Goal: Information Seeking & Learning: Learn about a topic

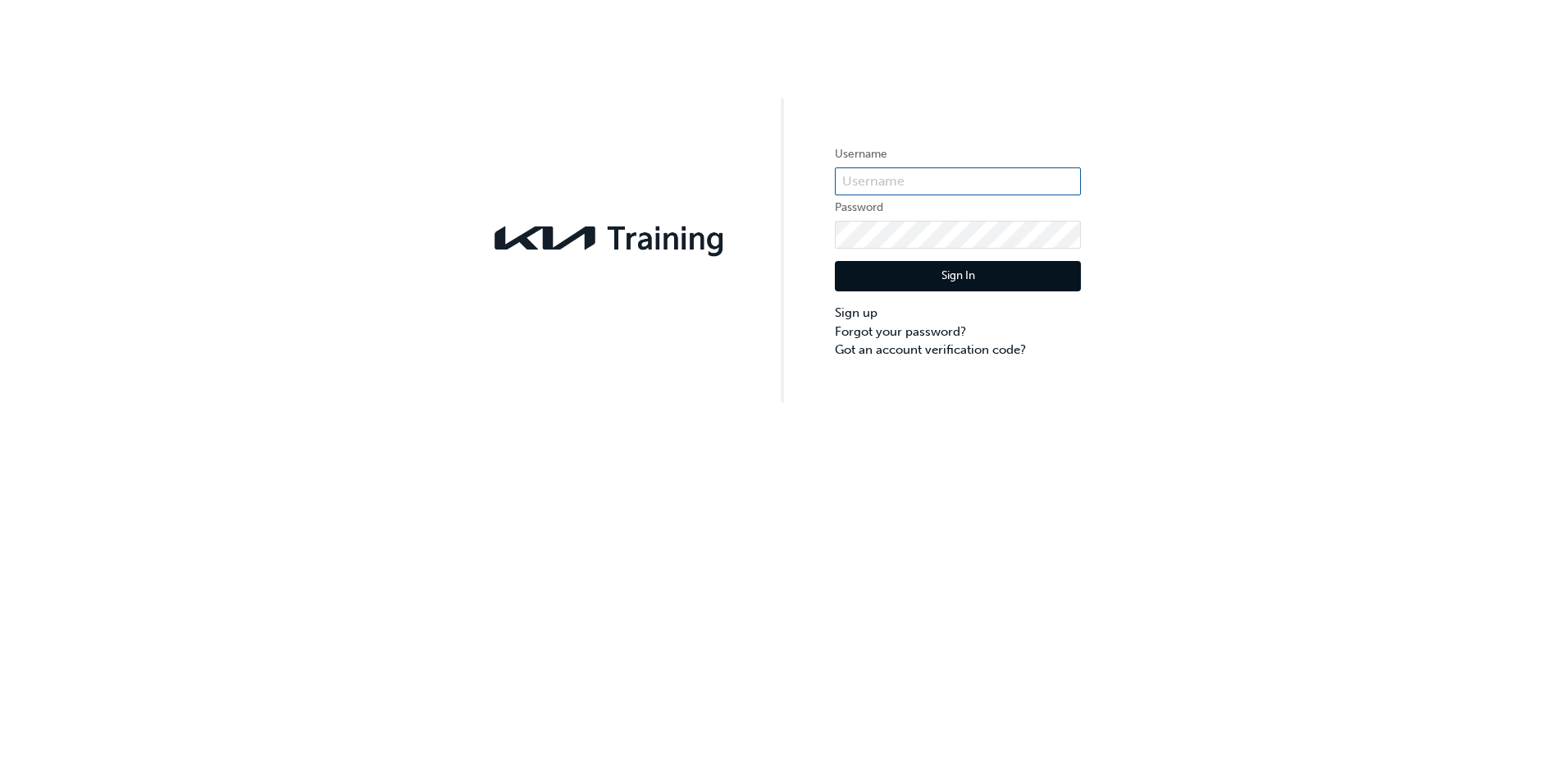
click at [849, 180] on input "text" at bounding box center [958, 182] width 246 height 28
type input "22542"
click at [866, 262] on button "Sign In" at bounding box center [958, 276] width 246 height 31
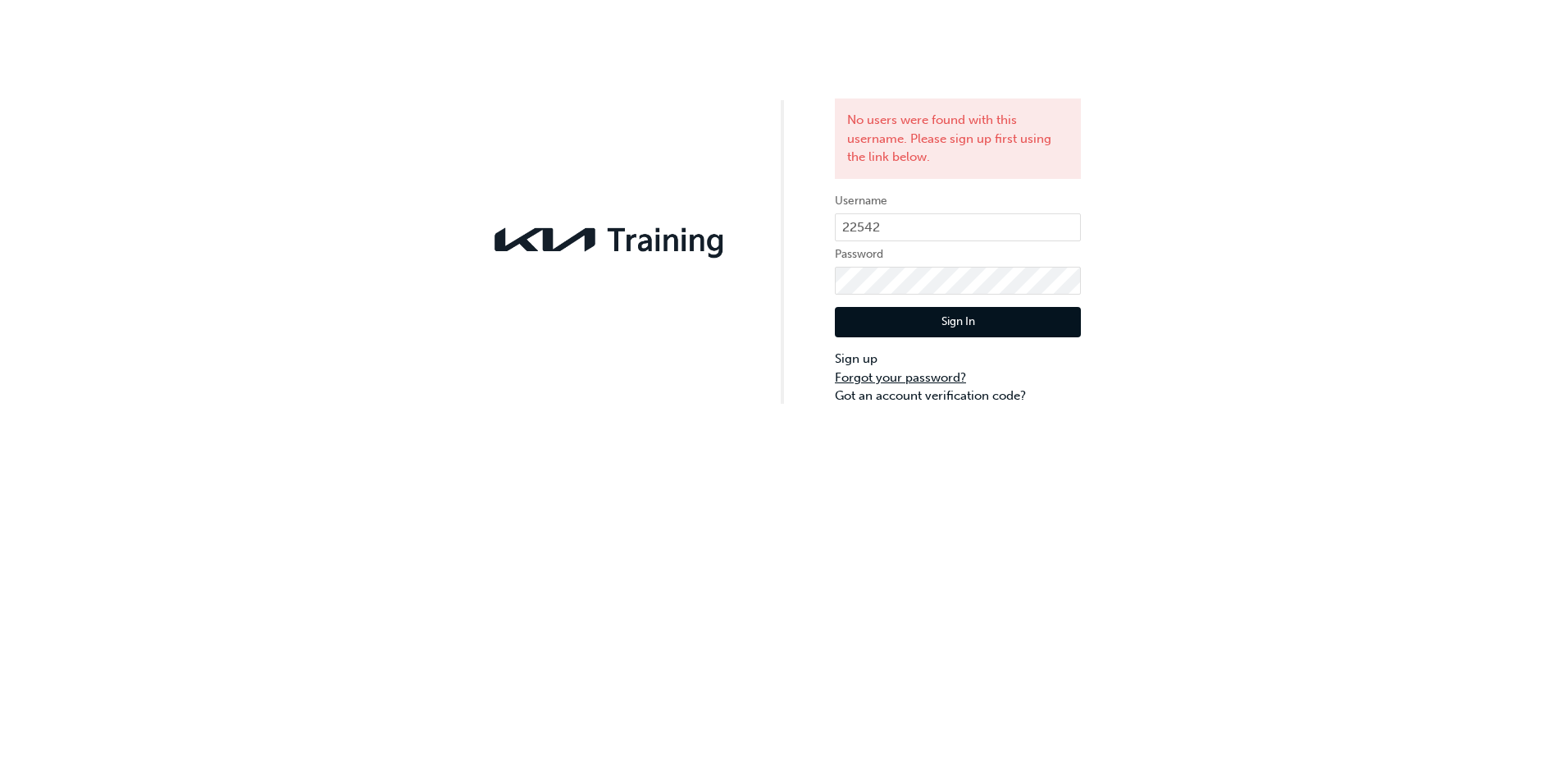
click at [876, 383] on link "Forgot your password?" at bounding box center [958, 378] width 246 height 19
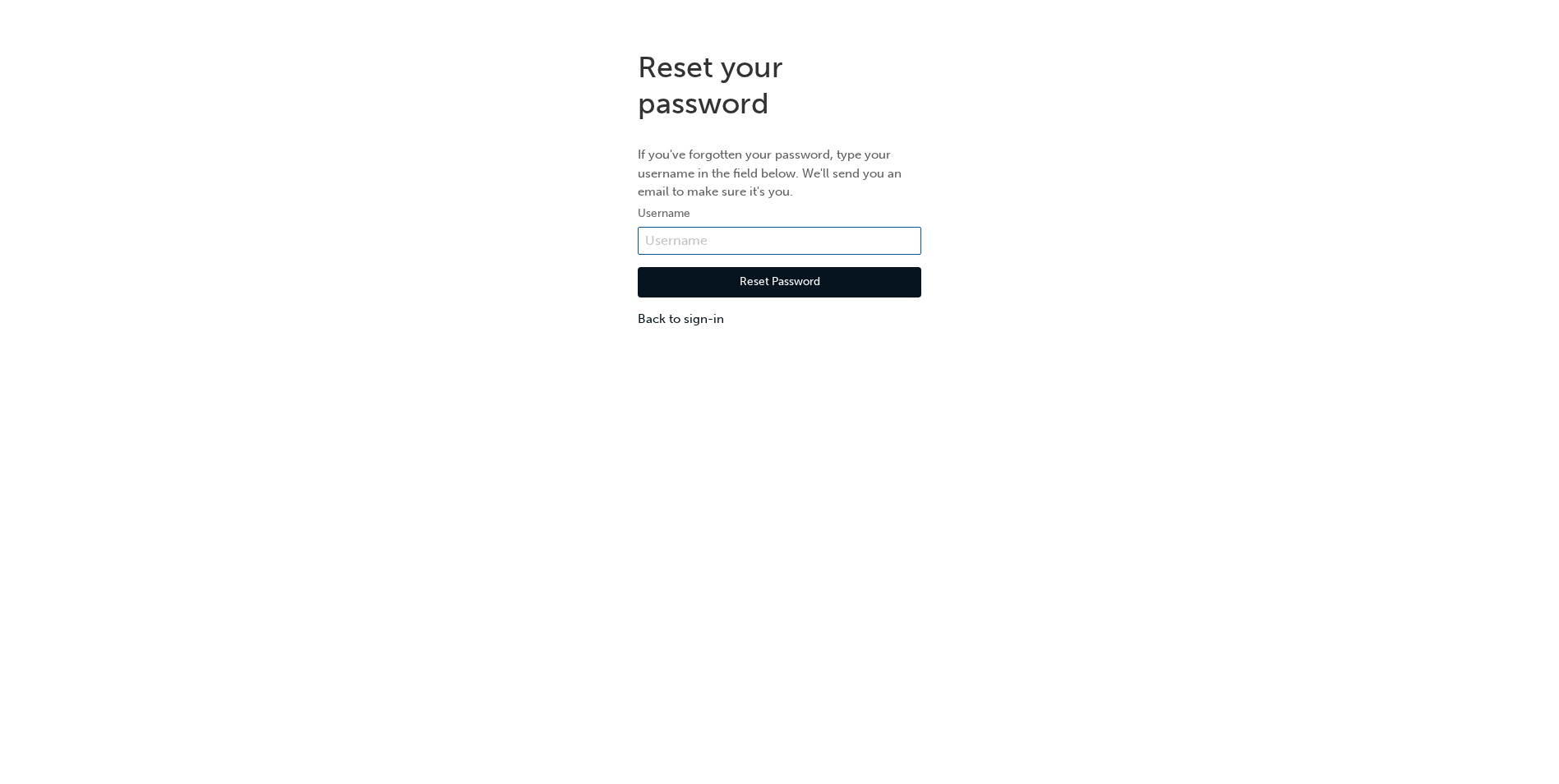
click at [694, 248] on input "text" at bounding box center [780, 241] width 284 height 28
type input "anwar@peninsulamotorgroup.com.au"
click at [760, 288] on button "Reset Password" at bounding box center [780, 282] width 284 height 31
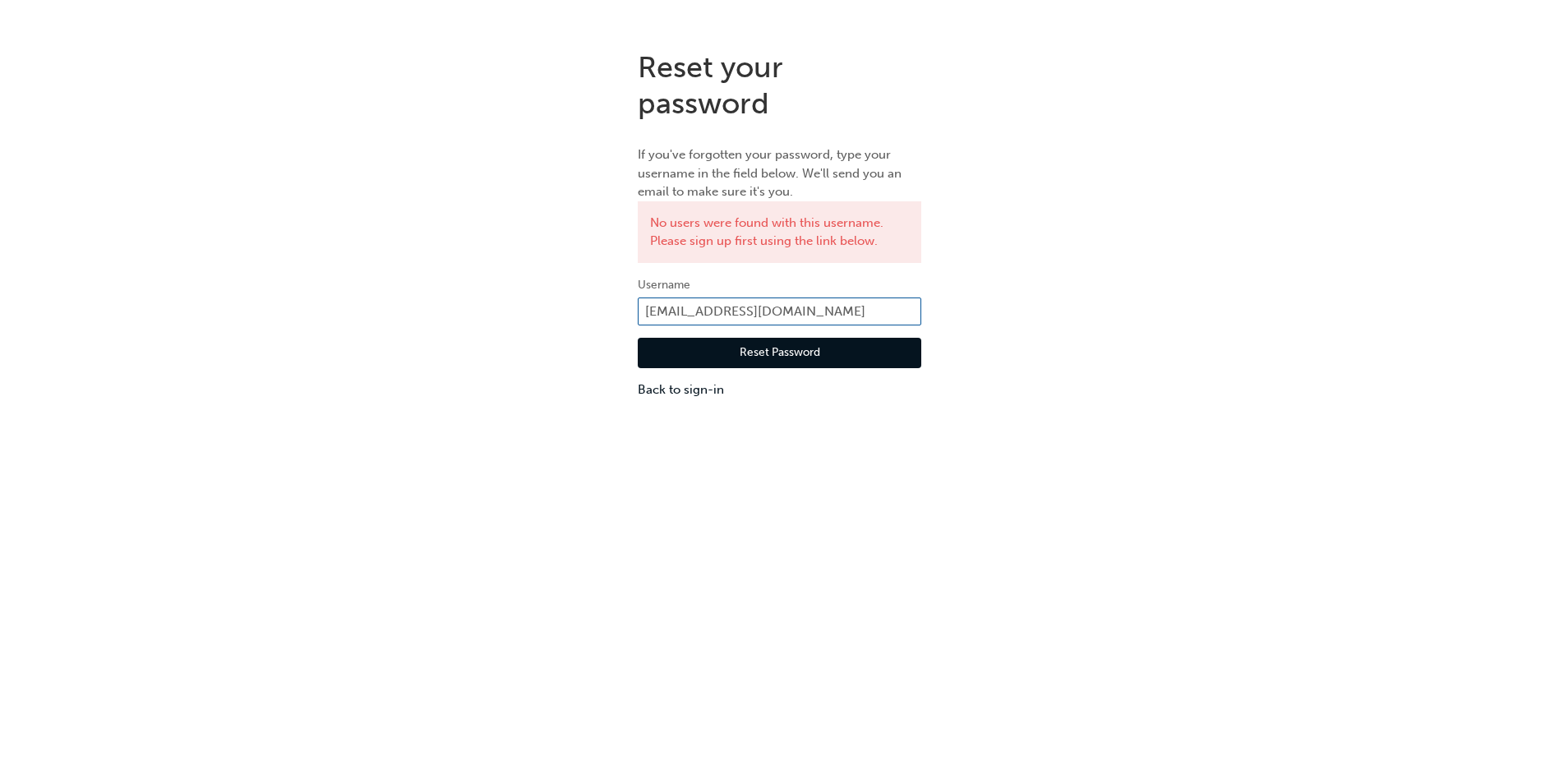
drag, startPoint x: 879, startPoint y: 308, endPoint x: 603, endPoint y: 278, distance: 277.6
click at [603, 278] on div "Reset your password If you've forgotten your password, type your username in th…" at bounding box center [780, 224] width 1559 height 374
type input "ka"
click at [653, 390] on link "Back to sign-in" at bounding box center [780, 390] width 284 height 19
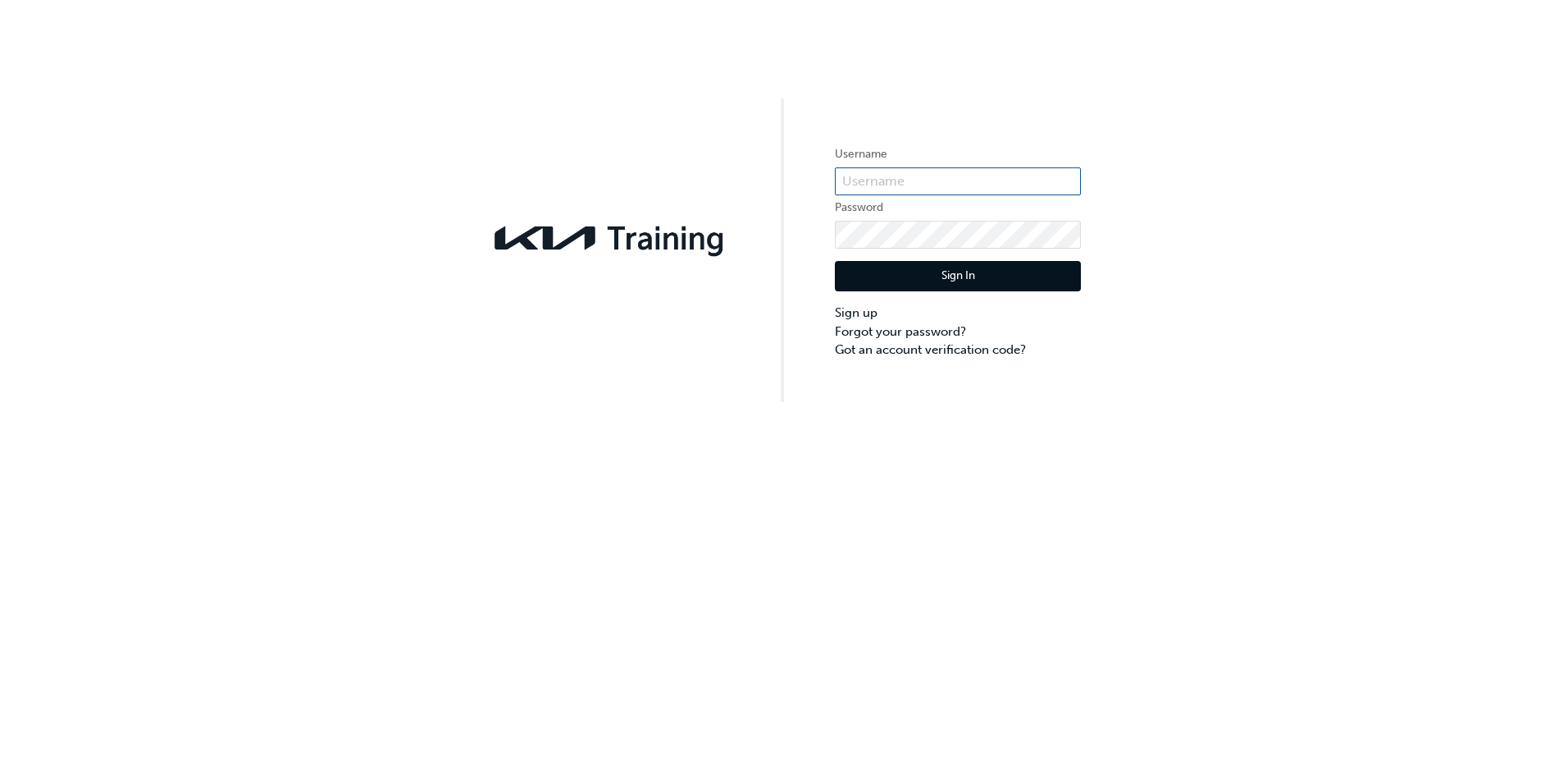
type input "22542"
click at [1016, 515] on div "Username 22542 Password Sign In Sign up Forgot your password? Got an account ve…" at bounding box center [784, 392] width 1568 height 783
click at [833, 531] on div "Username 22542 Password Sign In Sign up Forgot your password? Got an account ve…" at bounding box center [784, 392] width 1568 height 783
click at [658, 190] on div "Username 22542 Password Sign In Sign up Forgot your password? Got an account ve…" at bounding box center [784, 200] width 1568 height 402
click at [958, 332] on link "Forgot your password?" at bounding box center [958, 332] width 246 height 19
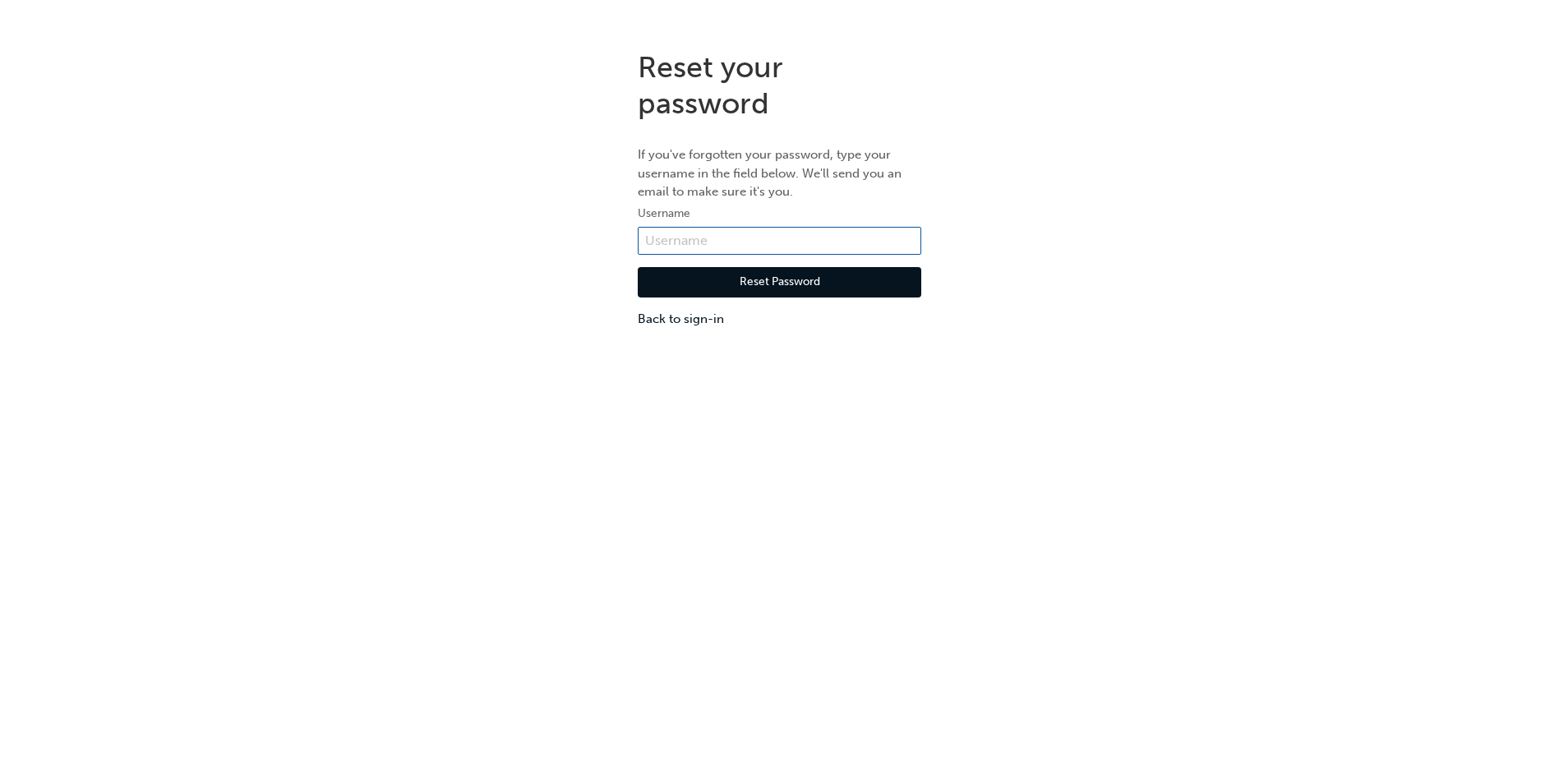
click at [682, 247] on input "text" at bounding box center [780, 241] width 284 height 28
click at [454, 354] on div "Reset your password If you've forgotten your password, type your username in th…" at bounding box center [780, 429] width 1559 height 784
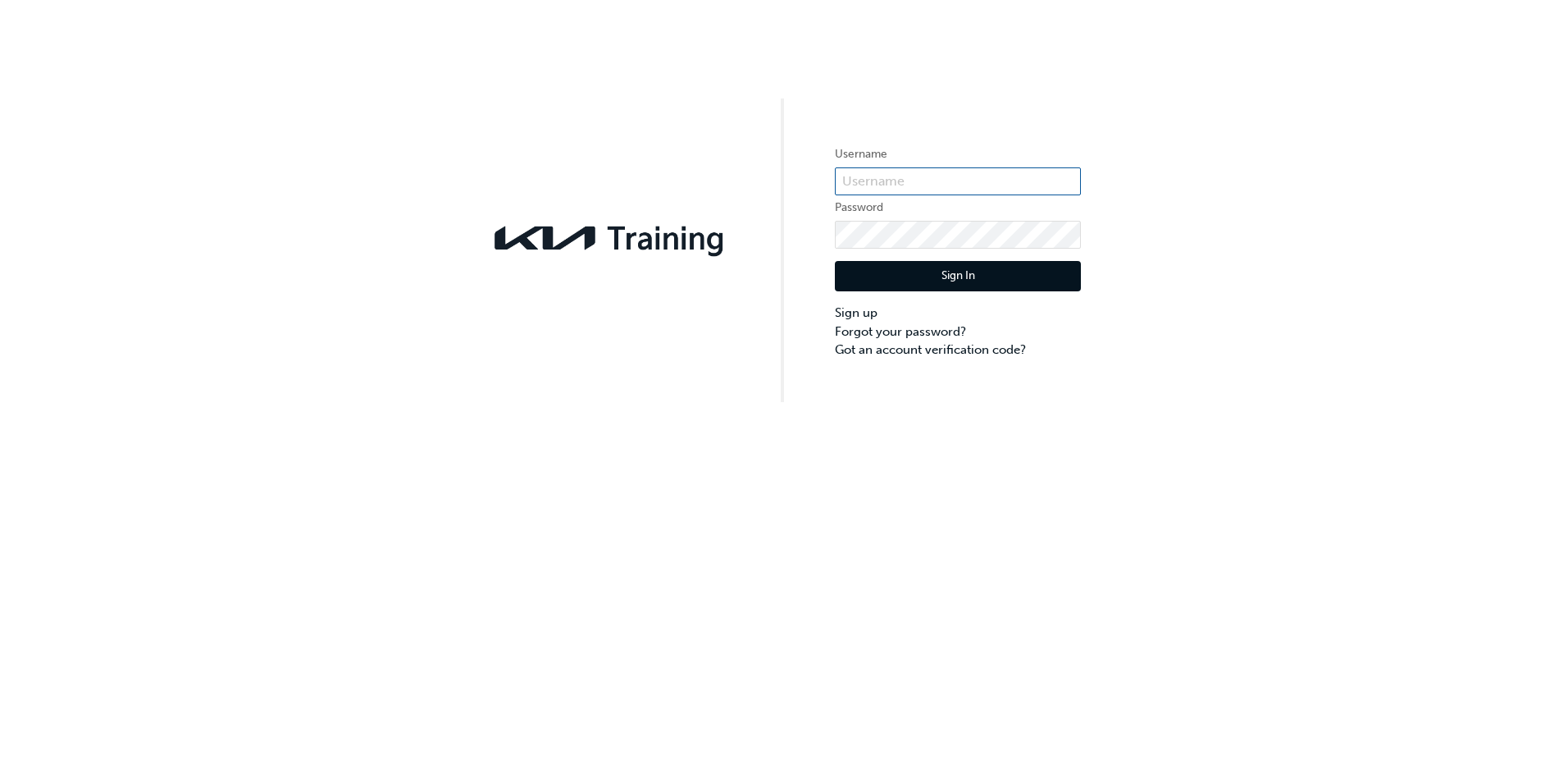
type input "22542"
click at [1084, 521] on div "Username 22542 Password Sign In Sign up Forgot your password? Got an account ve…" at bounding box center [784, 392] width 1568 height 783
click at [883, 270] on button "Sign In" at bounding box center [958, 276] width 246 height 31
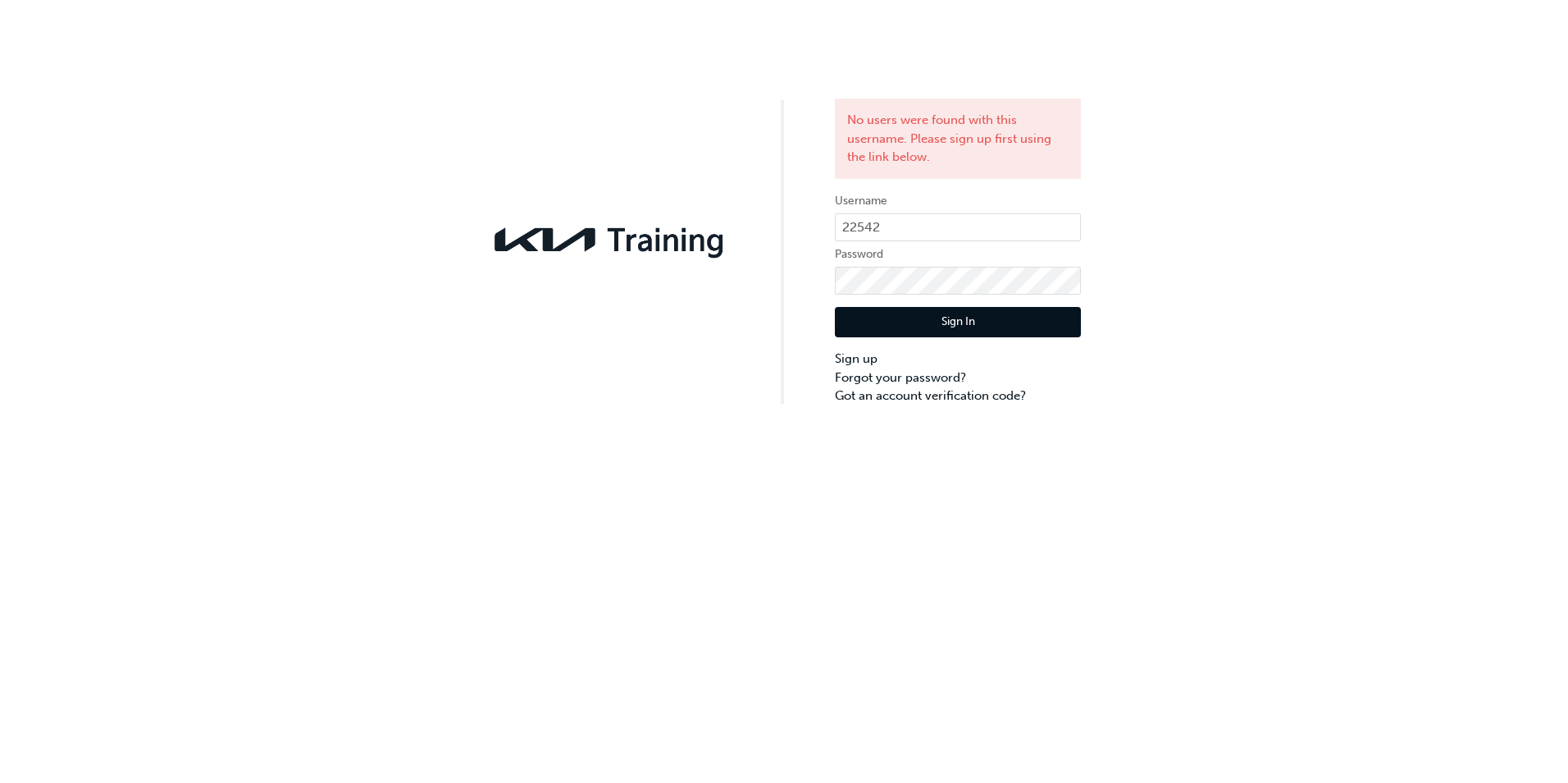
click at [893, 501] on div "No users were found with this username. Please sign up first using the link bel…" at bounding box center [784, 392] width 1568 height 783
click at [905, 376] on link "Forgot your password?" at bounding box center [958, 378] width 246 height 19
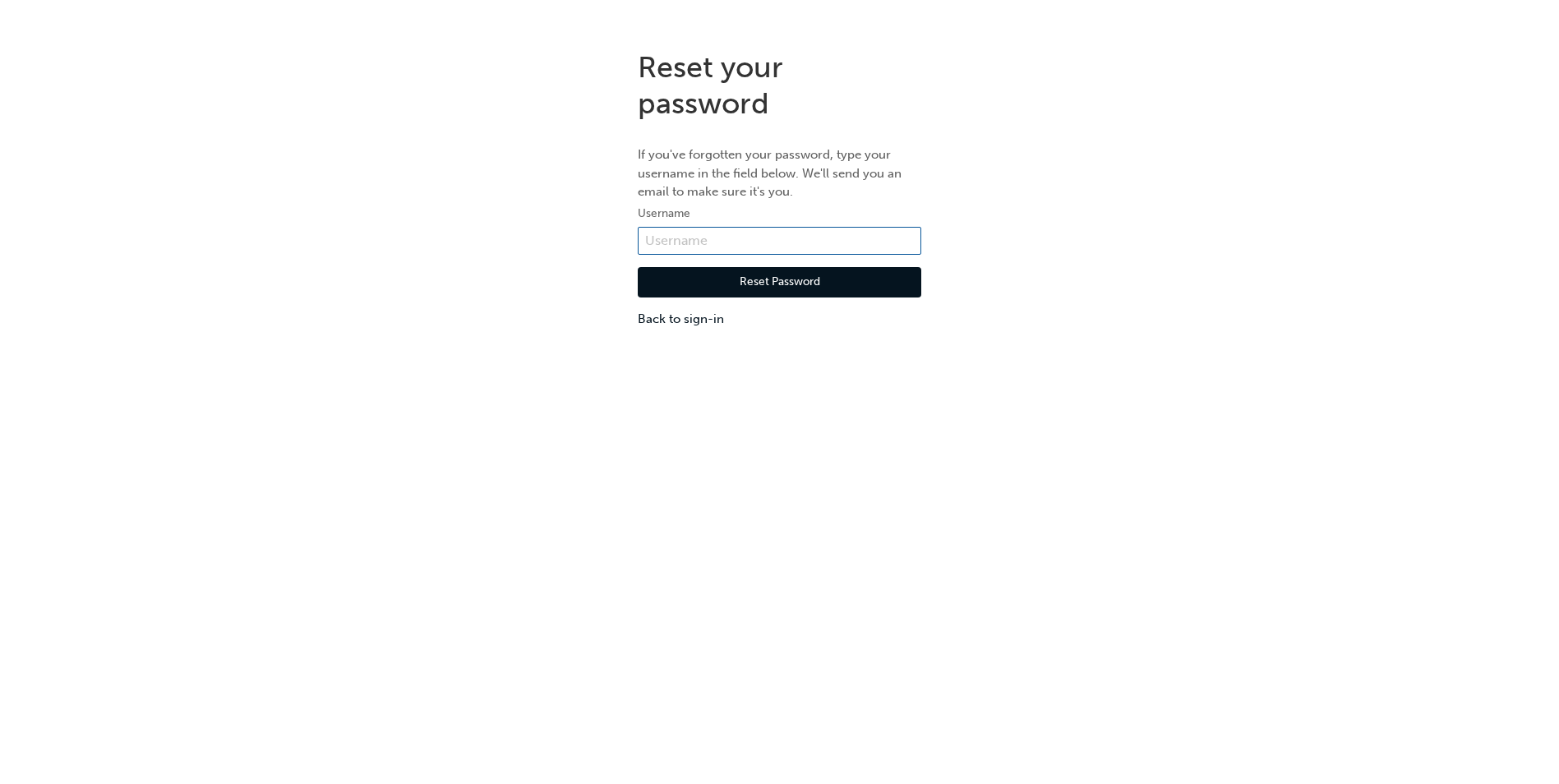
click at [685, 244] on input "text" at bounding box center [780, 241] width 284 height 28
type input "22542"
click at [683, 289] on button "Reset Password" at bounding box center [780, 282] width 284 height 31
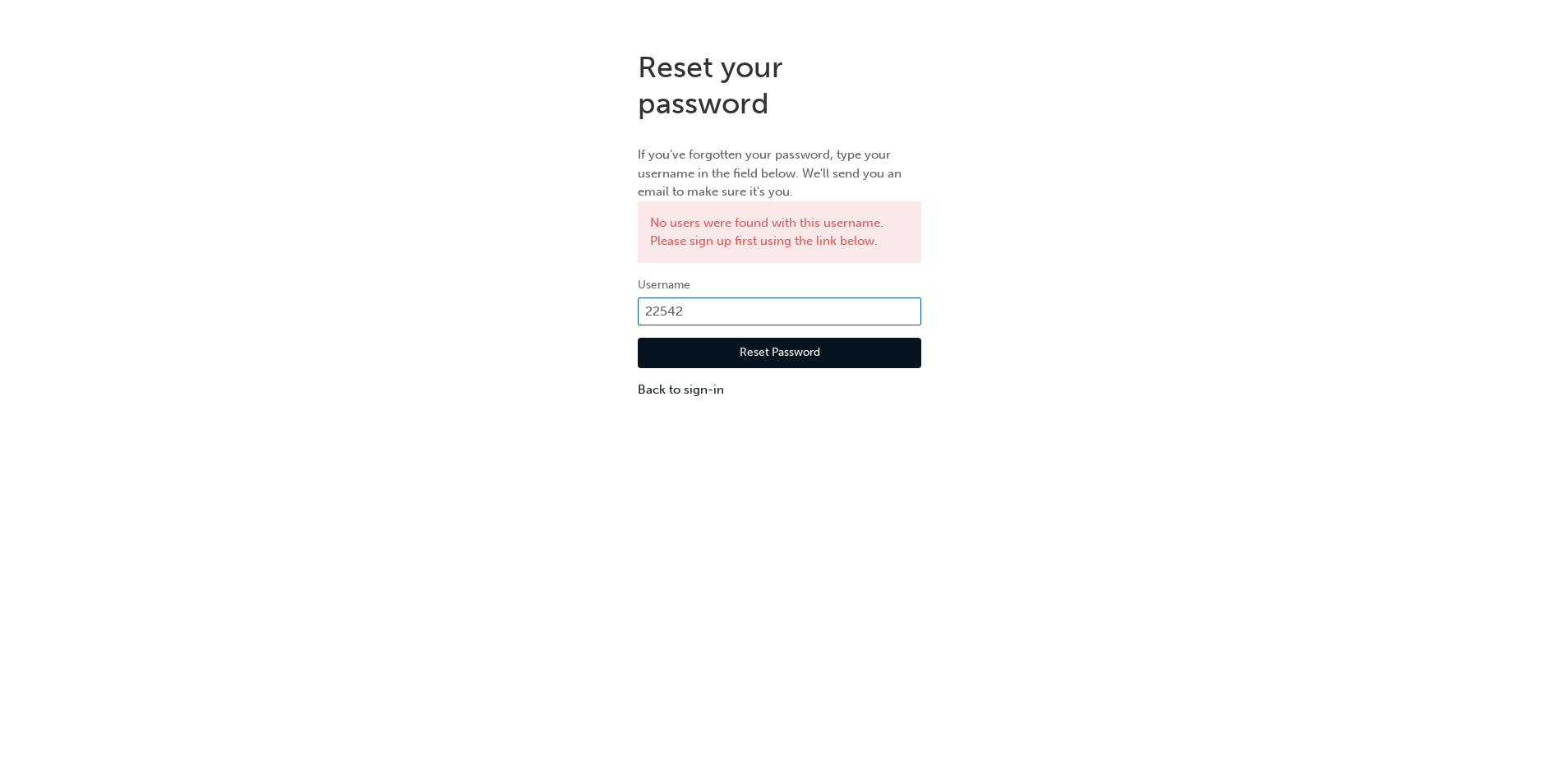
drag, startPoint x: 699, startPoint y: 306, endPoint x: 628, endPoint y: 306, distance: 71.0
click at [628, 306] on div "Reset your password If you've forgotten your password, type your username in th…" at bounding box center [780, 224] width 308 height 374
type input "kau82201"
drag, startPoint x: 723, startPoint y: 304, endPoint x: 631, endPoint y: 304, distance: 92.0
click at [631, 304] on div "Reset your password If you've forgotten your password, type your username in th…" at bounding box center [780, 224] width 308 height 374
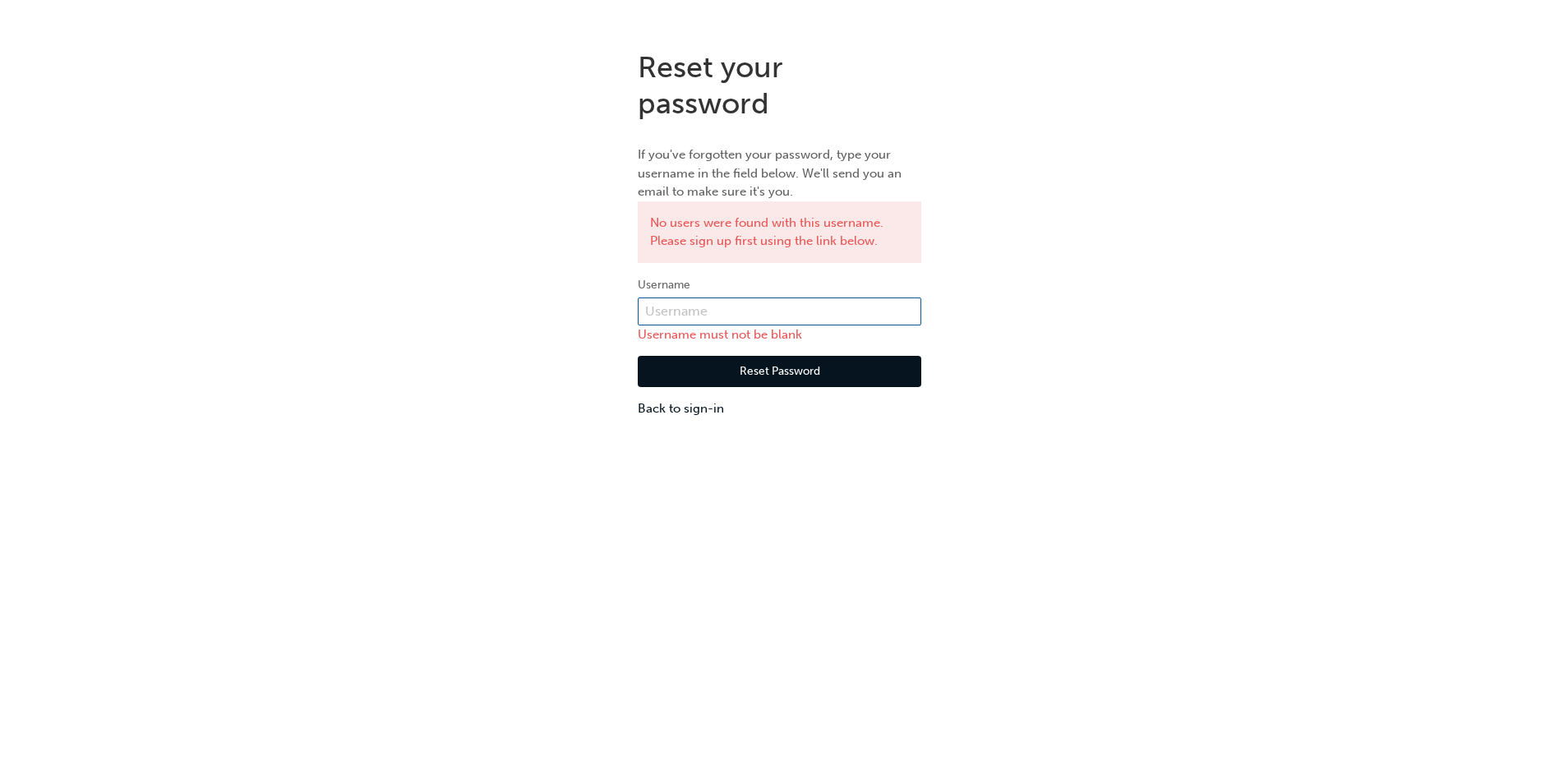
paste input "KAU82201A3"
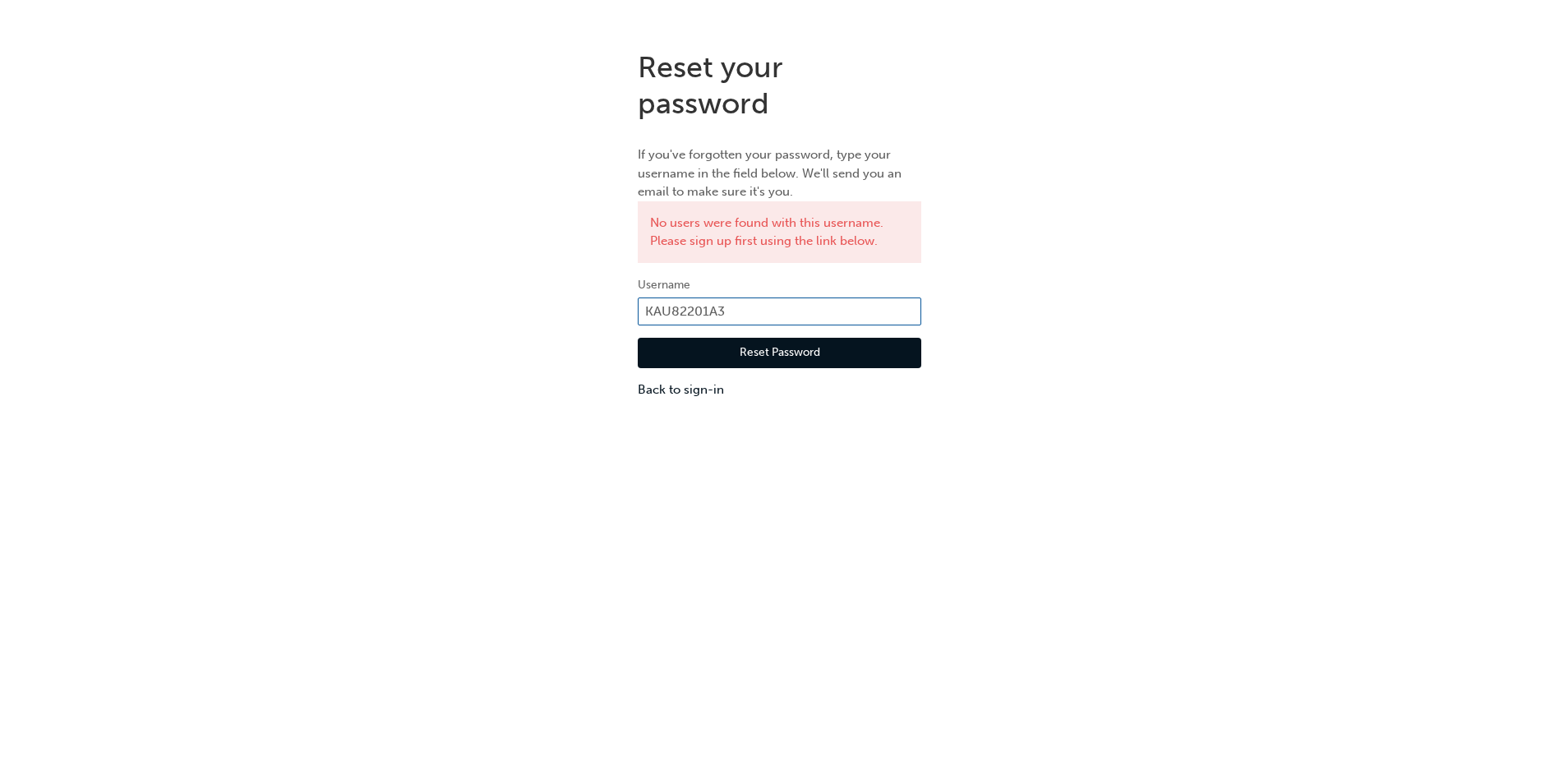
type input "KAU82201A3"
click at [756, 356] on button "Reset Password" at bounding box center [780, 353] width 284 height 31
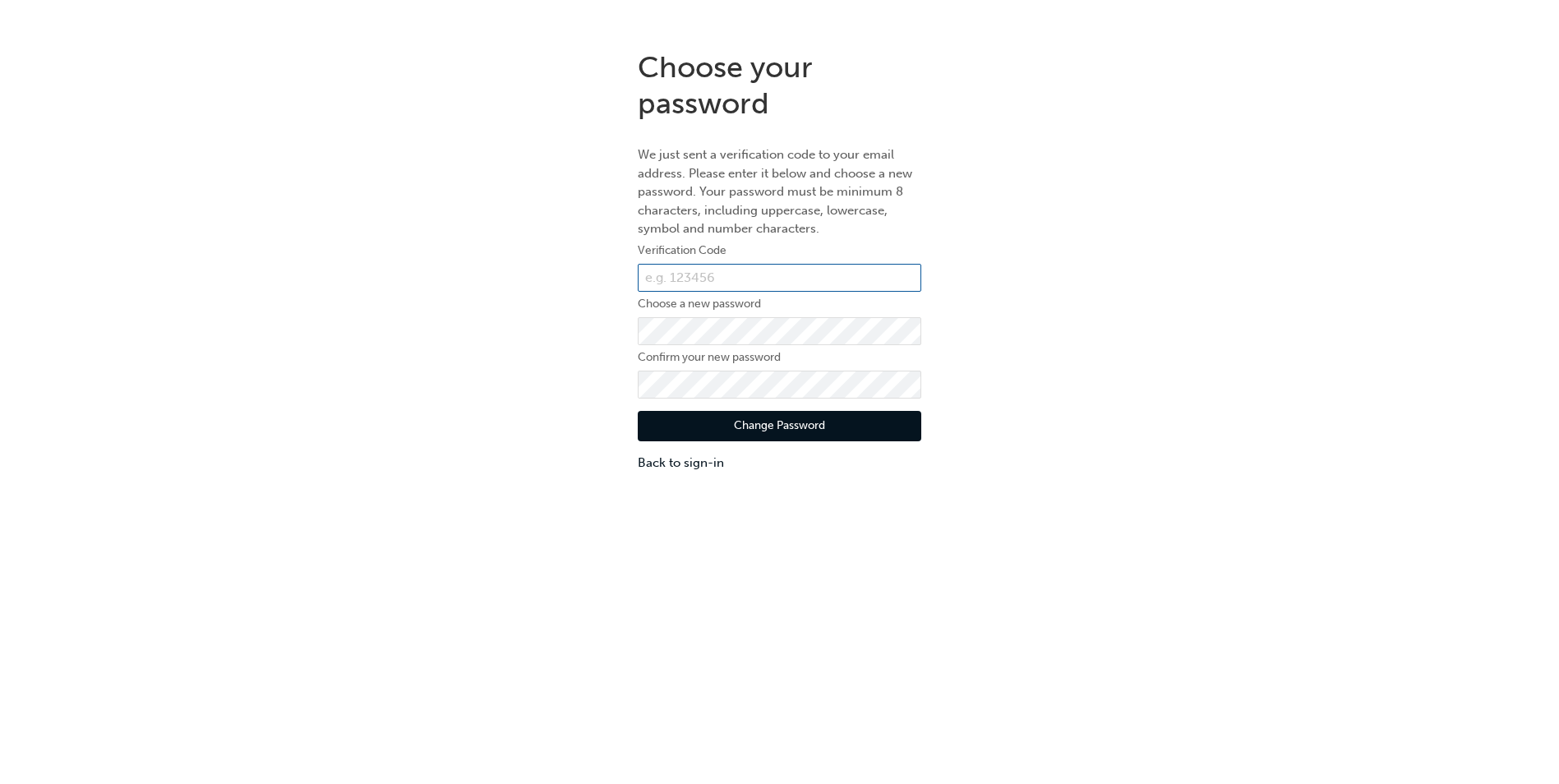
click at [675, 275] on input "text" at bounding box center [780, 278] width 284 height 28
click at [656, 278] on input "text" at bounding box center [780, 278] width 284 height 28
paste input "083611"
type input "083611"
click at [460, 287] on div "Choose your password We just sent a verification code to your email address. Pl…" at bounding box center [780, 261] width 1559 height 448
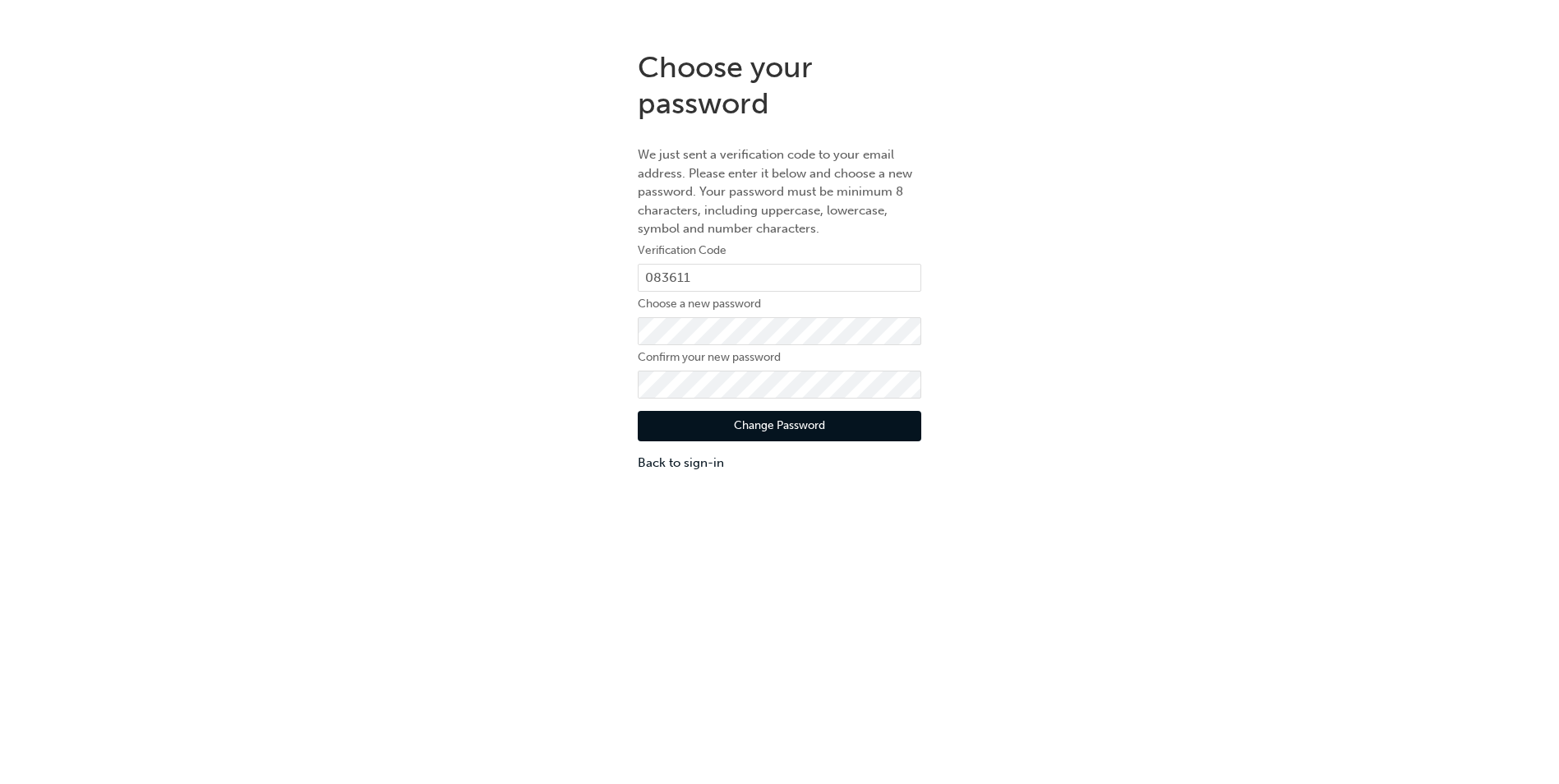
drag, startPoint x: 485, startPoint y: 397, endPoint x: 513, endPoint y: 379, distance: 33.3
click at [492, 394] on div "Choose your password We just sent a verification code to your email address. Pl…" at bounding box center [780, 261] width 1559 height 448
click at [911, 434] on button "Change Password" at bounding box center [780, 426] width 284 height 31
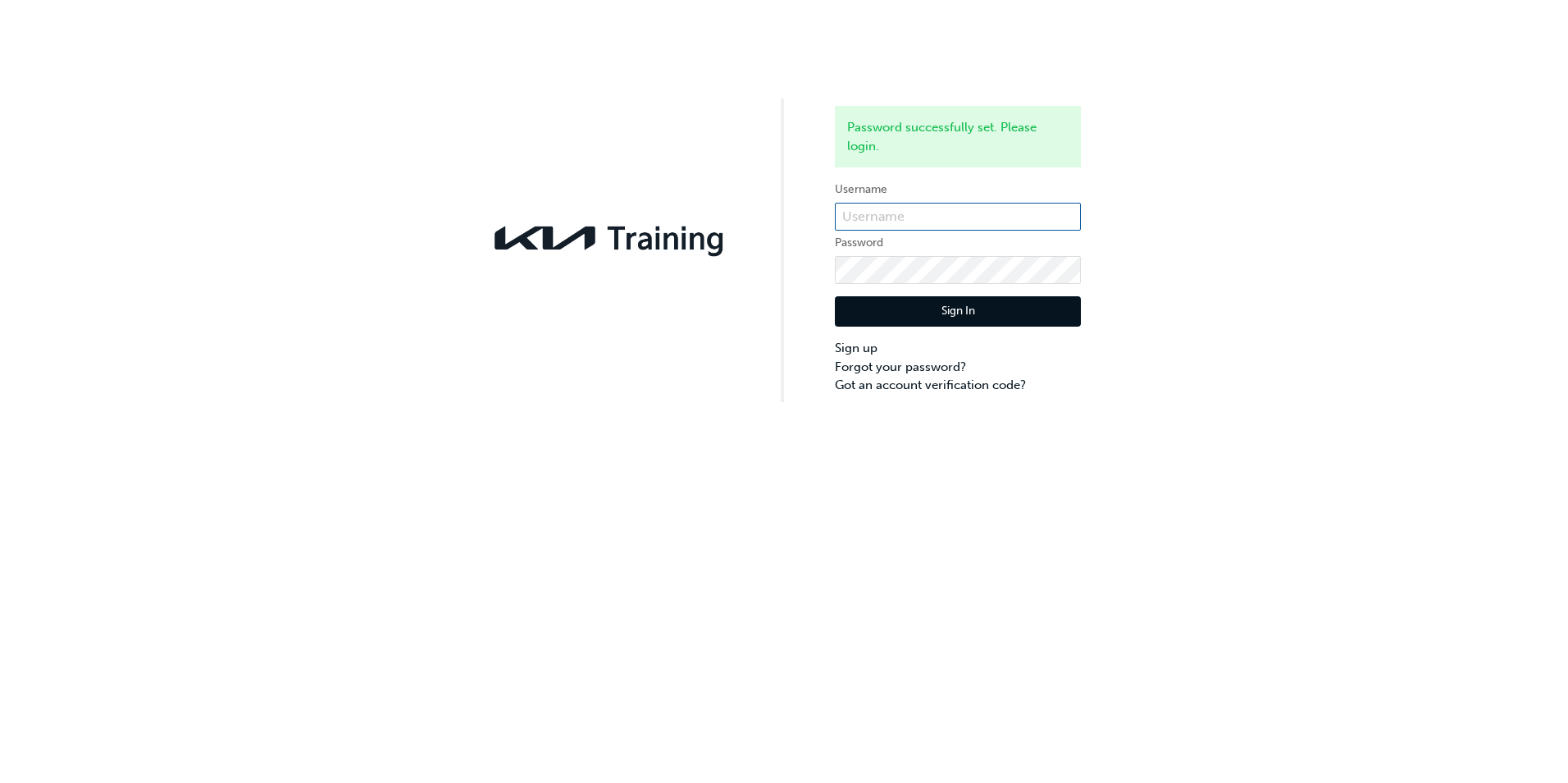
type input "22542"
click at [893, 310] on button "Sign In" at bounding box center [958, 311] width 246 height 31
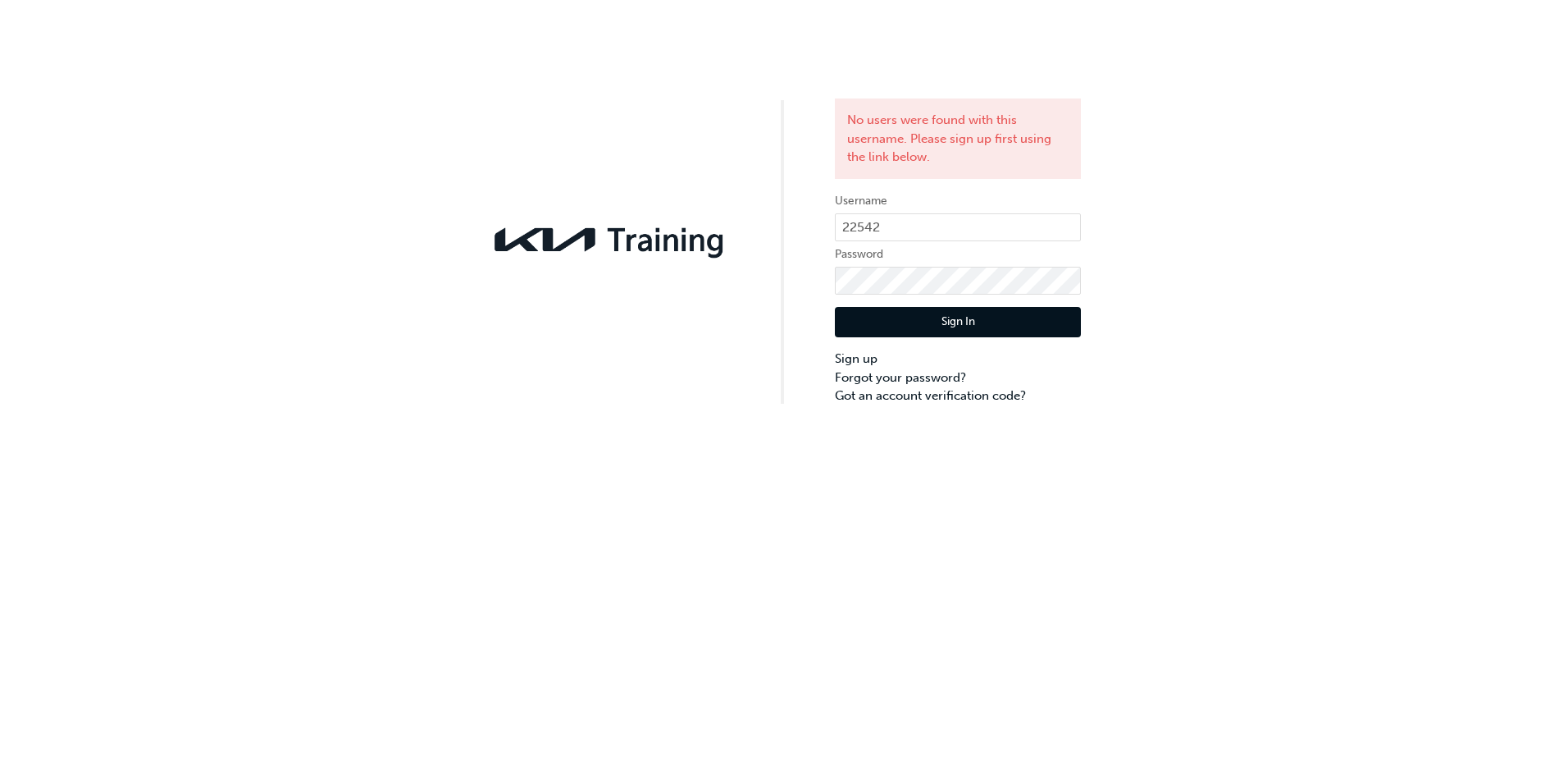
drag, startPoint x: 739, startPoint y: 435, endPoint x: 729, endPoint y: 406, distance: 30.7
click at [739, 434] on div "No users were found with this username. Please sign up first using the link bel…" at bounding box center [784, 392] width 1568 height 783
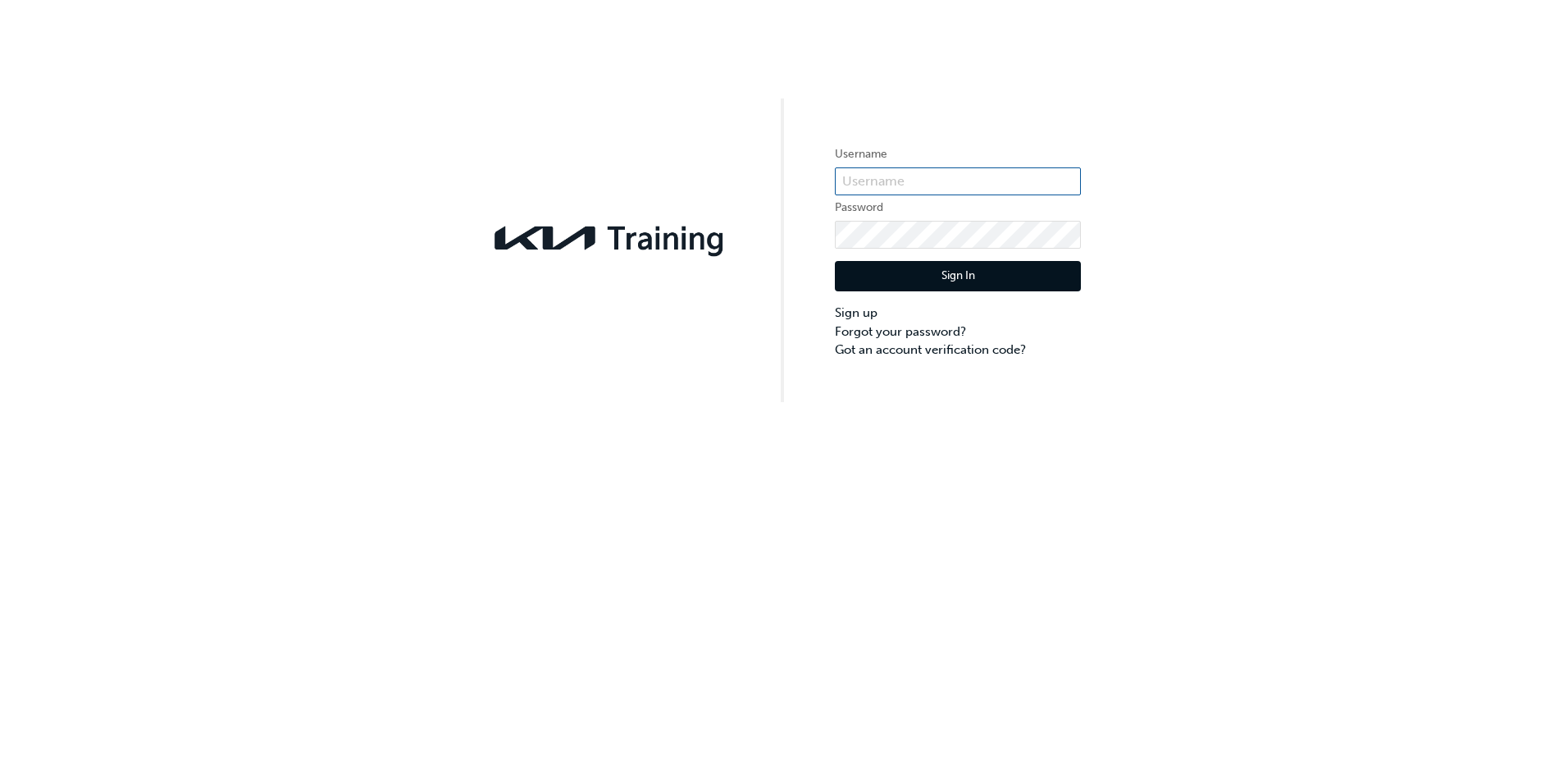
type input "22542"
click at [882, 186] on input "22542" at bounding box center [958, 182] width 246 height 28
drag, startPoint x: 905, startPoint y: 182, endPoint x: 828, endPoint y: 175, distance: 77.3
click at [828, 175] on div "Username 22542 Password Sign In Sign up Forgot your password? Got an account ve…" at bounding box center [784, 200] width 1568 height 402
paste input "083611"
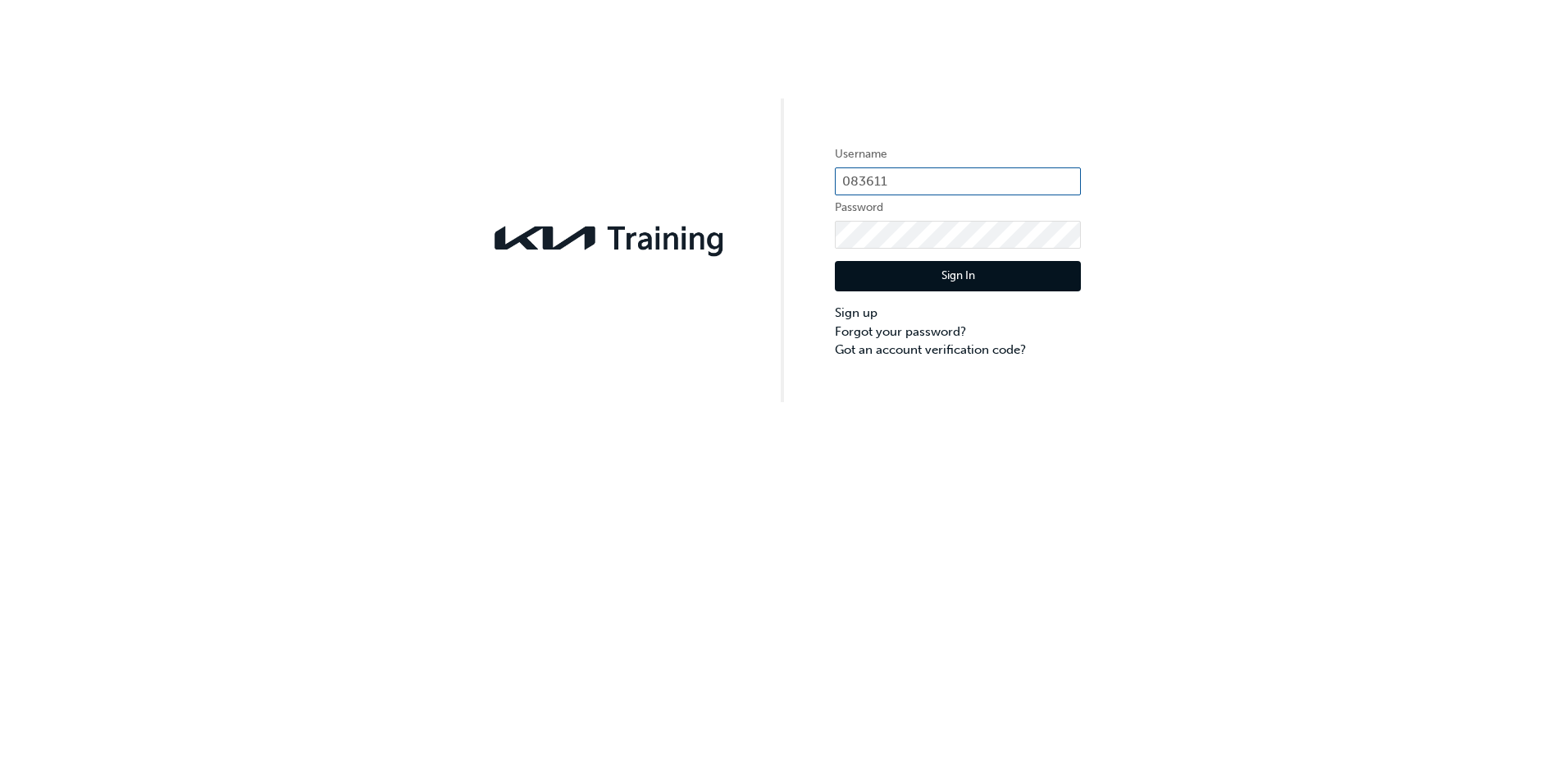
type input "083611"
click at [920, 160] on label "Username" at bounding box center [958, 154] width 246 height 20
drag, startPoint x: 903, startPoint y: 172, endPoint x: 809, endPoint y: 176, distance: 94.1
click at [809, 176] on div "Username 083611 Password Sign In Sign up Forgot your password? Got an account v…" at bounding box center [784, 200] width 1568 height 402
type input "KAU82201A3"
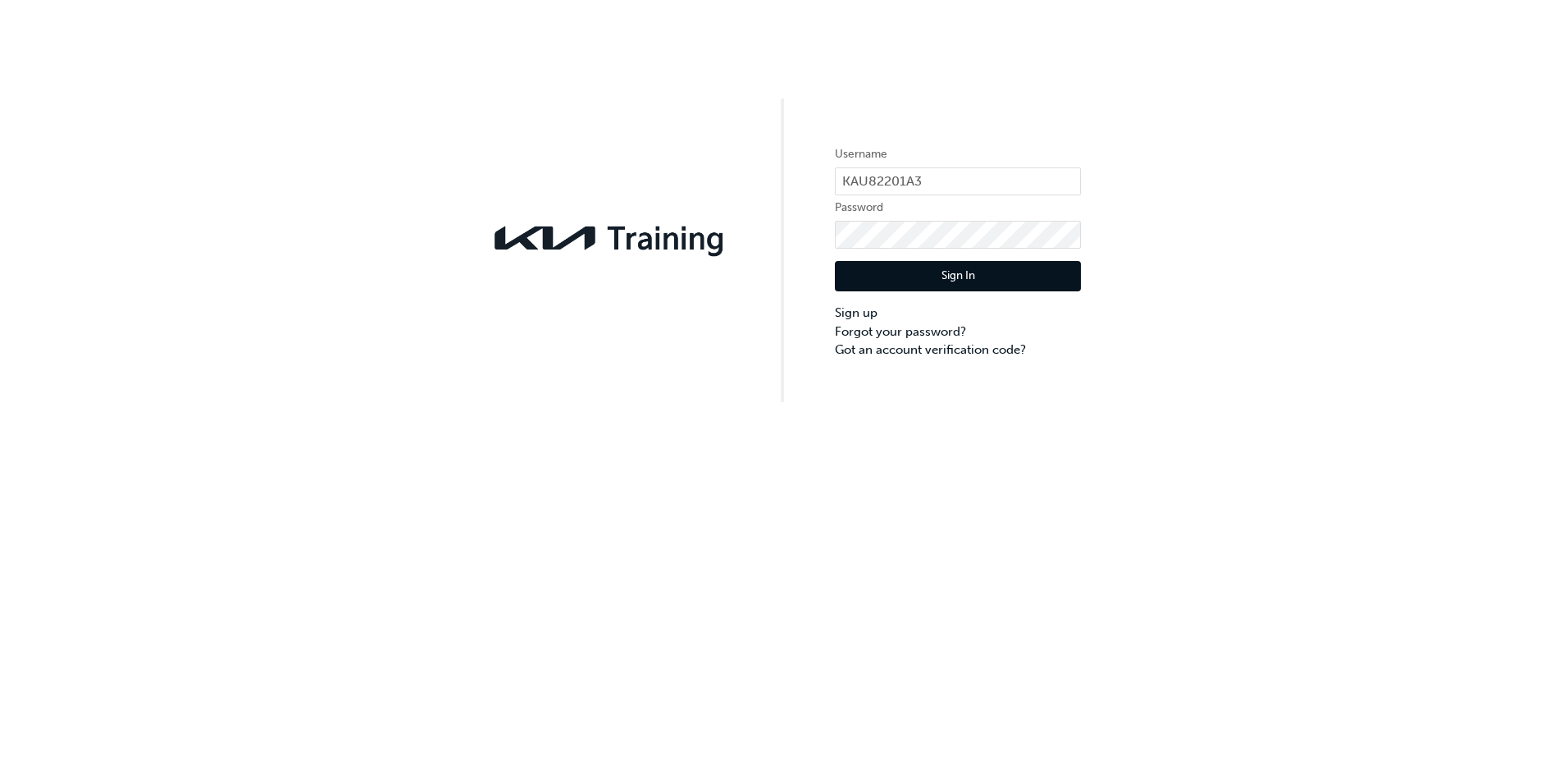
drag, startPoint x: 1281, startPoint y: 227, endPoint x: 1243, endPoint y: 226, distance: 38.0
click at [1281, 227] on div "Username KAU82201A3 Password Sign In Sign up Forgot your password? Got an accou…" at bounding box center [784, 200] width 1568 height 402
click at [1017, 265] on button "Sign In" at bounding box center [958, 276] width 246 height 31
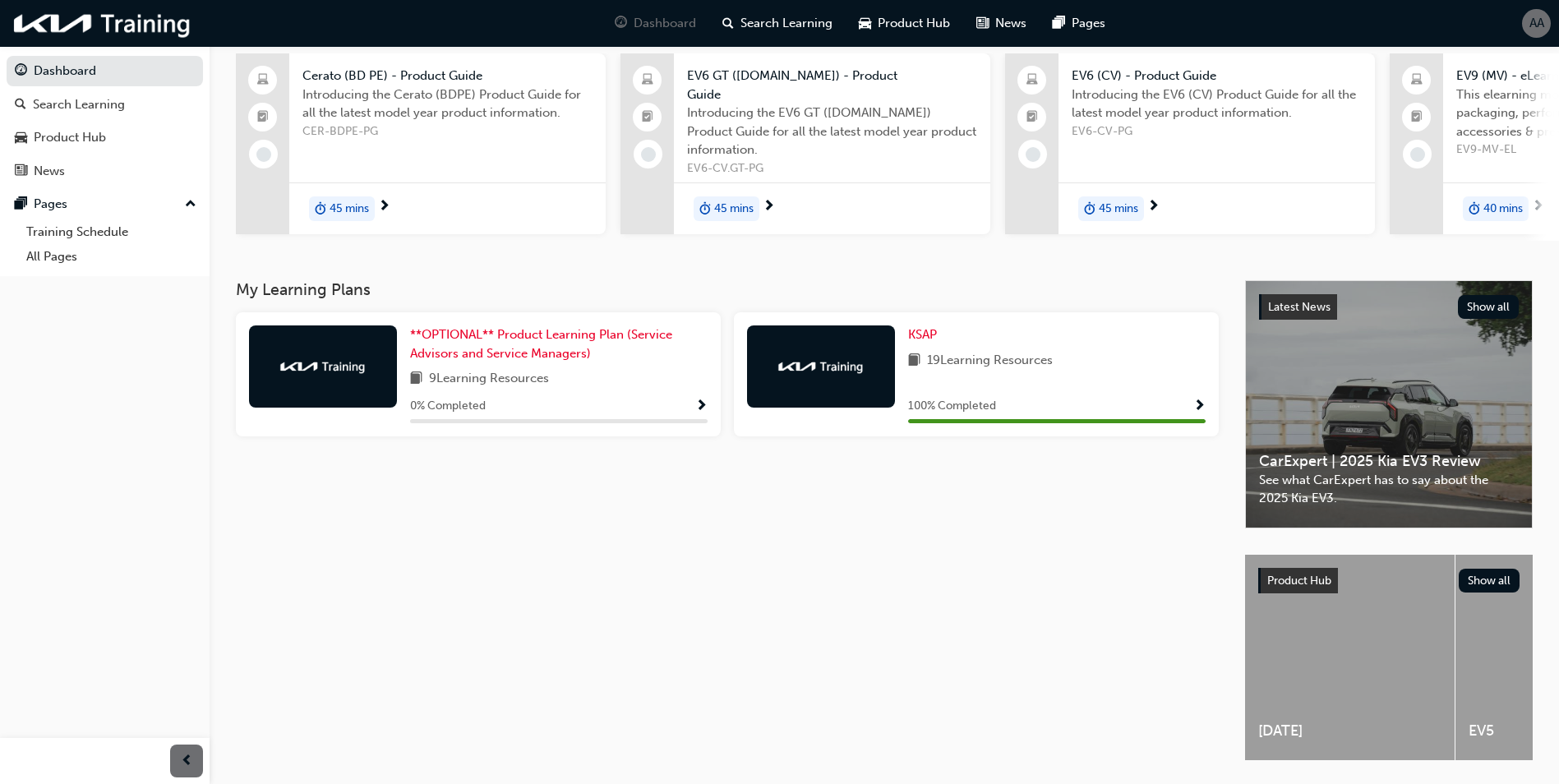
scroll to position [83, 0]
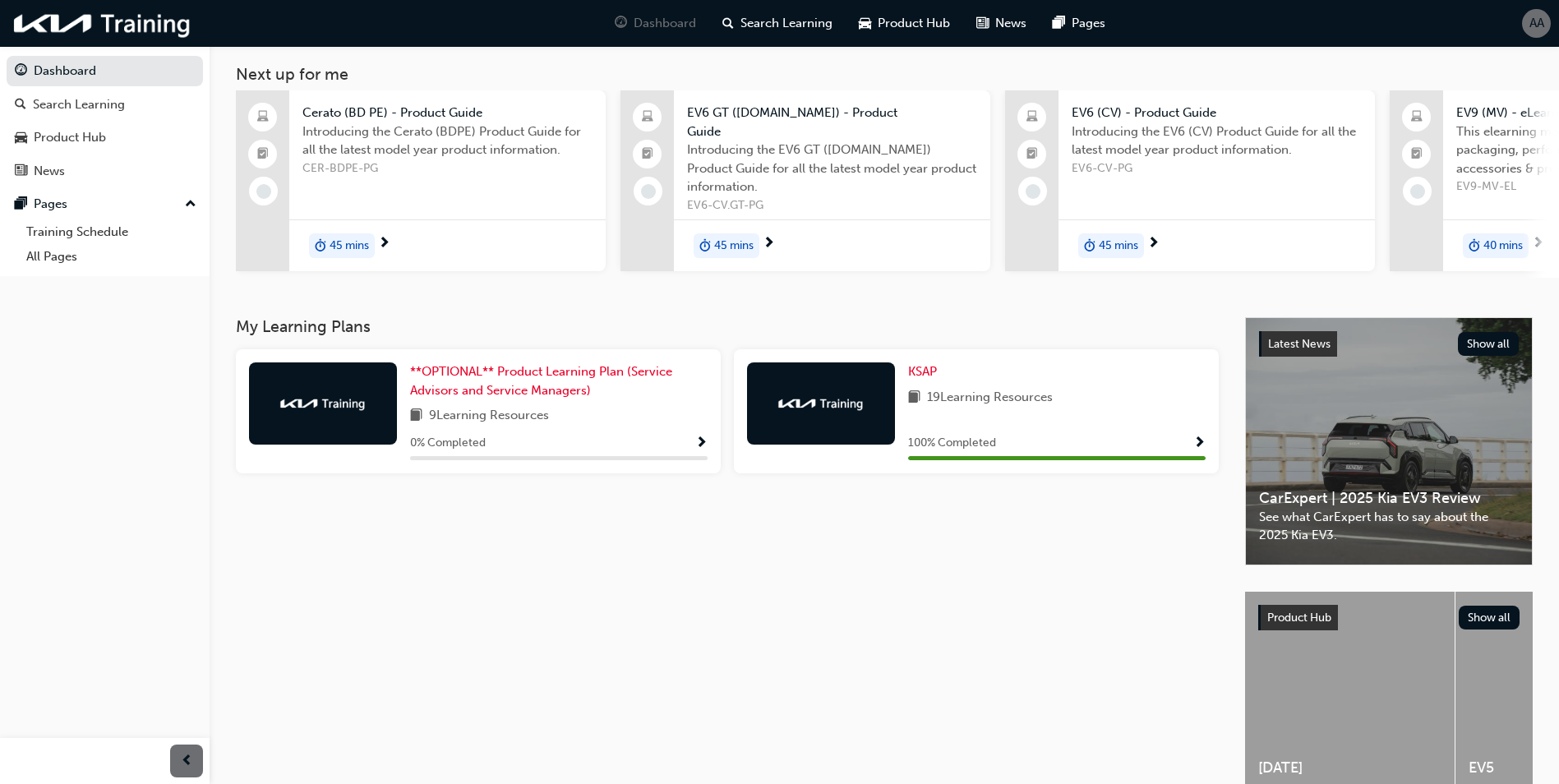
click at [1192, 433] on div "100 % Completed" at bounding box center [1057, 443] width 298 height 21
click at [1200, 436] on span "Show Progress" at bounding box center [1199, 443] width 12 height 15
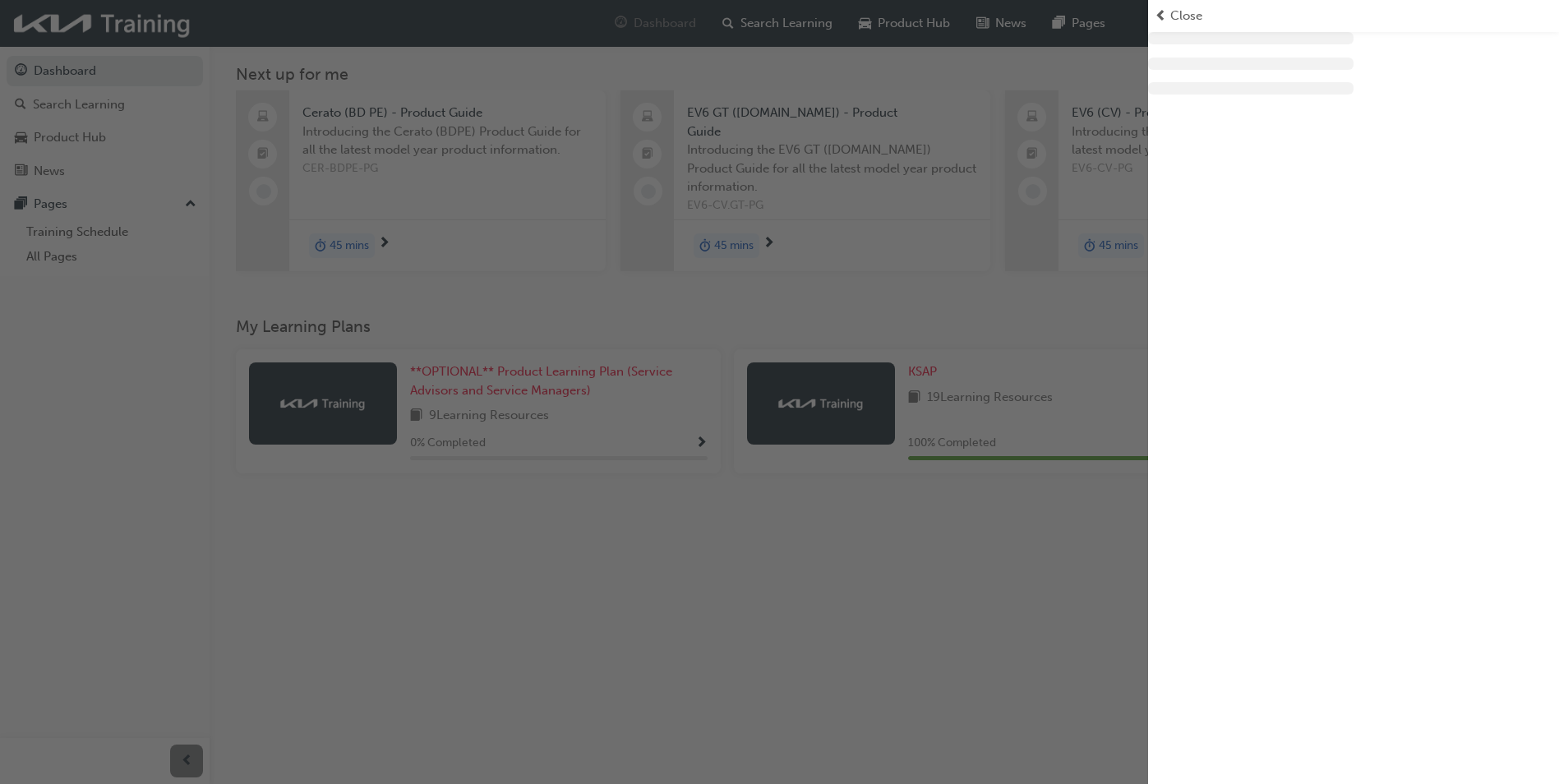
click at [1200, 432] on div at bounding box center [1354, 392] width 411 height 784
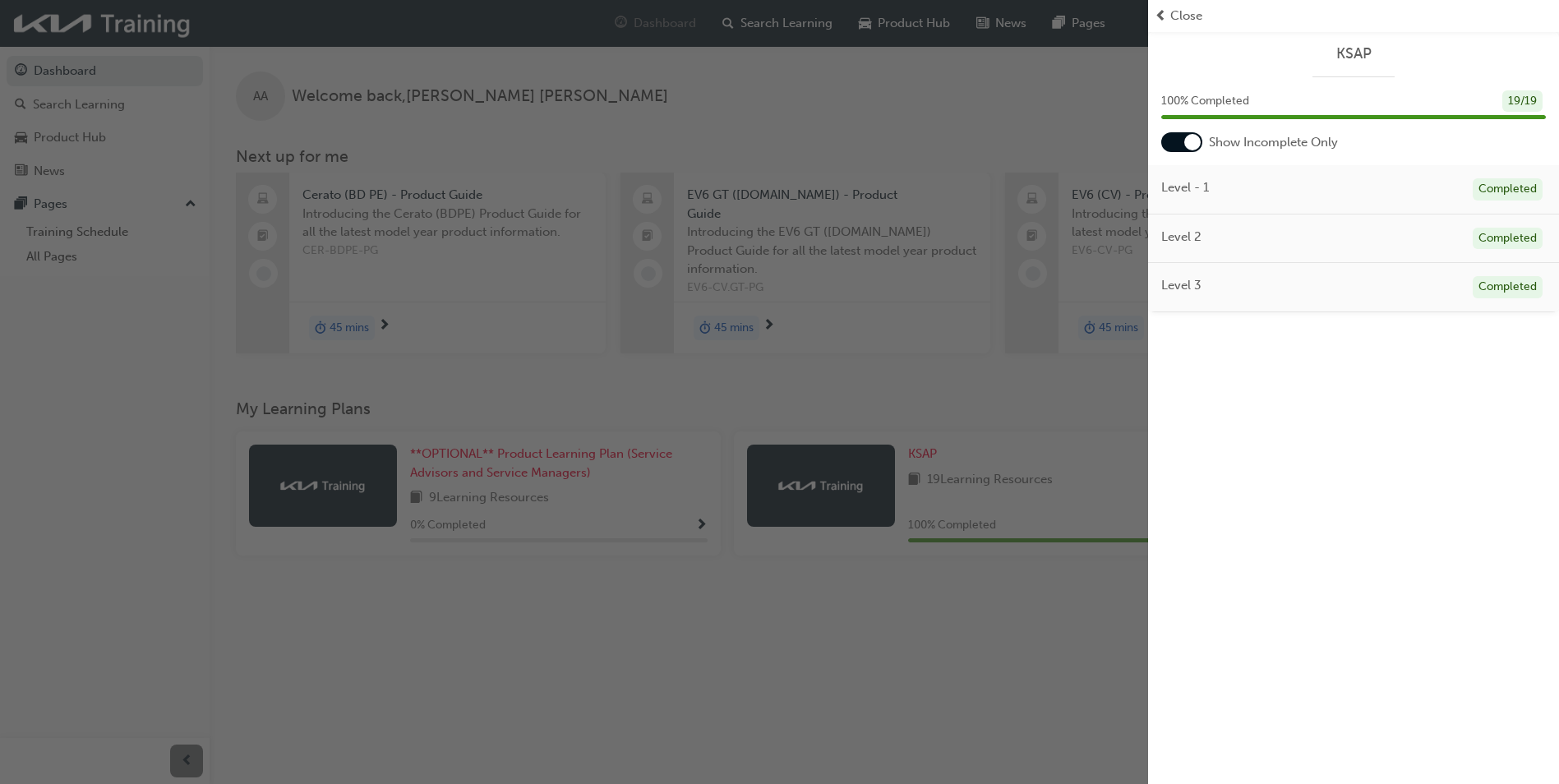
scroll to position [0, 0]
click at [1078, 389] on div "button" at bounding box center [574, 392] width 1148 height 784
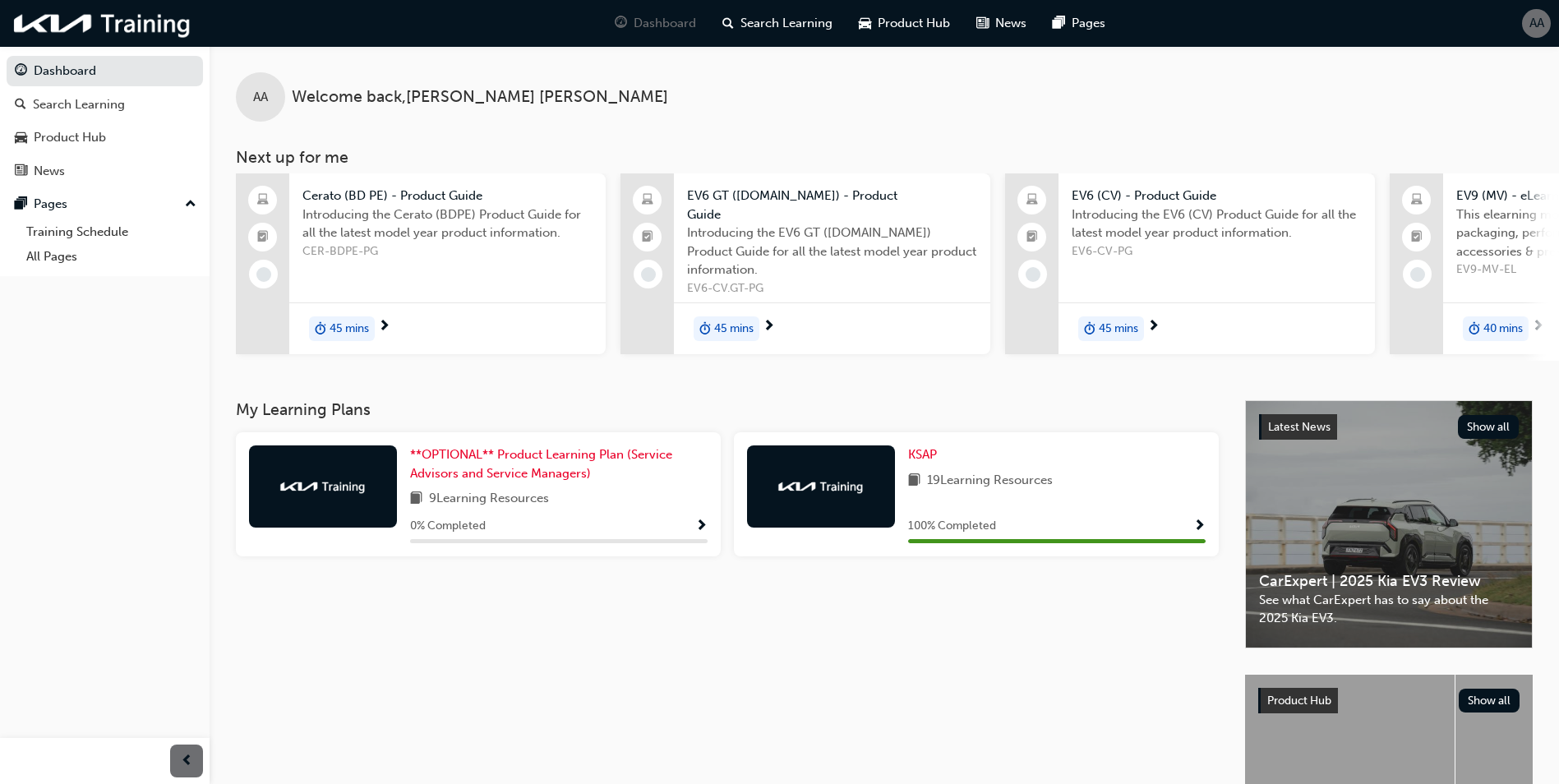
click at [326, 478] on img at bounding box center [323, 486] width 91 height 17
click at [468, 517] on span "0 % Completed" at bounding box center [447, 526] width 76 height 19
click at [466, 489] on span "9 Learning Resources" at bounding box center [488, 499] width 120 height 21
click at [704, 519] on span "Show Progress" at bounding box center [701, 526] width 12 height 15
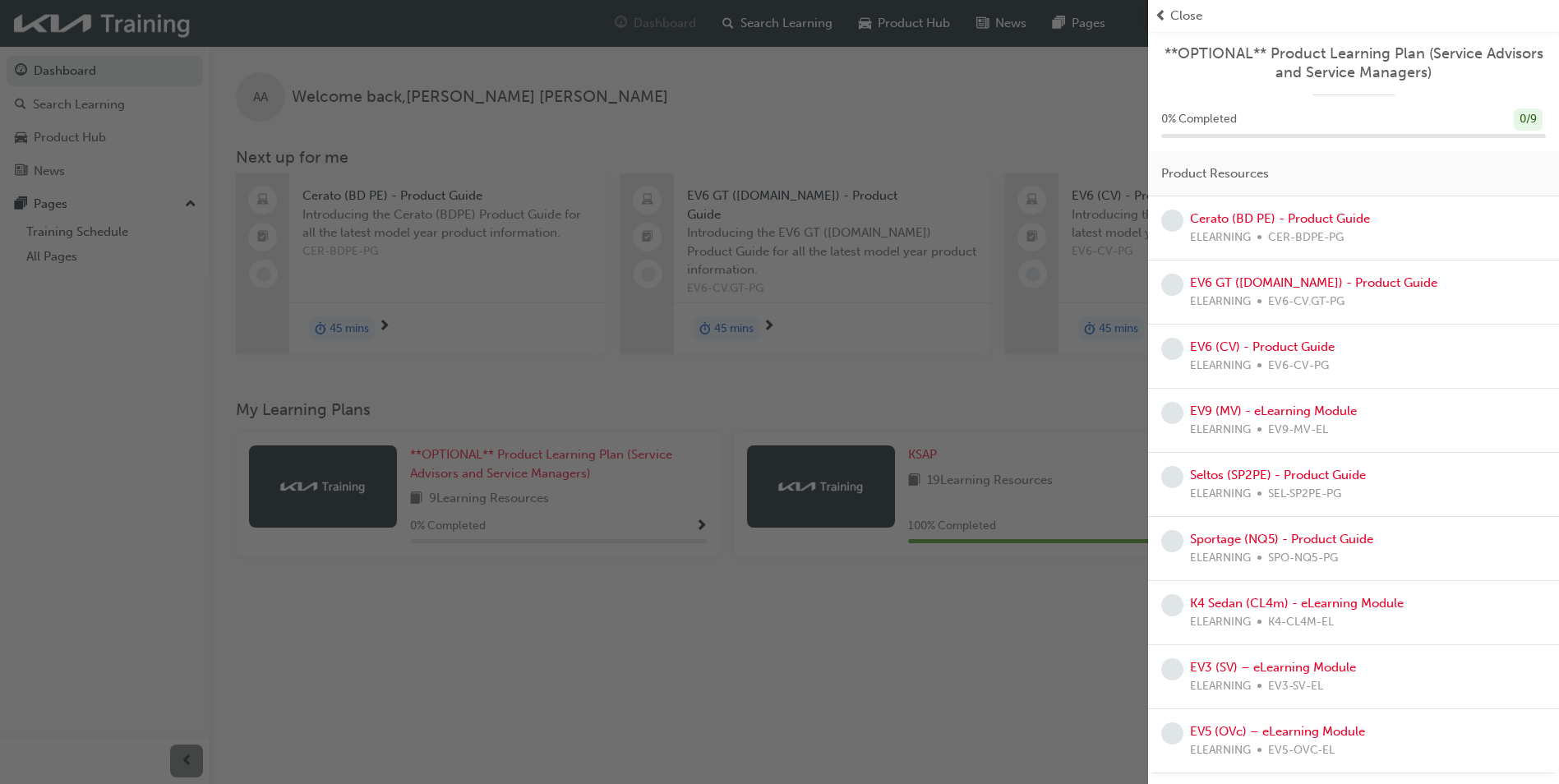
click at [59, 497] on div "button" at bounding box center [574, 392] width 1148 height 784
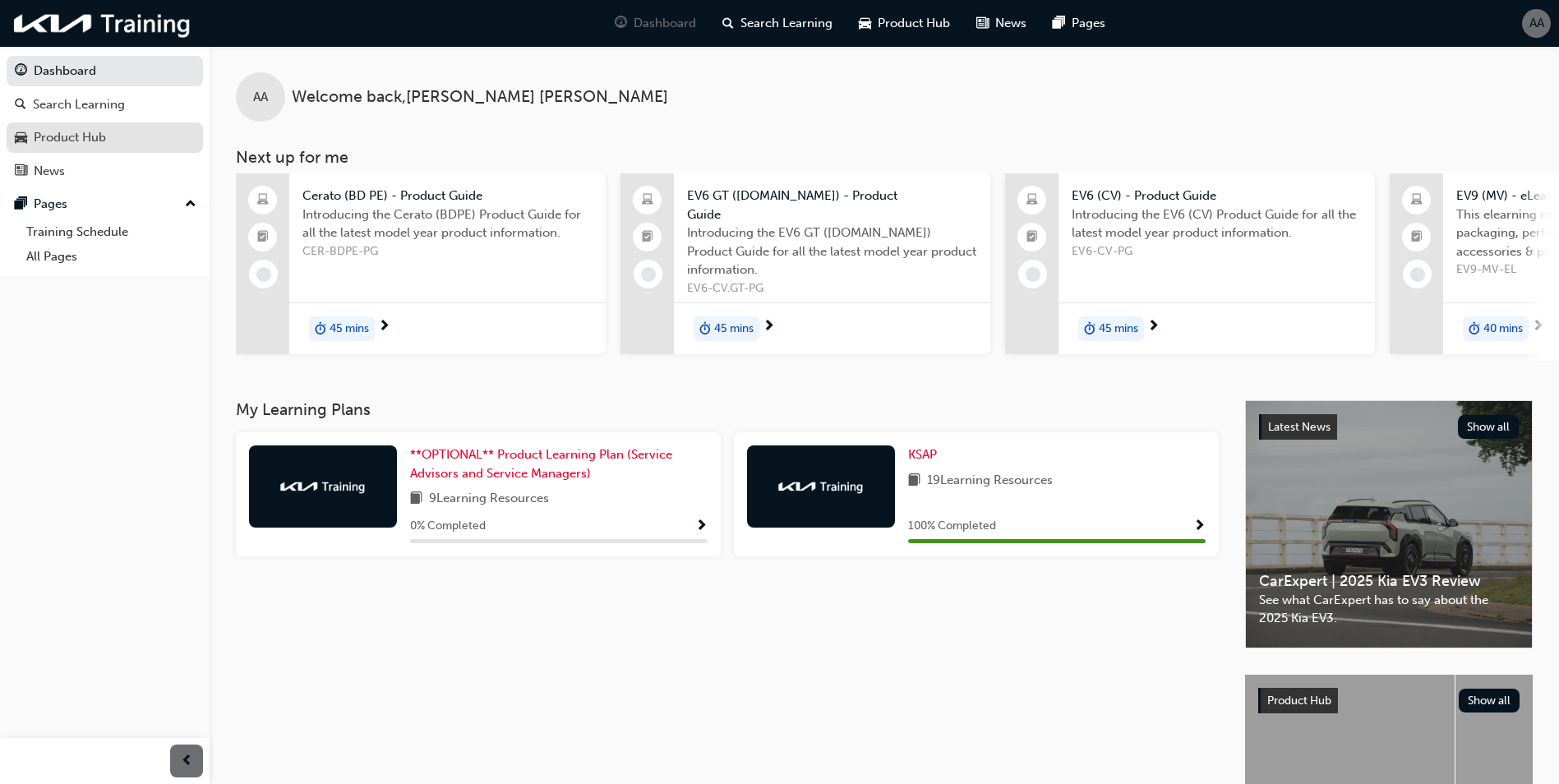
click at [64, 147] on div "Product Hub" at bounding box center [105, 137] width 180 height 21
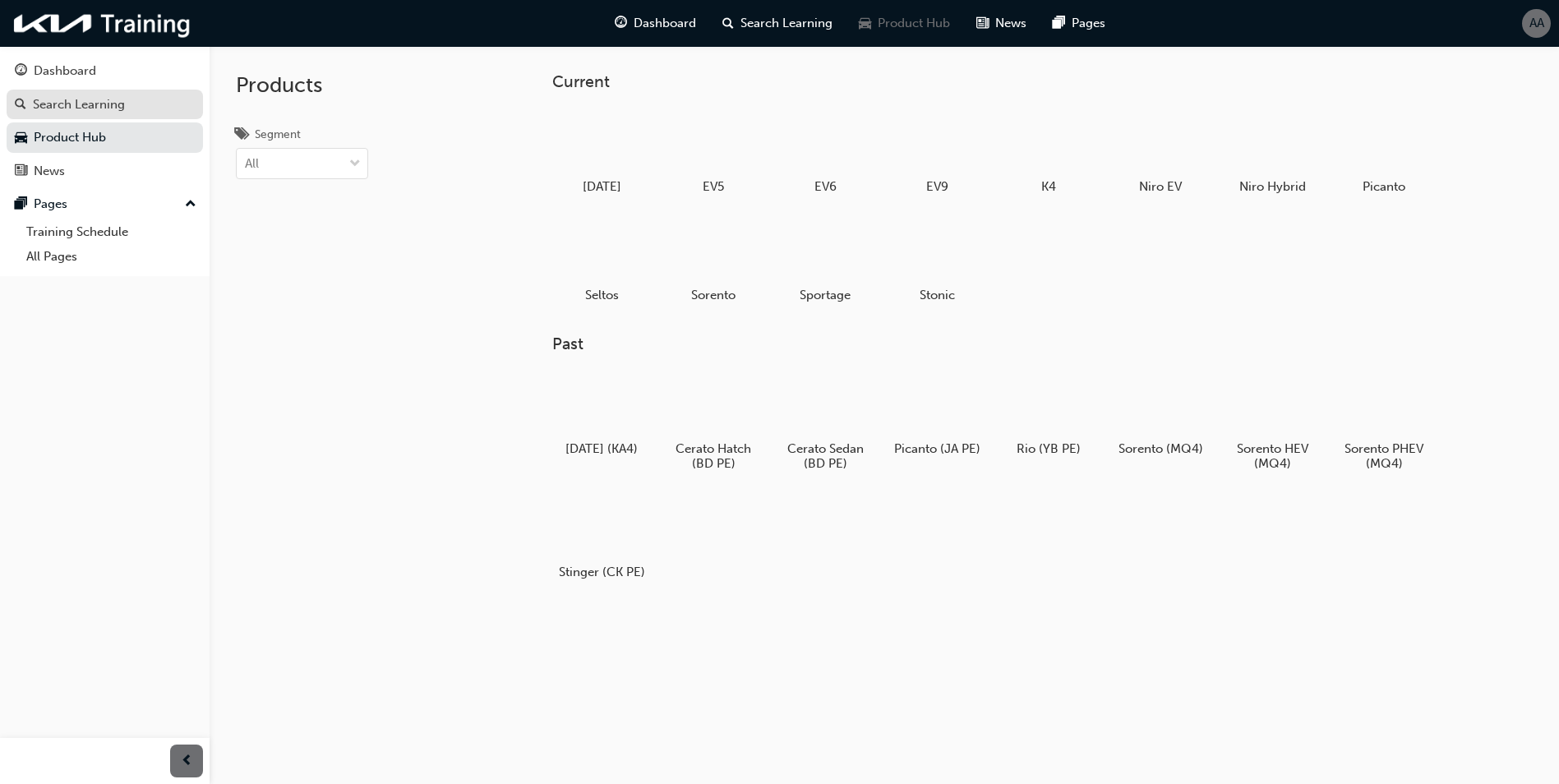
click at [57, 108] on div "Search Learning" at bounding box center [78, 105] width 92 height 19
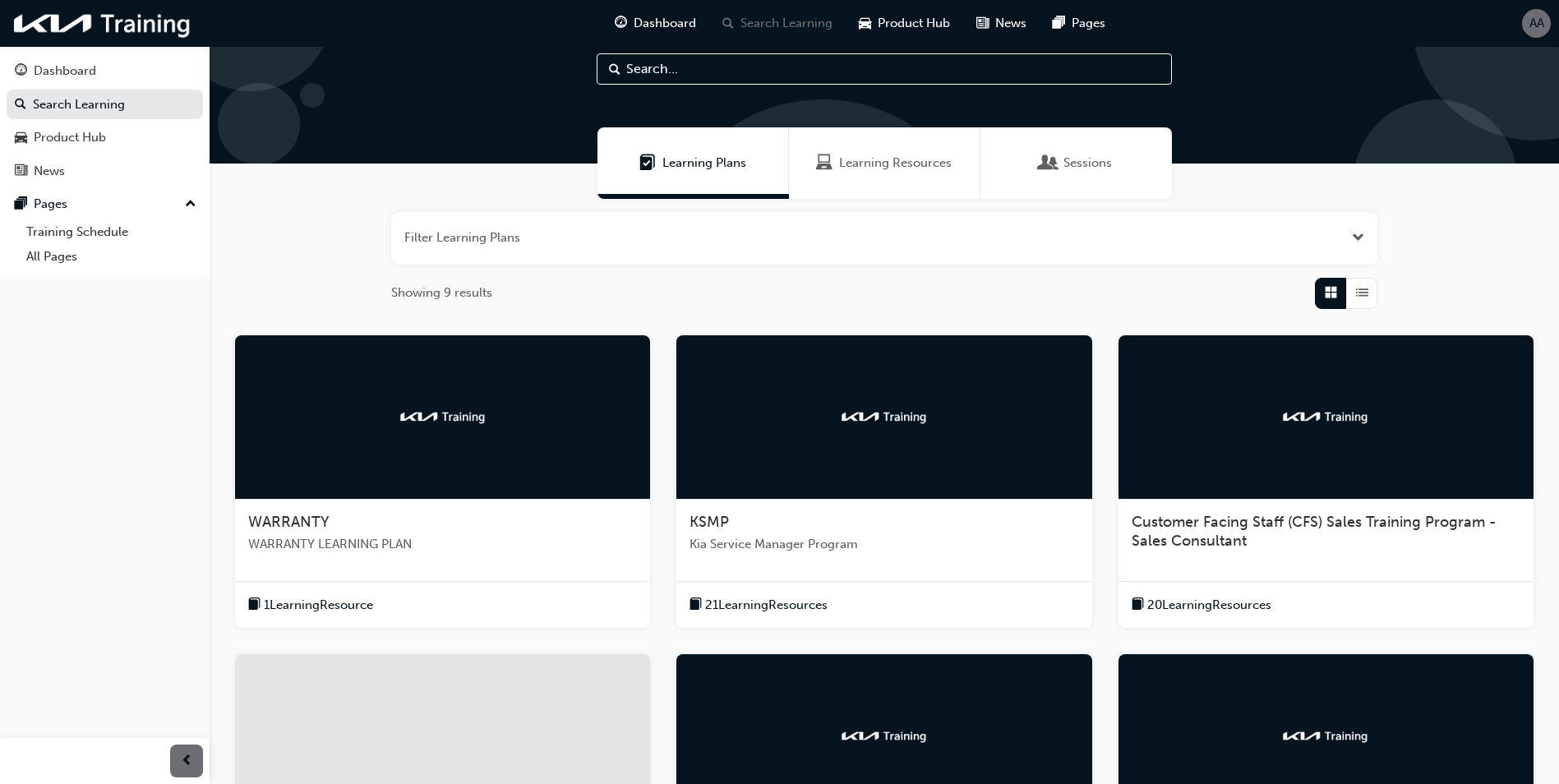
scroll to position [82, 0]
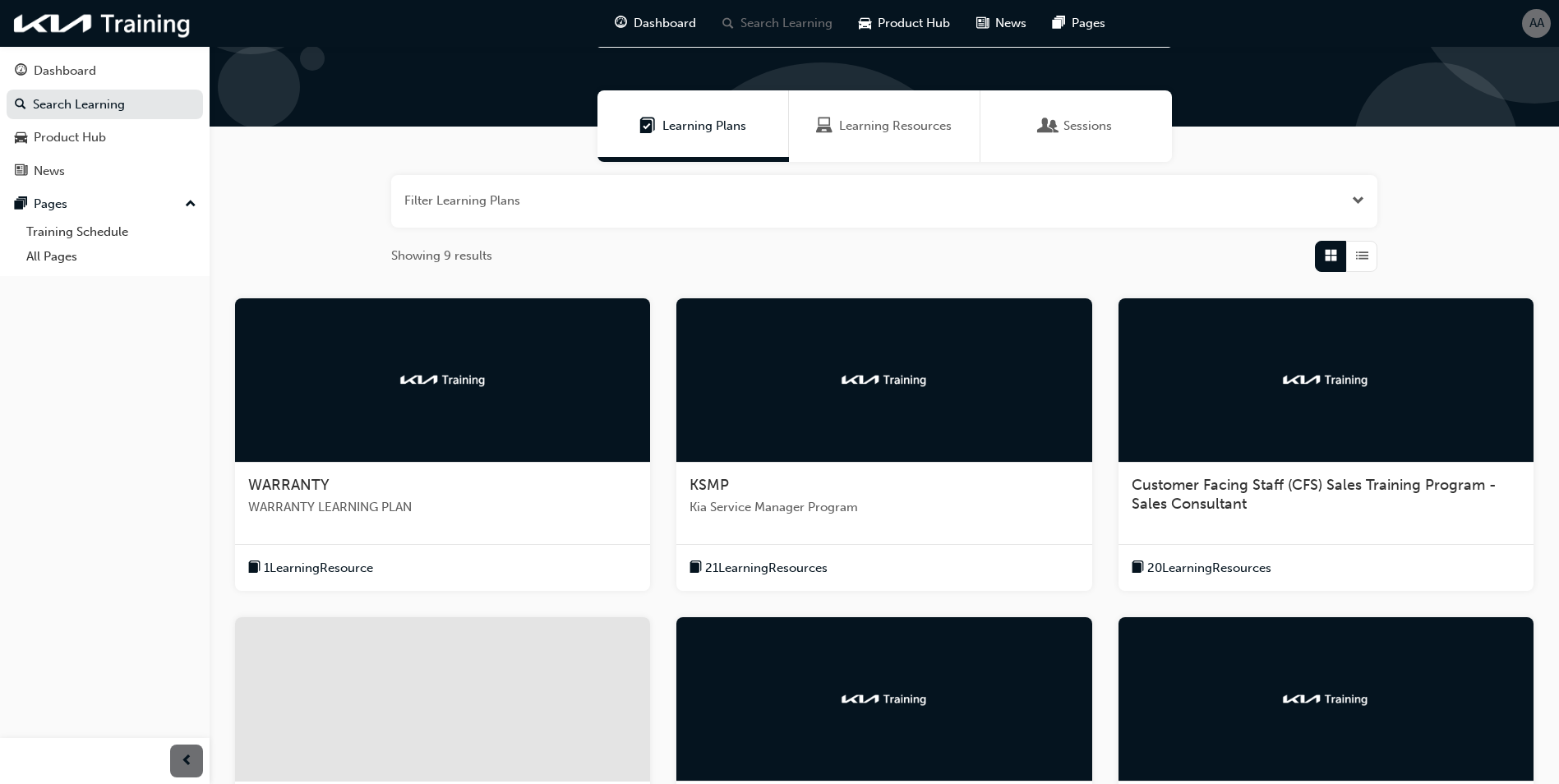
click at [767, 556] on div "21 Learning Resources" at bounding box center [883, 567] width 415 height 48
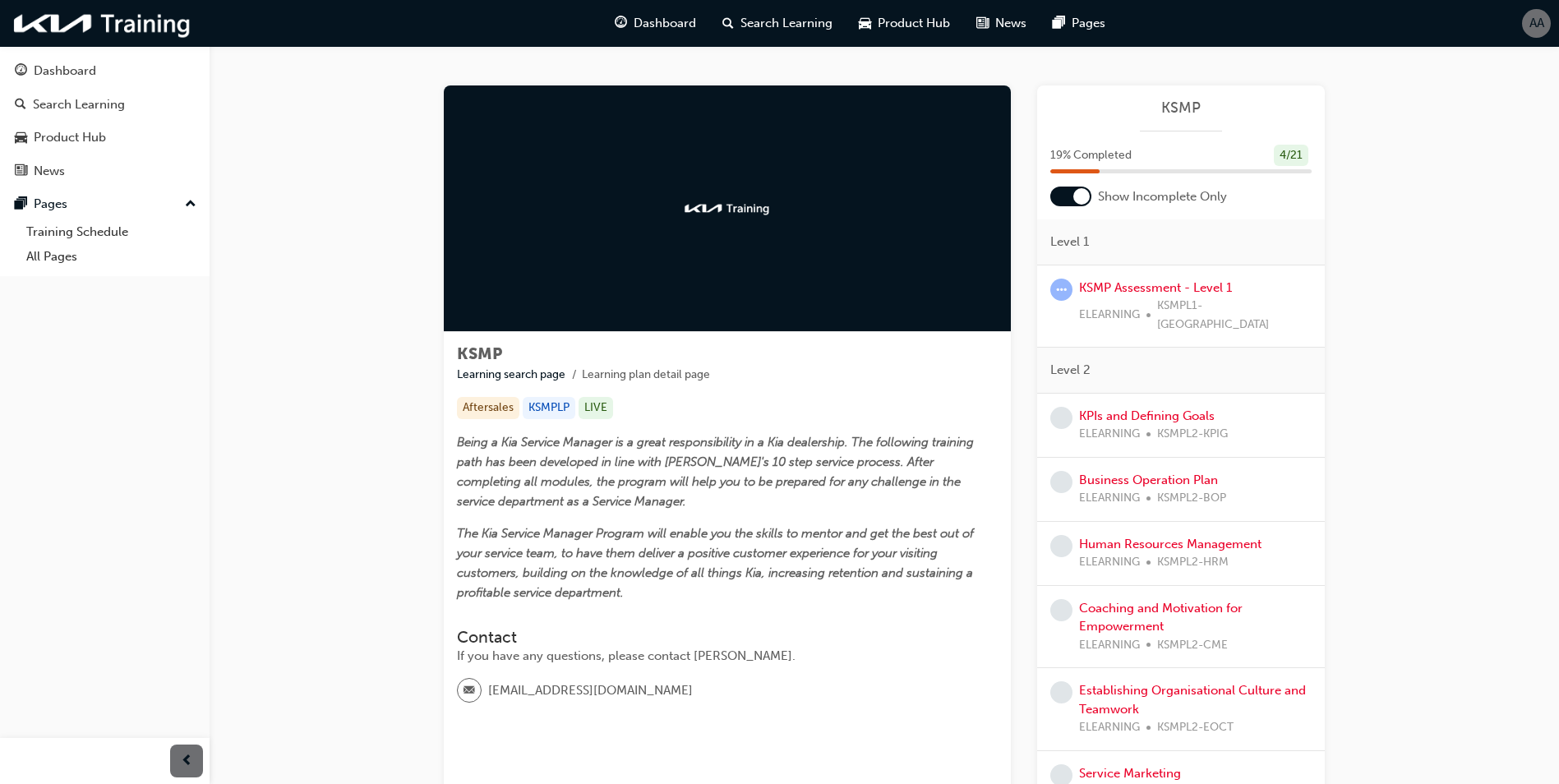
click at [1145, 310] on div "ELEARNING KSMPL1-CA" at bounding box center [1195, 315] width 232 height 37
click at [1185, 286] on link "KSMP Assessment - Level 1" at bounding box center [1156, 287] width 153 height 15
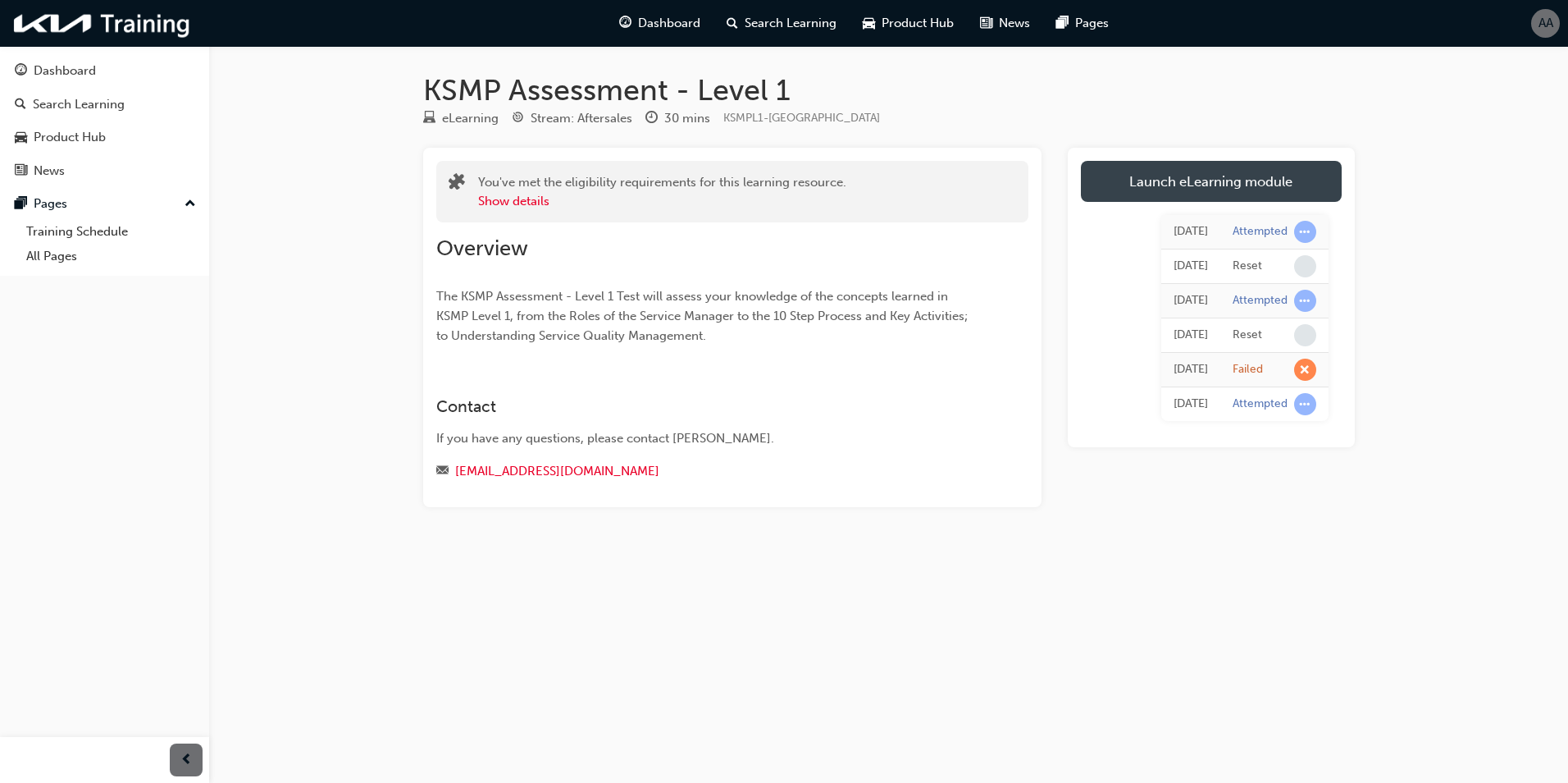
click at [1172, 174] on link "Launch eLearning module" at bounding box center [1211, 182] width 261 height 41
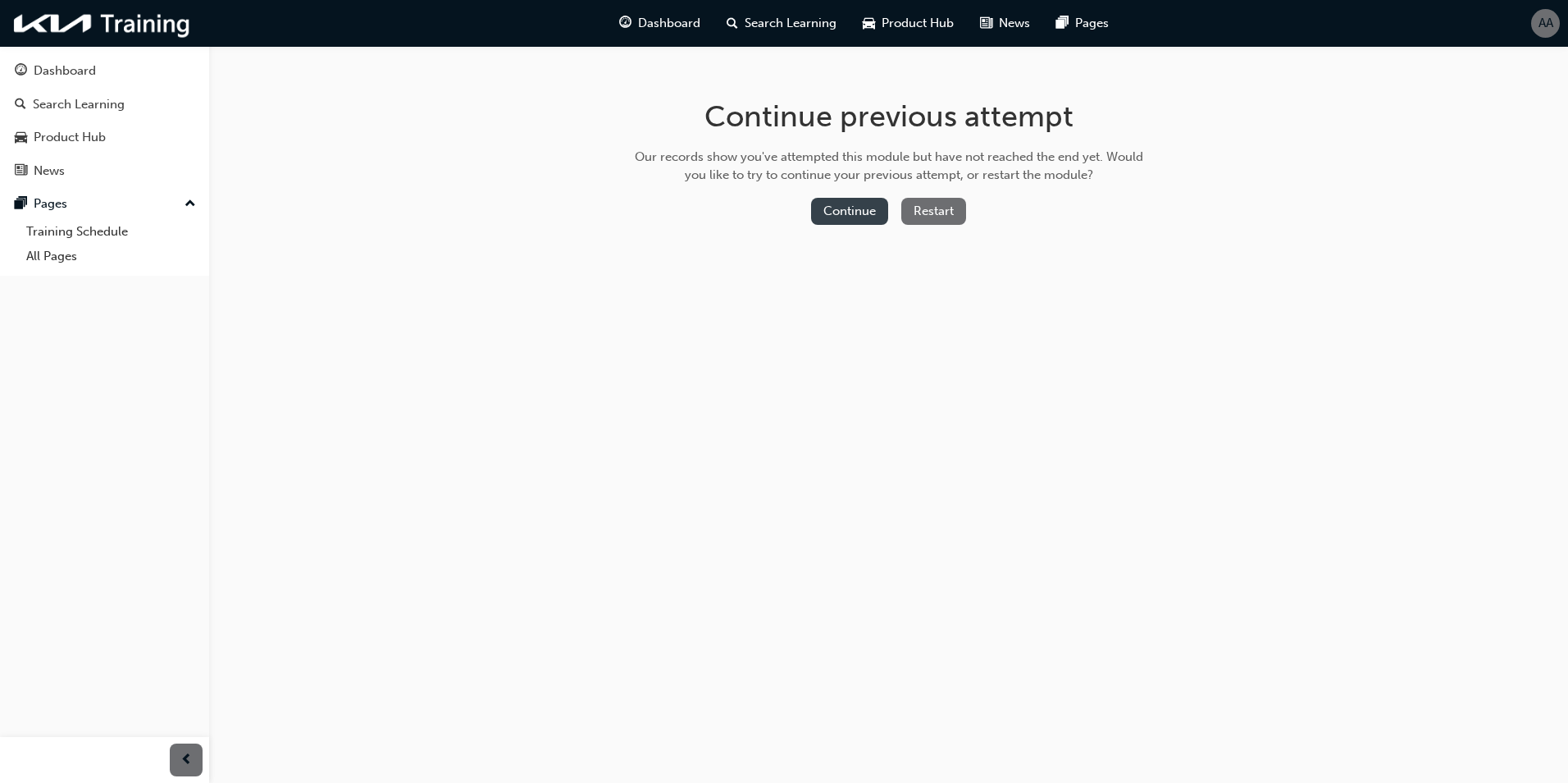
click at [844, 209] on button "Continue" at bounding box center [850, 211] width 77 height 27
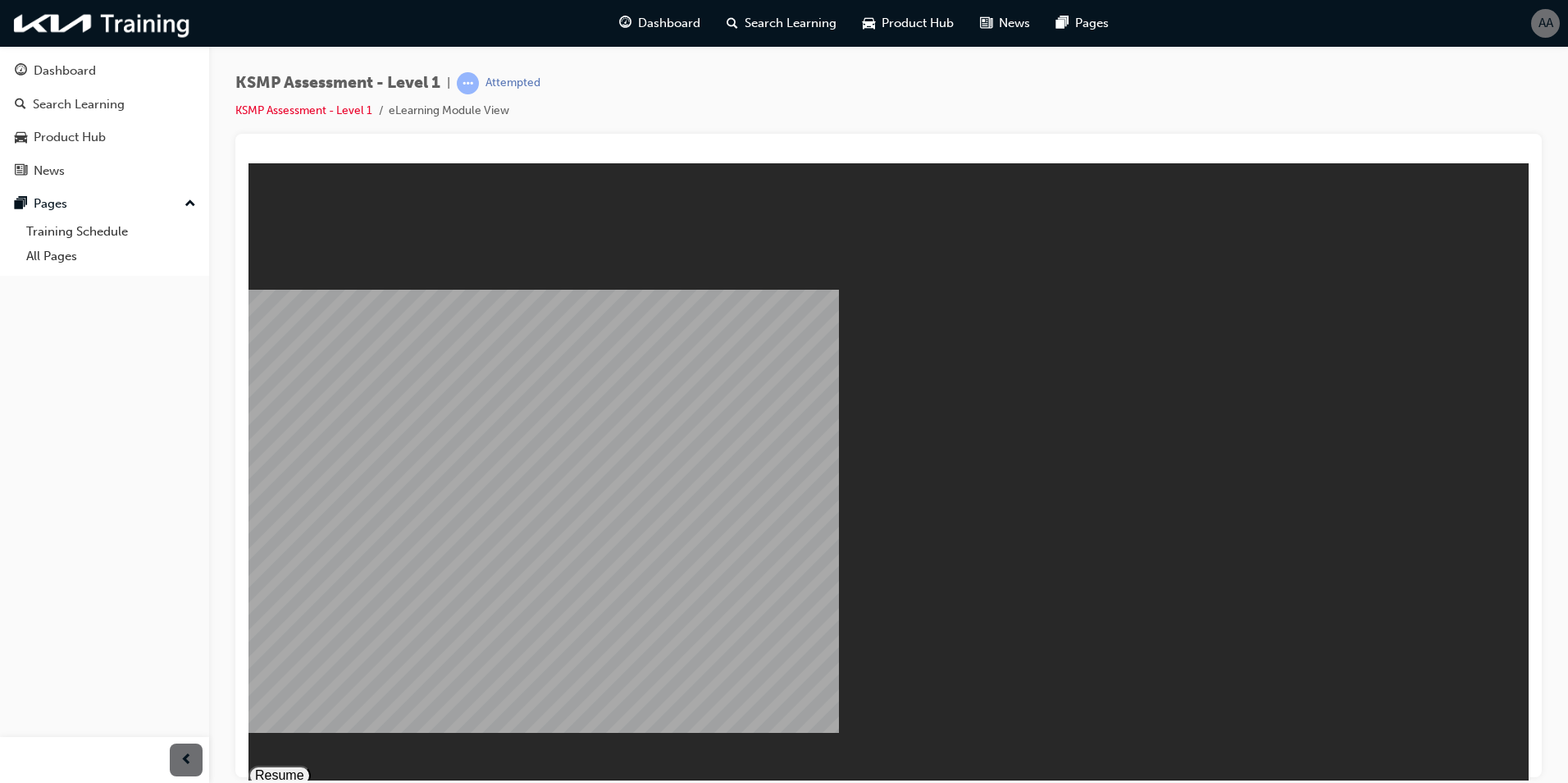
click at [311, 764] on button "Resume" at bounding box center [280, 774] width 62 height 20
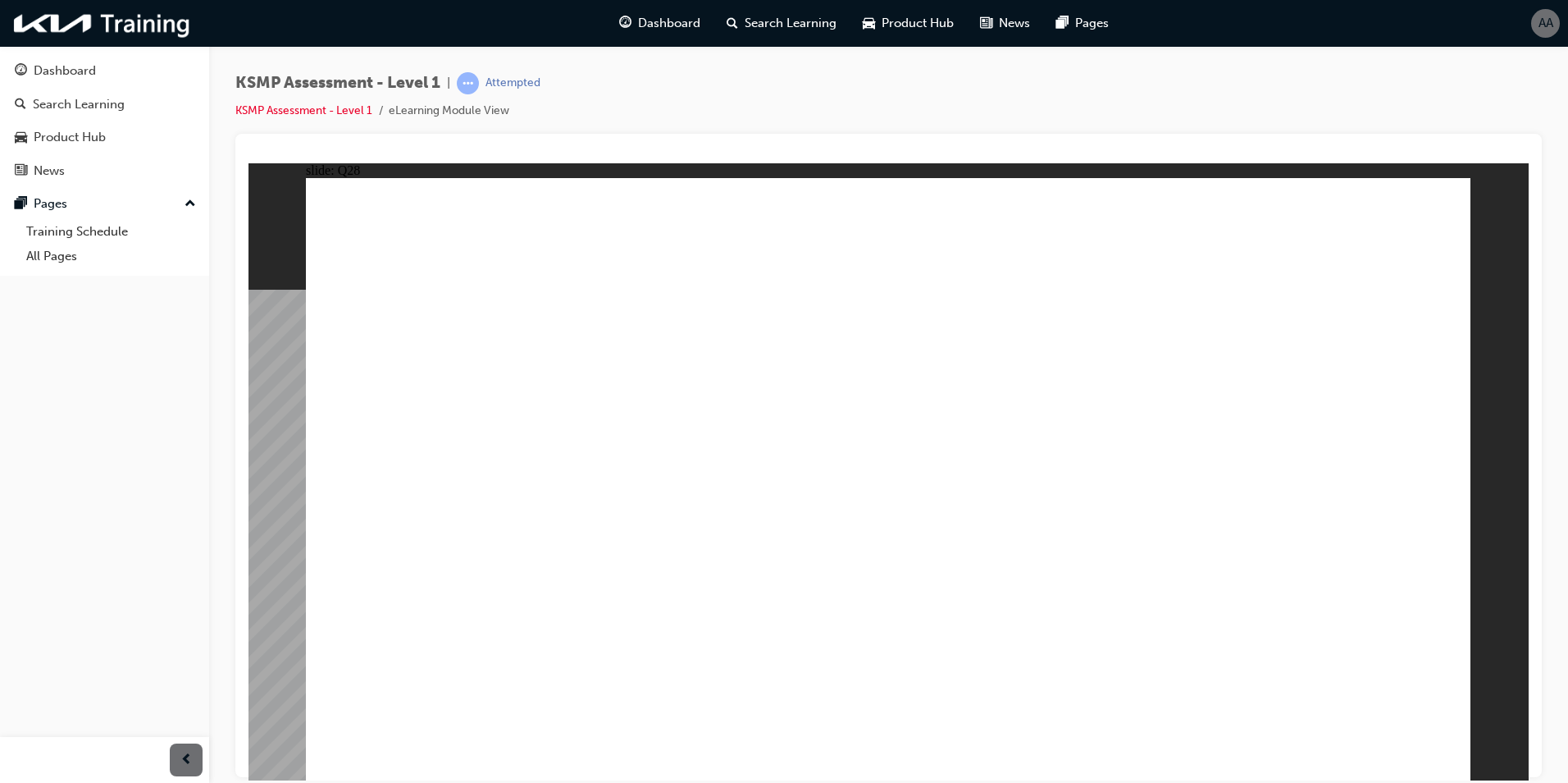
click at [178, 761] on div "button" at bounding box center [185, 759] width 33 height 33
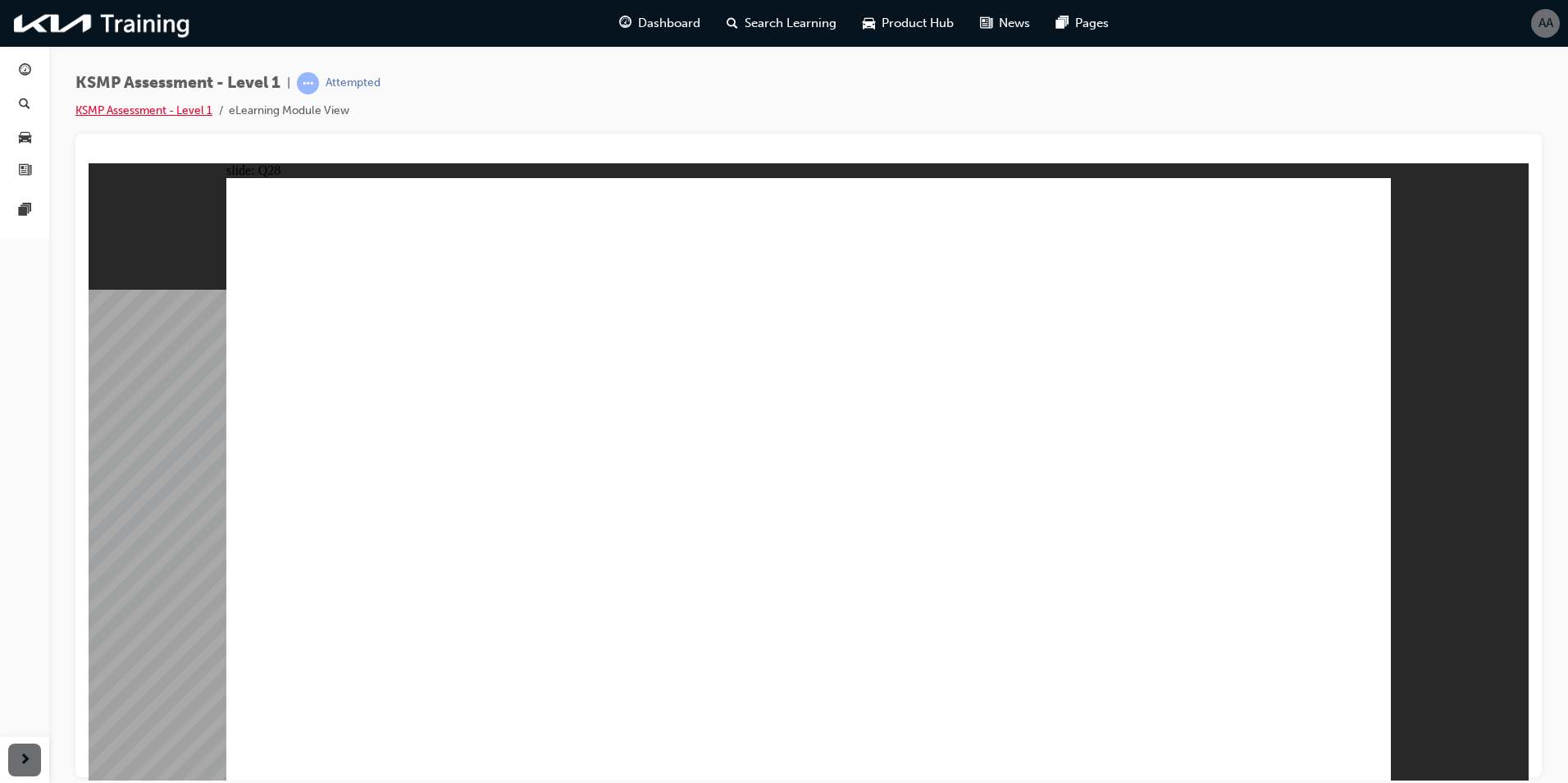
click at [168, 103] on link "KSMP Assessment - Level 1" at bounding box center [143, 110] width 137 height 14
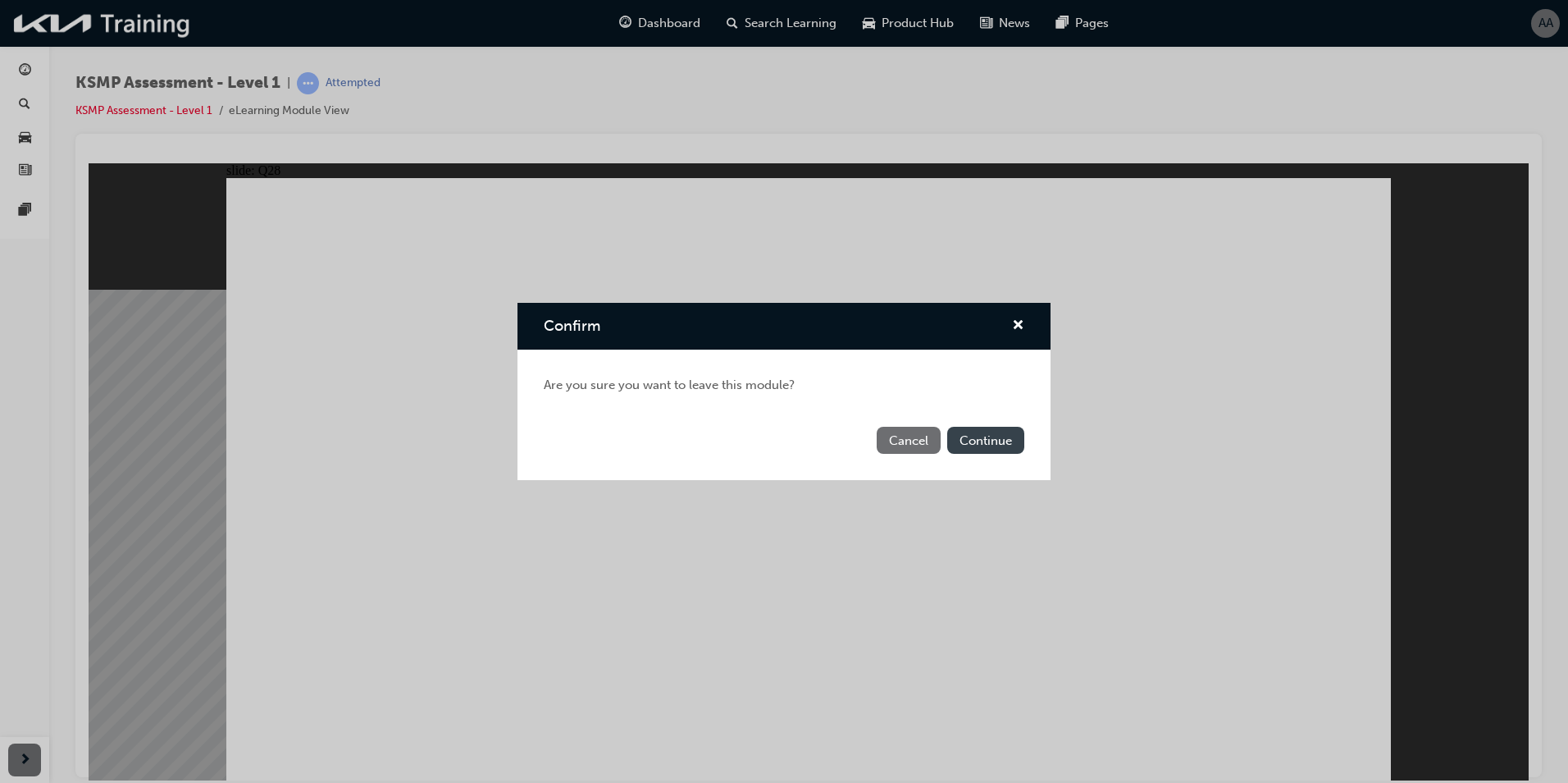
click at [969, 435] on button "Continue" at bounding box center [986, 440] width 77 height 27
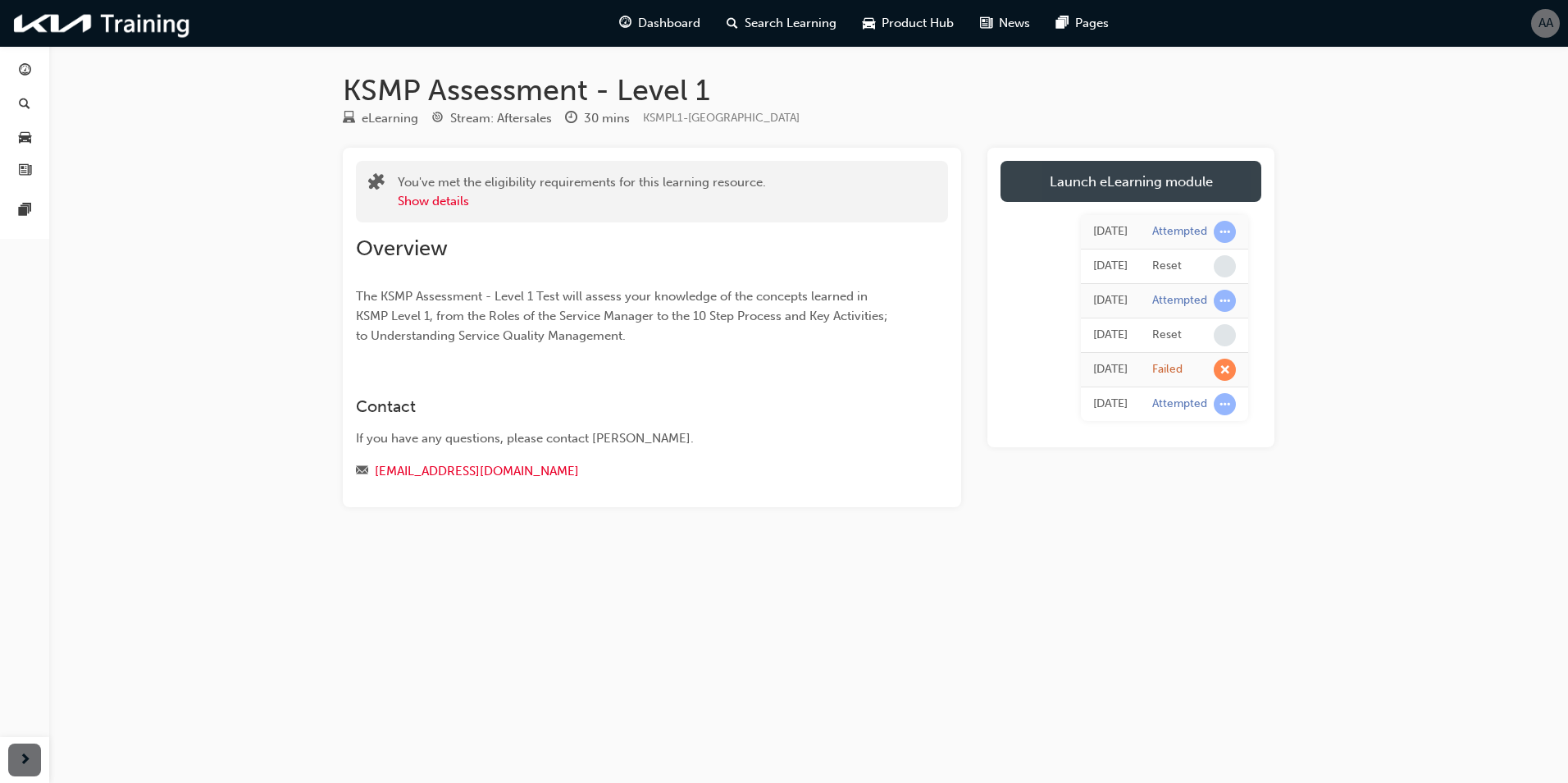
click at [1179, 187] on link "Launch eLearning module" at bounding box center [1131, 182] width 261 height 41
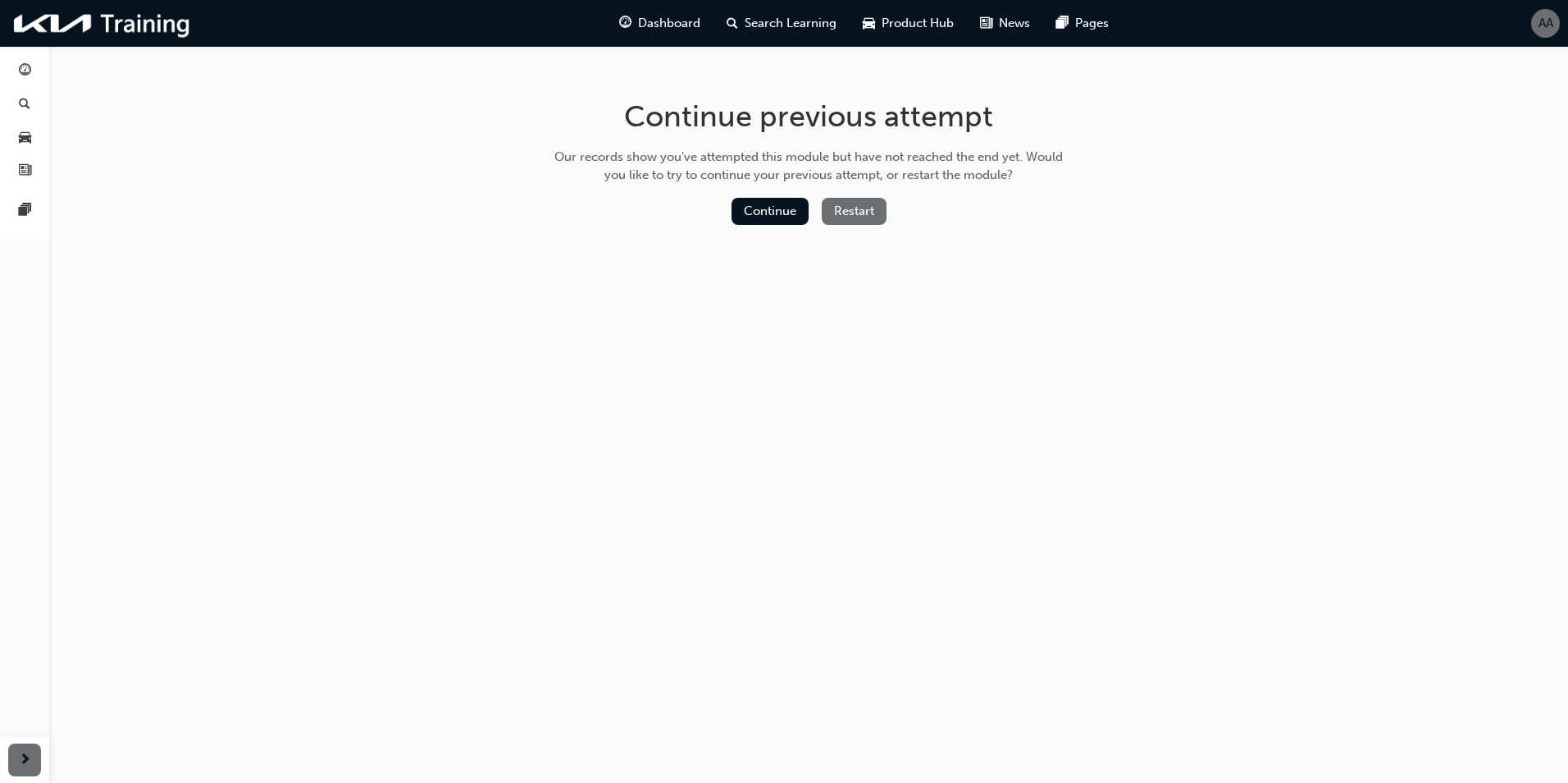
click at [864, 217] on button "Restart" at bounding box center [854, 211] width 65 height 27
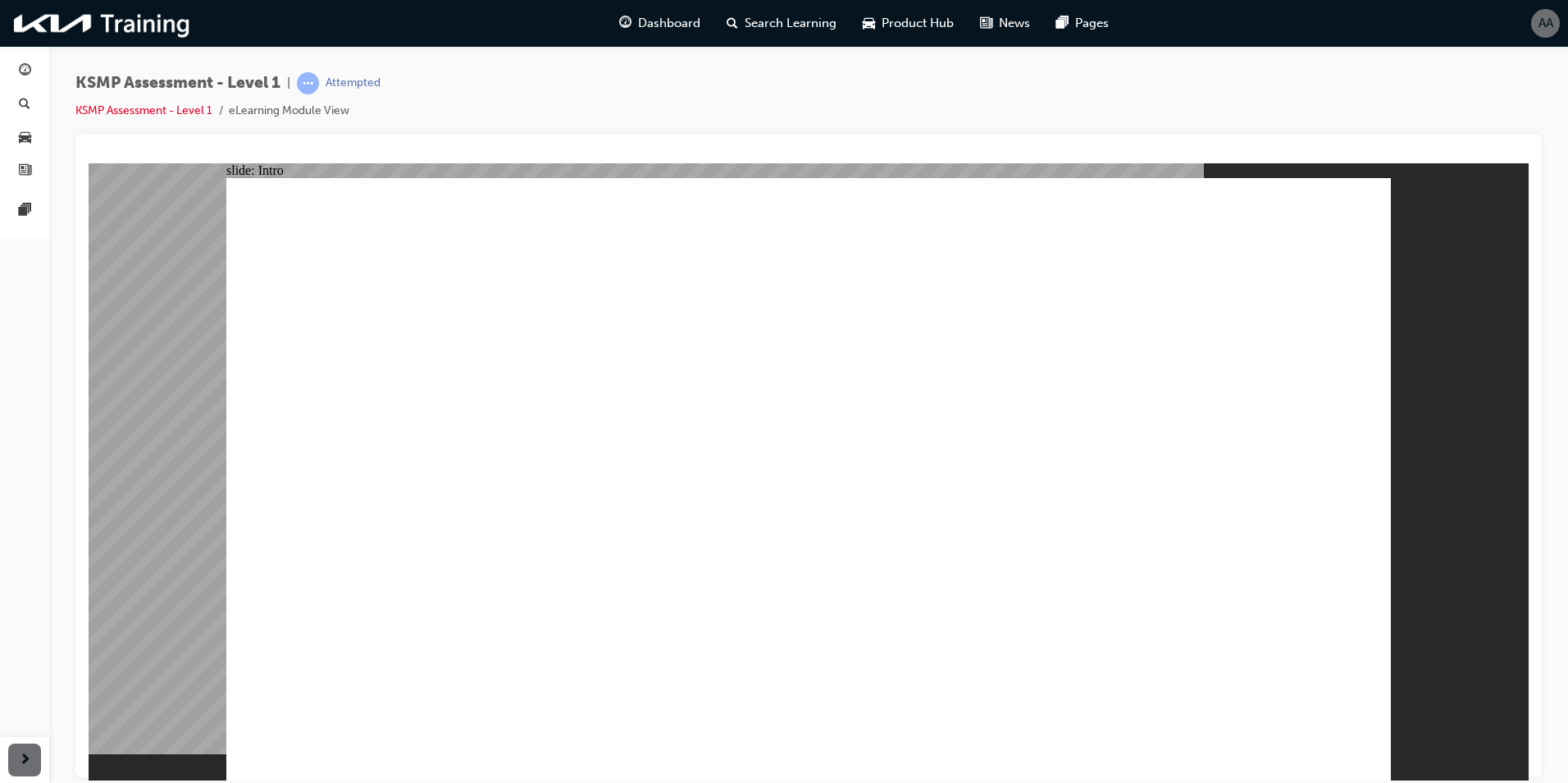
drag, startPoint x: 1567, startPoint y: 380, endPoint x: 1548, endPoint y: 535, distance: 156.2
click at [1567, 773] on html "Your version of Internet Explorer is outdated and not supported. Please upgrade…" at bounding box center [784, 392] width 1568 height 783
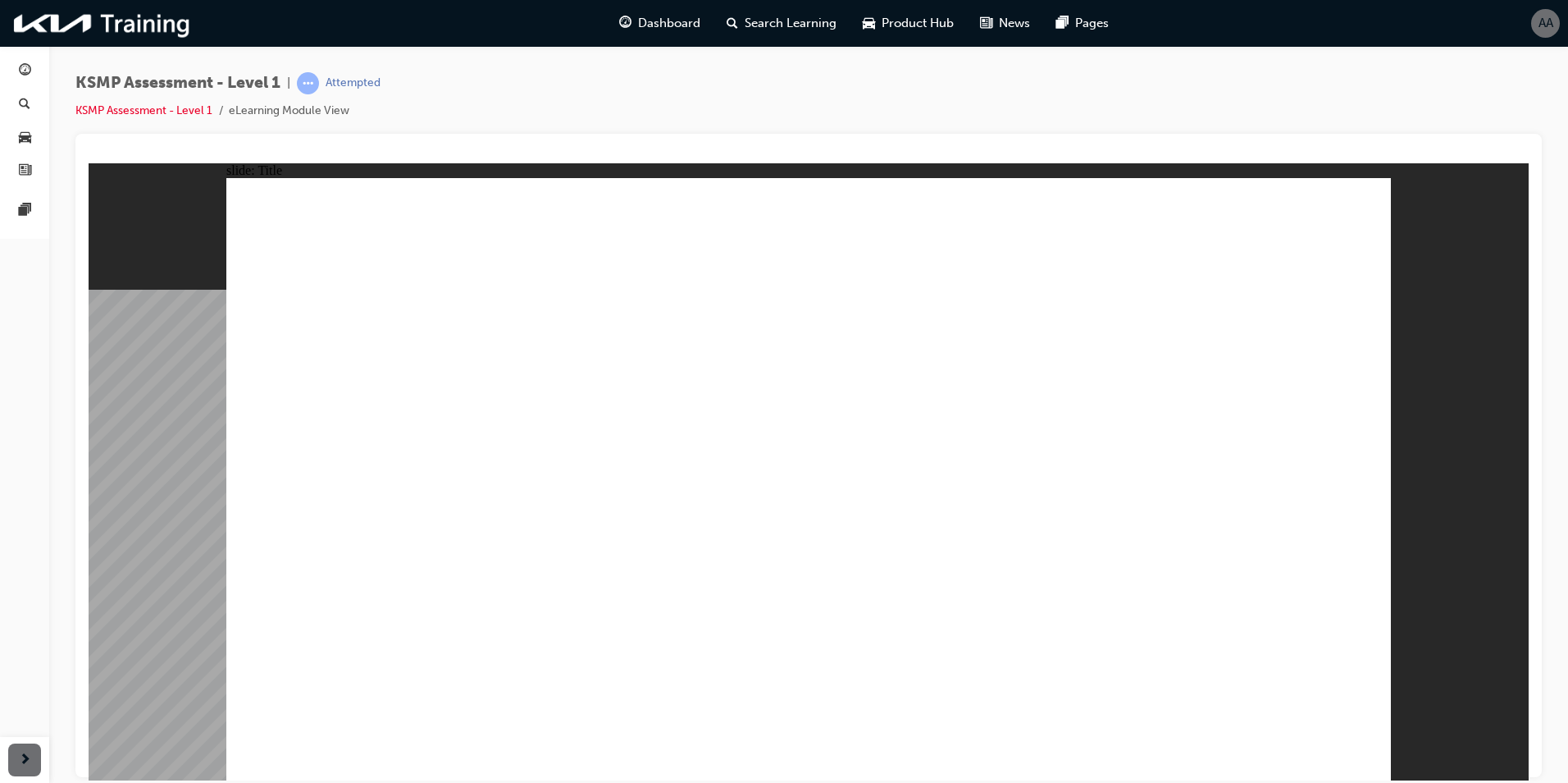
radio input "true"
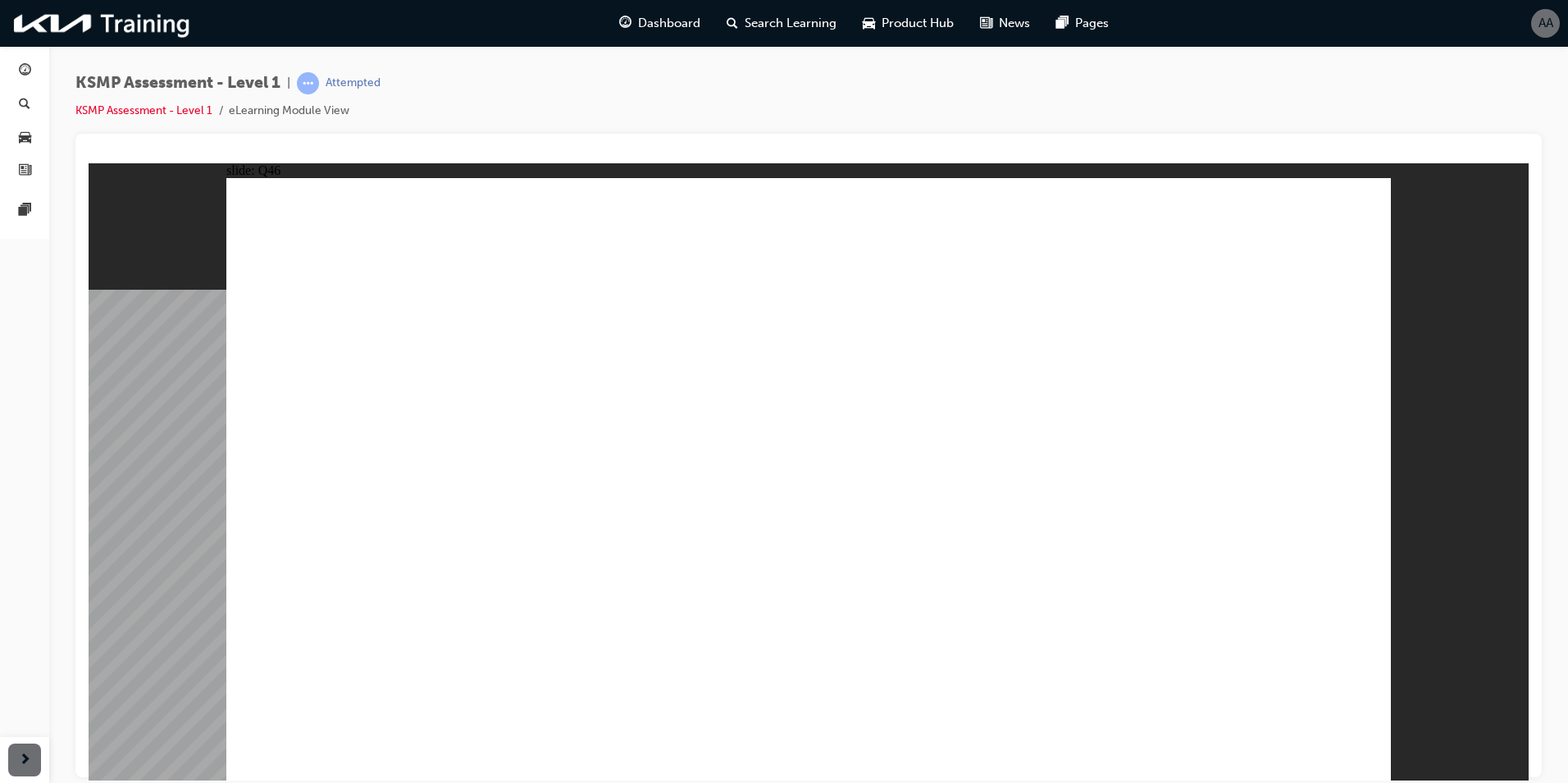
radio input "true"
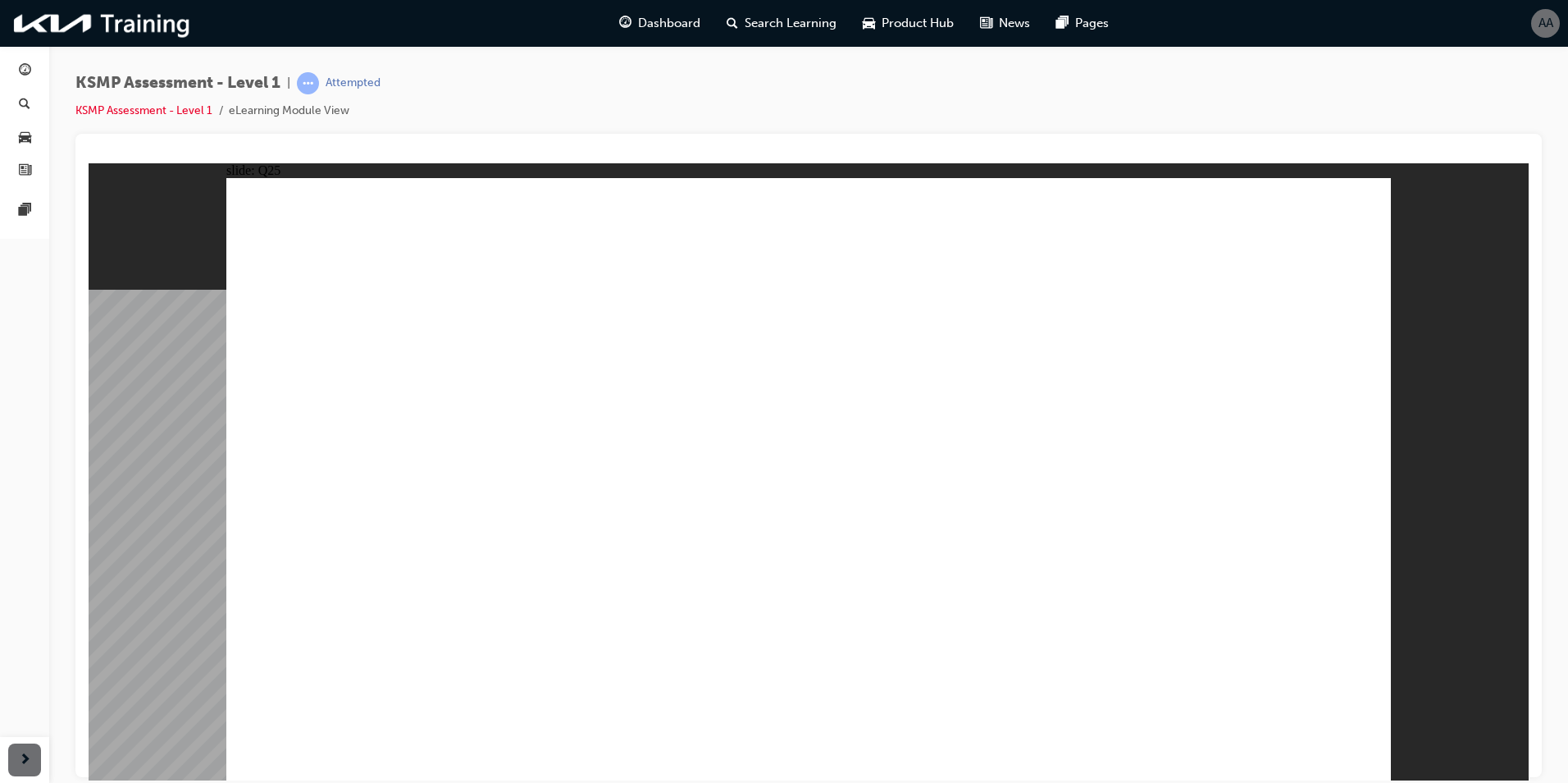
checkbox input "true"
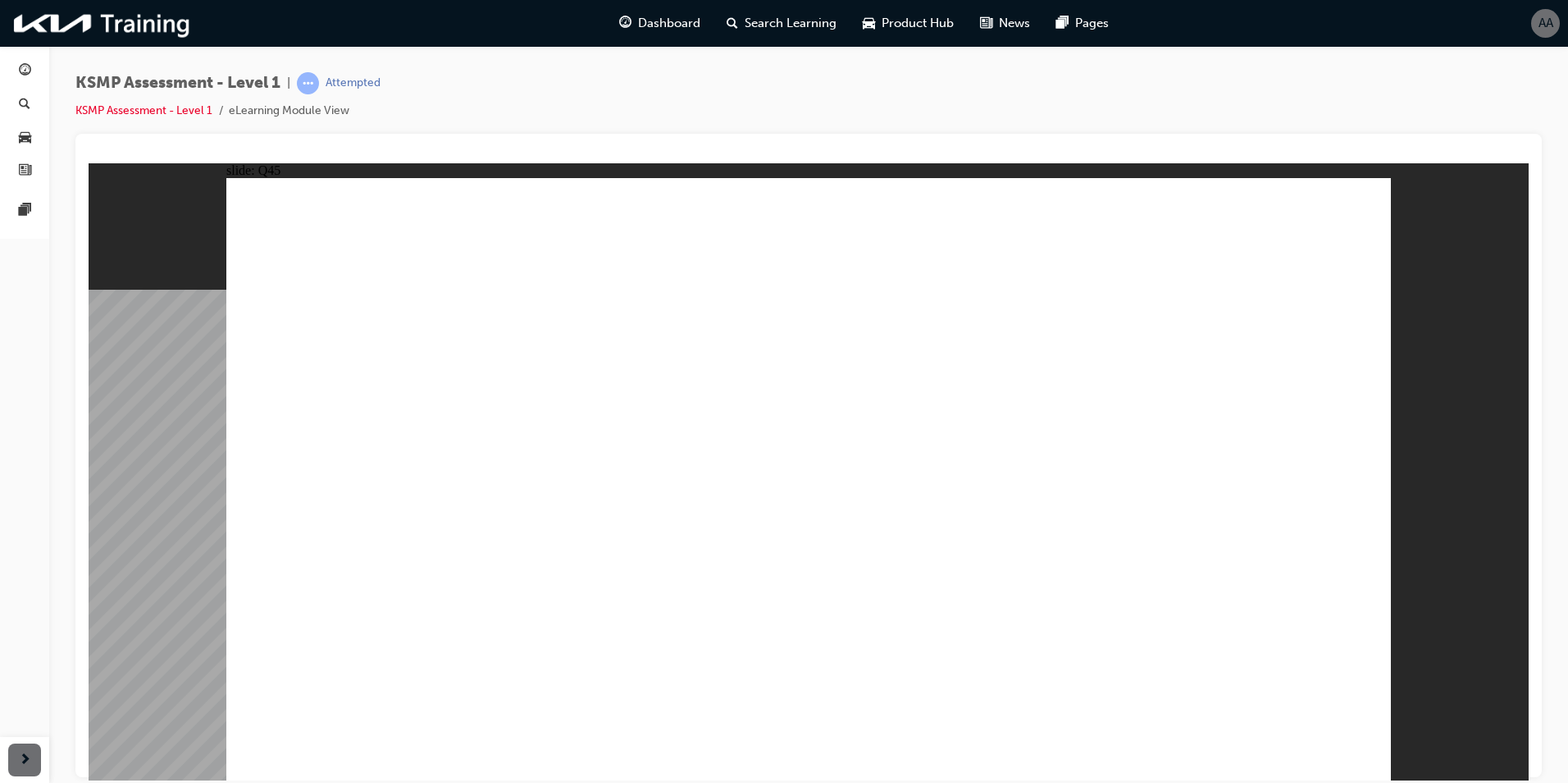
drag, startPoint x: 840, startPoint y: 647, endPoint x: 881, endPoint y: 643, distance: 41.2
checkbox input "true"
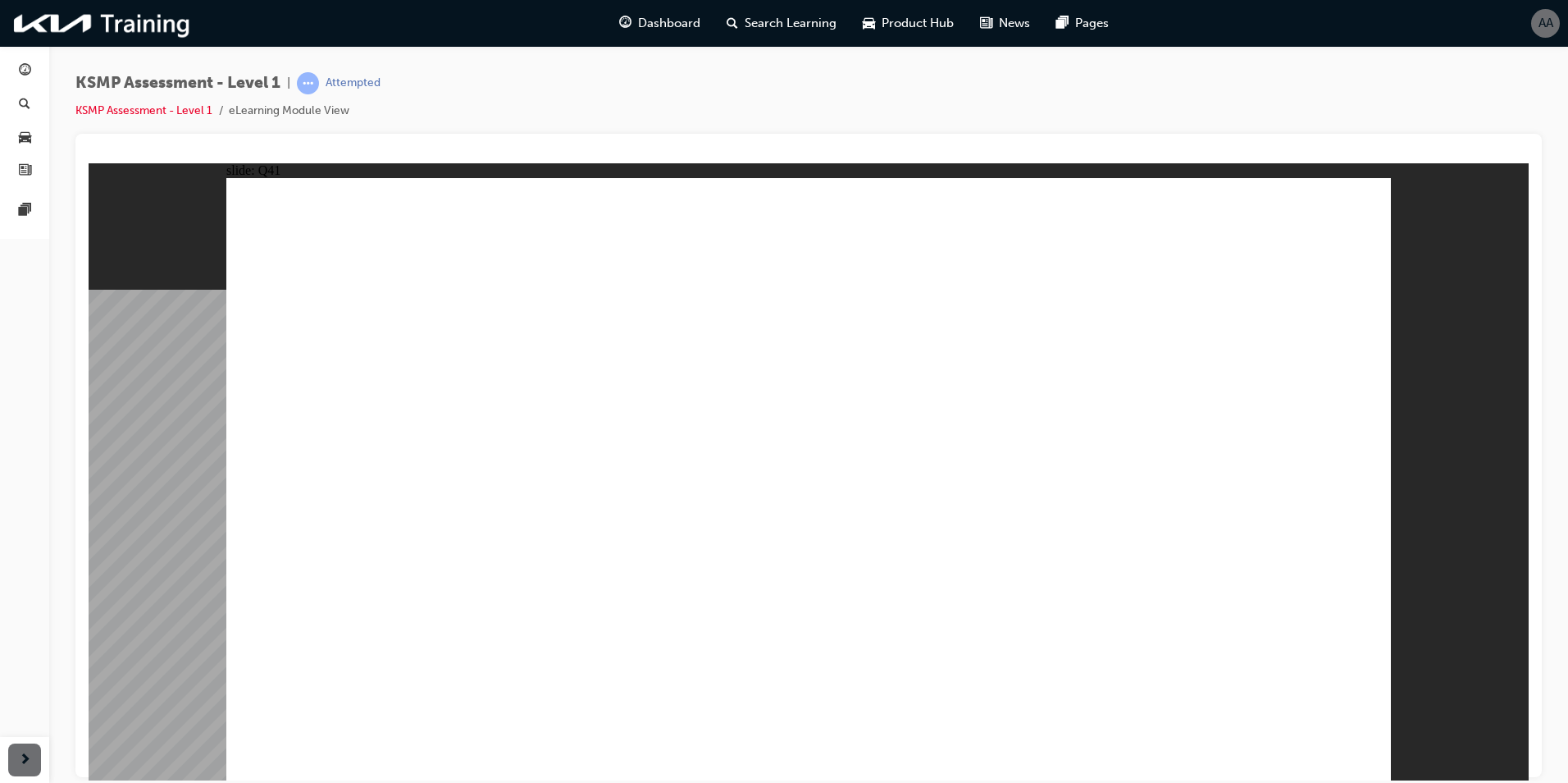
drag, startPoint x: 905, startPoint y: 634, endPoint x: 925, endPoint y: 647, distance: 23.9
radio input "true"
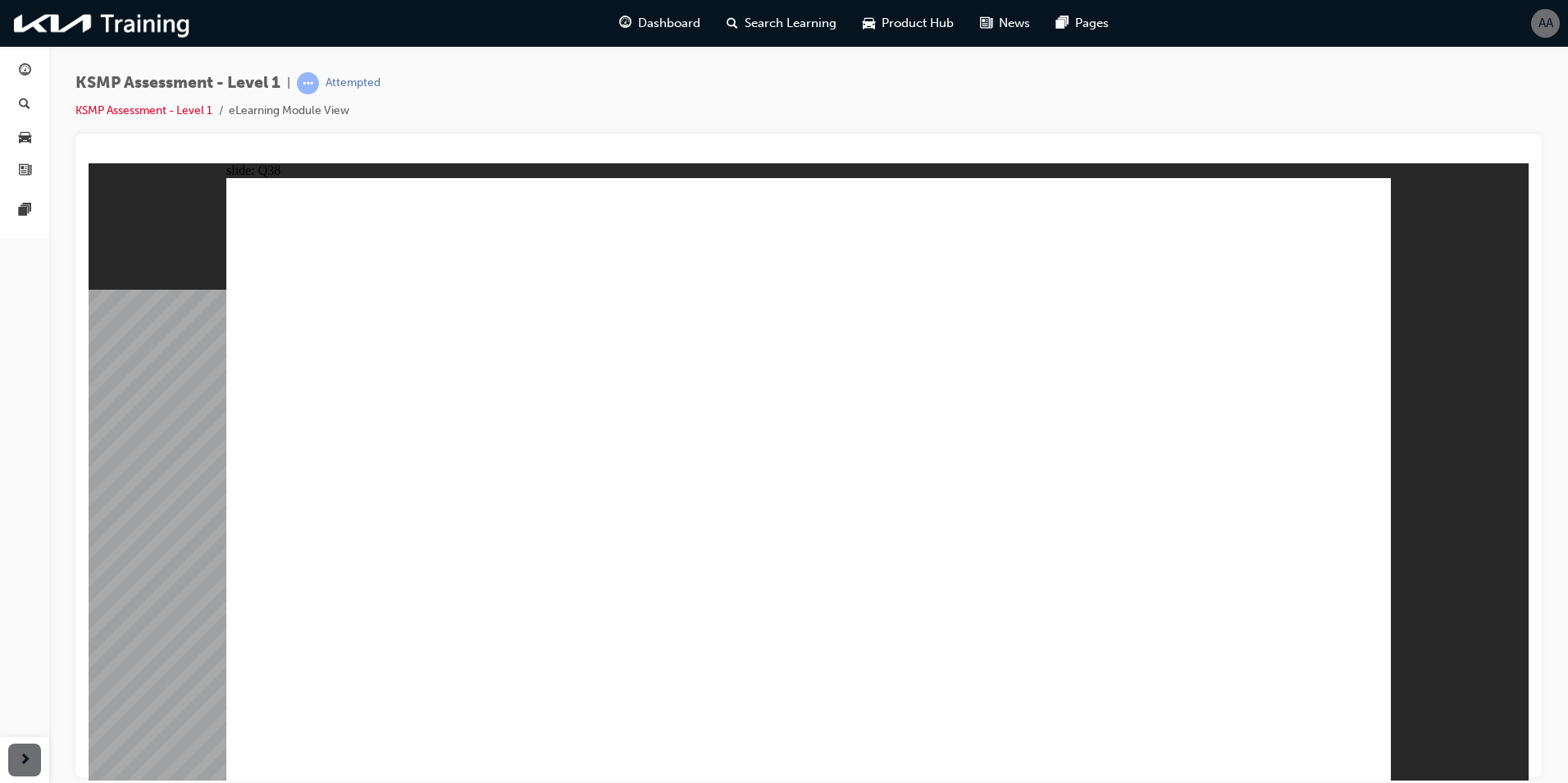
drag, startPoint x: 904, startPoint y: 458, endPoint x: 932, endPoint y: 462, distance: 28.3
radio input "true"
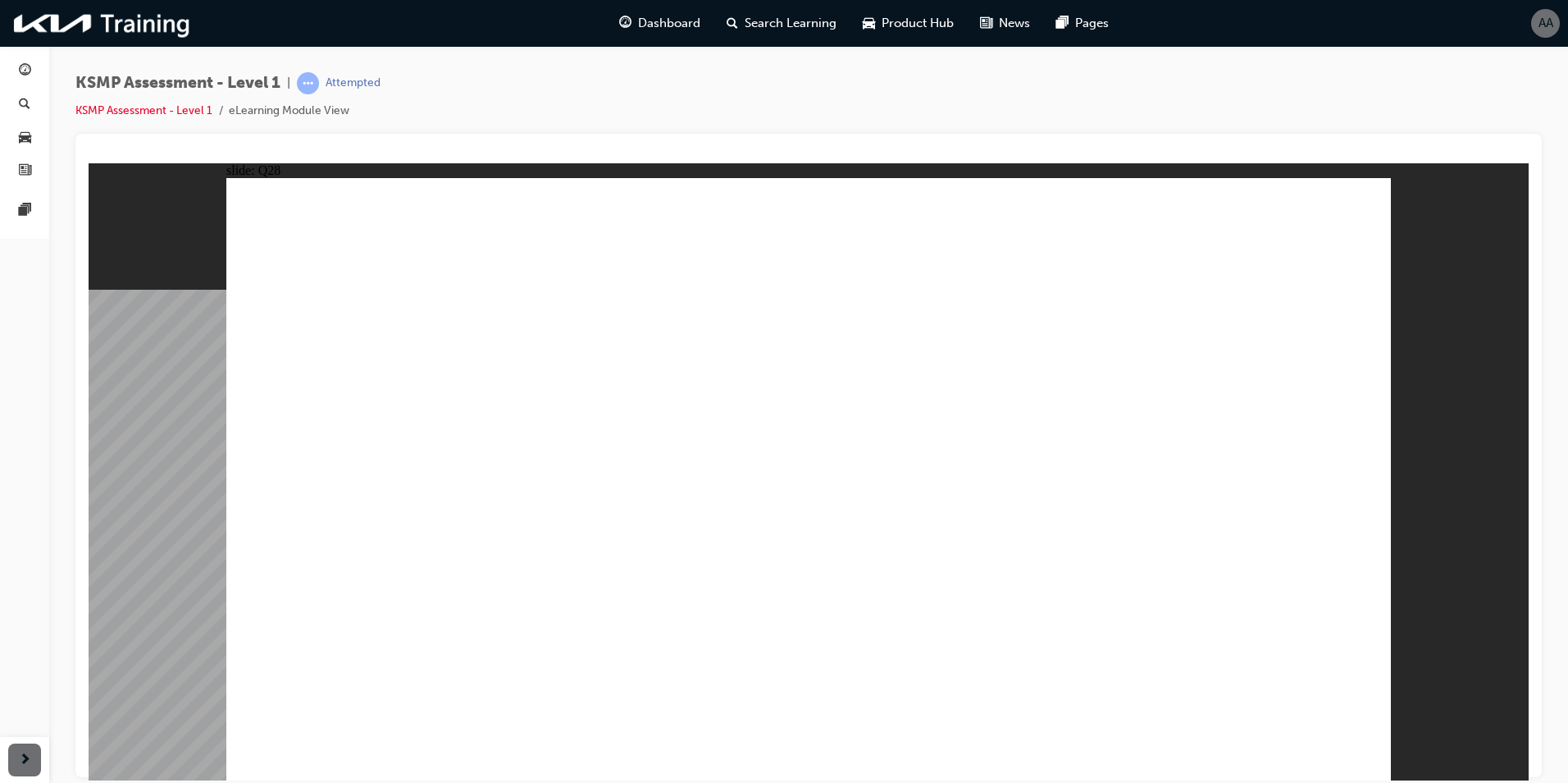
radio input "true"
drag, startPoint x: 838, startPoint y: 455, endPoint x: 846, endPoint y: 454, distance: 8.1
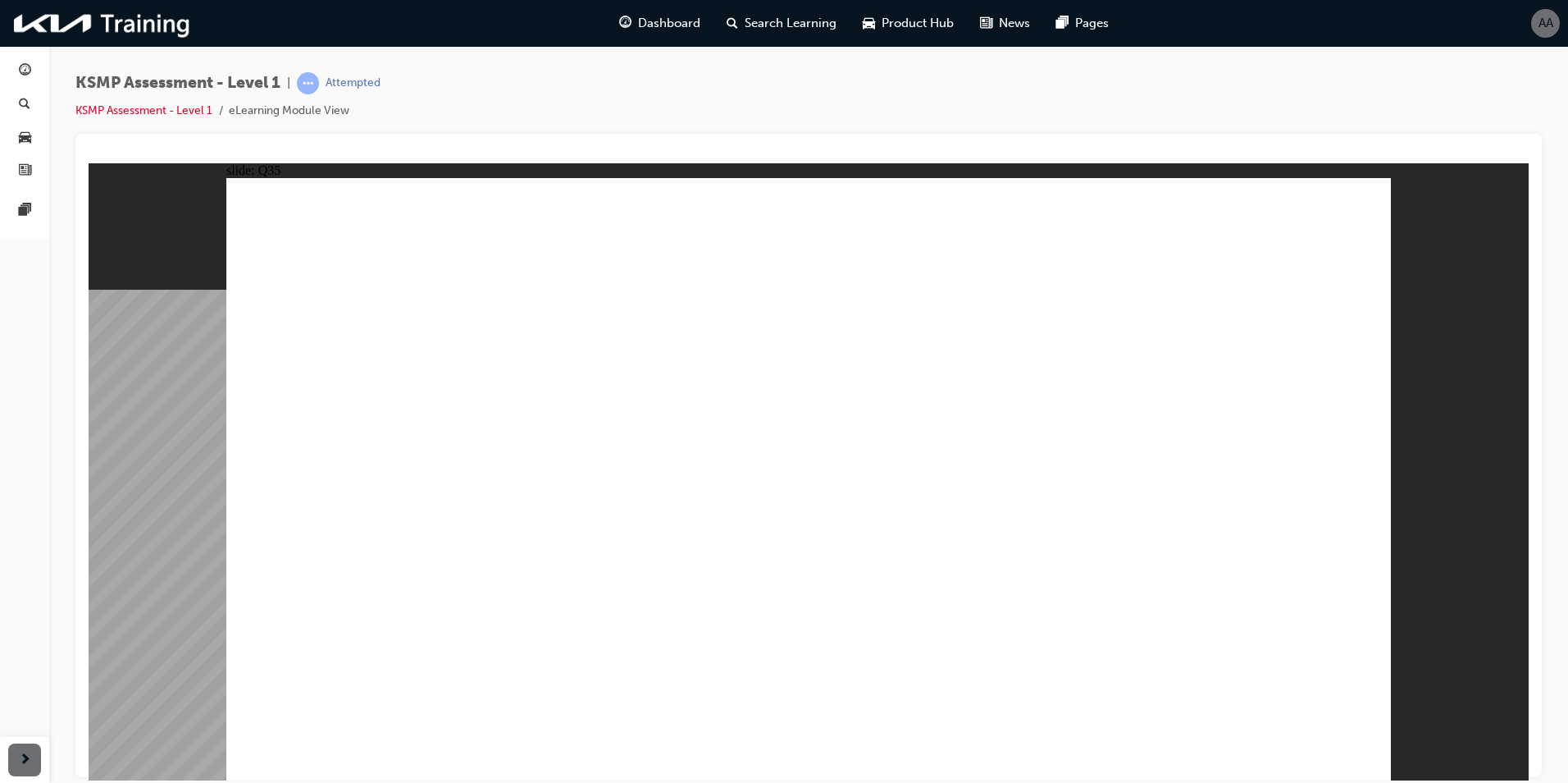
radio input "true"
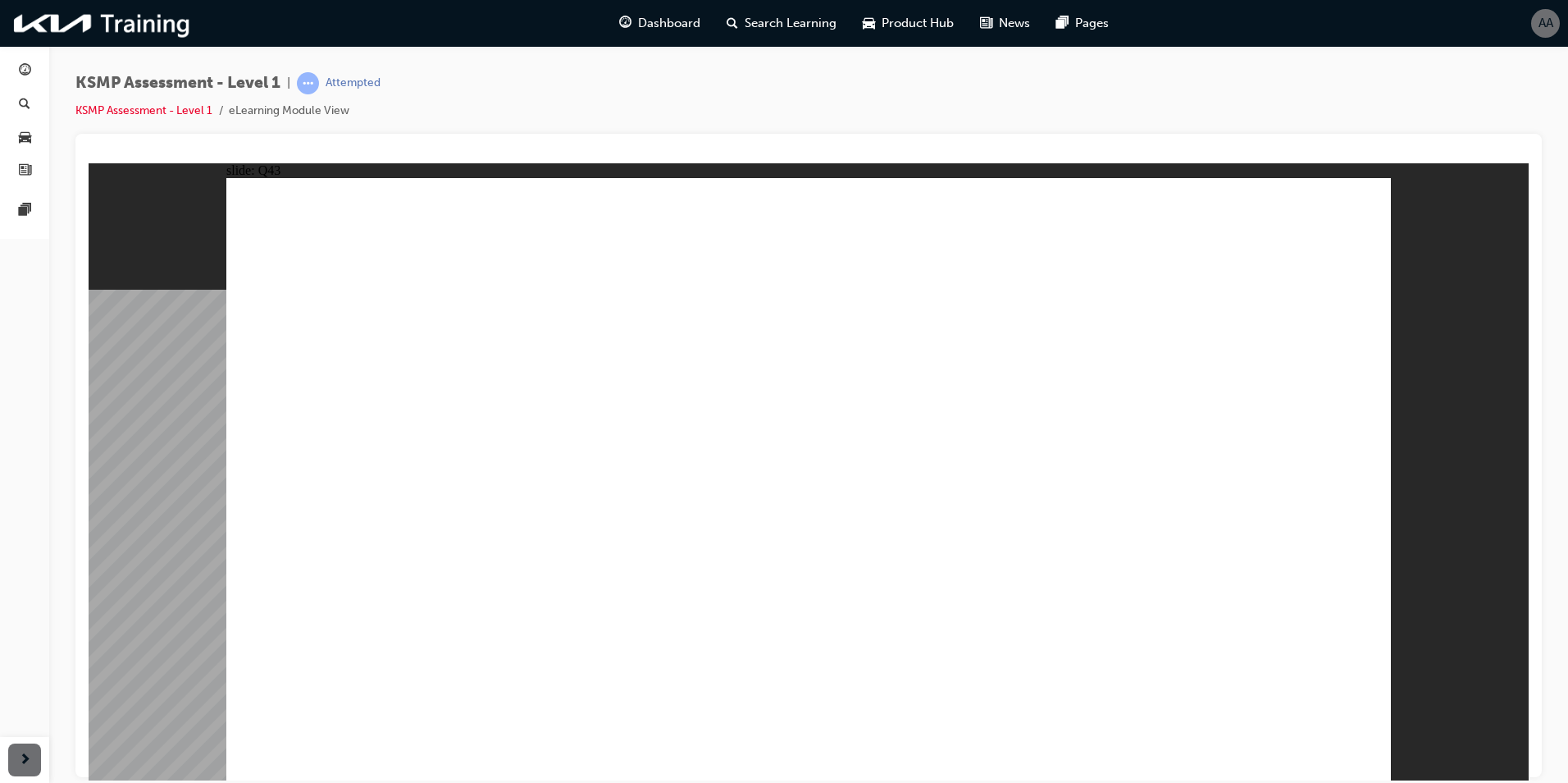
checkbox input "true"
drag, startPoint x: 873, startPoint y: 640, endPoint x: 1220, endPoint y: 718, distance: 355.7
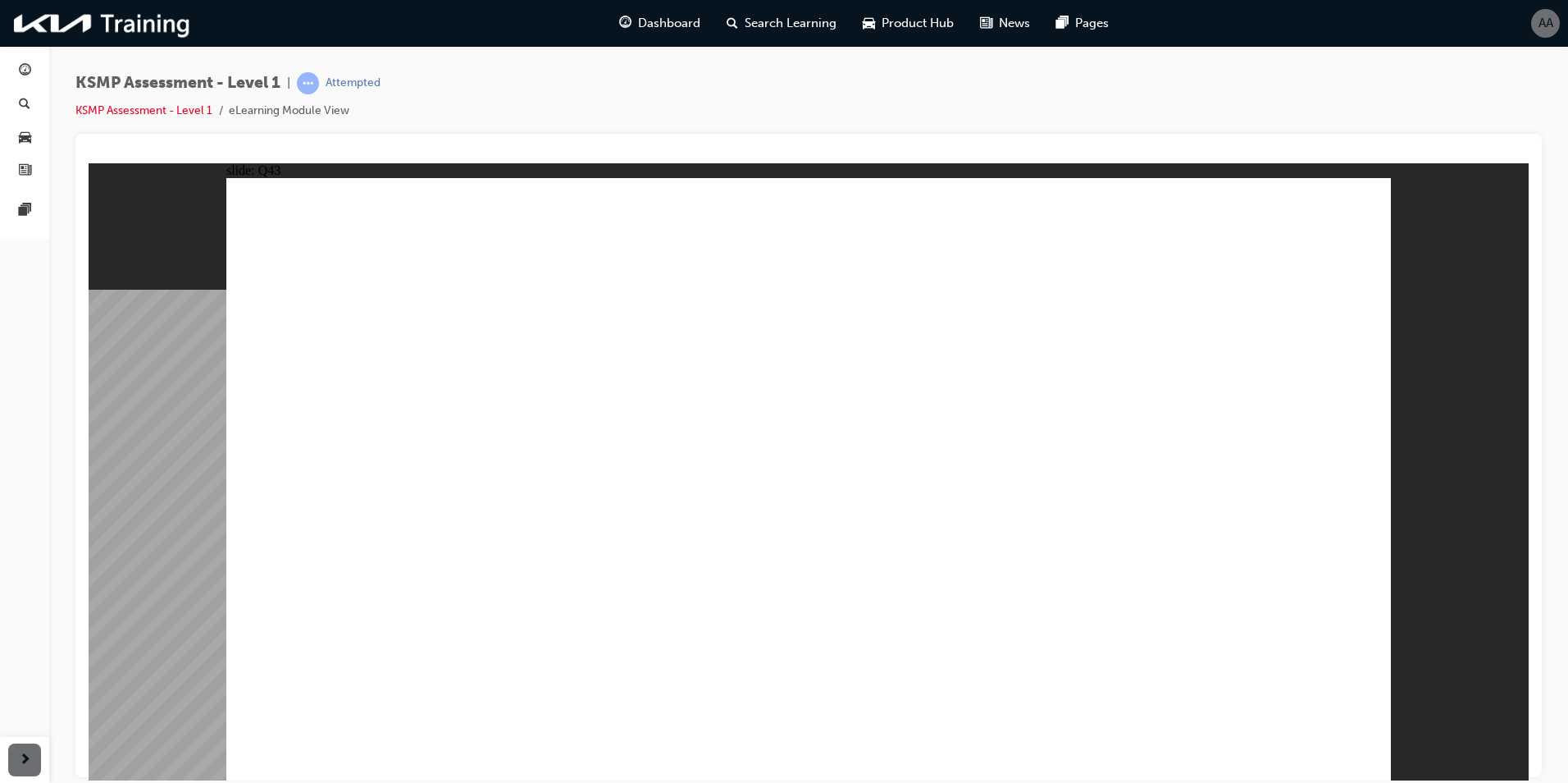
checkbox input "true"
radio input "true"
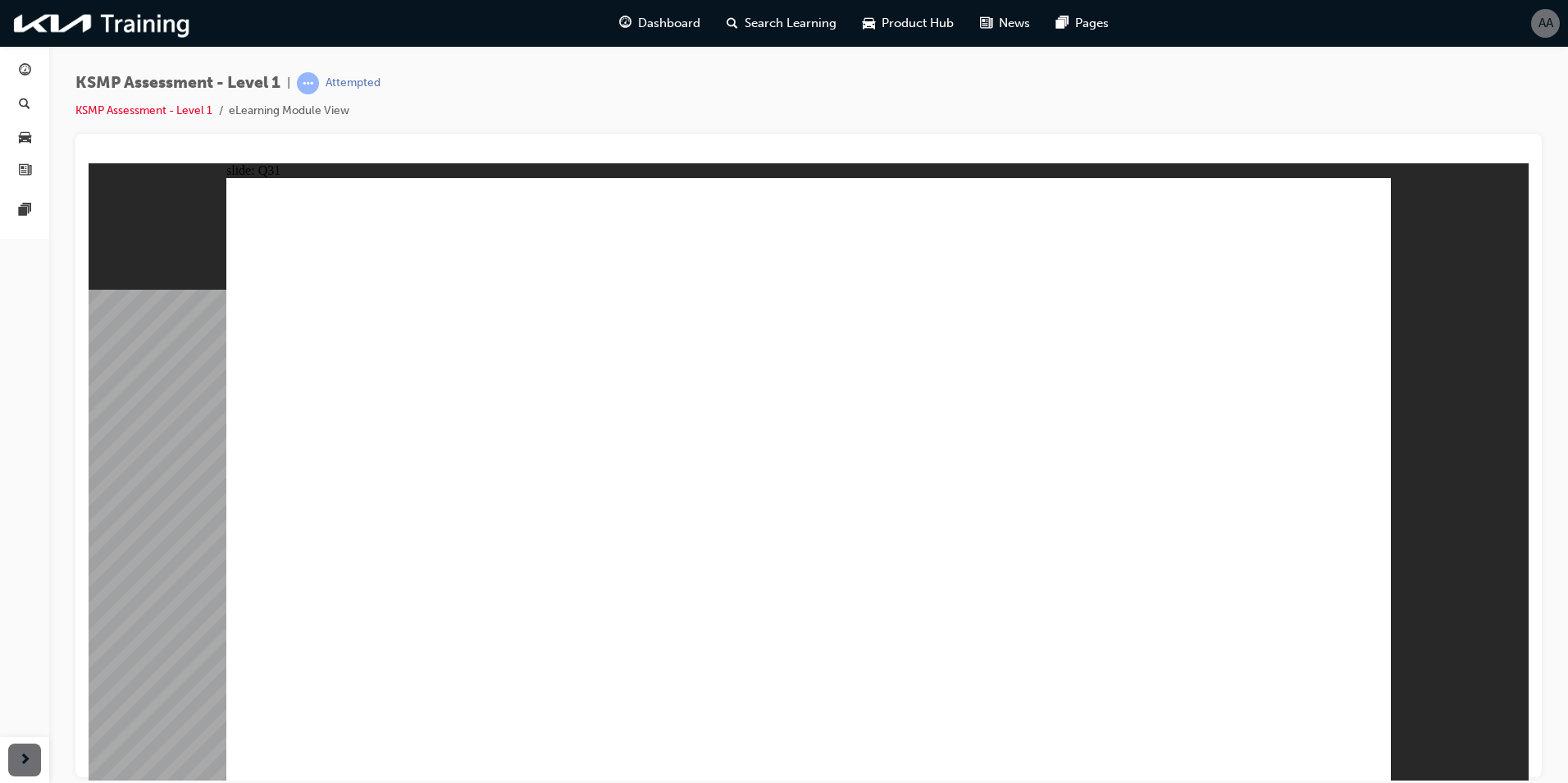
radio input "true"
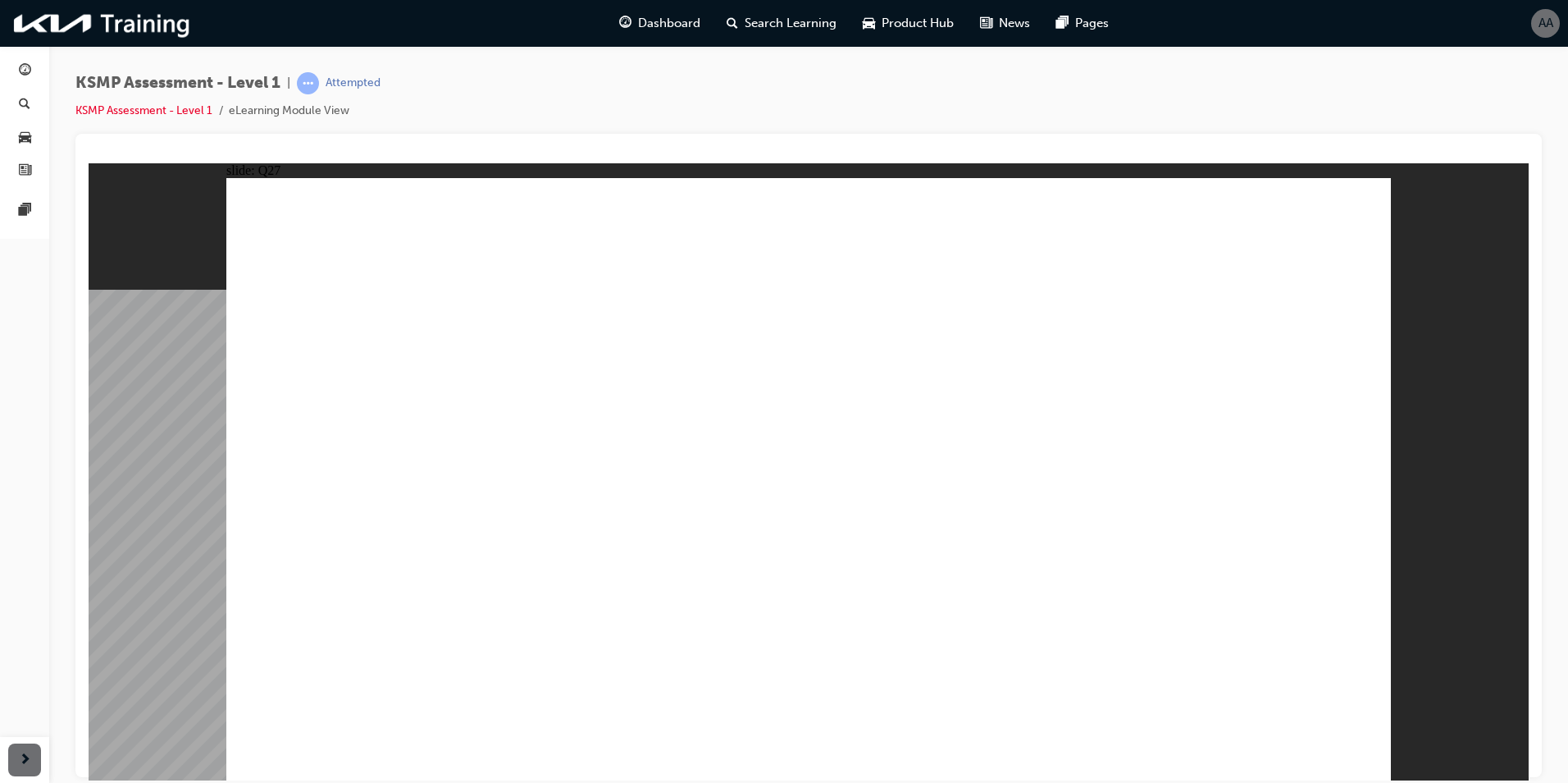
radio input "true"
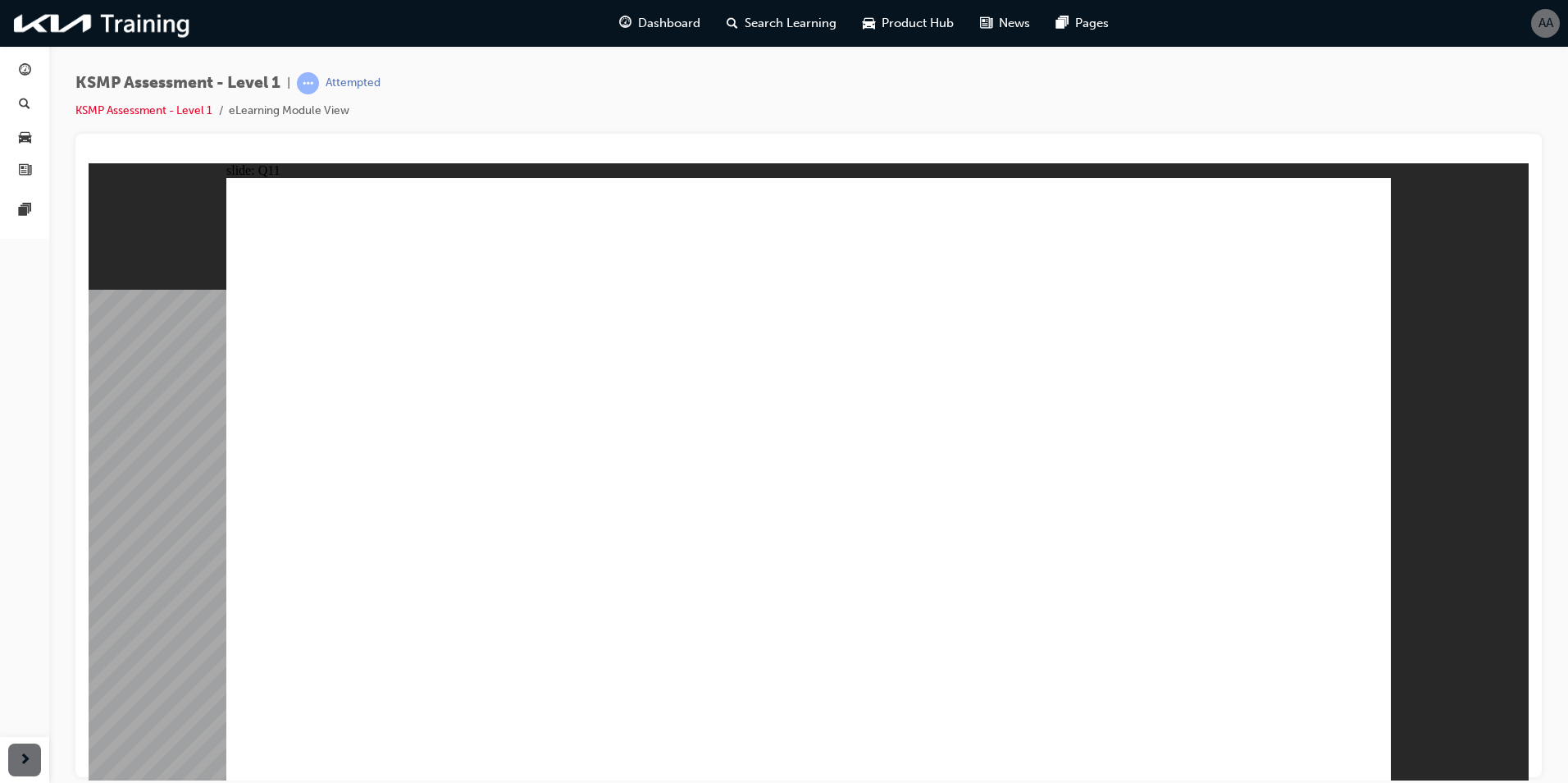
radio input "true"
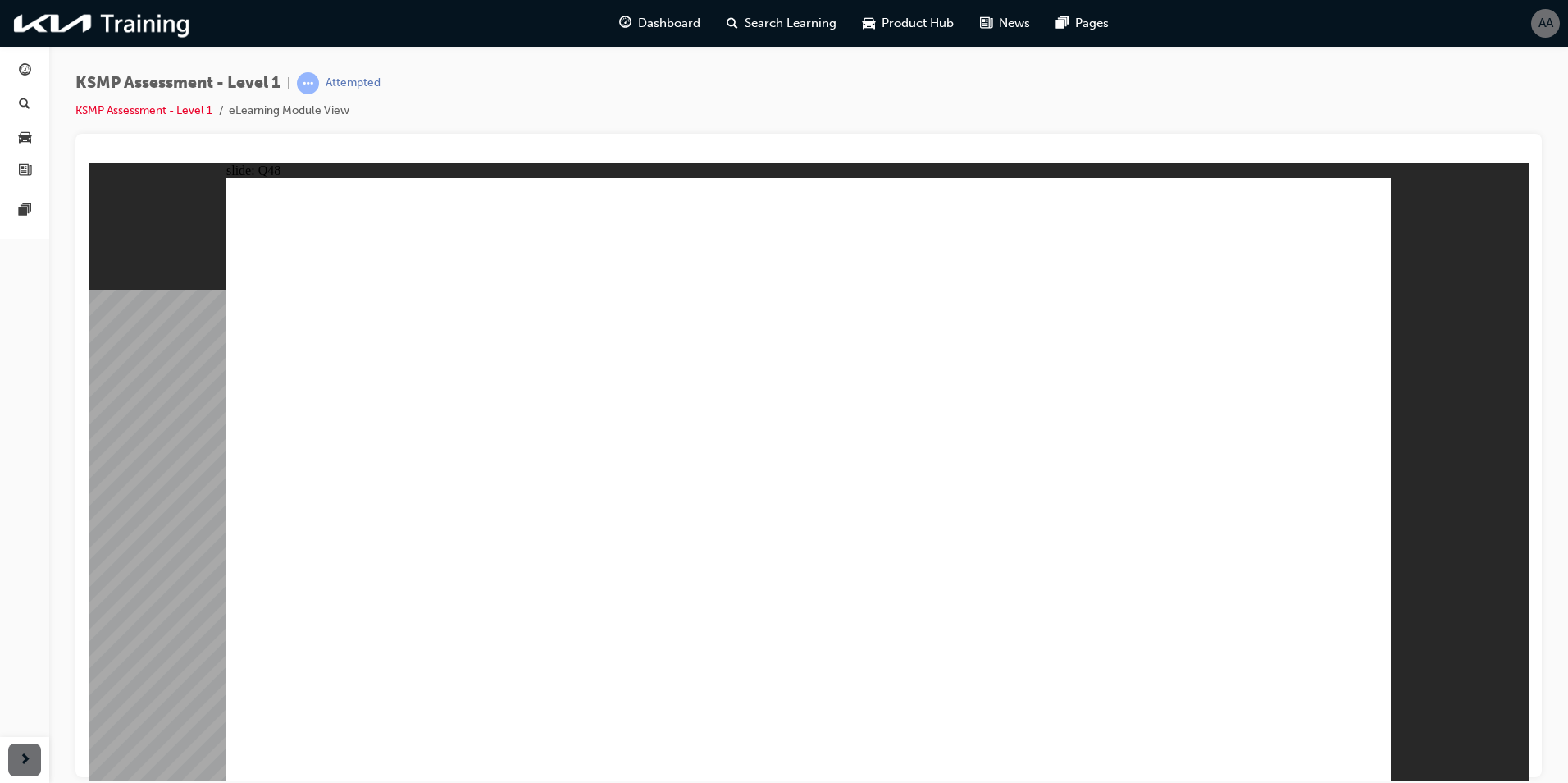
checkbox input "true"
drag, startPoint x: 907, startPoint y: 614, endPoint x: 932, endPoint y: 617, distance: 25.2
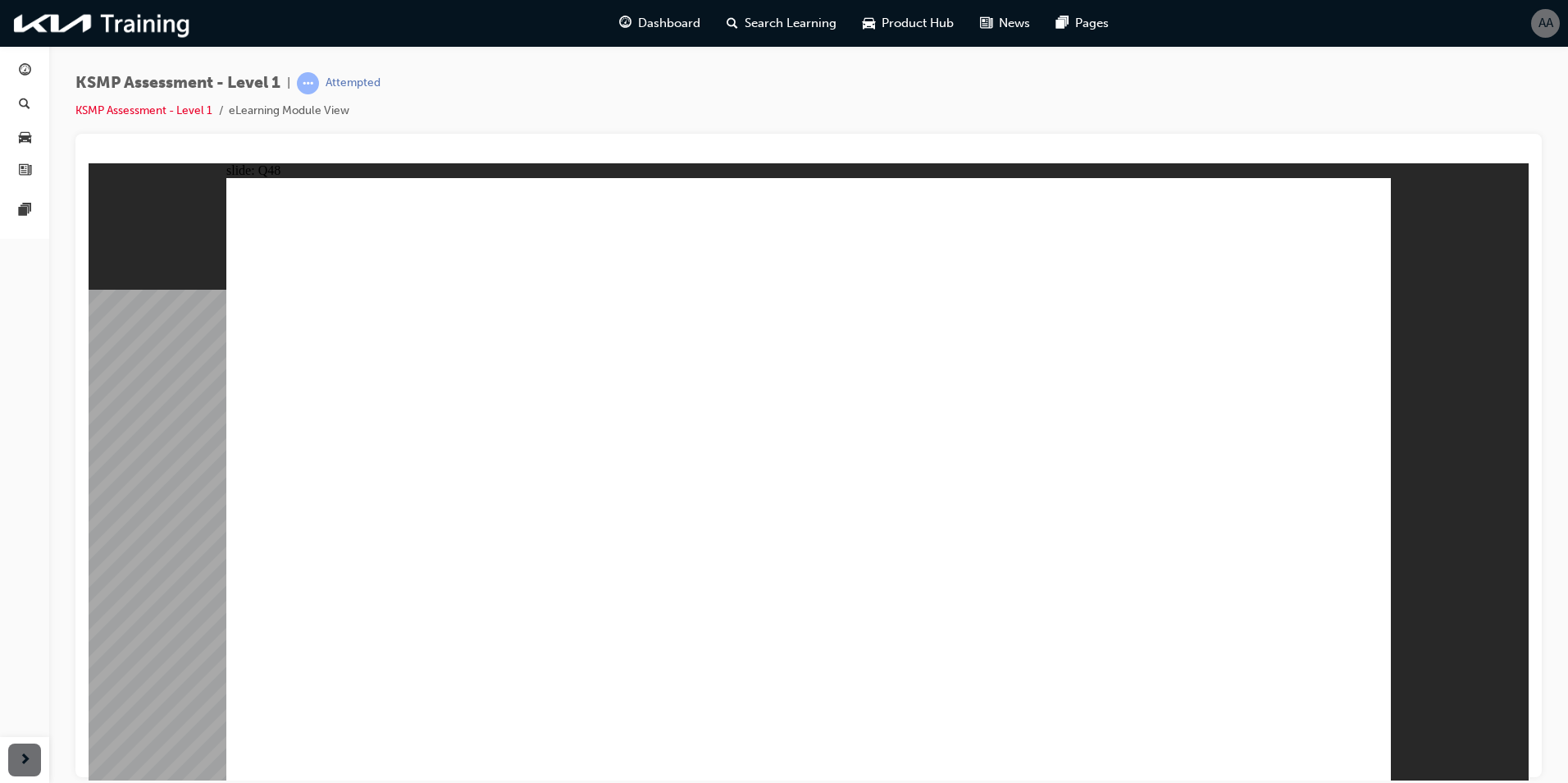
checkbox input "true"
drag, startPoint x: 891, startPoint y: 470, endPoint x: 1004, endPoint y: 543, distance: 134.5
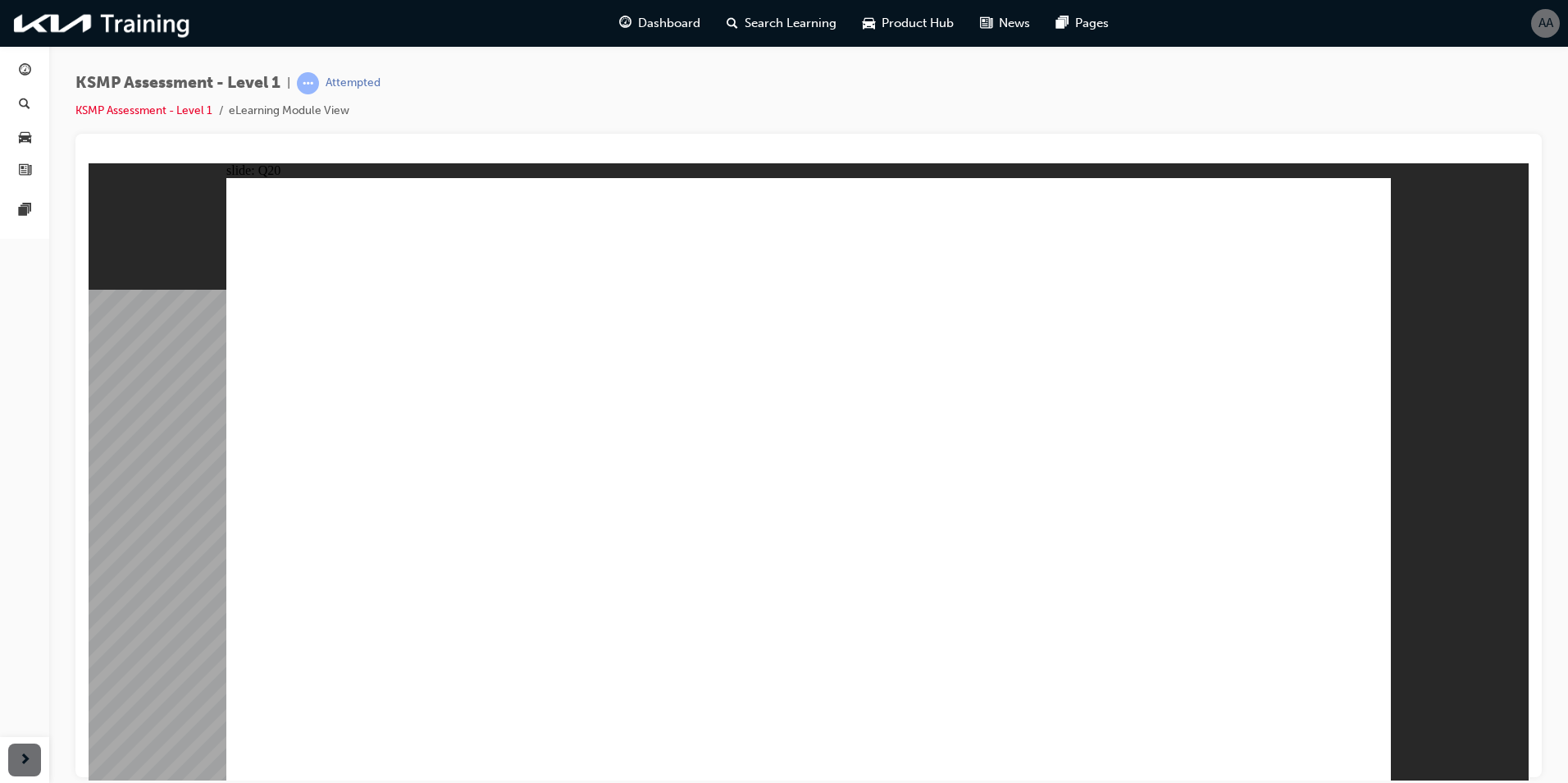
radio input "true"
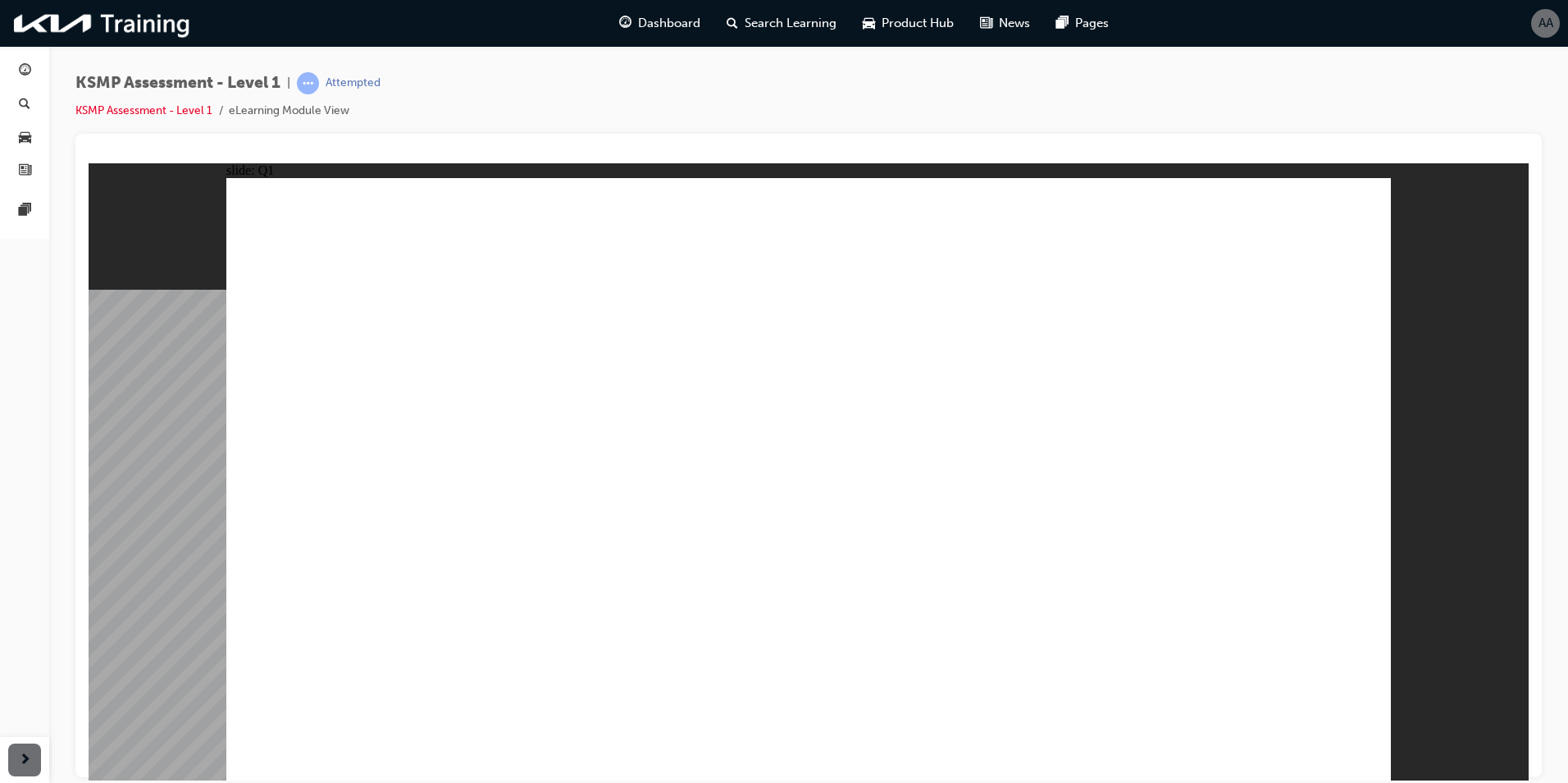
radio input "true"
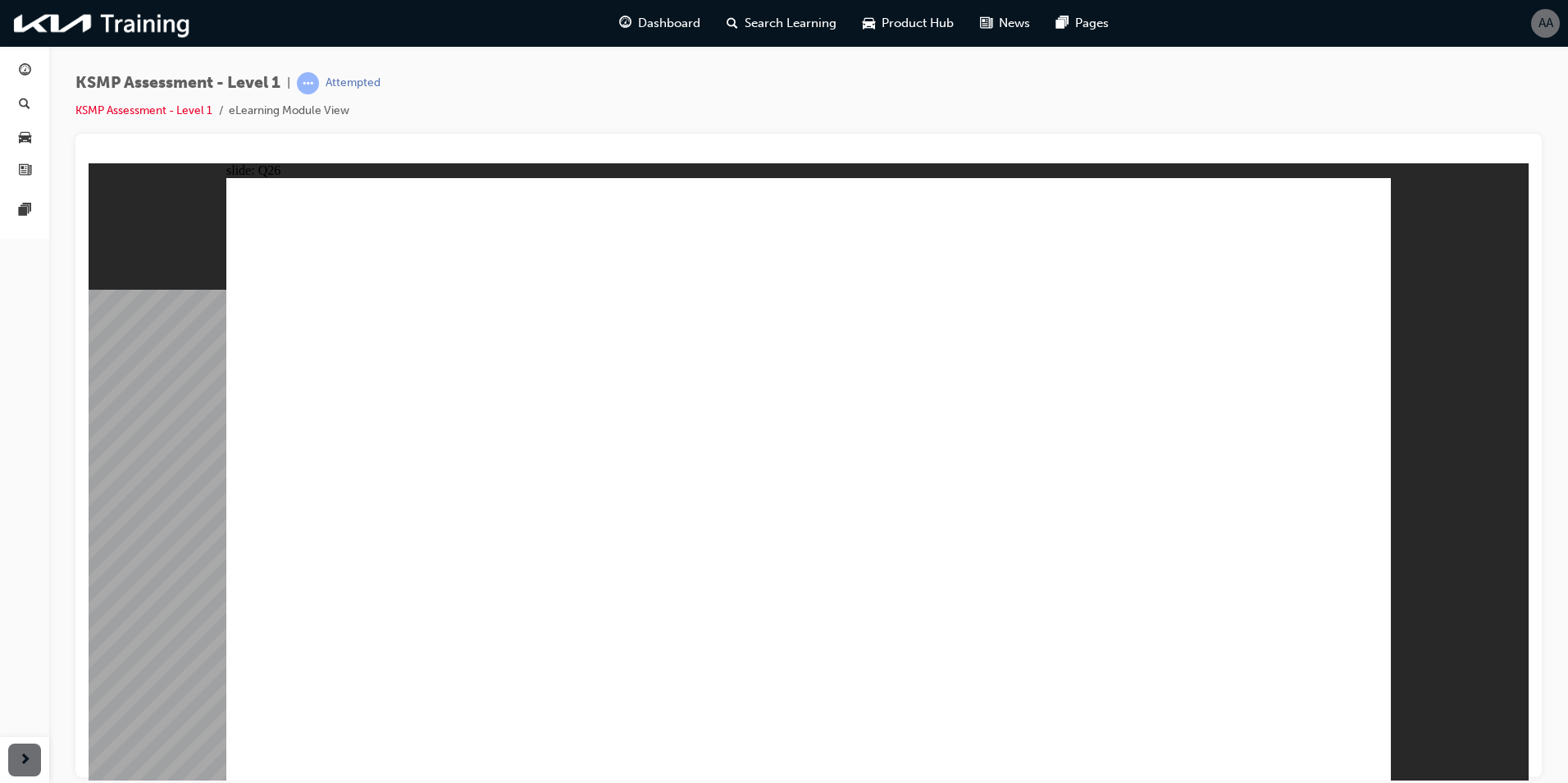
drag, startPoint x: 859, startPoint y: 631, endPoint x: 920, endPoint y: 639, distance: 61.5
radio input "true"
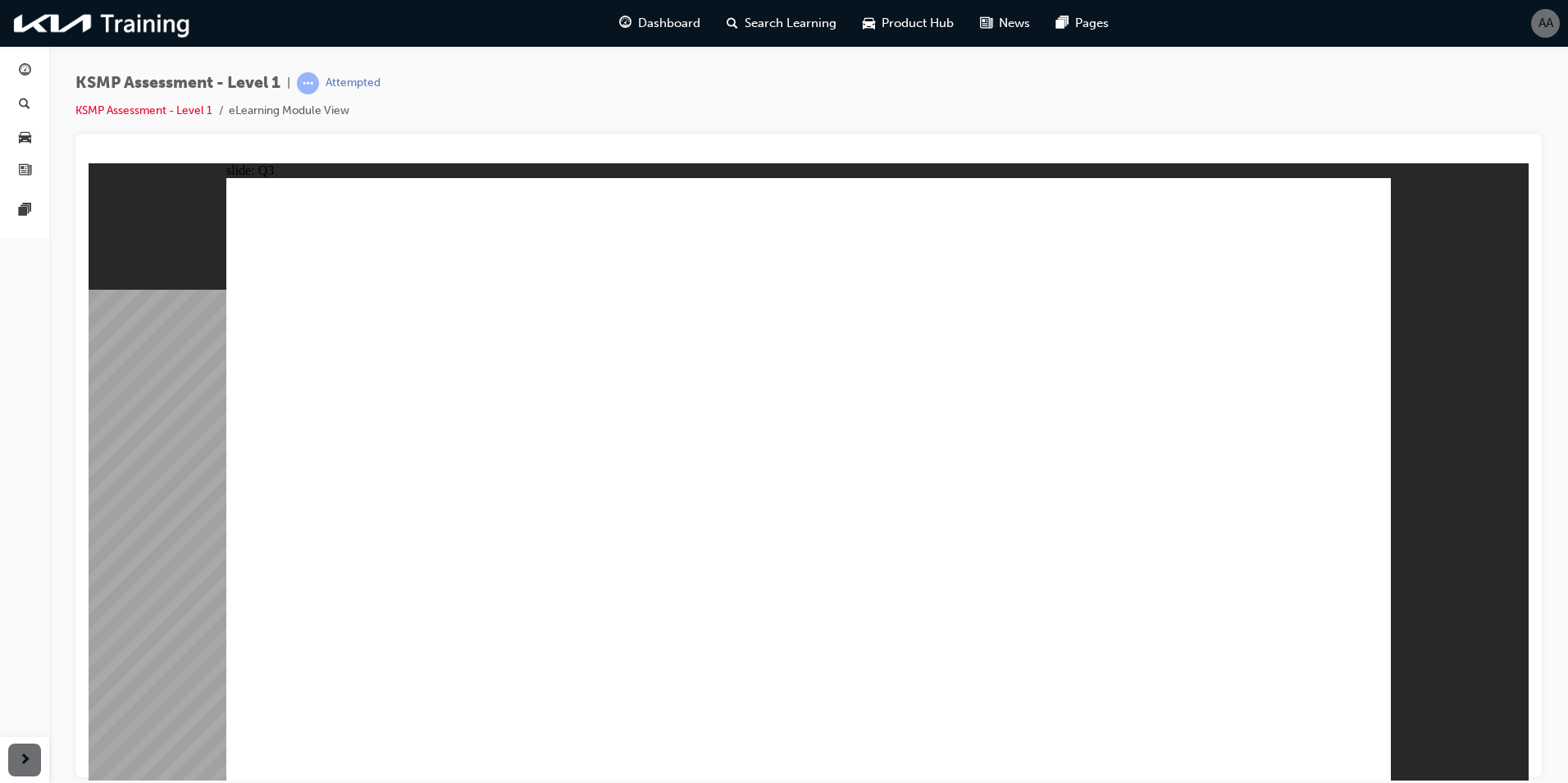
drag, startPoint x: 949, startPoint y: 405, endPoint x: 983, endPoint y: 399, distance: 34.5
radio input "true"
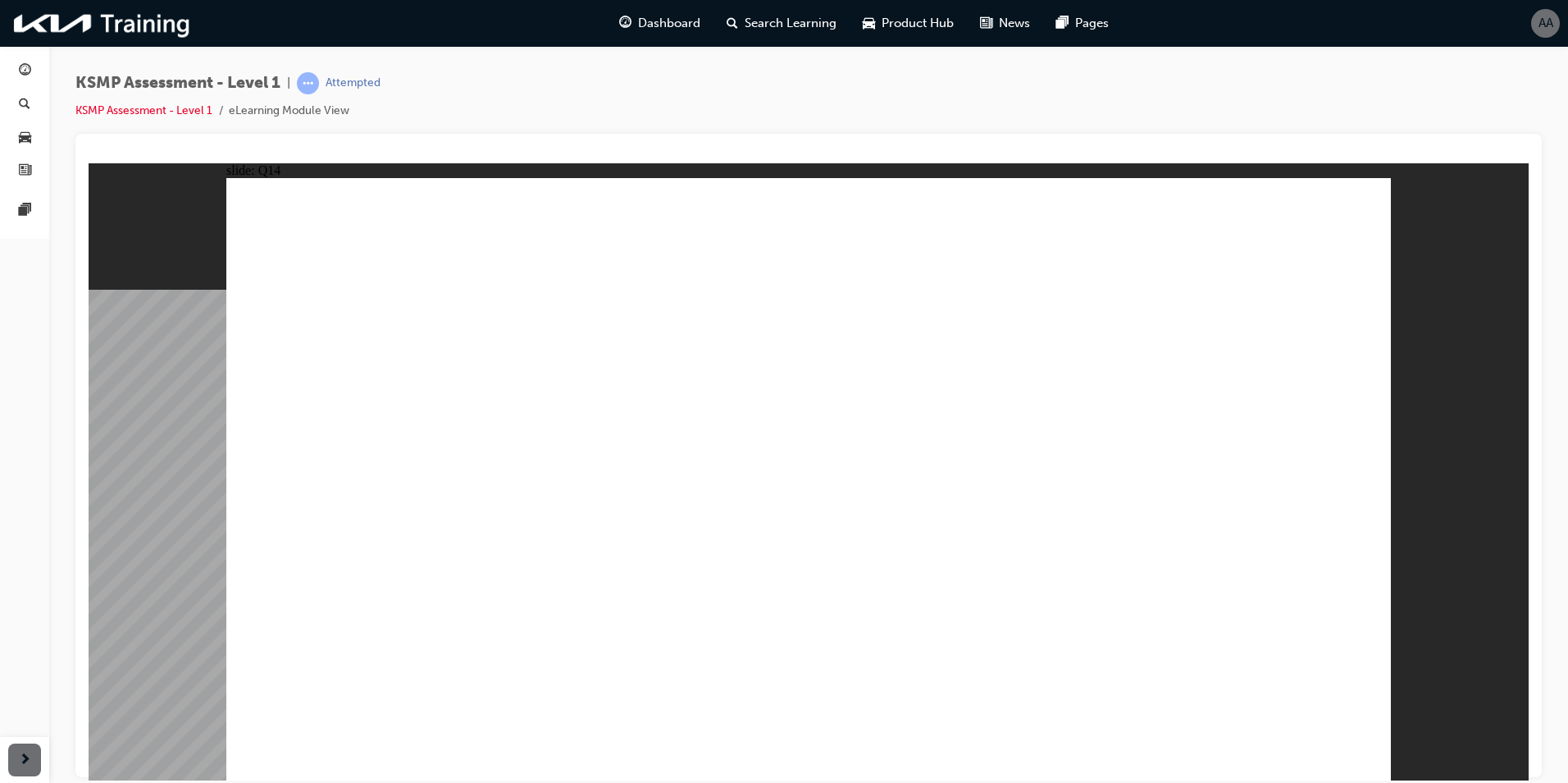
radio input "true"
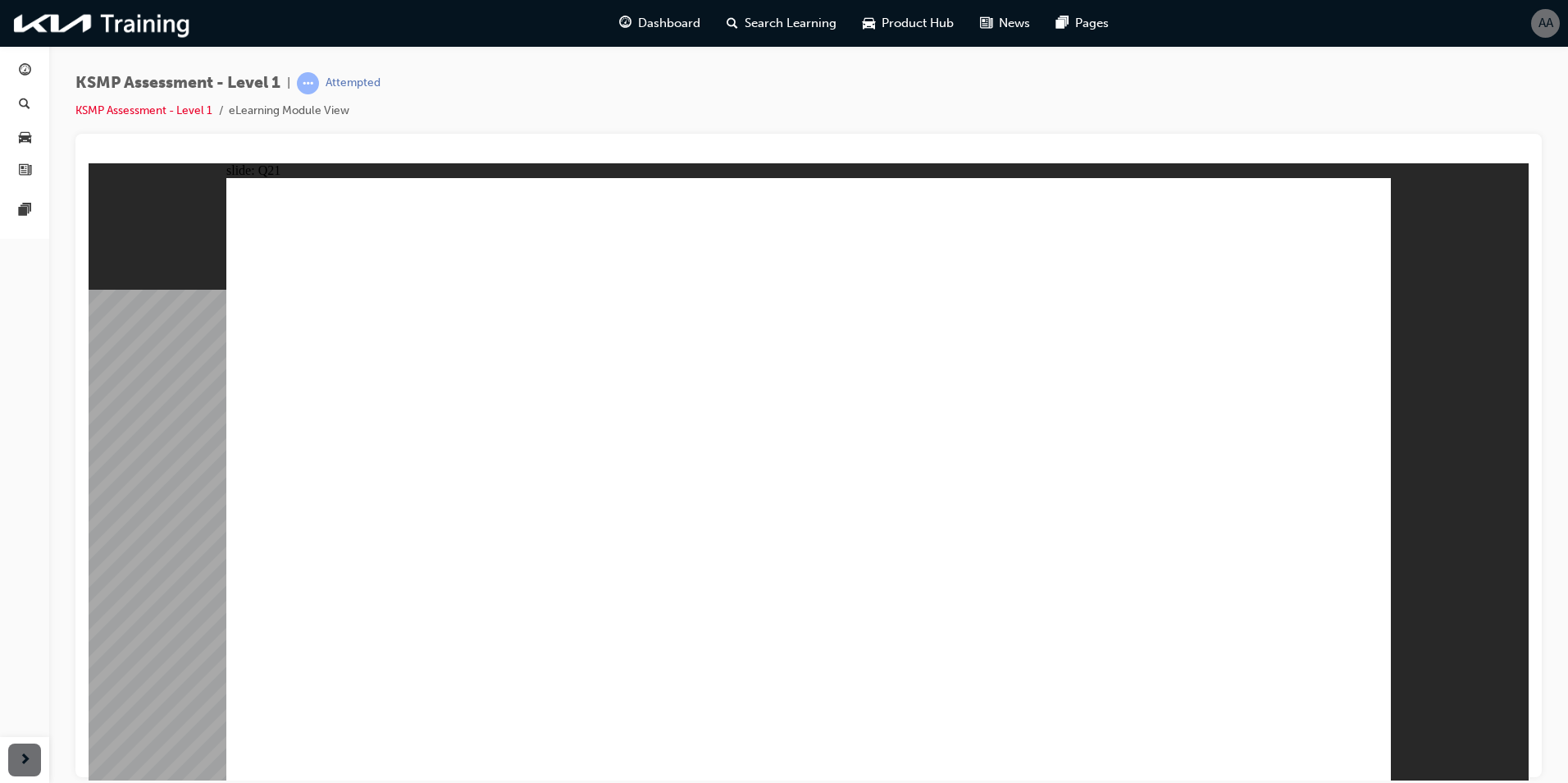
radio input "true"
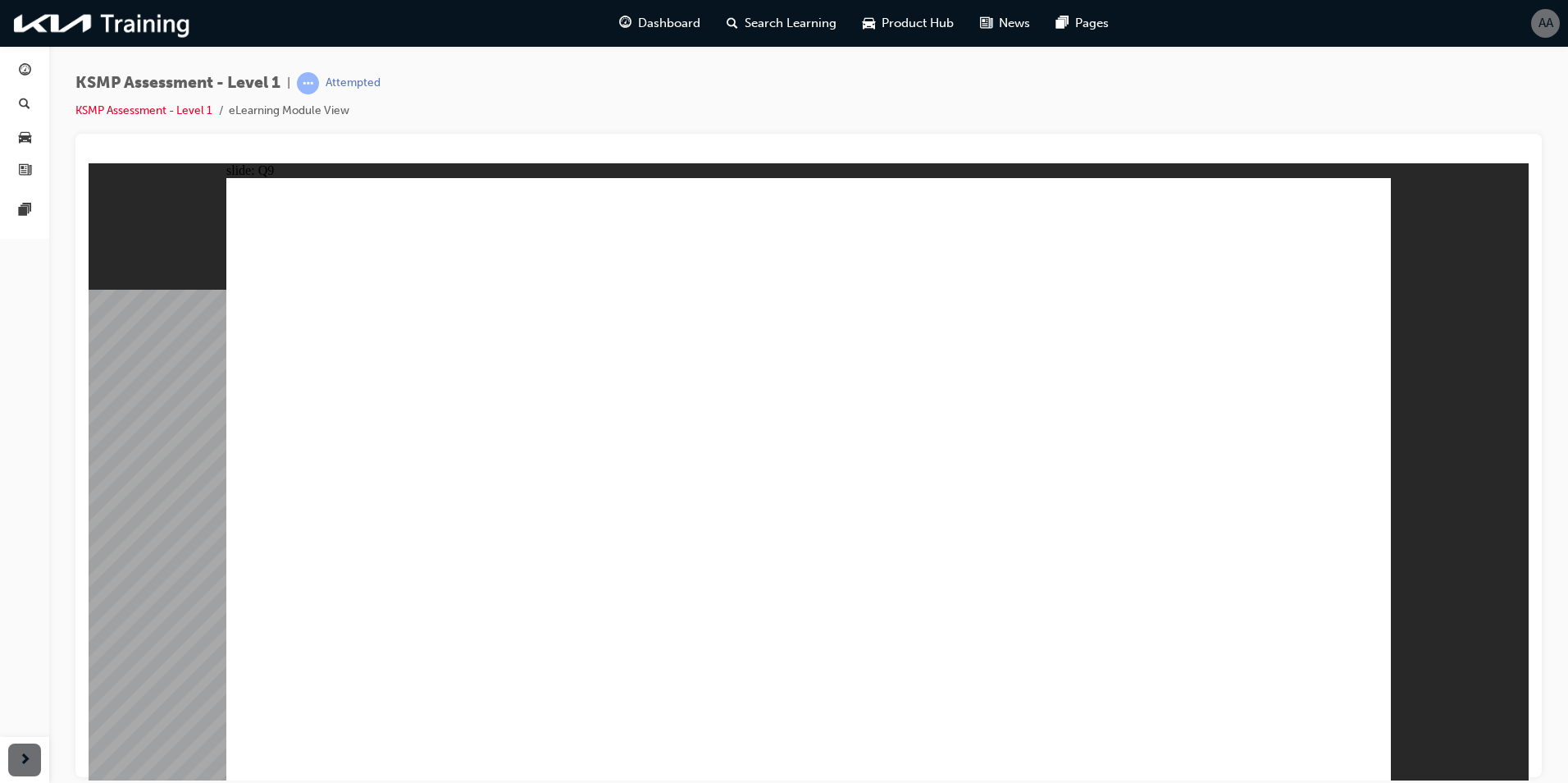
drag, startPoint x: 887, startPoint y: 387, endPoint x: 908, endPoint y: 390, distance: 21.2
radio input "true"
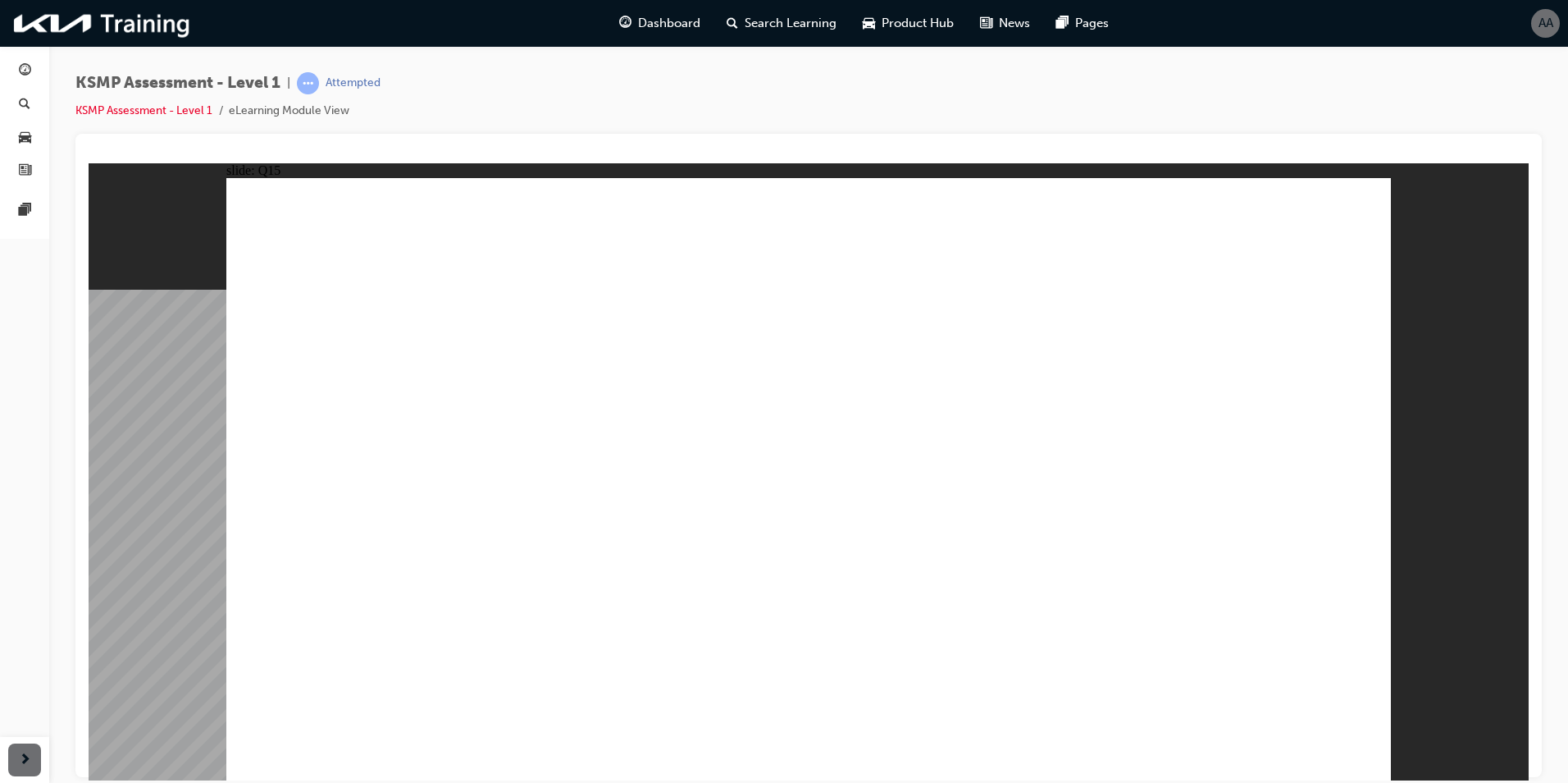
drag, startPoint x: 904, startPoint y: 492, endPoint x: 1113, endPoint y: 550, distance: 216.9
radio input "true"
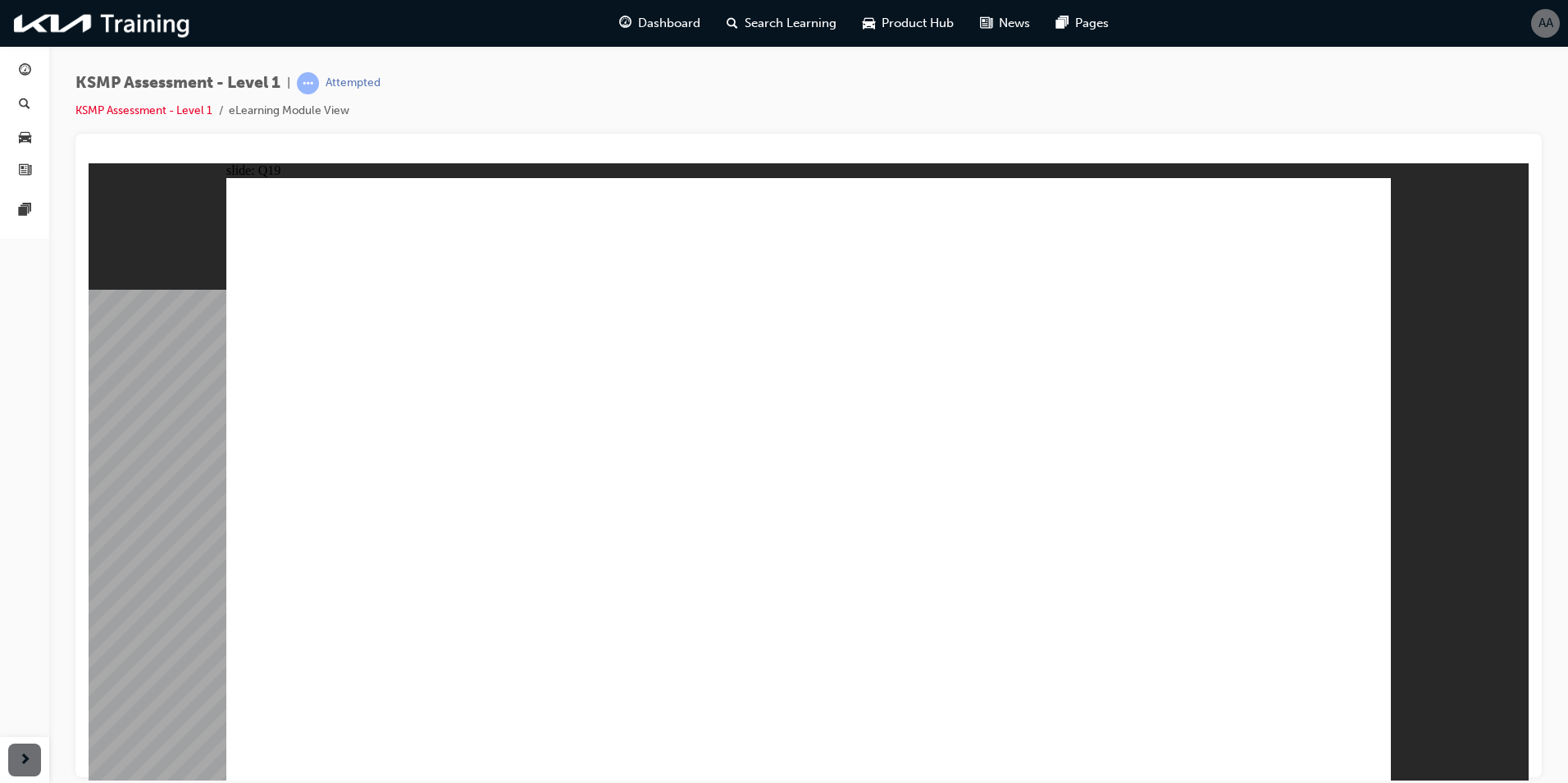
radio input "true"
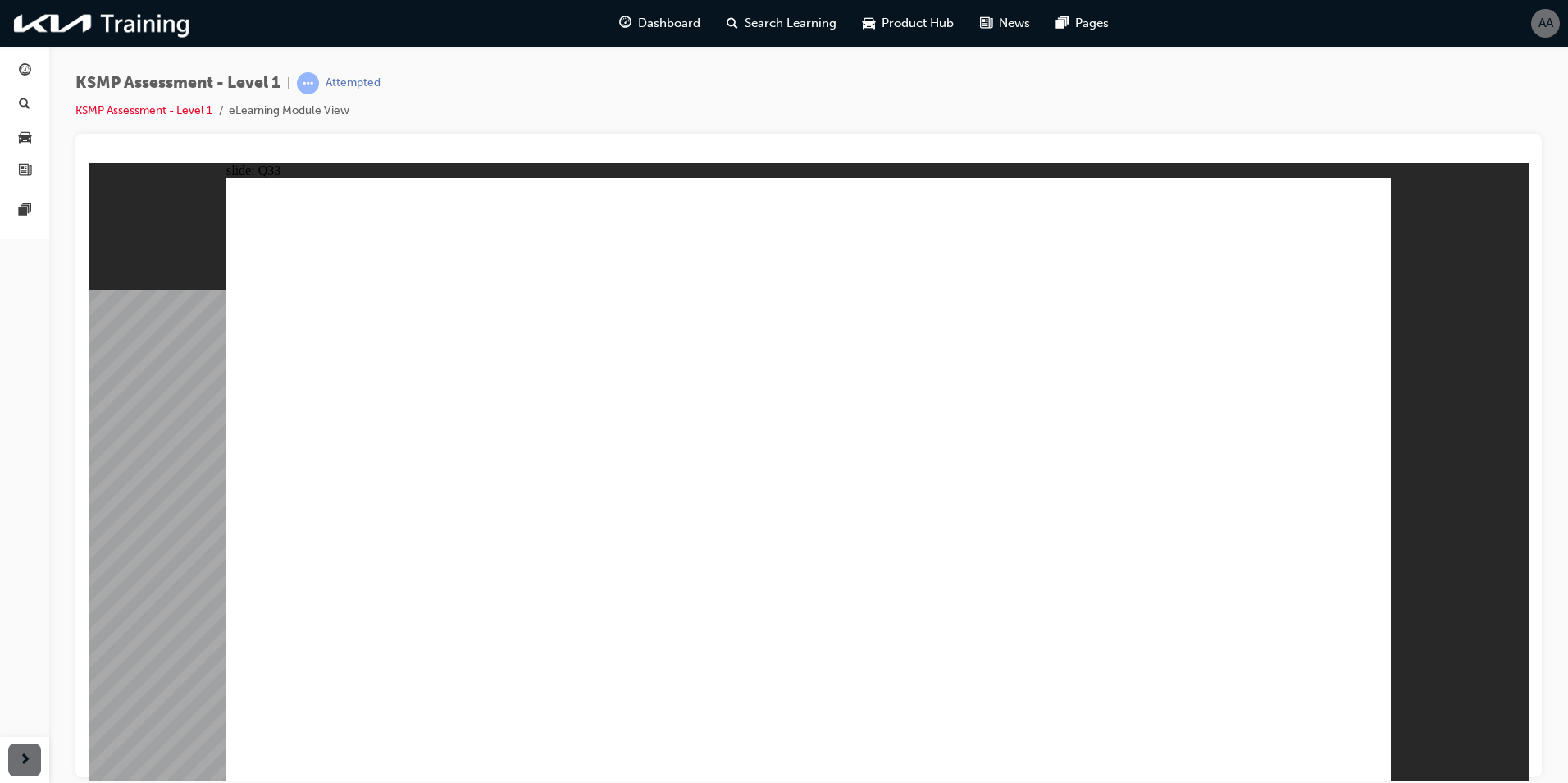
radio input "false"
radio input "true"
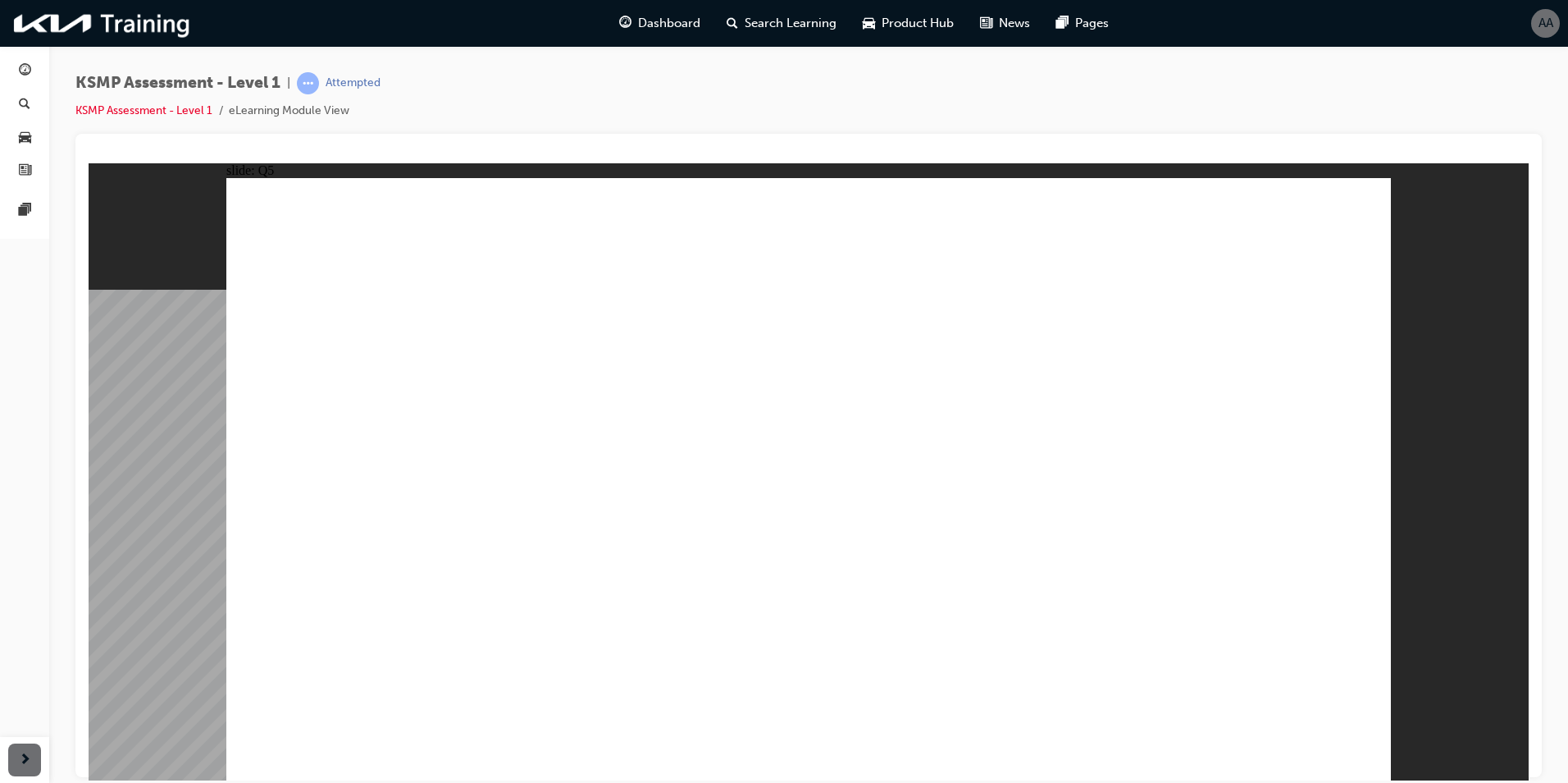
radio input "true"
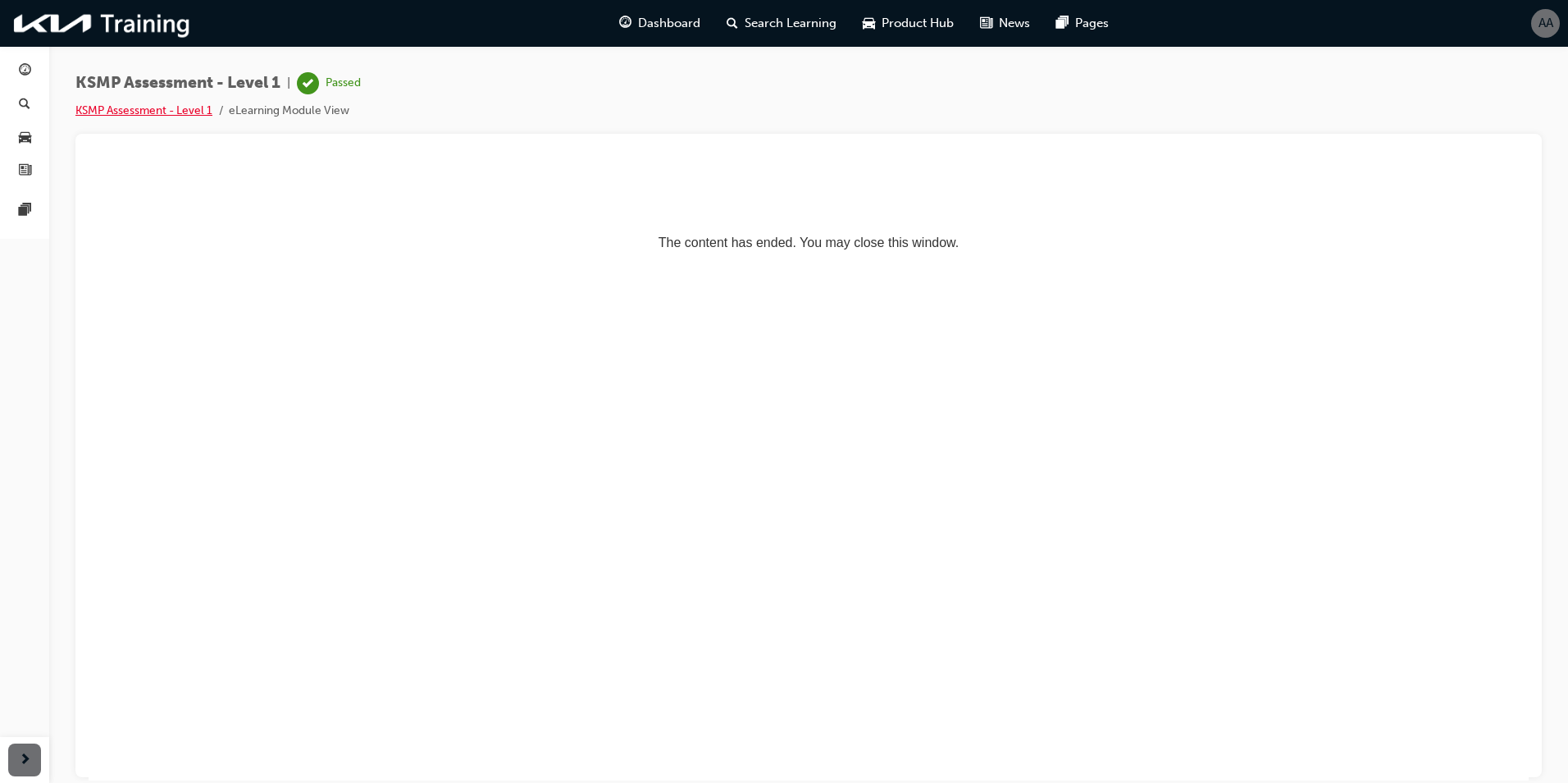
click at [167, 111] on link "KSMP Assessment - Level 1" at bounding box center [143, 110] width 137 height 14
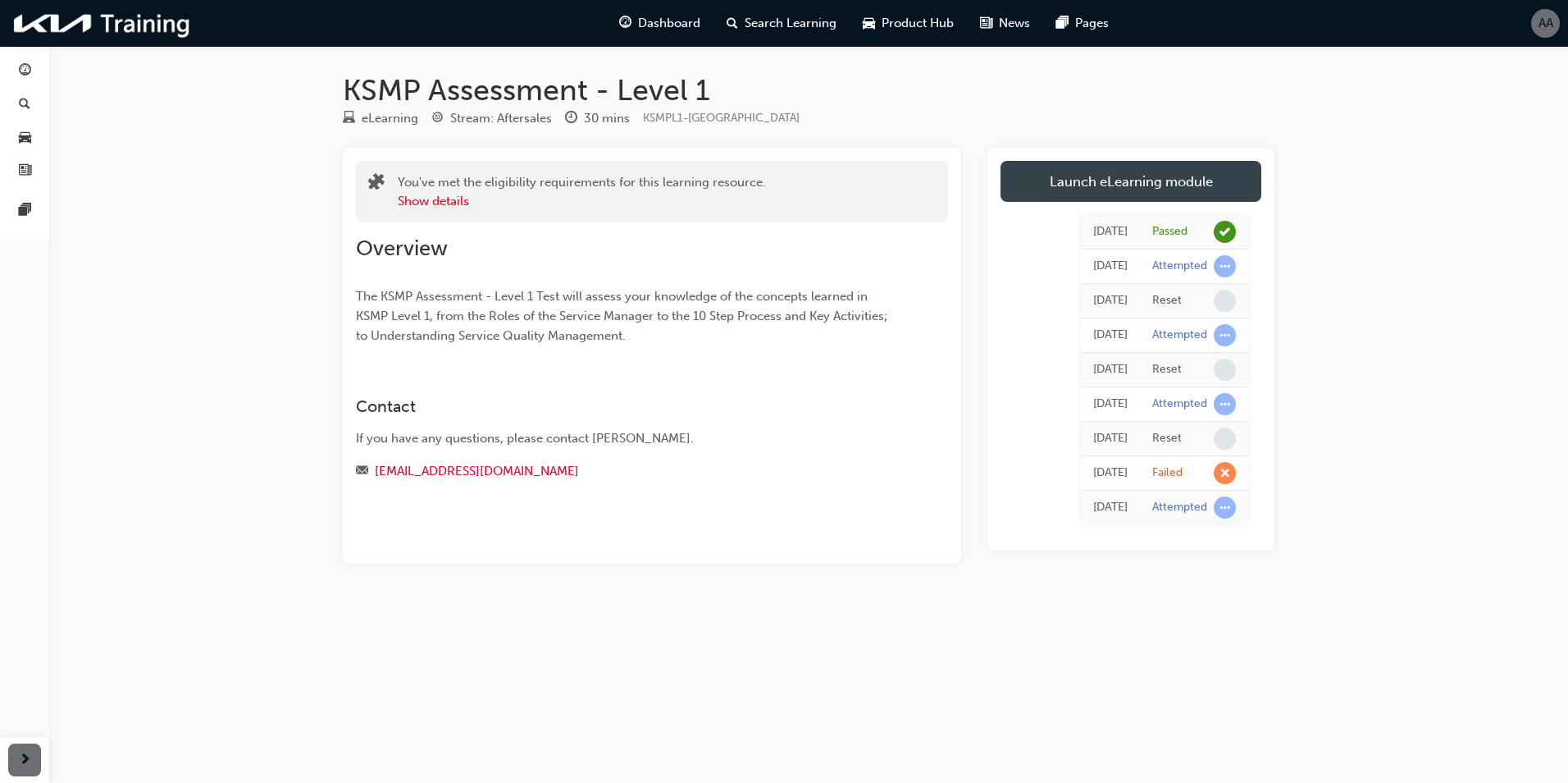
click at [1187, 193] on link "Launch eLearning module" at bounding box center [1131, 182] width 261 height 41
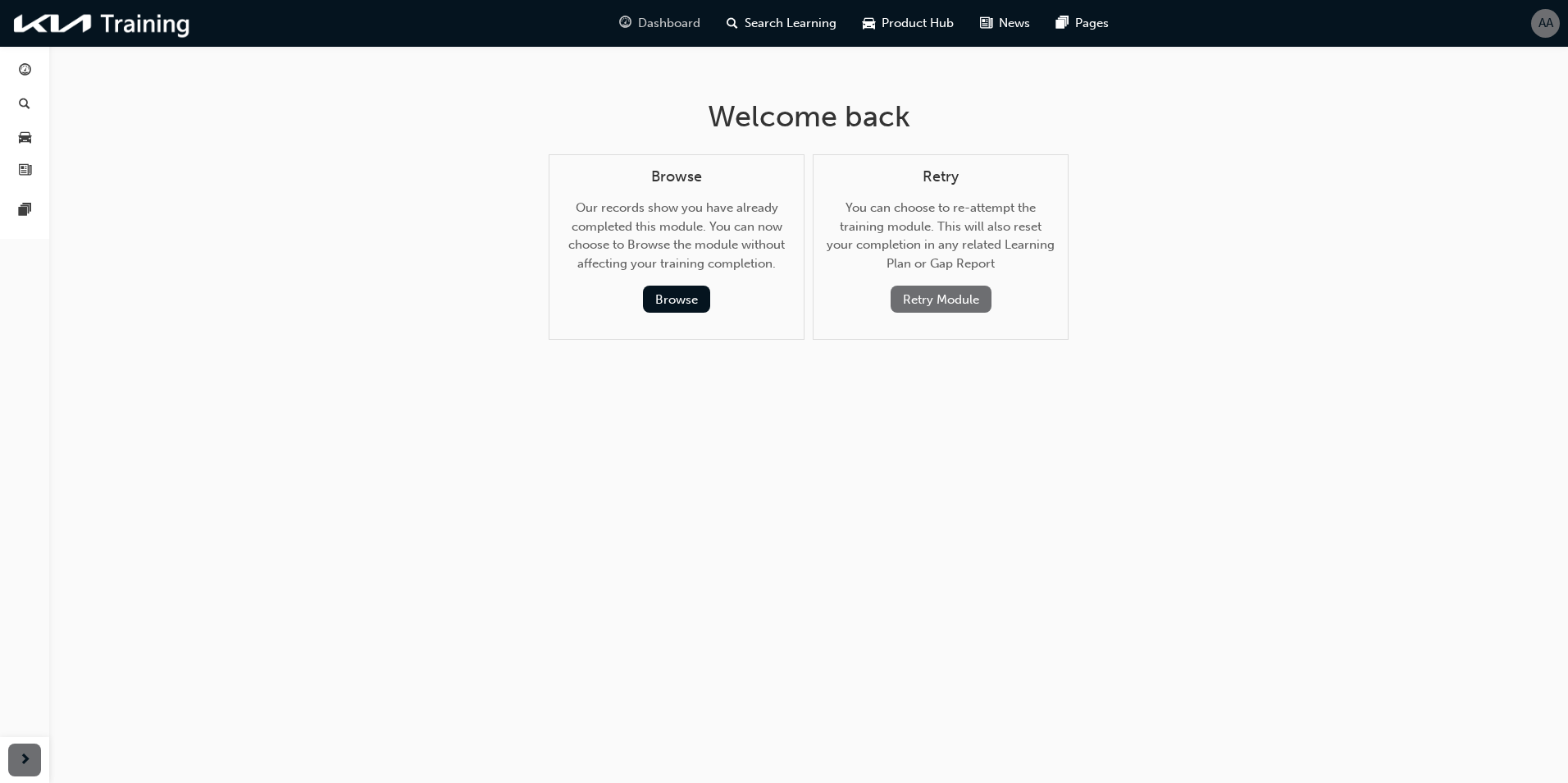
click at [691, 21] on span "Dashboard" at bounding box center [669, 23] width 62 height 19
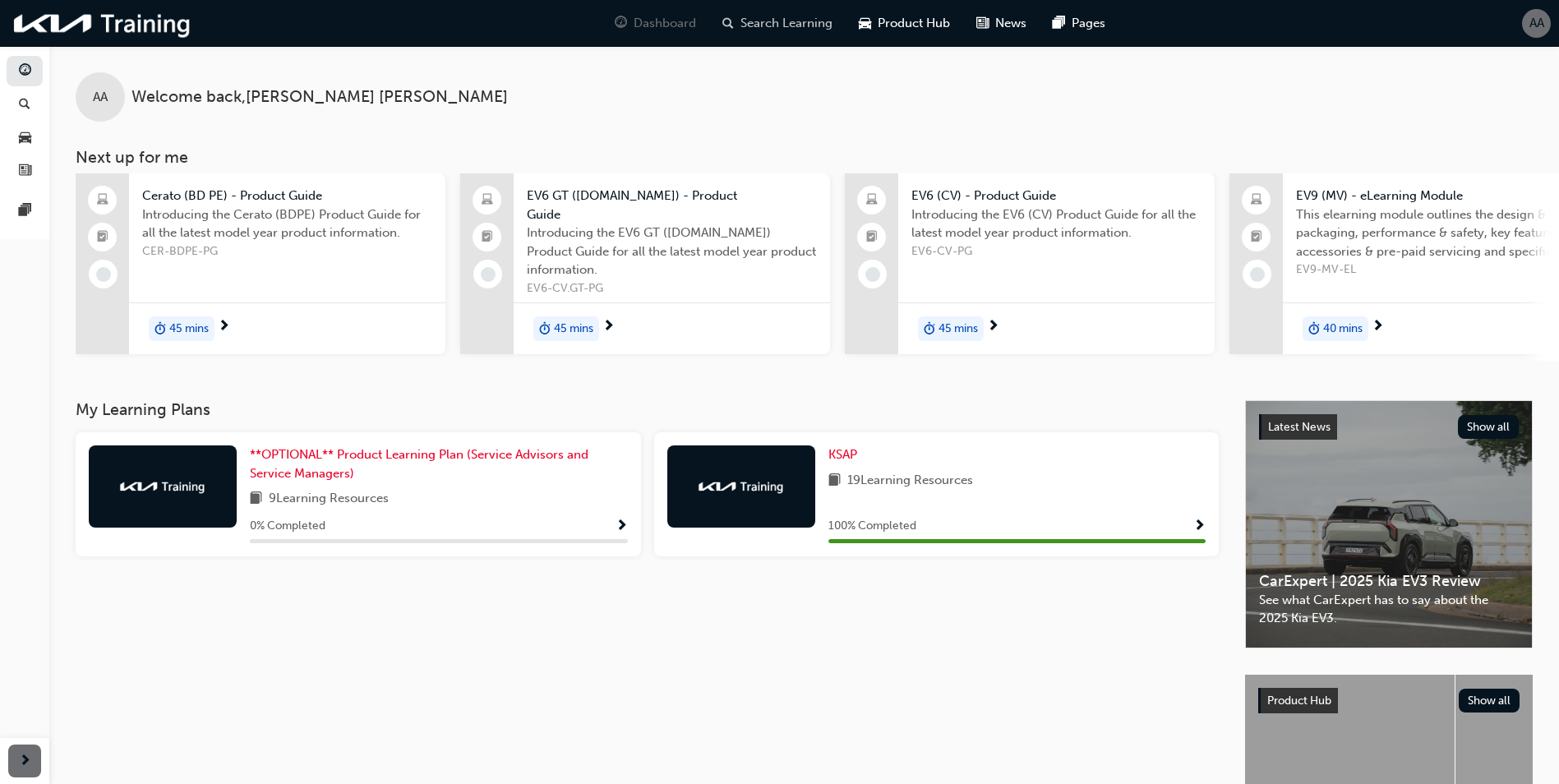
click at [790, 24] on span "Search Learning" at bounding box center [786, 23] width 92 height 19
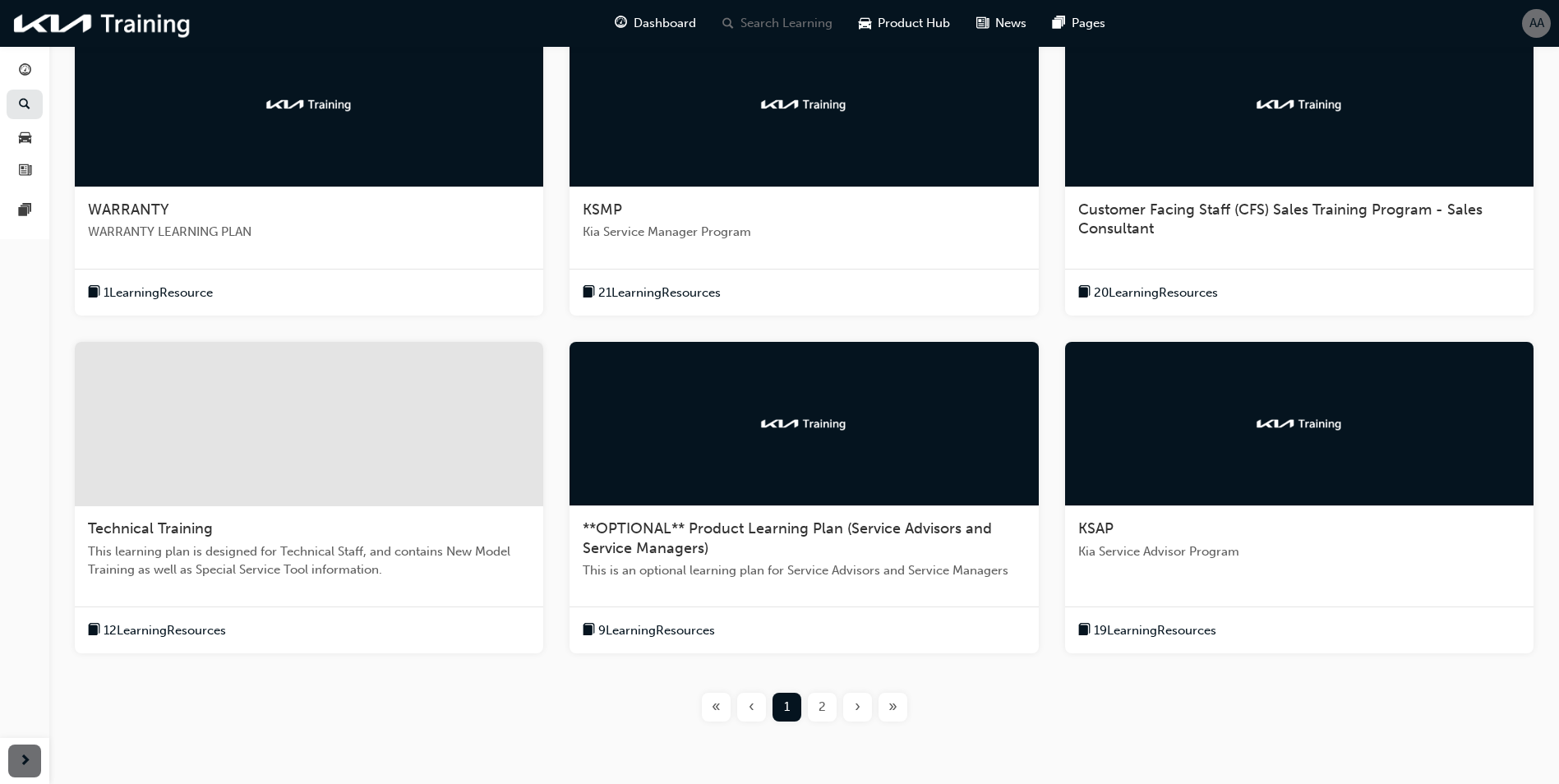
scroll to position [329, 0]
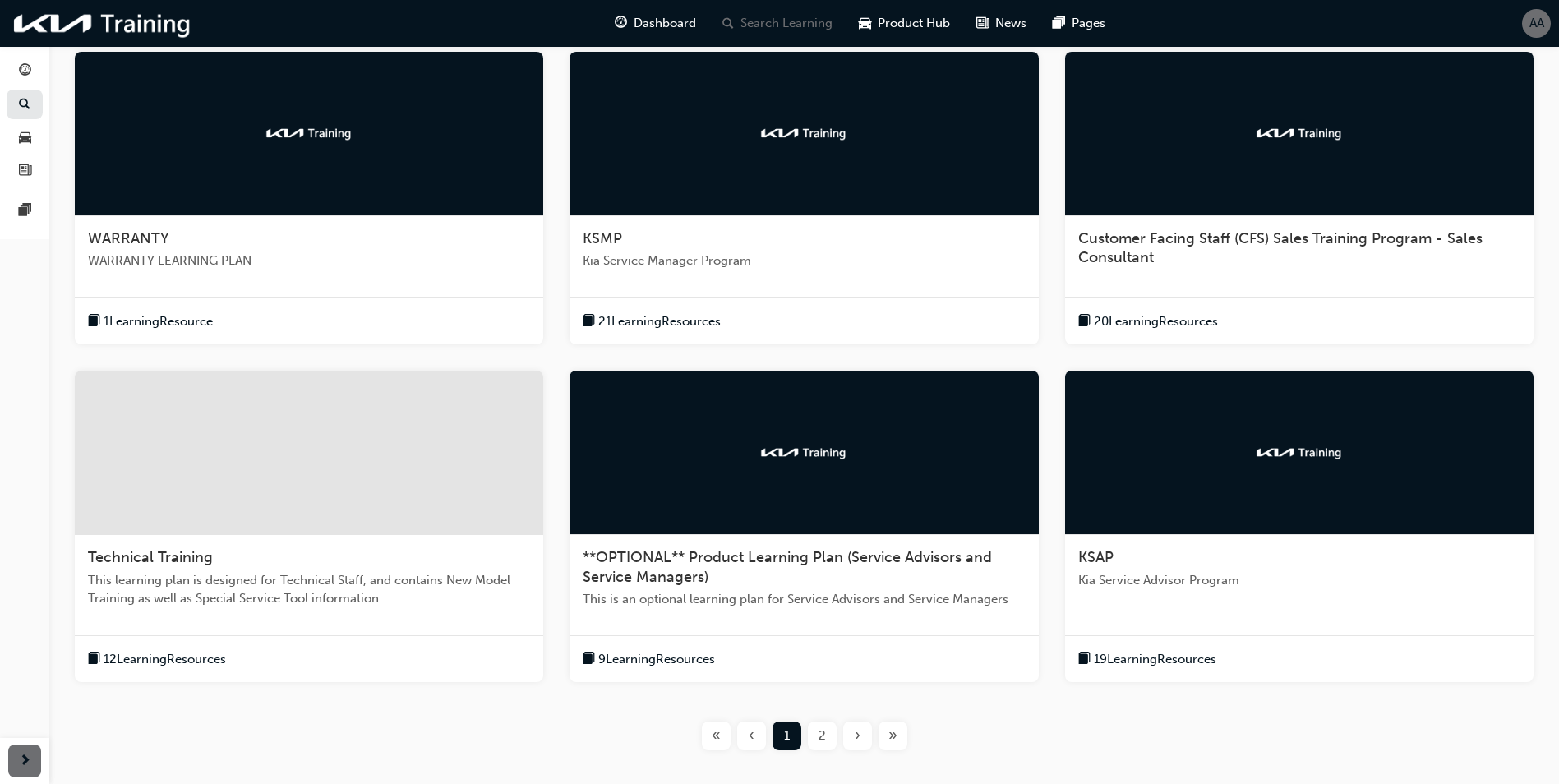
click at [743, 263] on span "Kia Service Manager Program" at bounding box center [804, 260] width 442 height 19
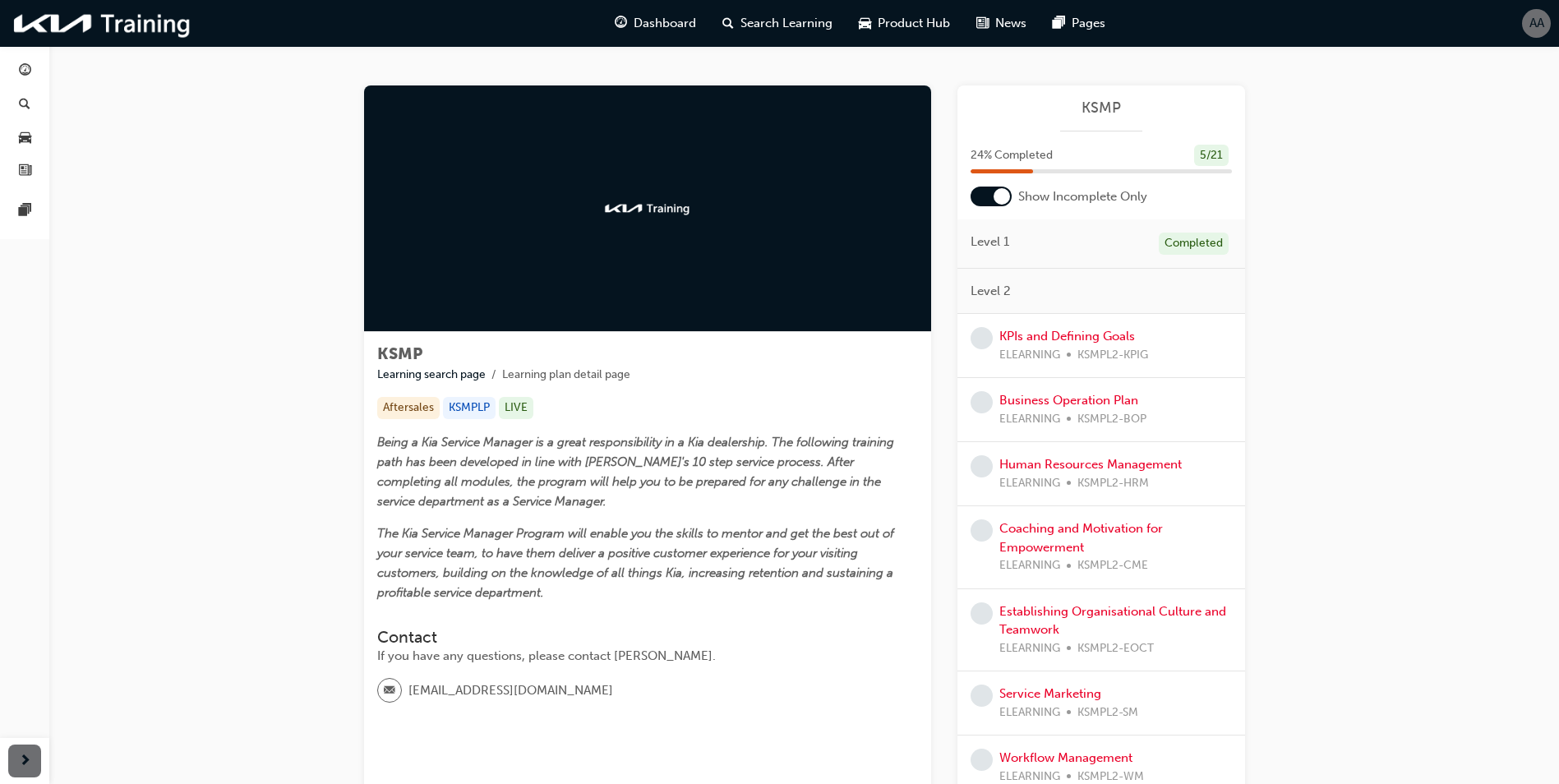
click at [1032, 301] on div "Level 2" at bounding box center [1101, 291] width 288 height 46
click at [1019, 336] on link "KPIs and Defining Goals" at bounding box center [1066, 336] width 135 height 15
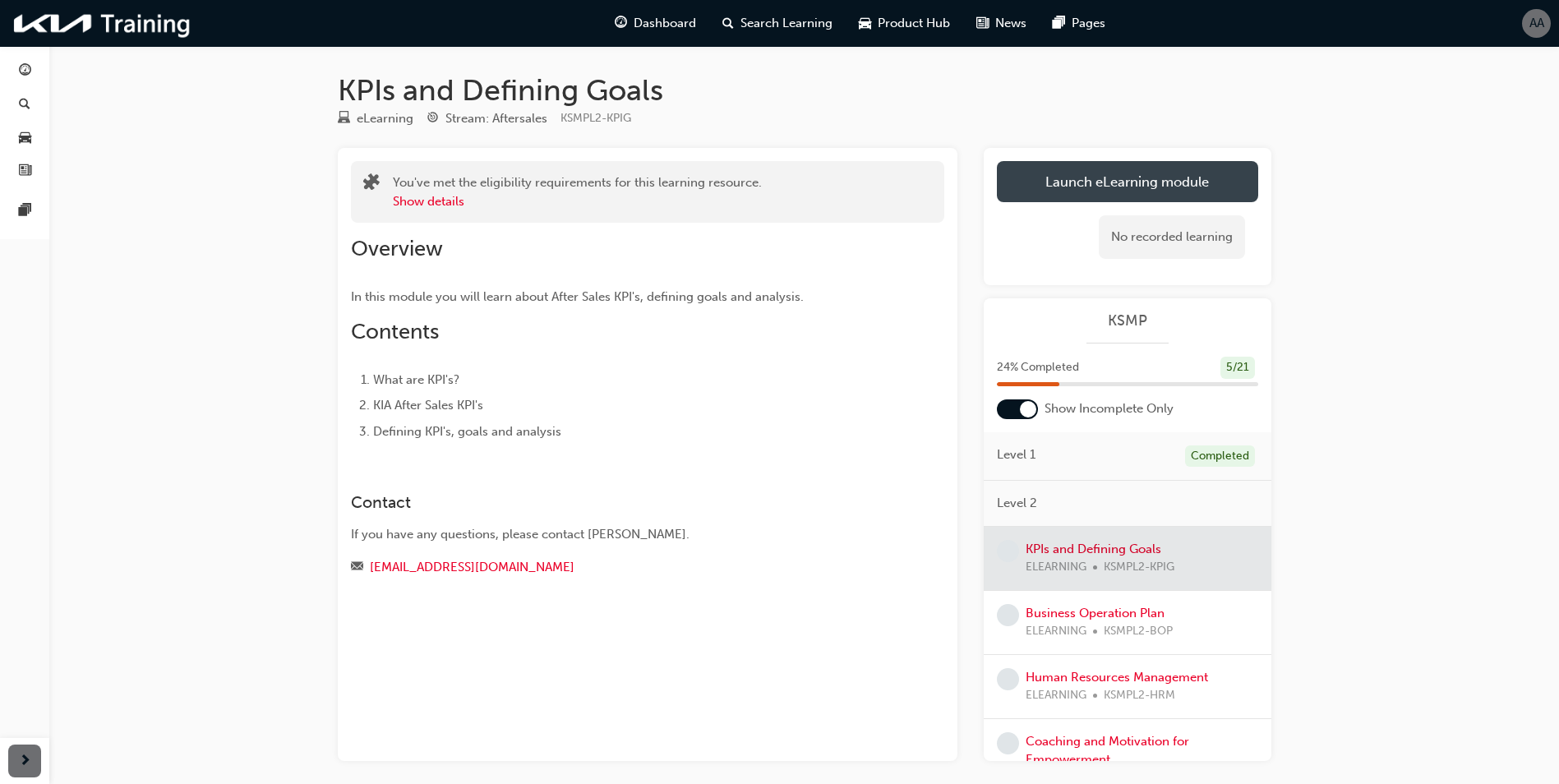
click at [1115, 182] on link "Launch eLearning module" at bounding box center [1128, 182] width 261 height 41
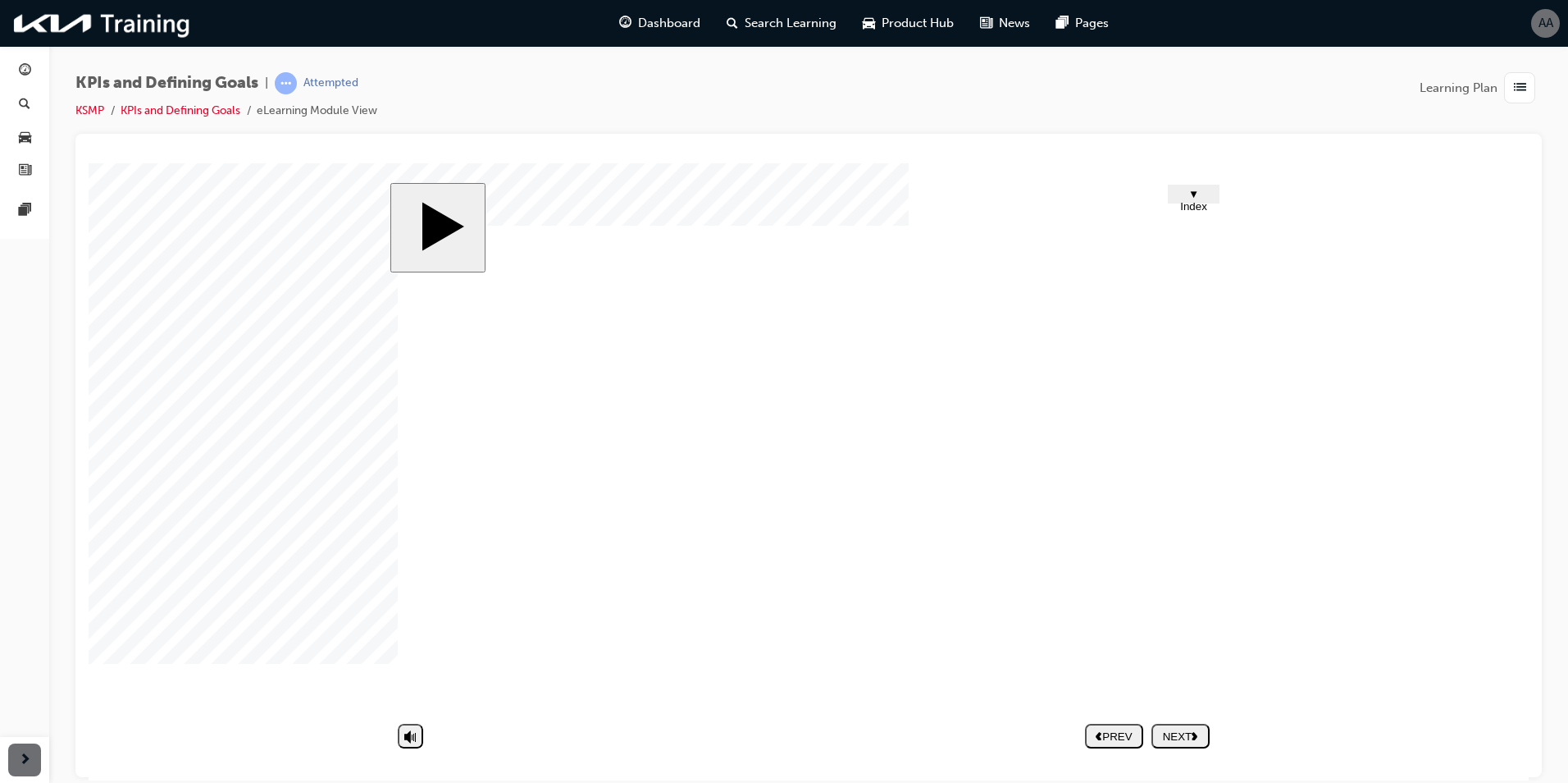
click at [1165, 735] on nav "PREV NEXT SUBMIT" at bounding box center [1148, 735] width 125 height 37
click at [1174, 736] on nav "PREV NEXT SUBMIT" at bounding box center [1148, 735] width 125 height 37
drag, startPoint x: 907, startPoint y: 541, endPoint x: 906, endPoint y: 504, distance: 37.0
drag, startPoint x: 906, startPoint y: 484, endPoint x: 879, endPoint y: 455, distance: 39.6
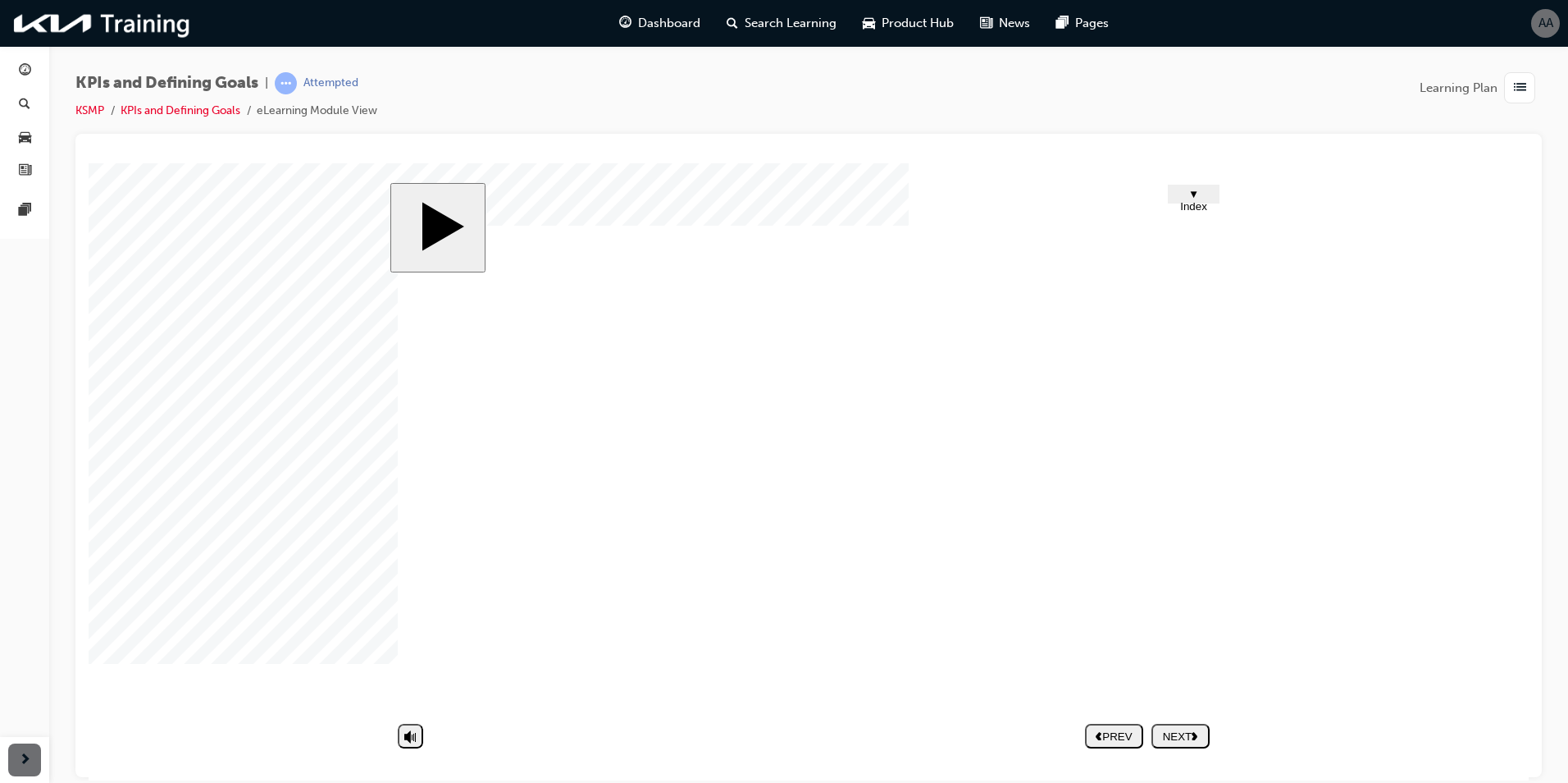
click at [1198, 734] on icon "next" at bounding box center [1194, 735] width 7 height 9
drag, startPoint x: 609, startPoint y: 462, endPoint x: 989, endPoint y: 515, distance: 383.7
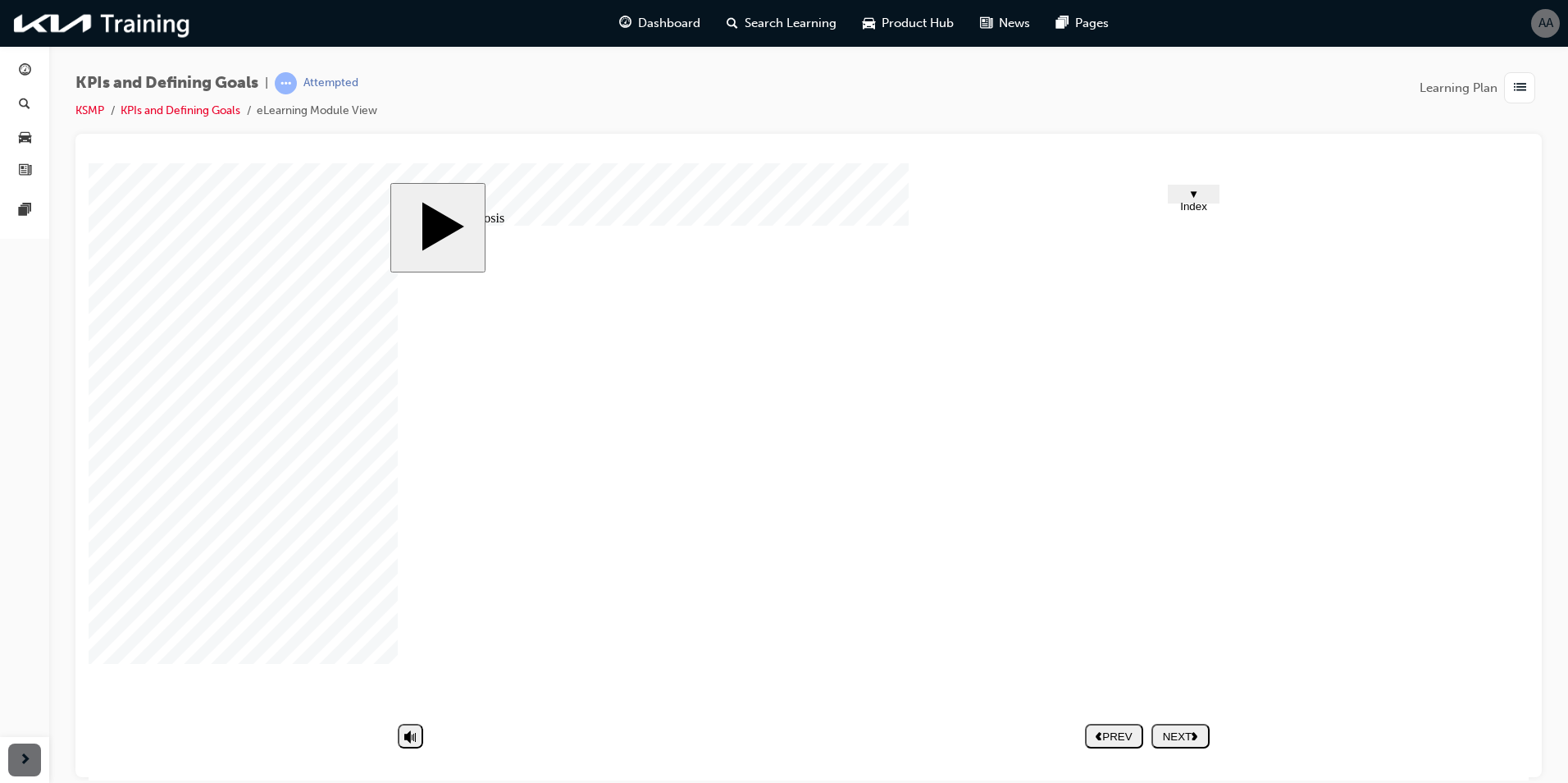
click at [1186, 730] on div "NEXT" at bounding box center [1180, 735] width 45 height 12
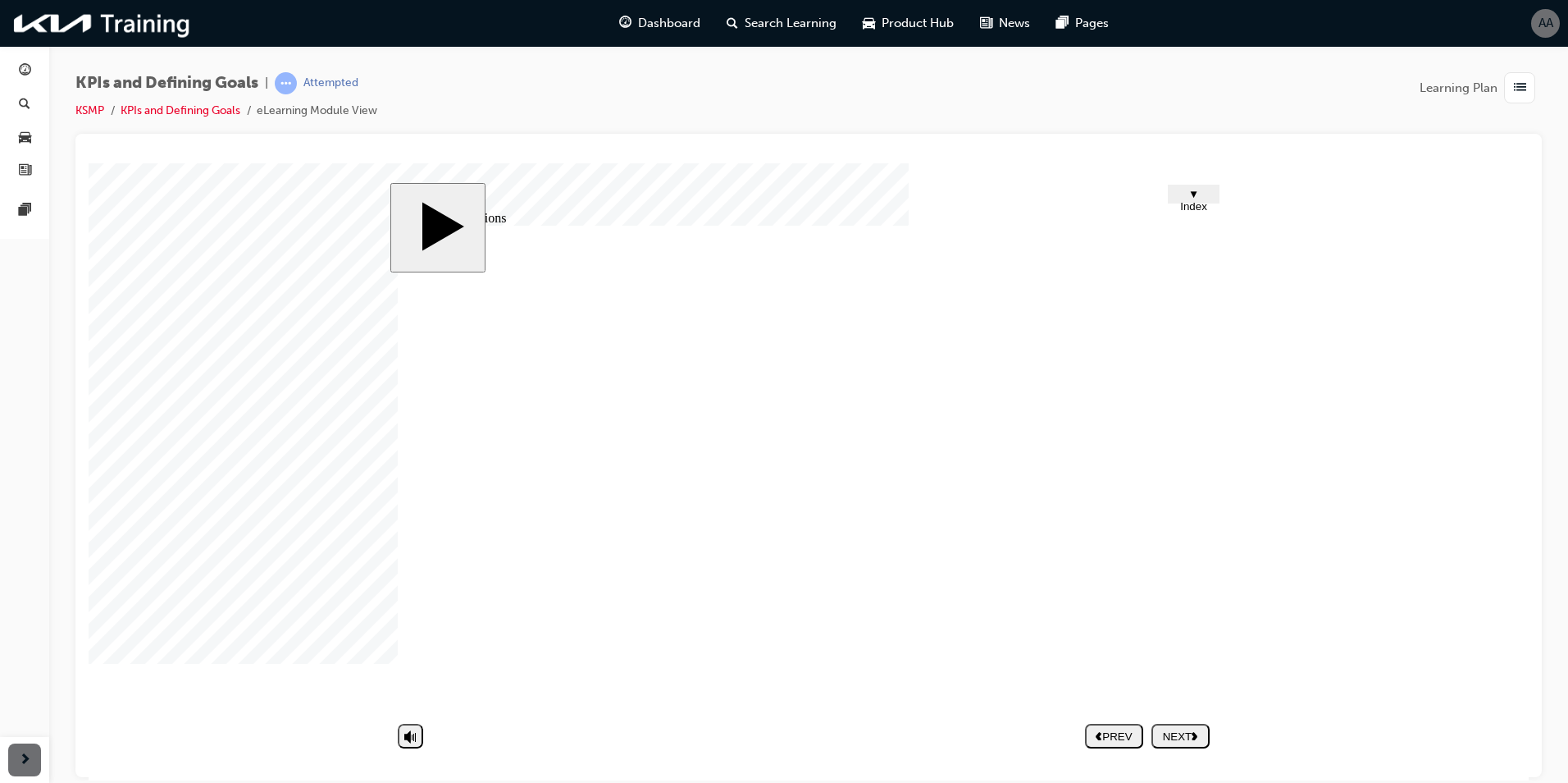
click at [1189, 735] on div "NEXT" at bounding box center [1180, 735] width 45 height 12
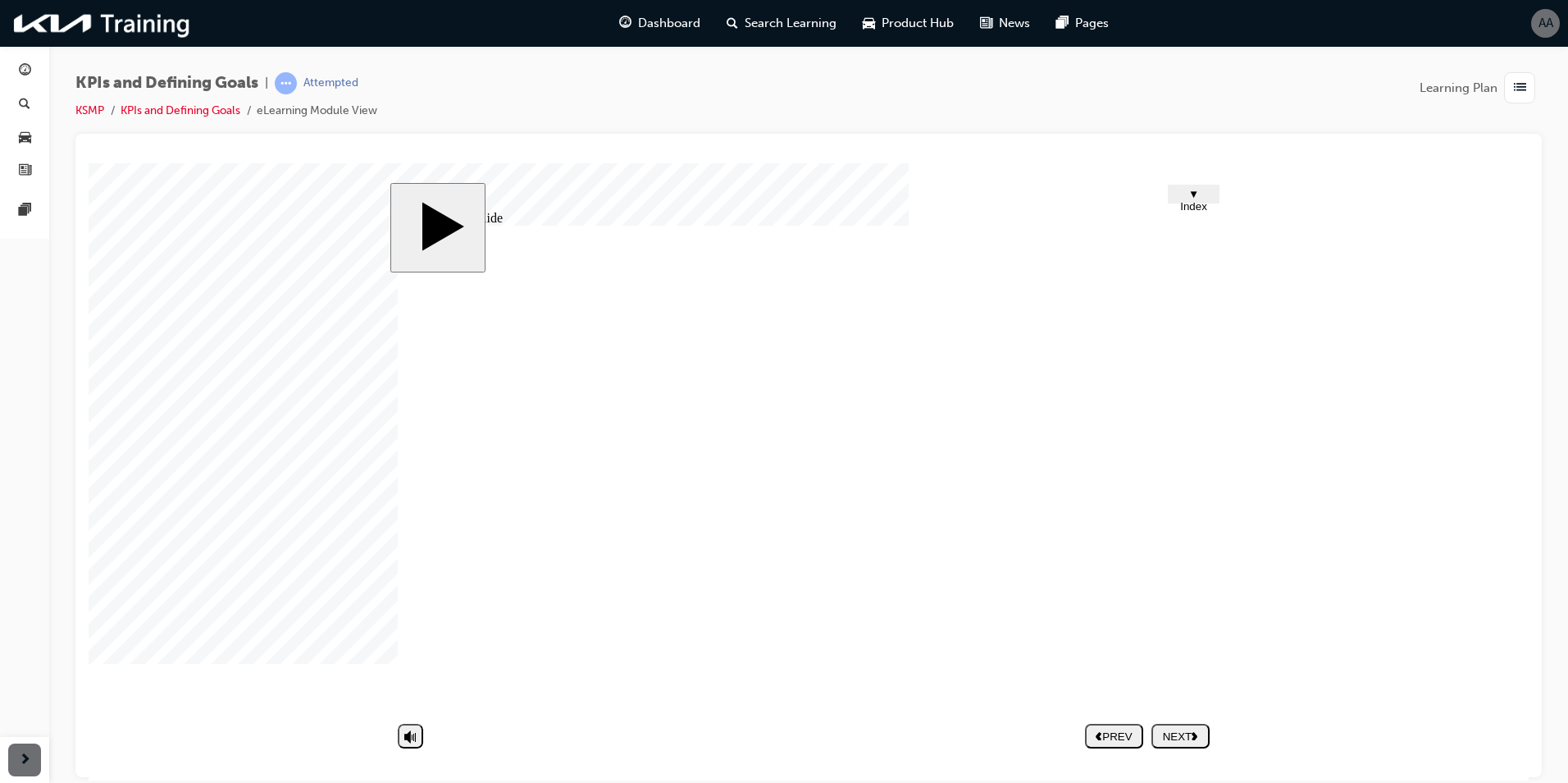
click at [1185, 721] on nav "PREV NEXT SUBMIT" at bounding box center [1148, 735] width 125 height 37
click at [1188, 730] on div "NEXT" at bounding box center [1180, 735] width 45 height 12
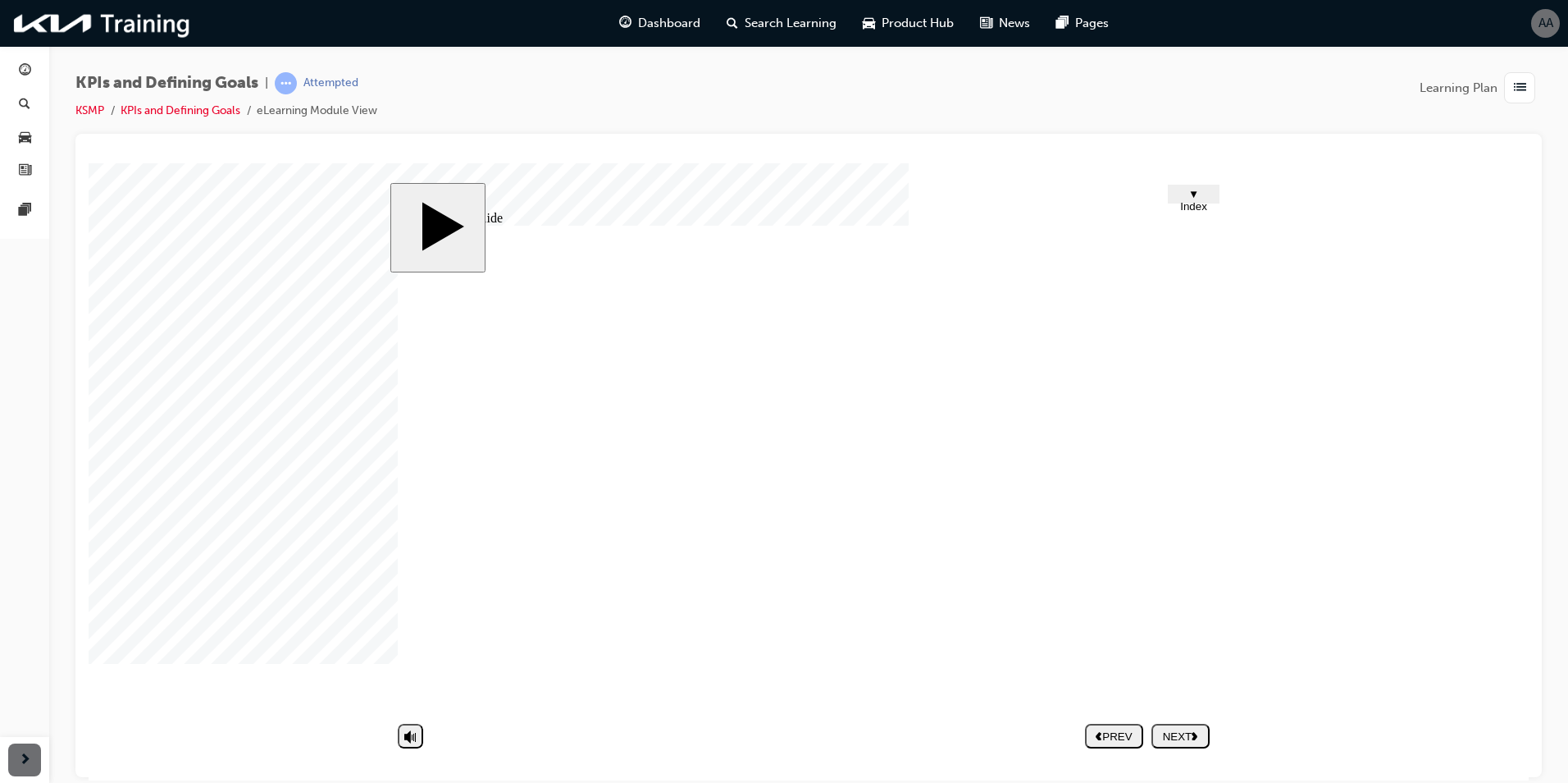
click at [1181, 730] on div "NEXT" at bounding box center [1180, 735] width 45 height 12
click at [1177, 734] on div "NEXT" at bounding box center [1180, 735] width 45 height 12
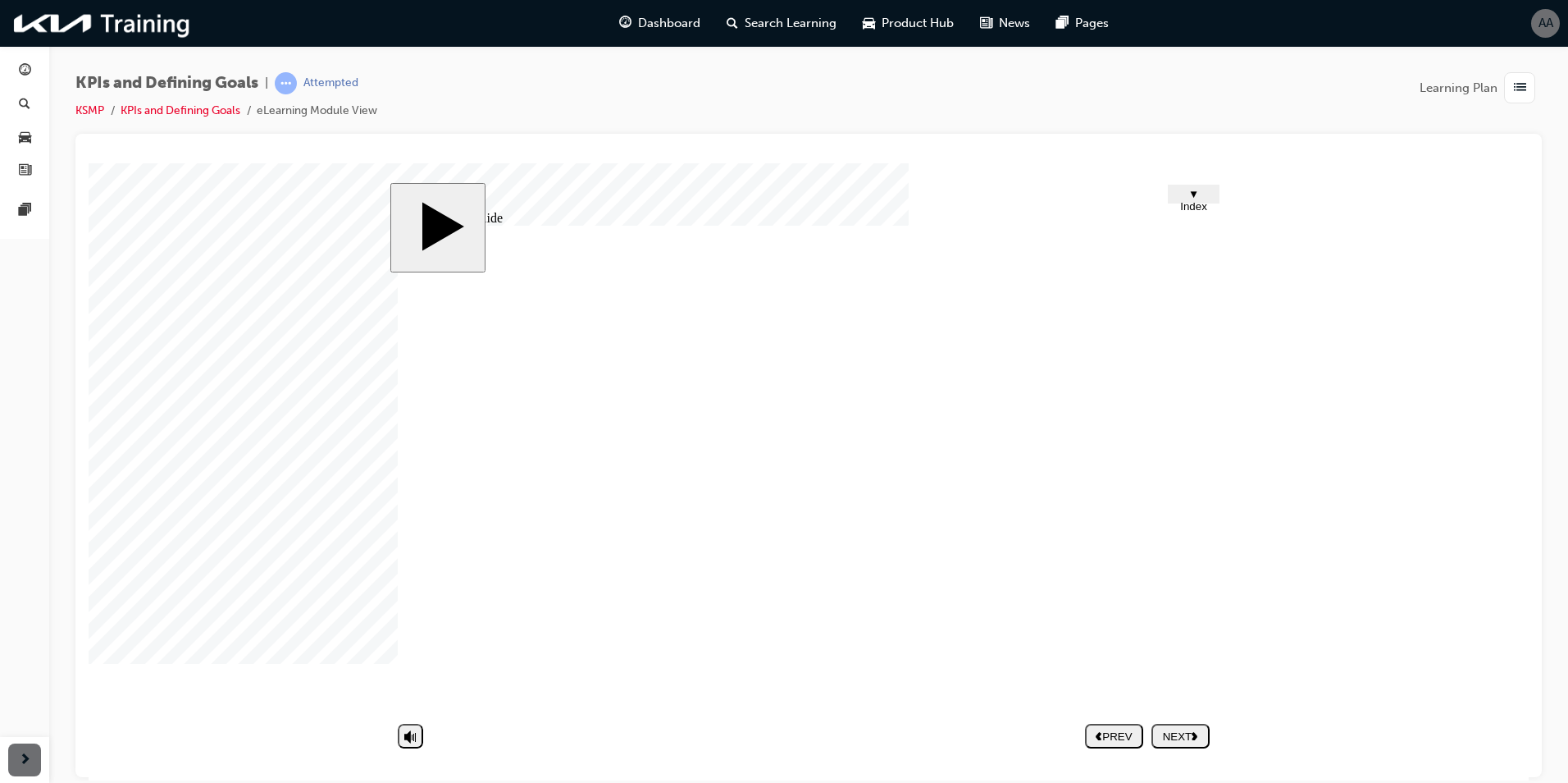
click at [1188, 736] on div "NEXT" at bounding box center [1180, 735] width 45 height 12
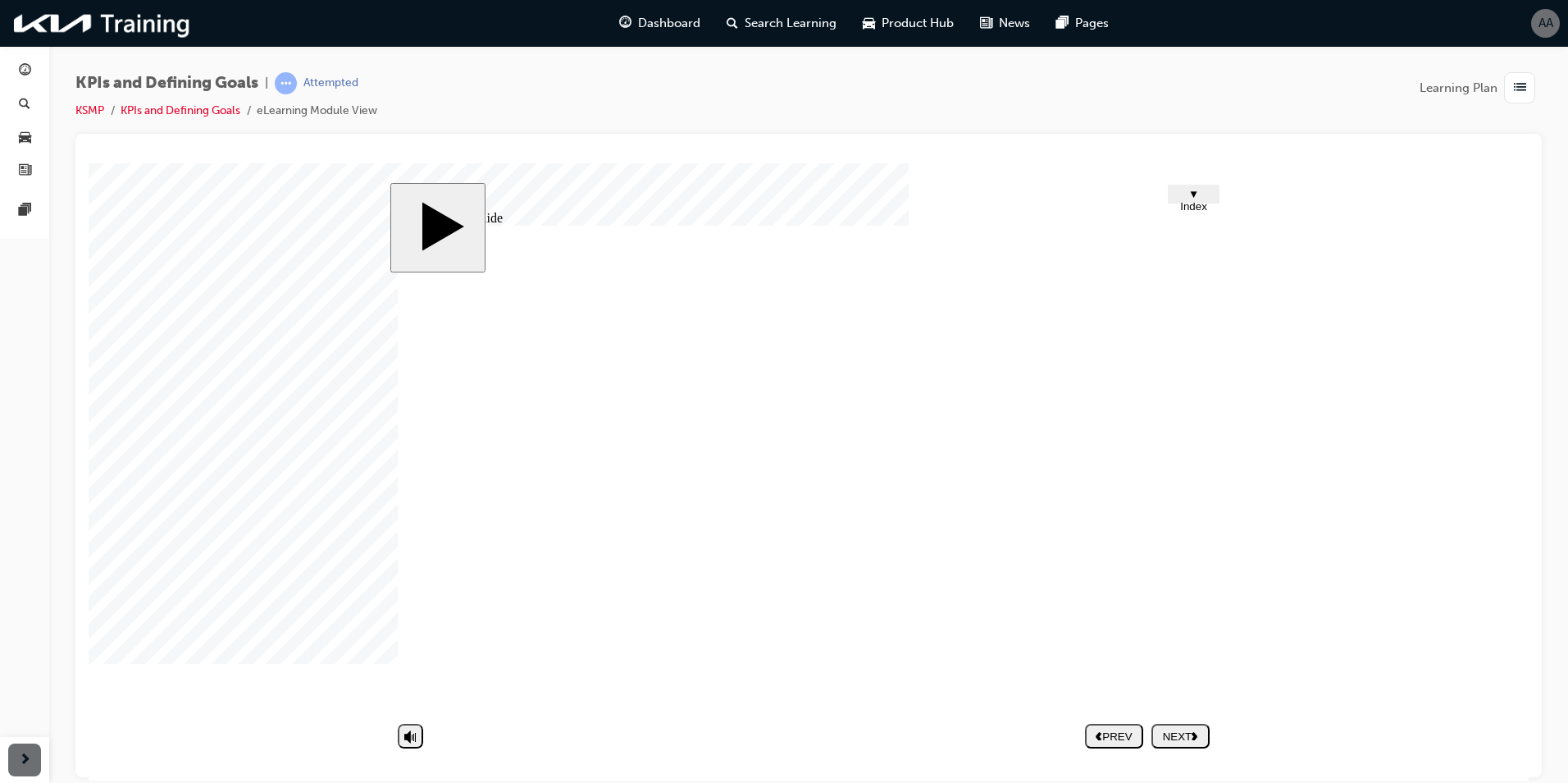
type input "2"
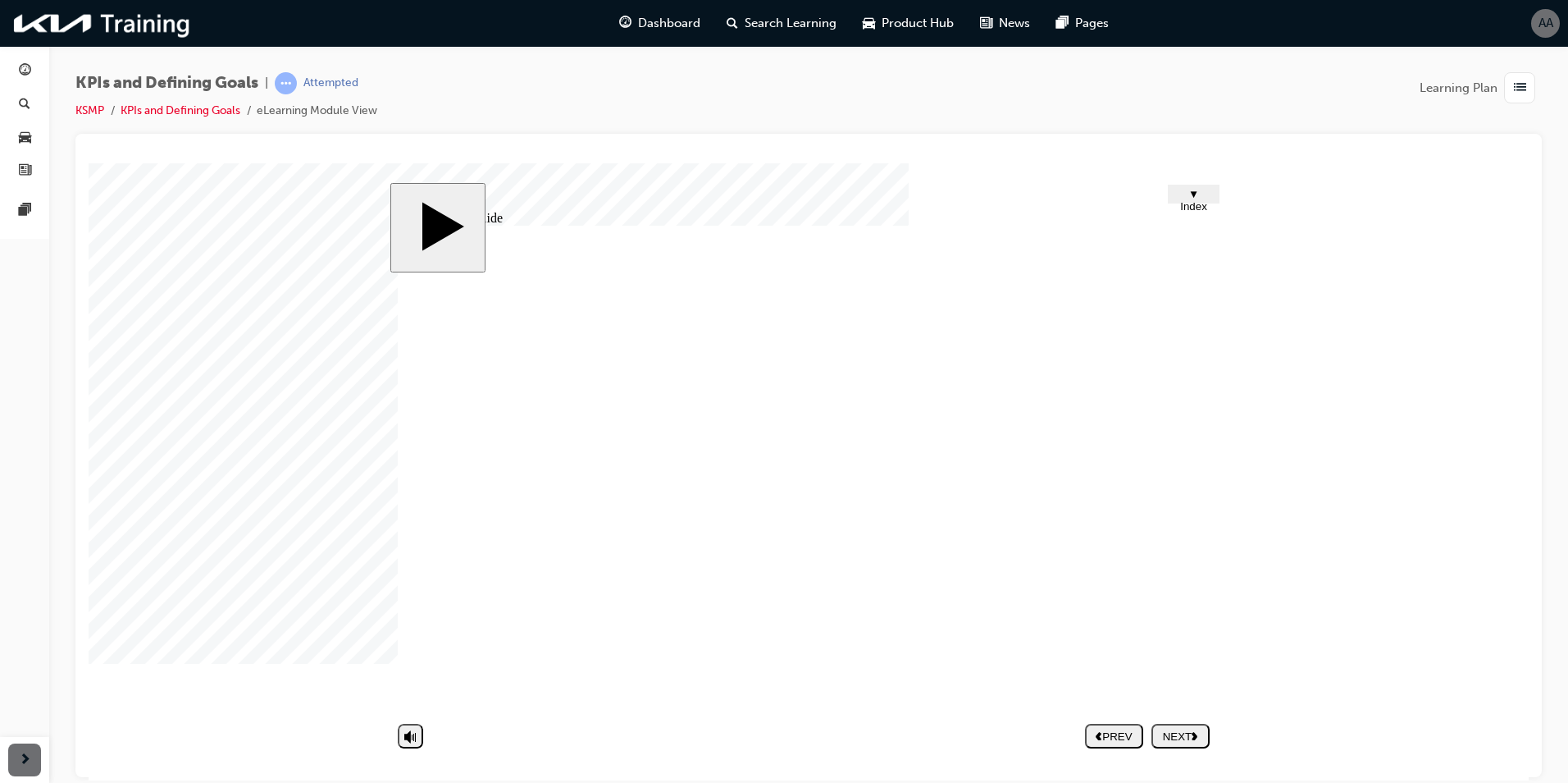
type input "v x"
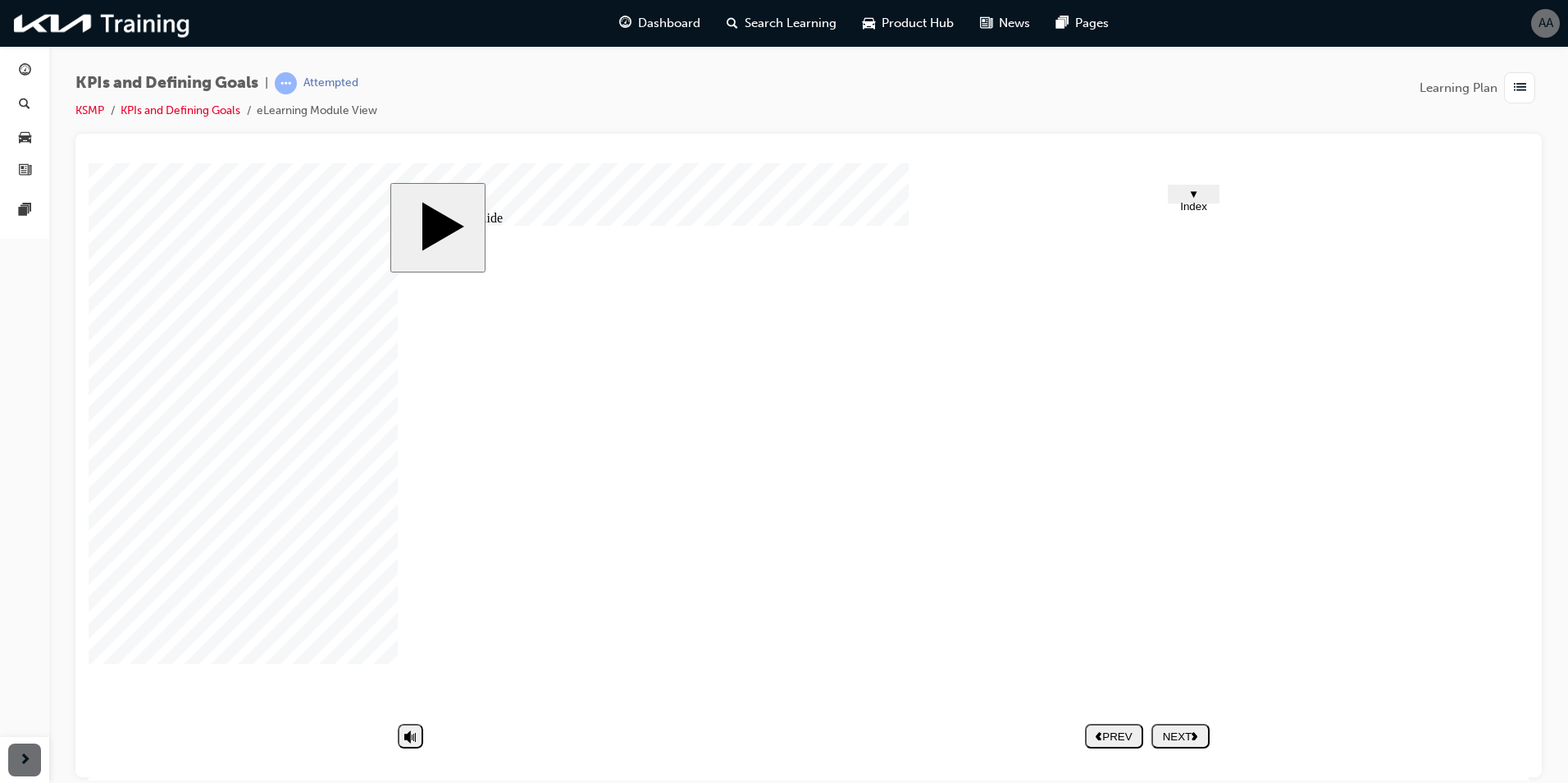
type input "v x"
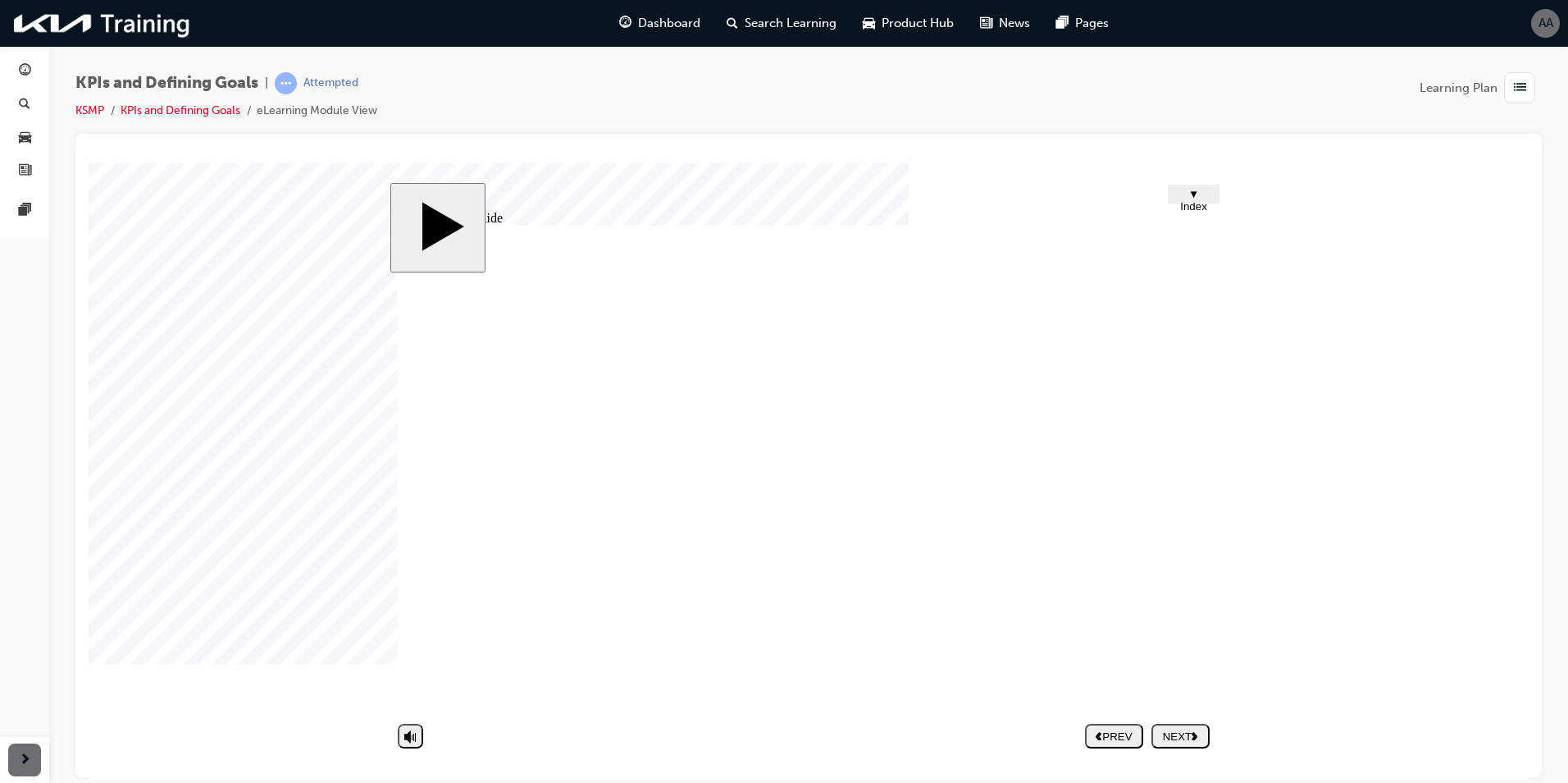
type input "as"
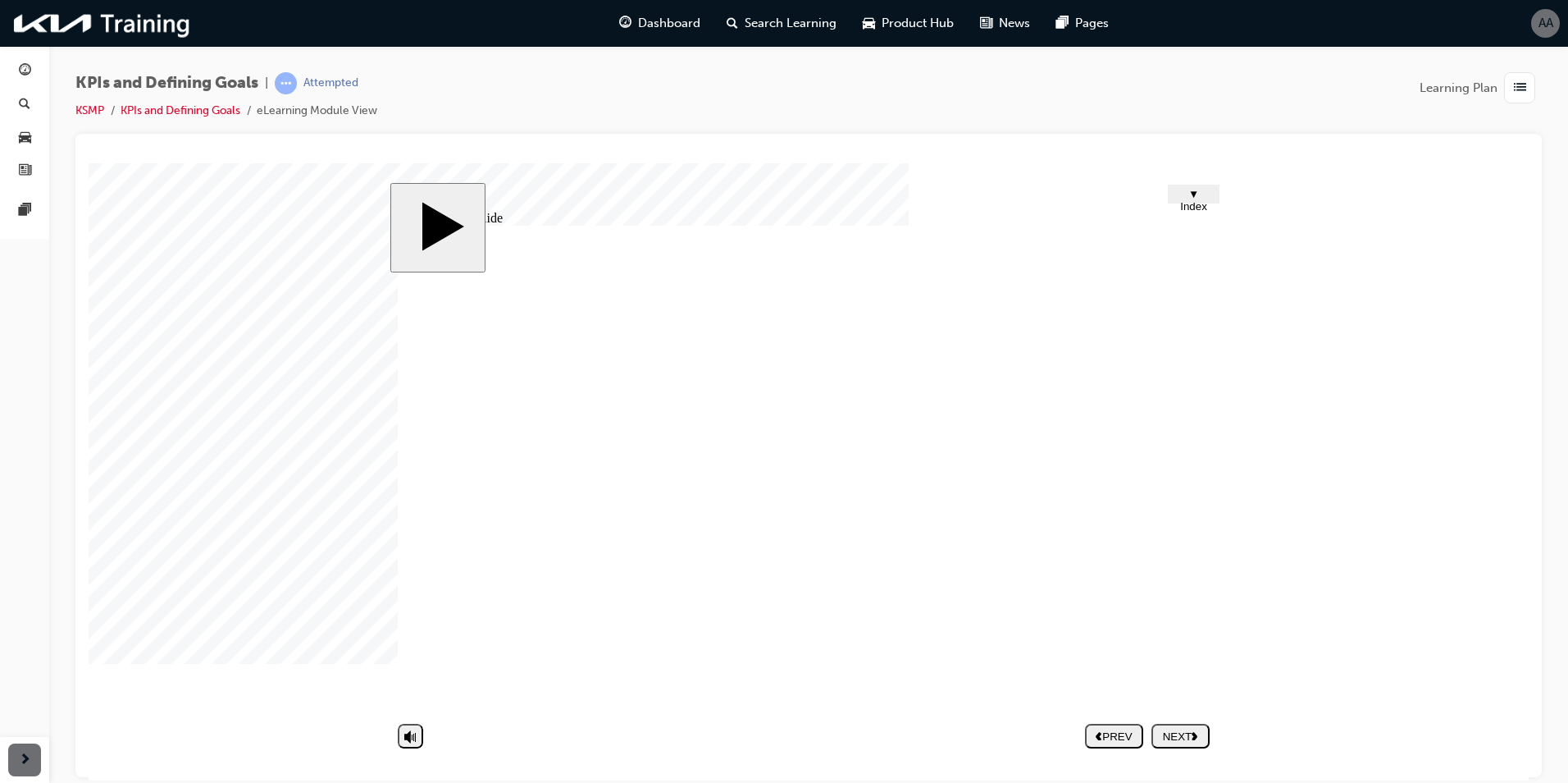
type input "as"
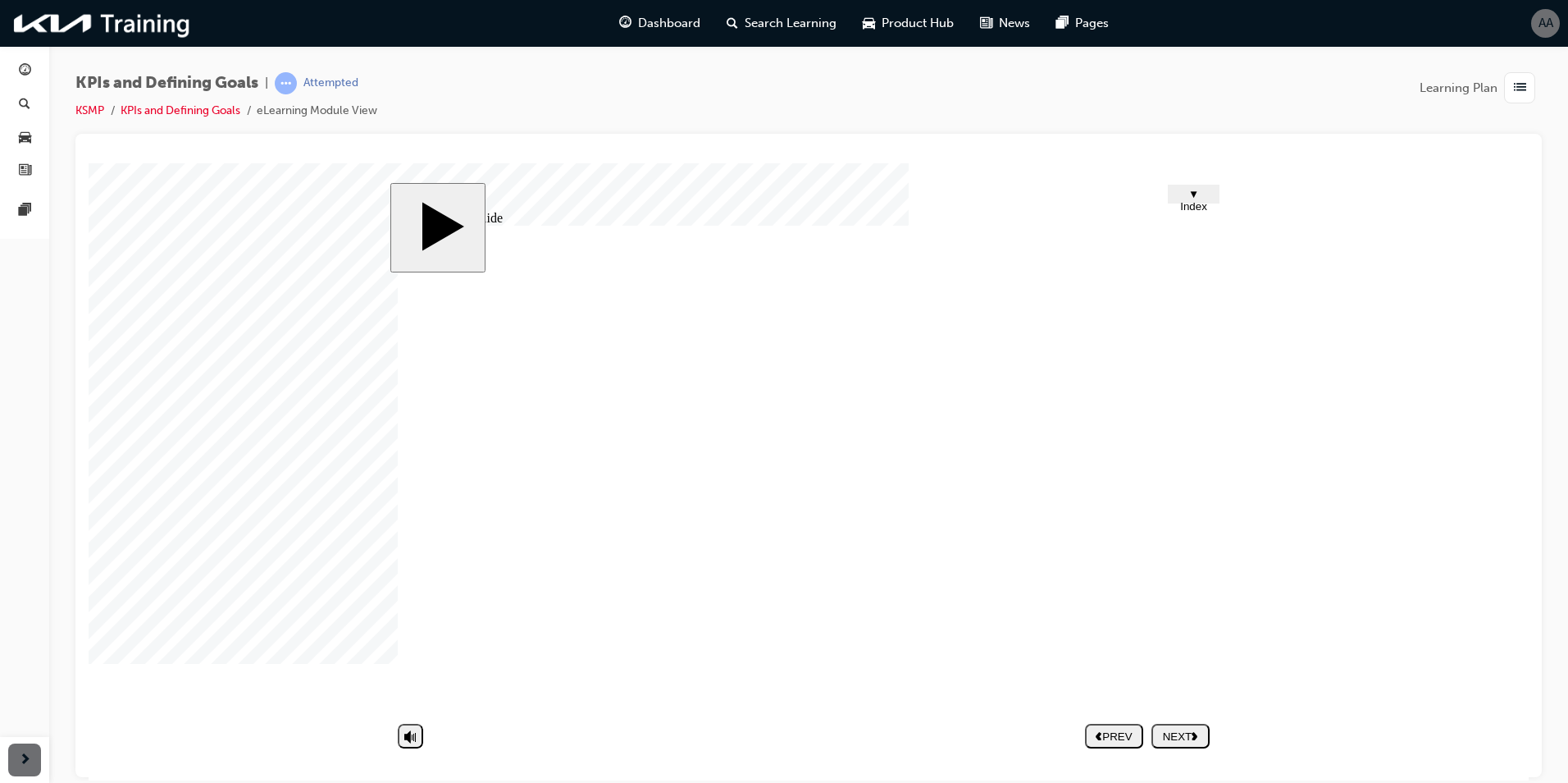
type input "c"
type input "ccx"
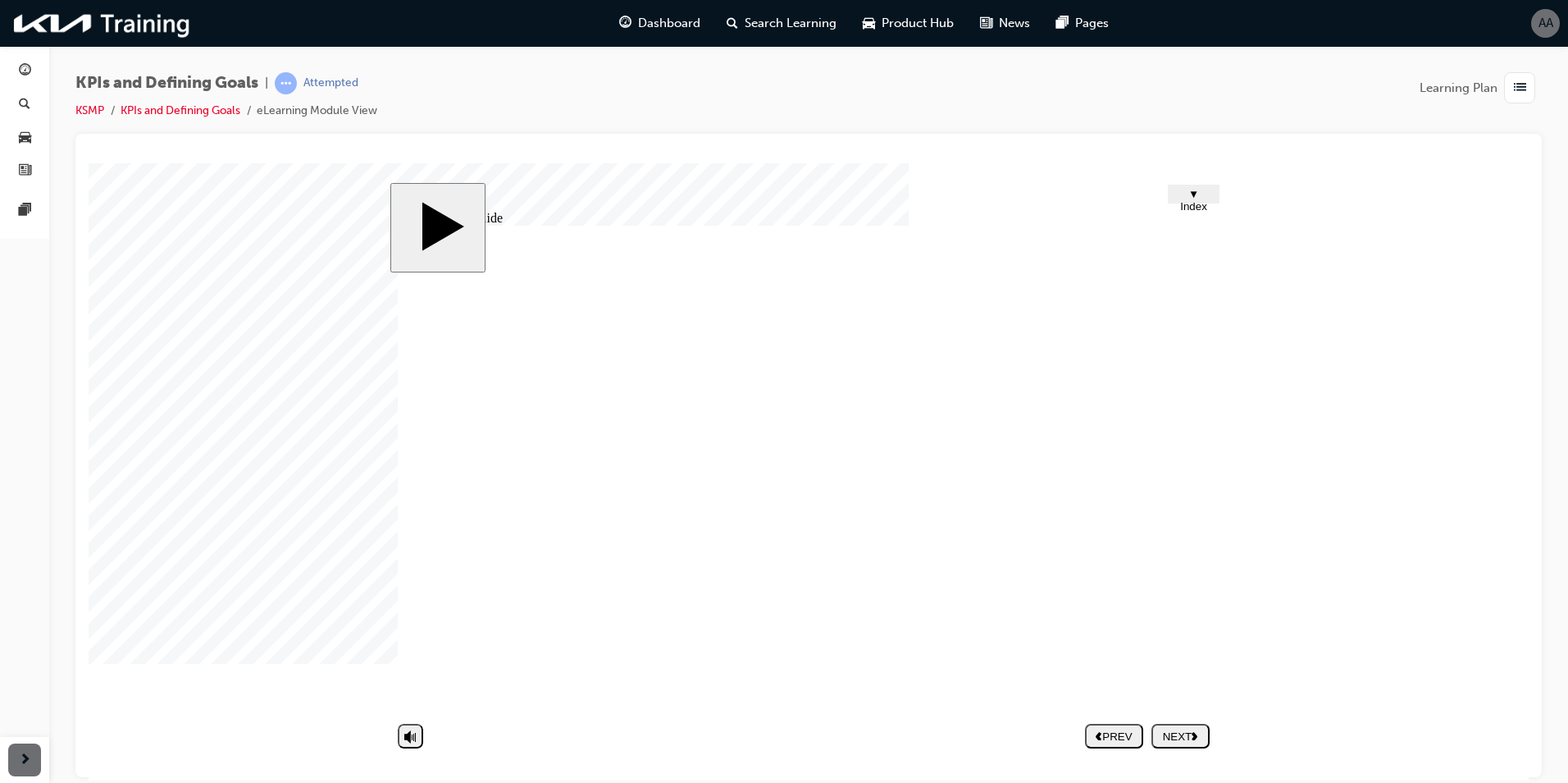
type input "ccx"
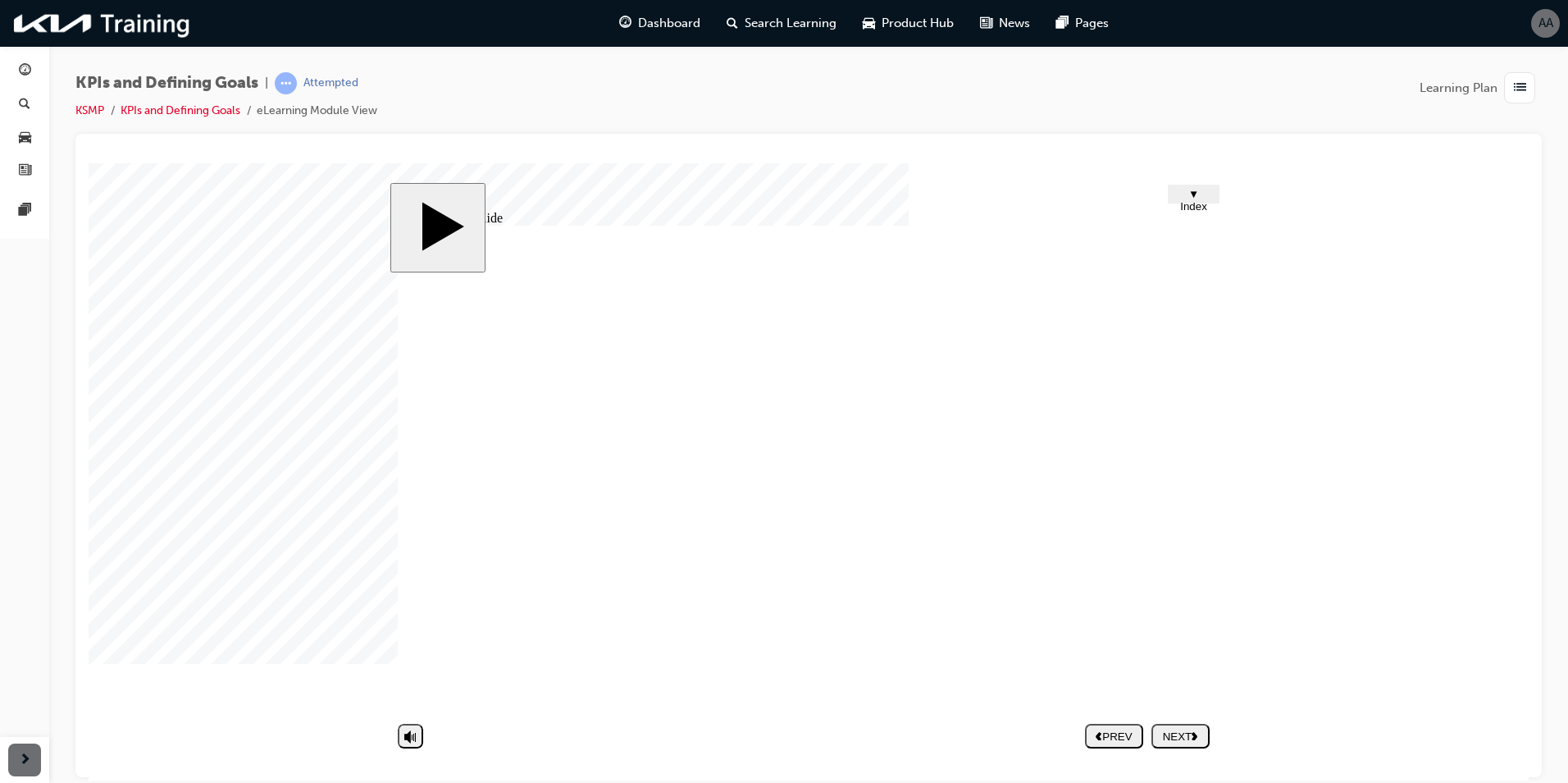
drag, startPoint x: 920, startPoint y: 501, endPoint x: 979, endPoint y: 641, distance: 151.9
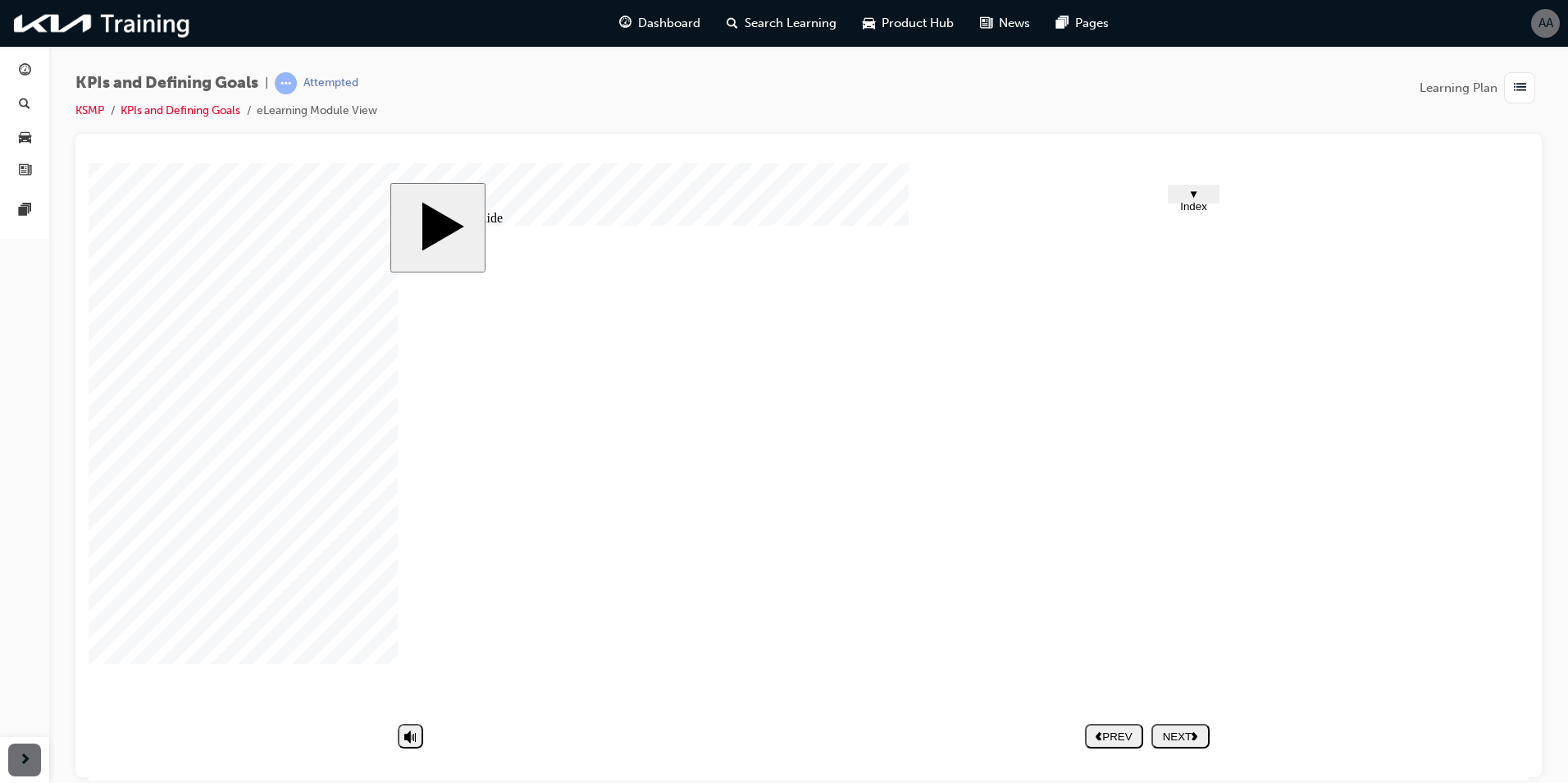
click at [1171, 730] on div "NEXT" at bounding box center [1180, 735] width 45 height 12
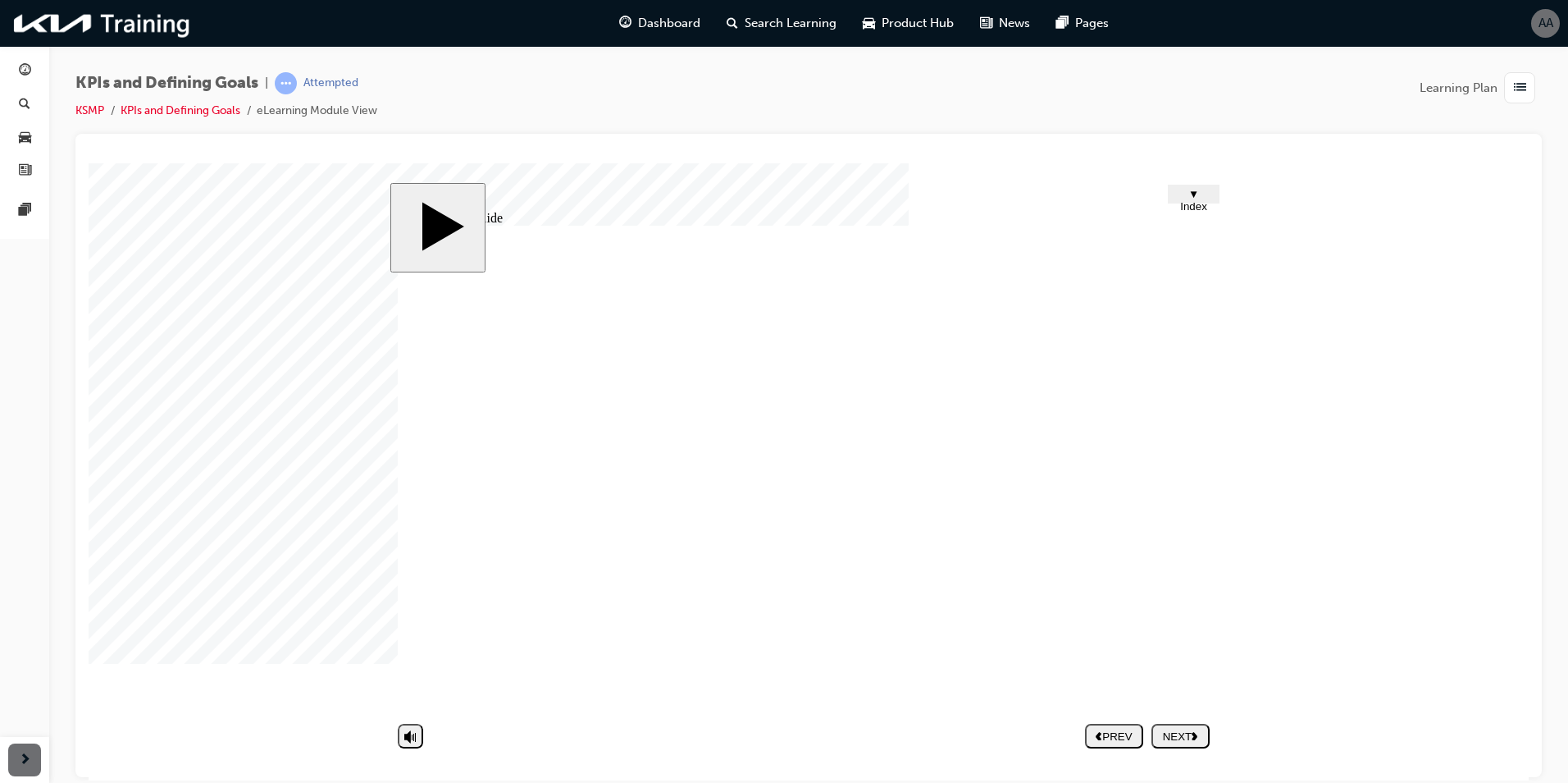
drag, startPoint x: 724, startPoint y: 527, endPoint x: 741, endPoint y: 608, distance: 82.8
drag, startPoint x: 742, startPoint y: 610, endPoint x: 913, endPoint y: 475, distance: 217.9
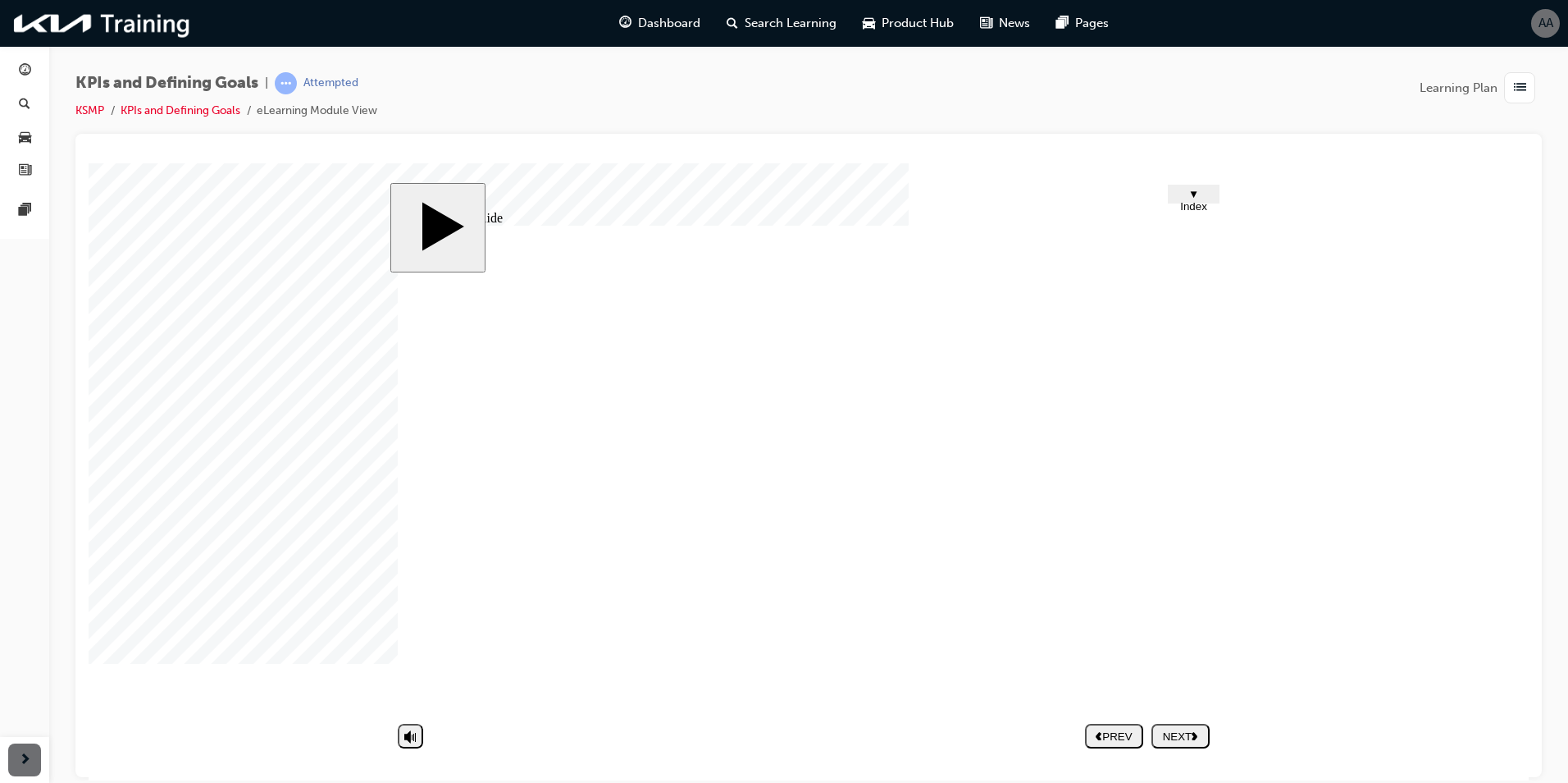
drag, startPoint x: 798, startPoint y: 611, endPoint x: 804, endPoint y: 598, distance: 14.3
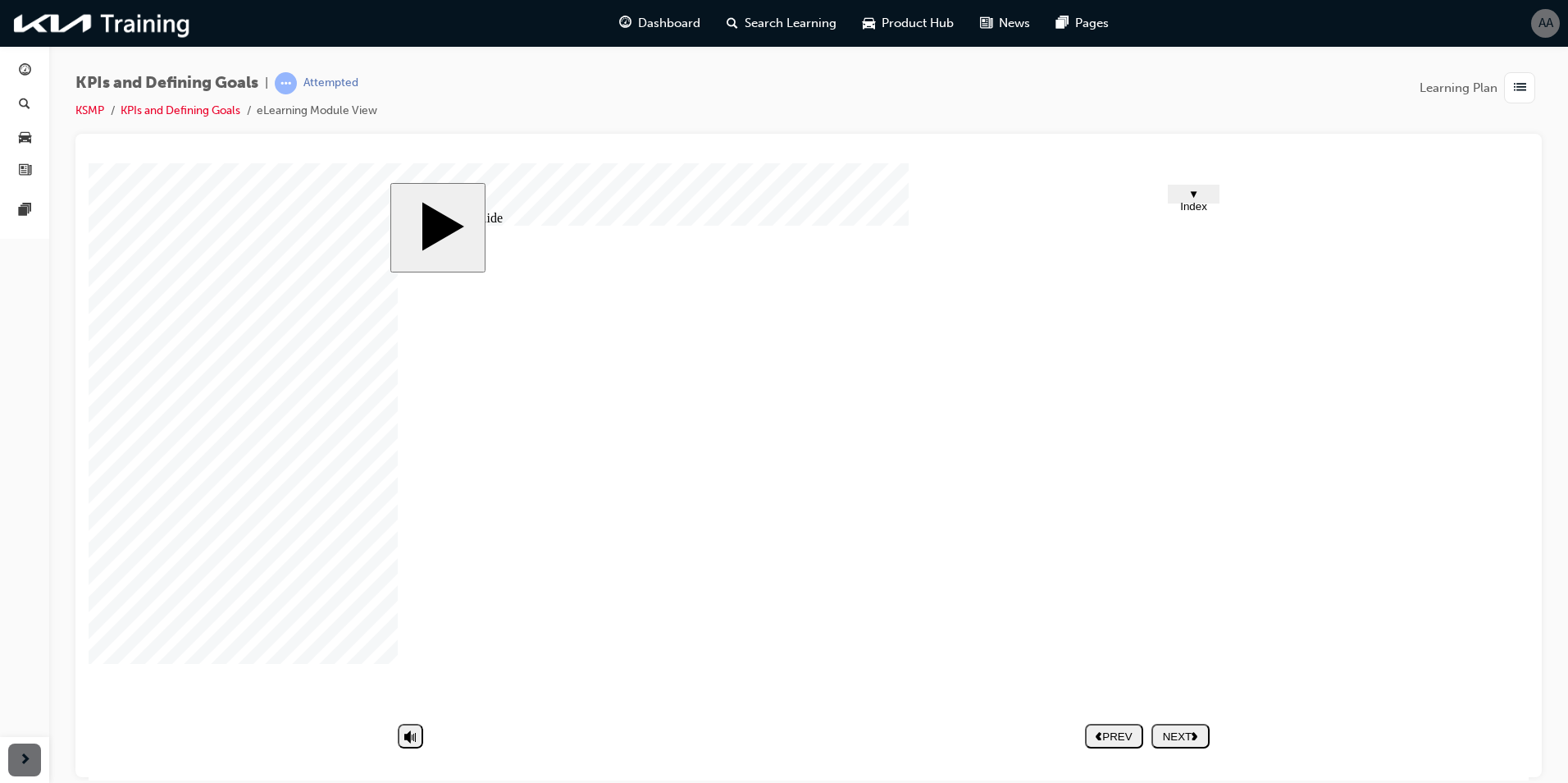
type input "t"
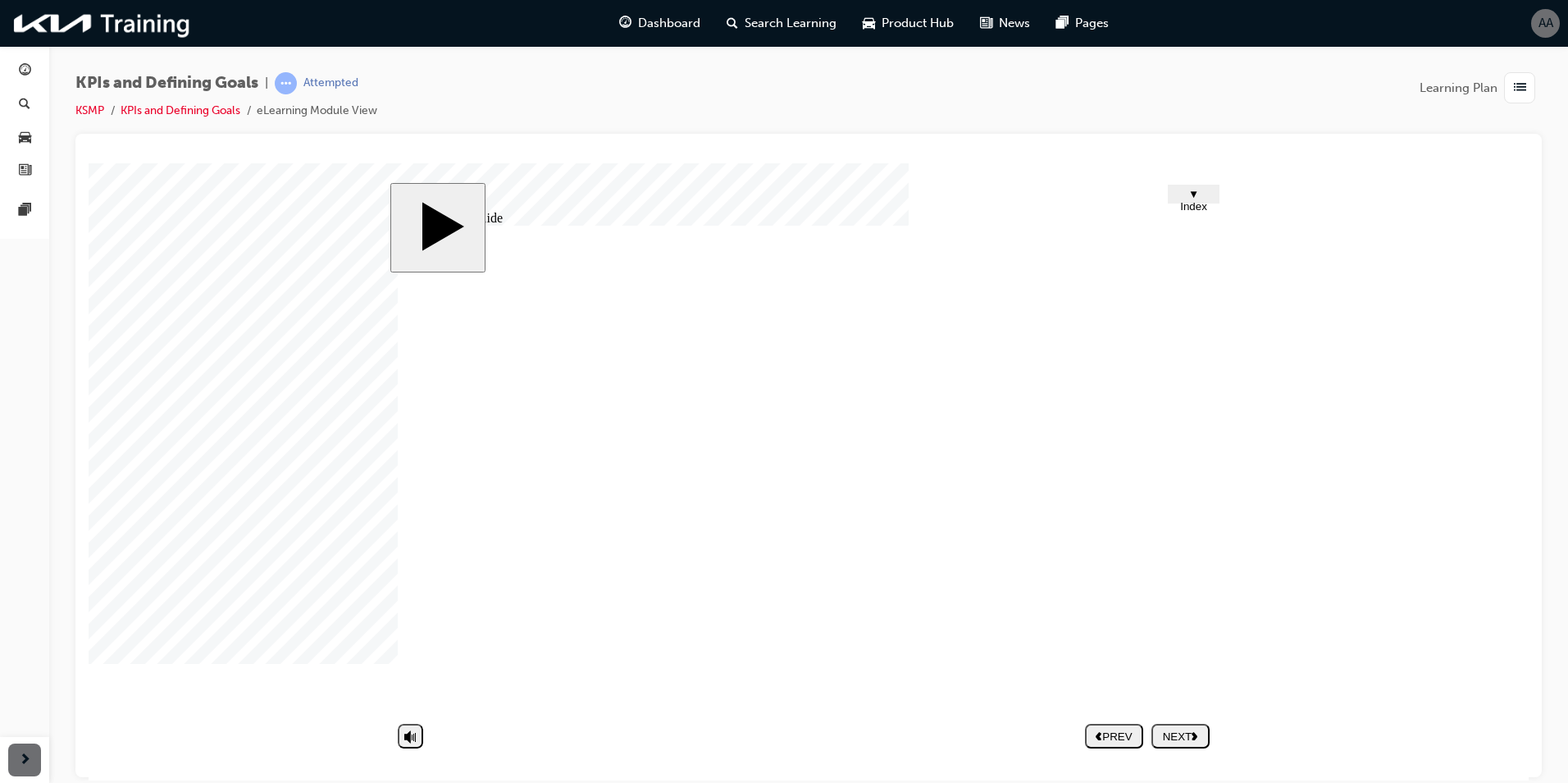
type input "t"
click at [1175, 737] on div "NEXT" at bounding box center [1180, 735] width 45 height 12
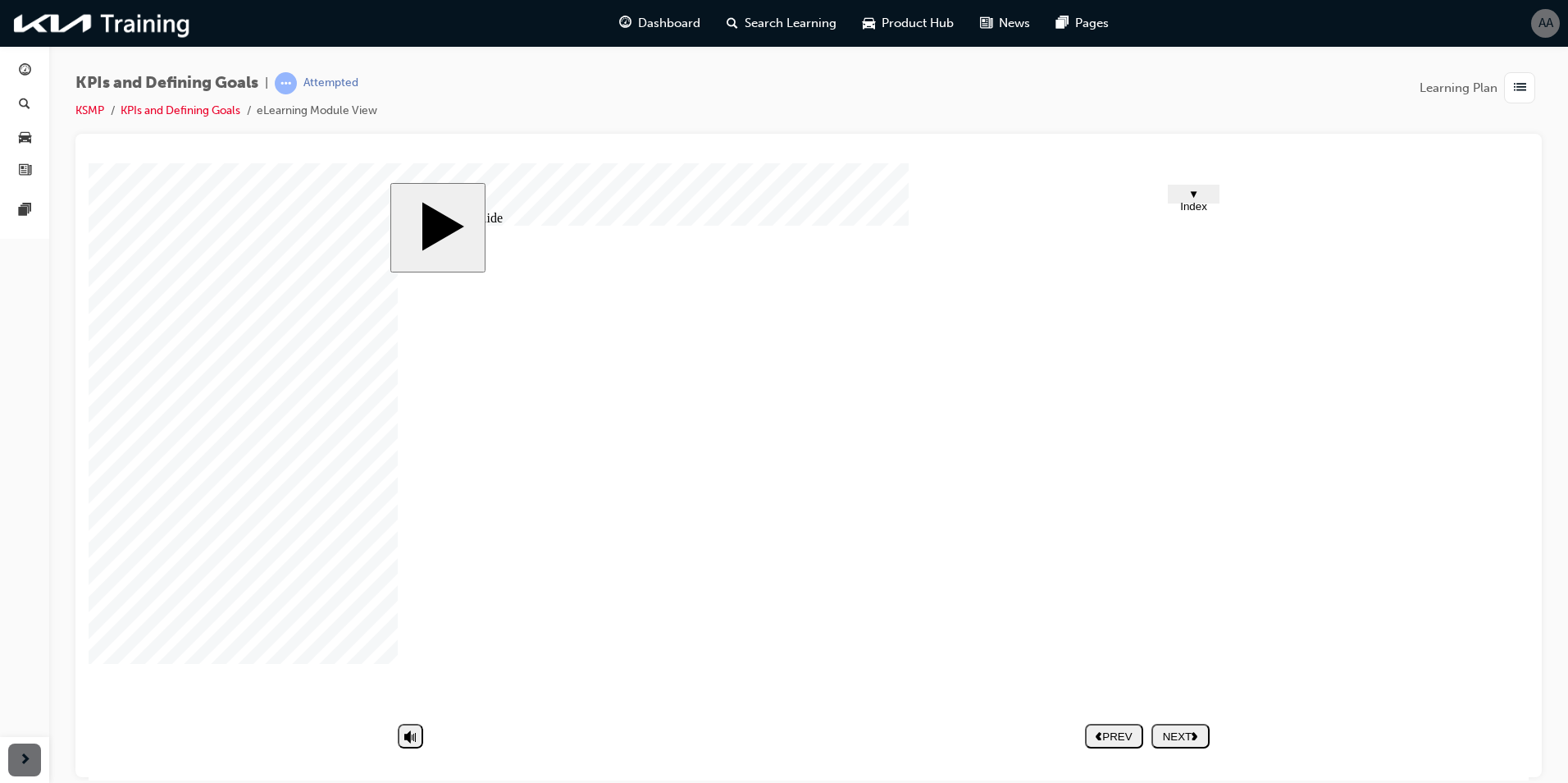
click at [1185, 730] on div "NEXT" at bounding box center [1180, 735] width 45 height 12
click at [1164, 730] on div "NEXT" at bounding box center [1180, 735] width 45 height 12
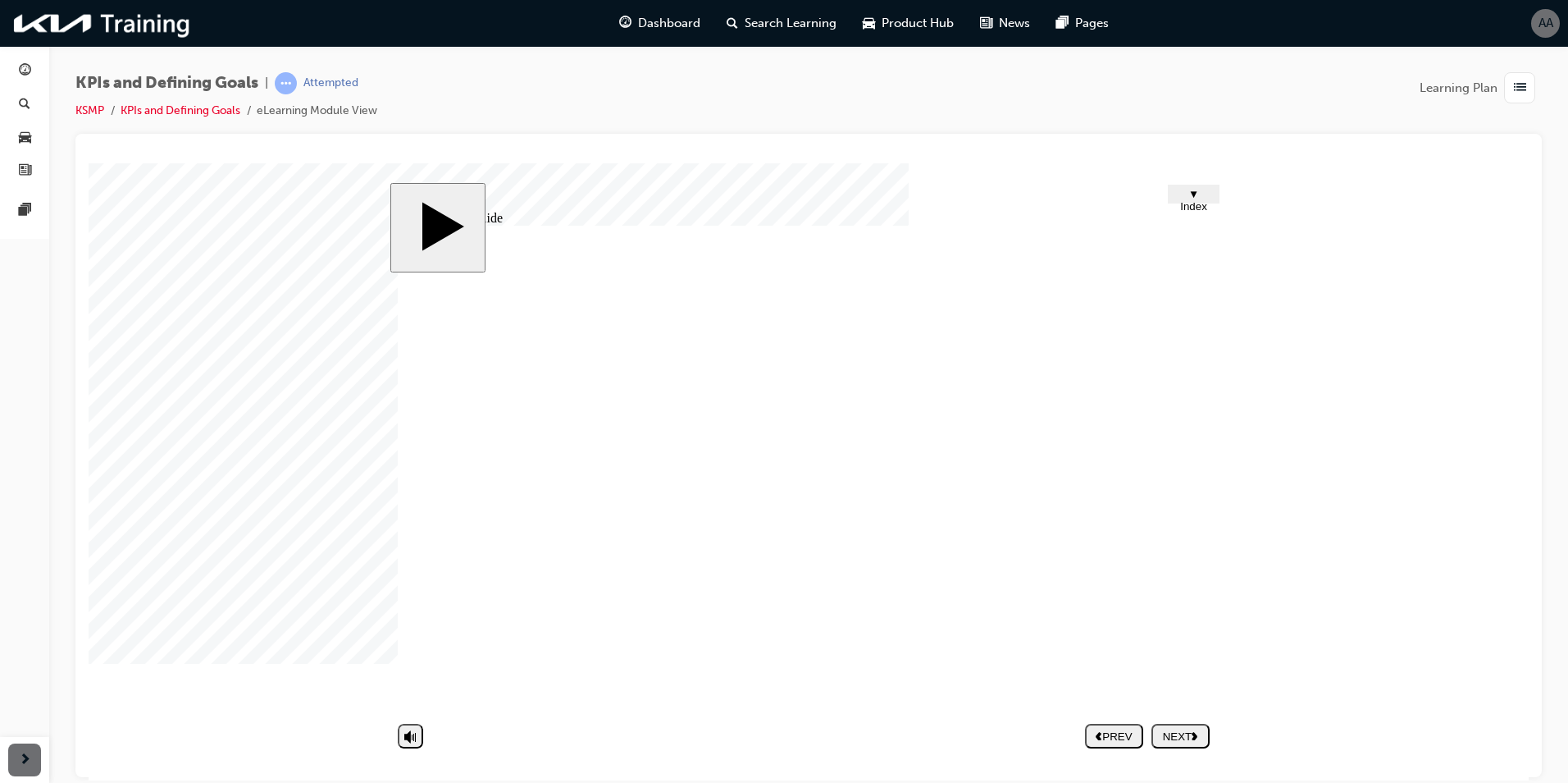
click at [1173, 736] on div "NEXT" at bounding box center [1180, 735] width 45 height 12
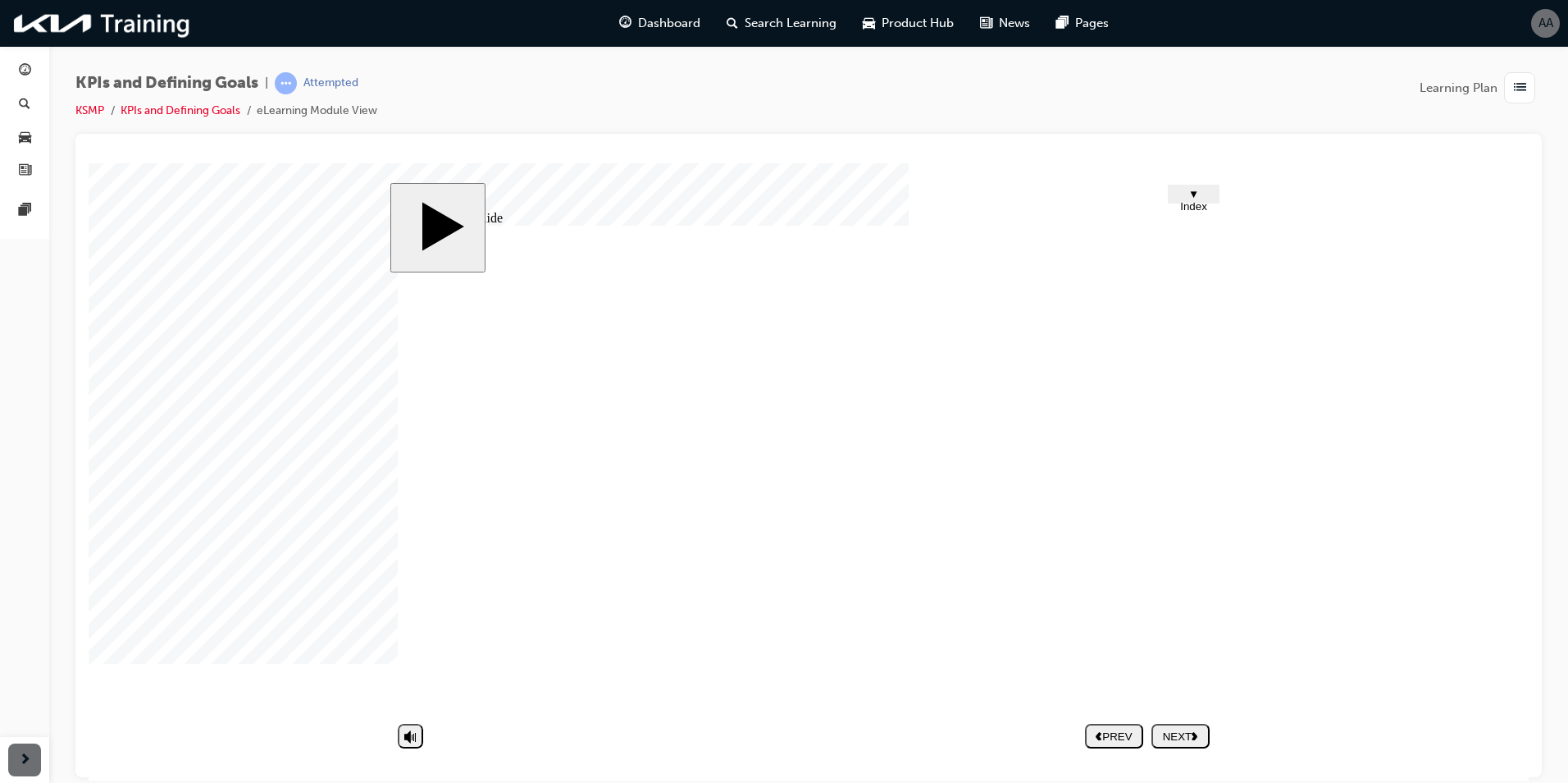
click at [1179, 734] on div "NEXT" at bounding box center [1180, 735] width 45 height 12
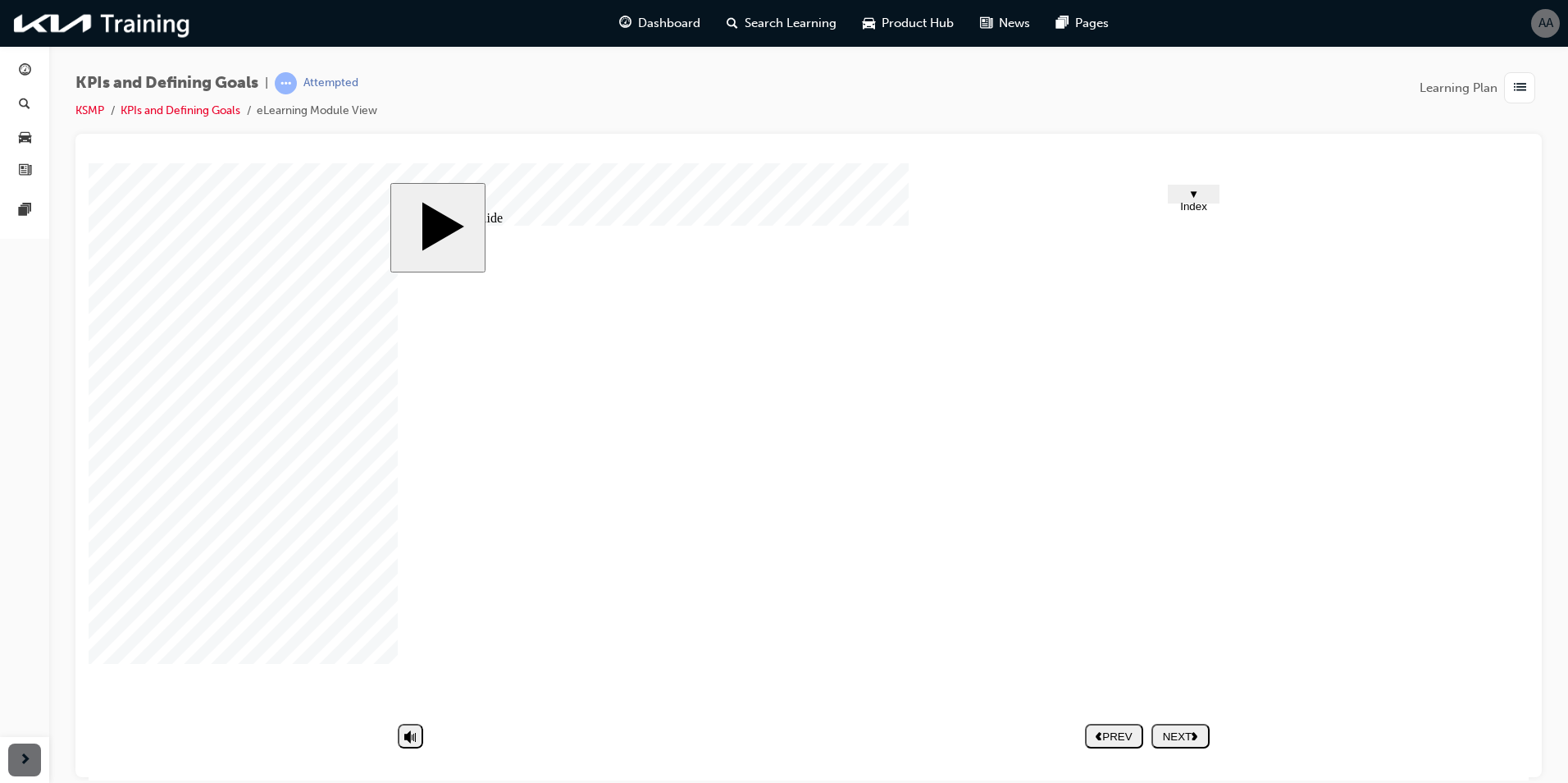
click at [1174, 740] on div "NEXT" at bounding box center [1180, 735] width 45 height 12
click at [431, 93] on div "KPIs and Defining Goals | Passed KSMP KPIs and Defining Goals eLearning Module …" at bounding box center [809, 103] width 1466 height 62
drag, startPoint x: 1202, startPoint y: 673, endPoint x: 1193, endPoint y: 674, distance: 9.1
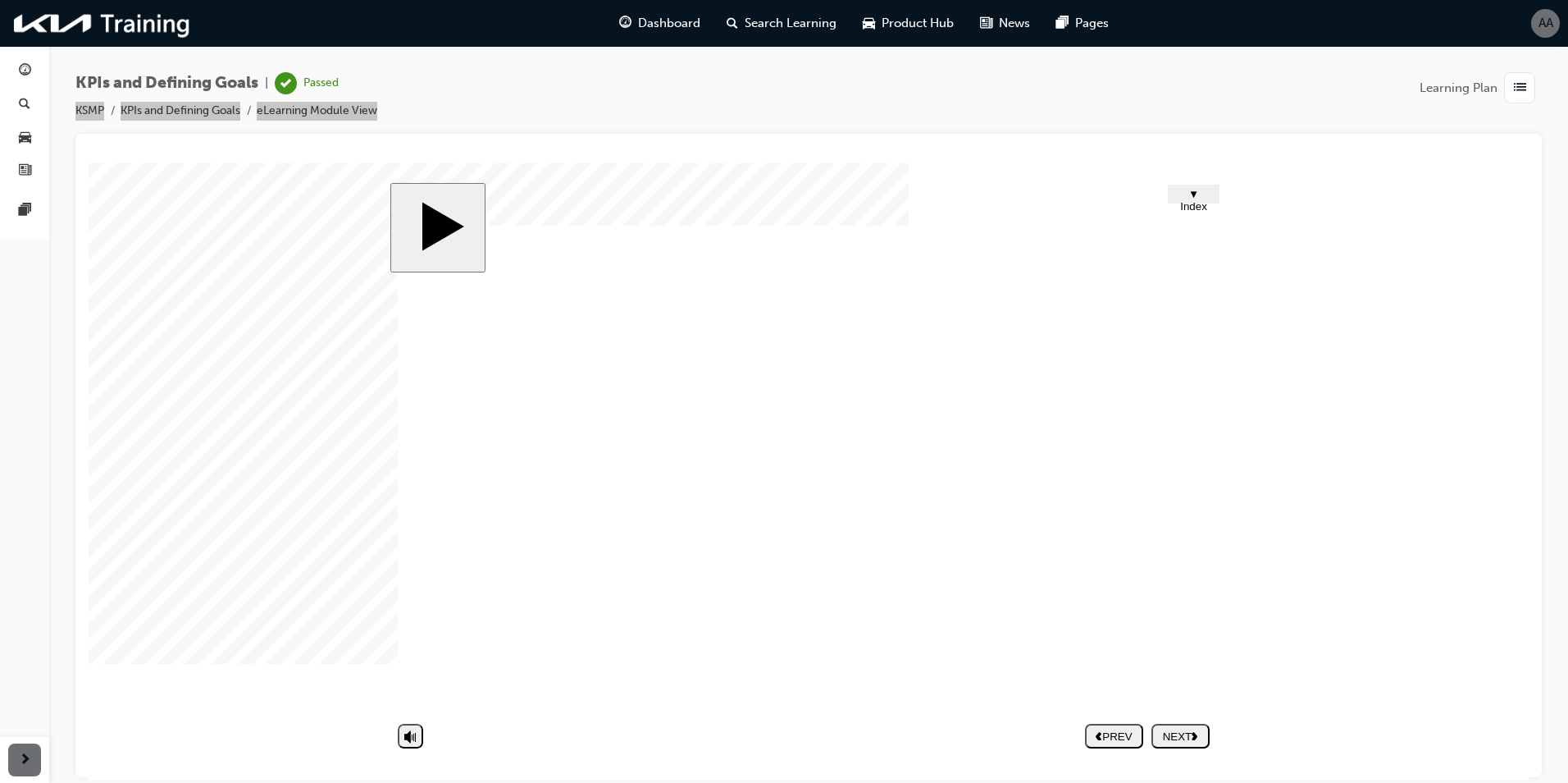
click at [1170, 742] on nav "PREV NEXT SUBMIT" at bounding box center [1148, 735] width 125 height 37
drag, startPoint x: 1010, startPoint y: 480, endPoint x: 1017, endPoint y: 497, distance: 18.4
click at [1181, 736] on nav "PREV NEXT SUBMIT" at bounding box center [1148, 735] width 125 height 37
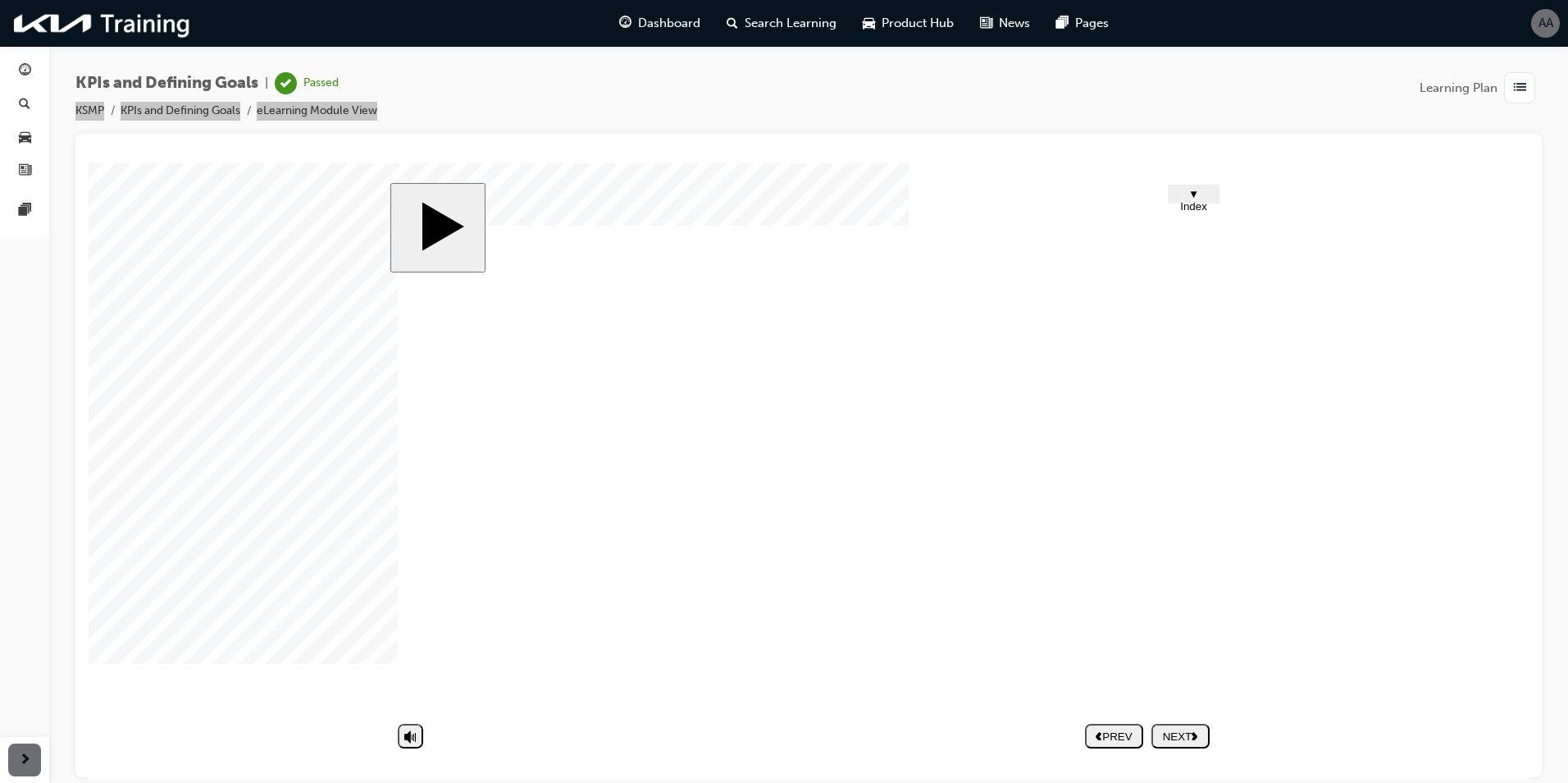
drag, startPoint x: 1058, startPoint y: 650, endPoint x: 808, endPoint y: 632, distance: 250.6
drag, startPoint x: 705, startPoint y: 625, endPoint x: 673, endPoint y: 624, distance: 32.0
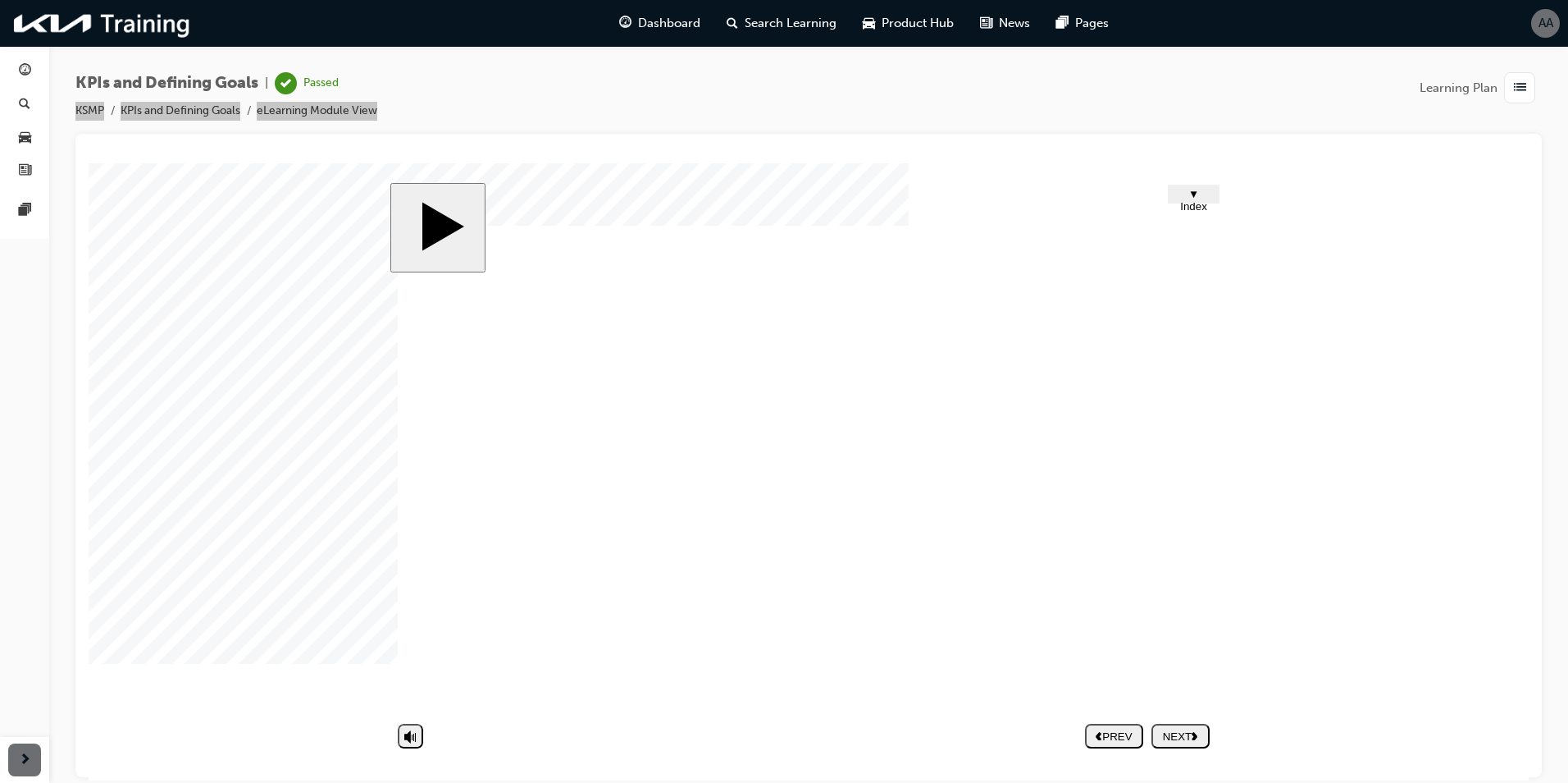
drag, startPoint x: 673, startPoint y: 624, endPoint x: 569, endPoint y: 627, distance: 104.0
drag, startPoint x: 569, startPoint y: 627, endPoint x: 582, endPoint y: 620, distance: 14.8
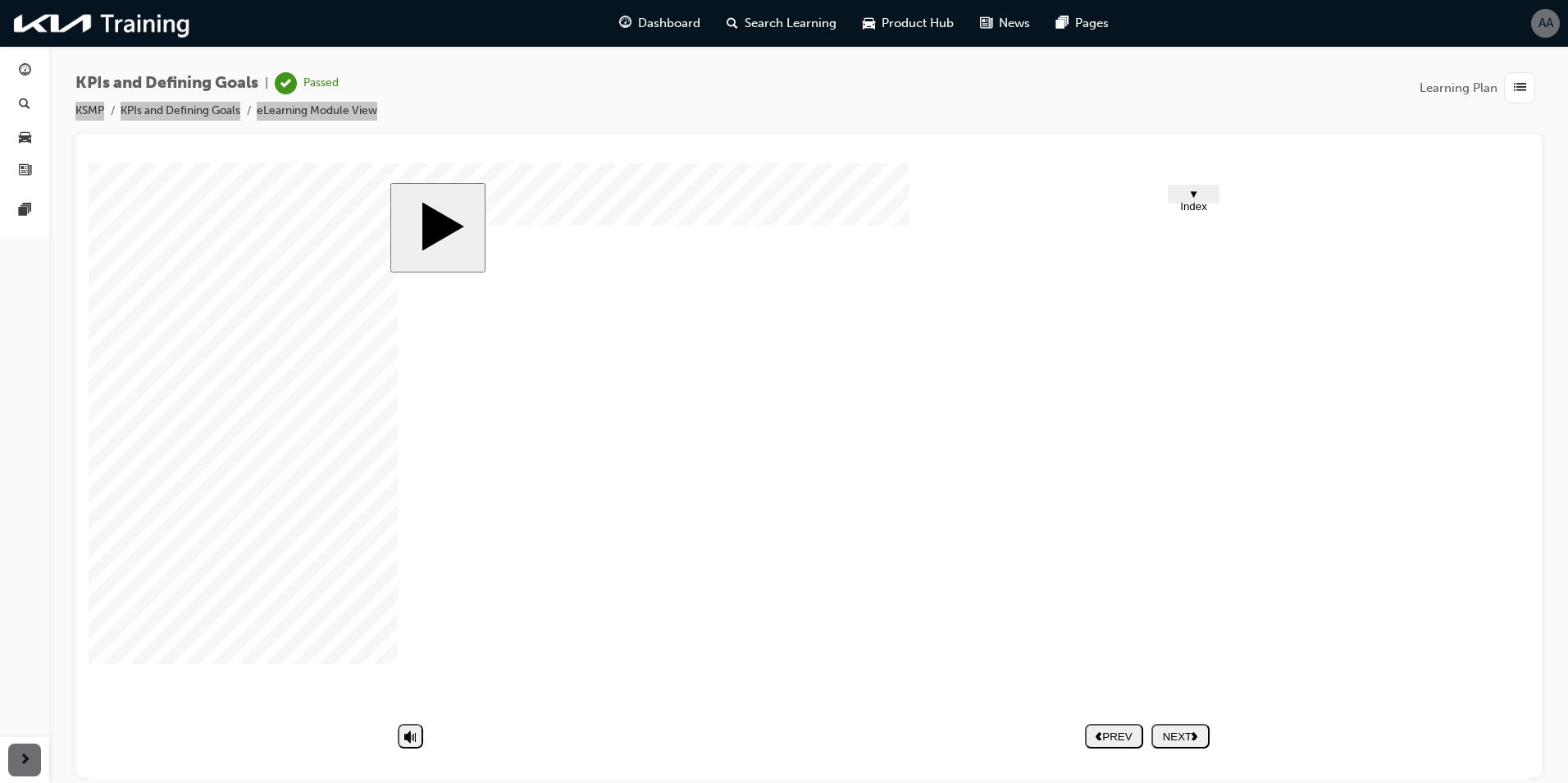
drag, startPoint x: 886, startPoint y: 431, endPoint x: 899, endPoint y: 439, distance: 15.3
drag, startPoint x: 996, startPoint y: 442, endPoint x: 1043, endPoint y: 421, distance: 51.5
drag, startPoint x: 1043, startPoint y: 421, endPoint x: 1052, endPoint y: 408, distance: 15.8
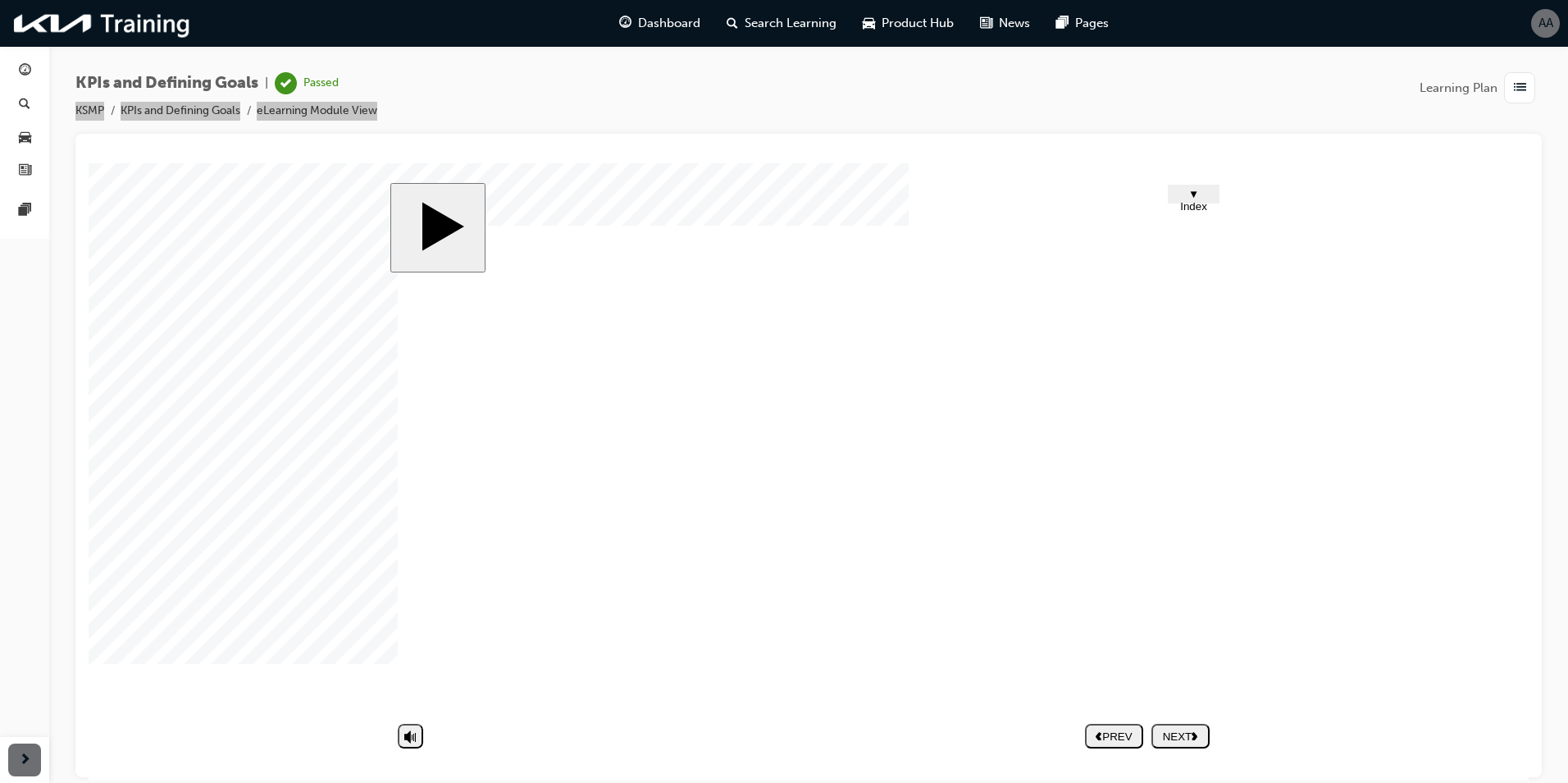
click at [24, 102] on span "search-icon" at bounding box center [24, 105] width 11 height 15
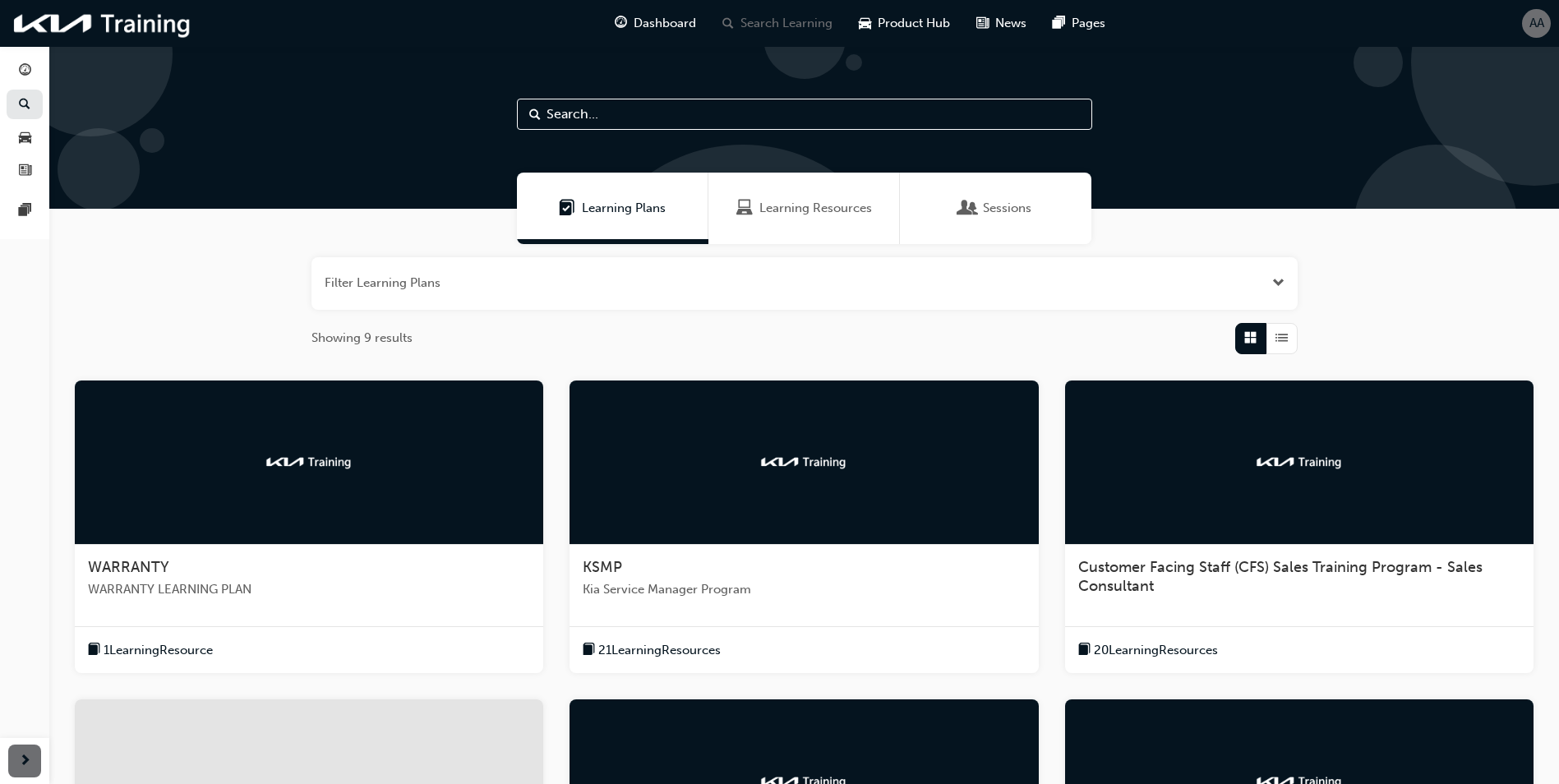
drag, startPoint x: 702, startPoint y: 504, endPoint x: 692, endPoint y: 516, distance: 15.6
click at [702, 505] on div at bounding box center [804, 463] width 469 height 164
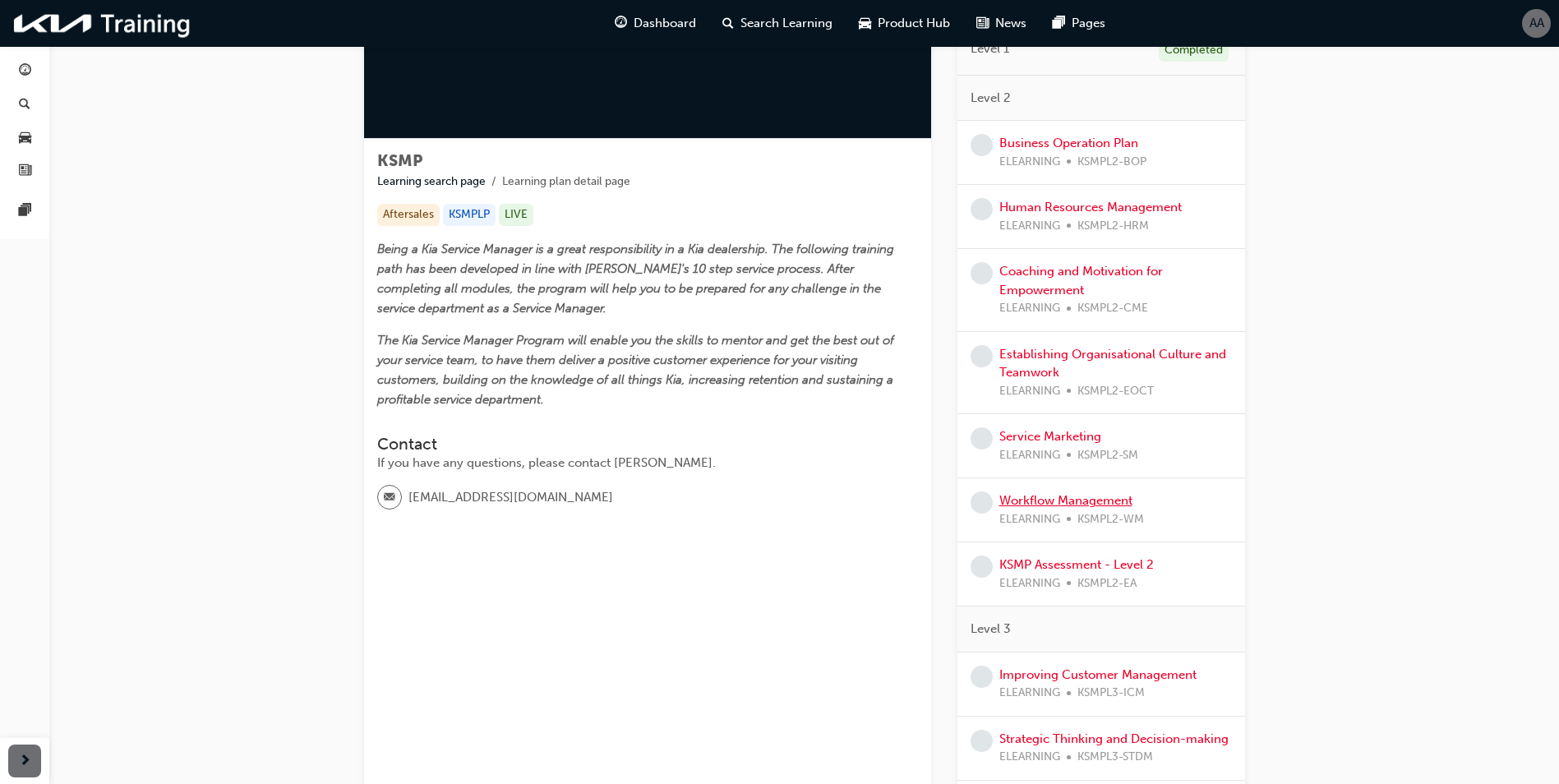
scroll to position [164, 0]
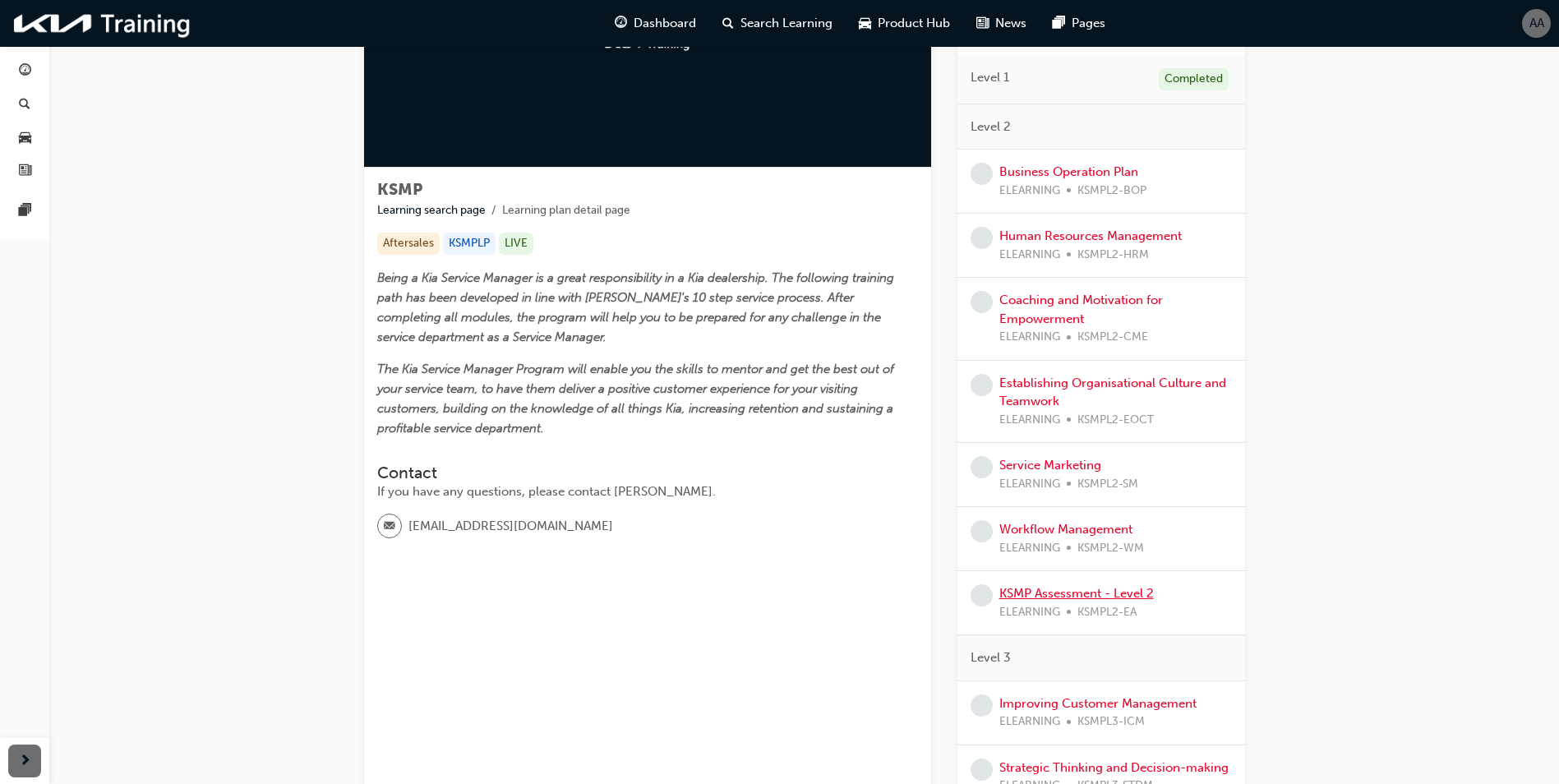
click at [1038, 599] on link "KSMP Assessment - Level 2" at bounding box center [1075, 594] width 154 height 15
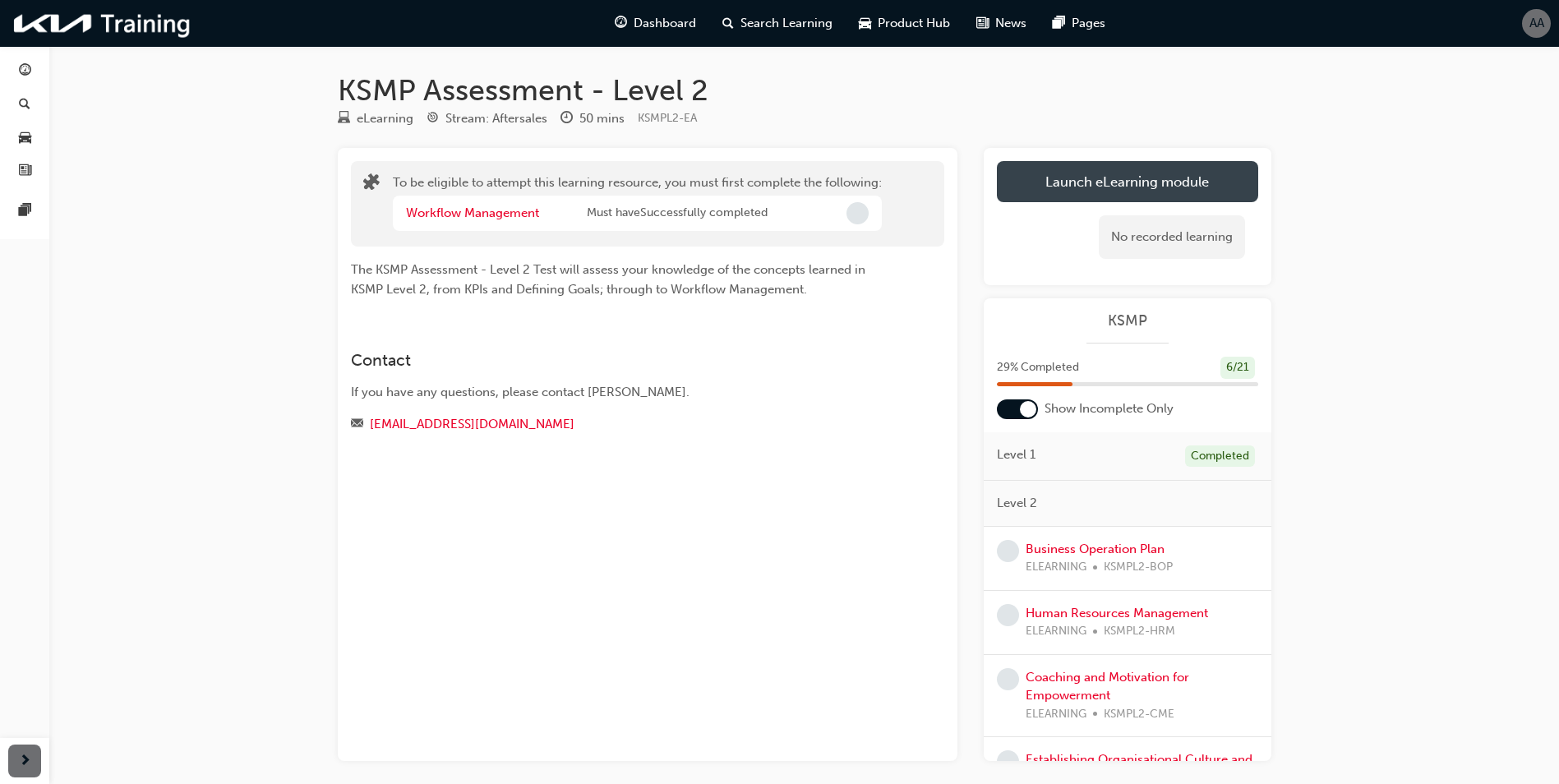
click at [1121, 177] on button "Launch eLearning module" at bounding box center [1128, 182] width 261 height 41
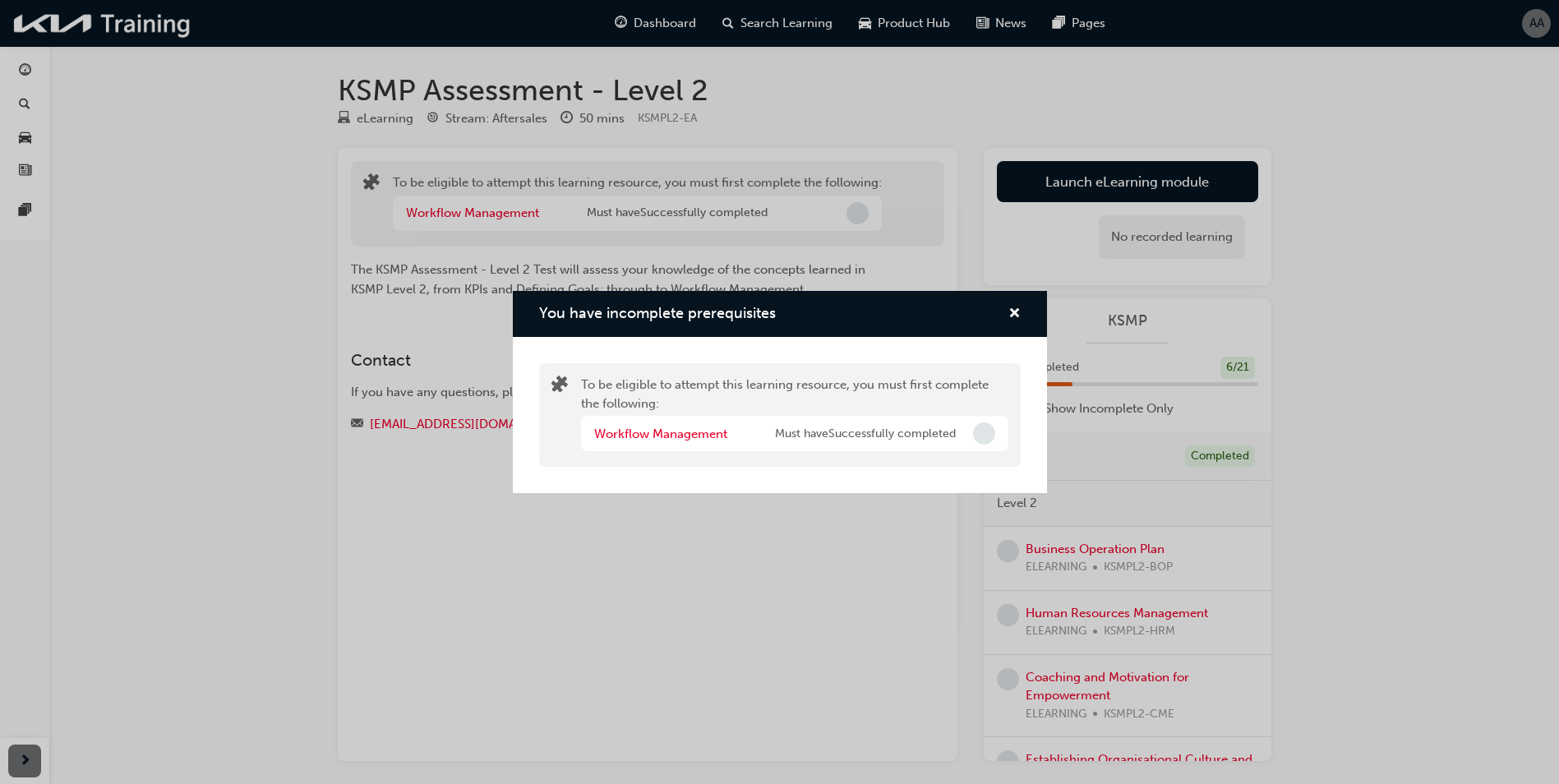
click at [985, 439] on span "Incomplete" at bounding box center [984, 433] width 22 height 22
click at [985, 436] on span "Incomplete" at bounding box center [984, 433] width 22 height 22
click at [856, 429] on span "Must have Successfully completed" at bounding box center [865, 434] width 181 height 19
click at [1017, 309] on span "cross-icon" at bounding box center [1014, 315] width 12 height 15
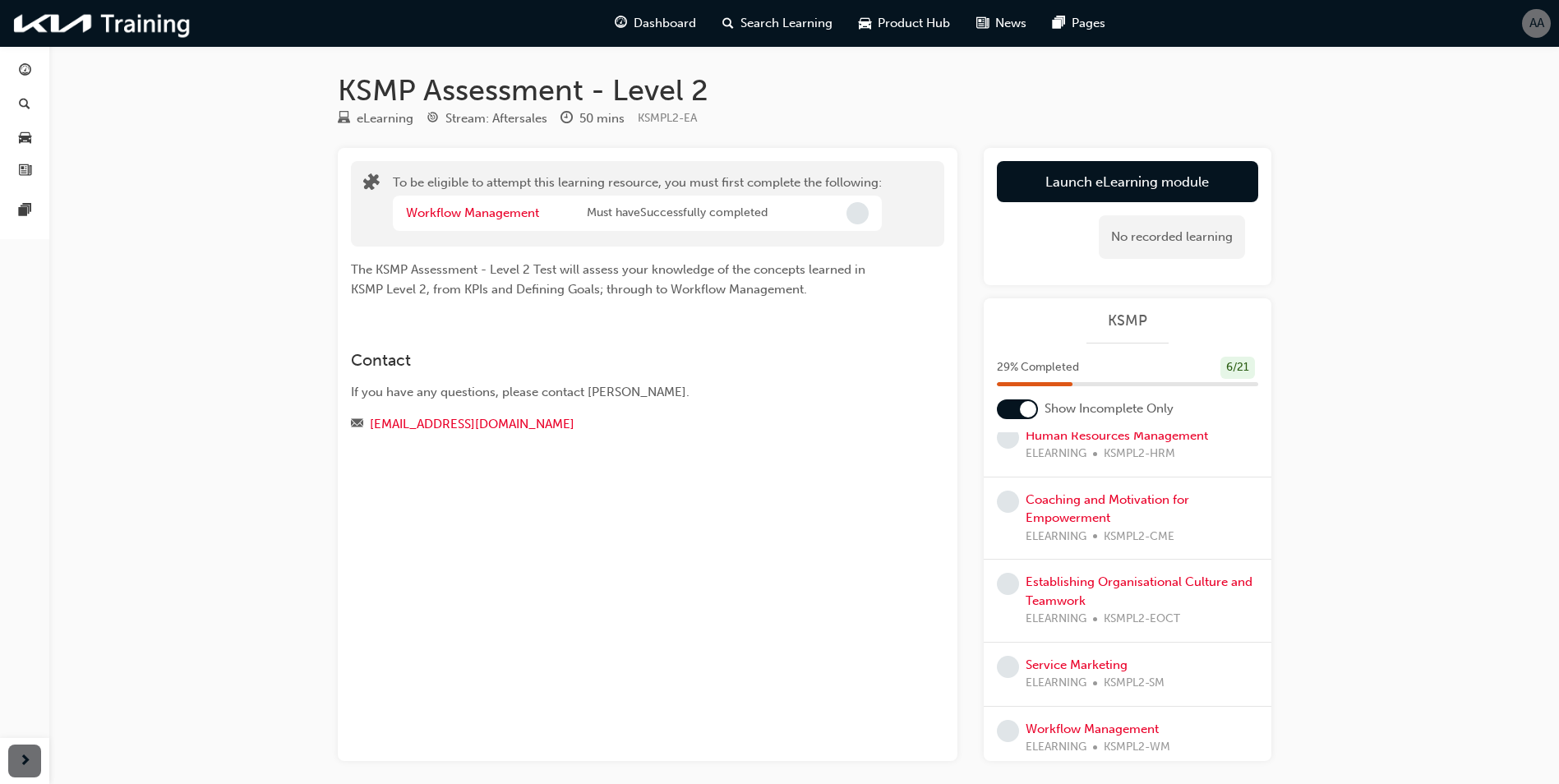
scroll to position [246, 0]
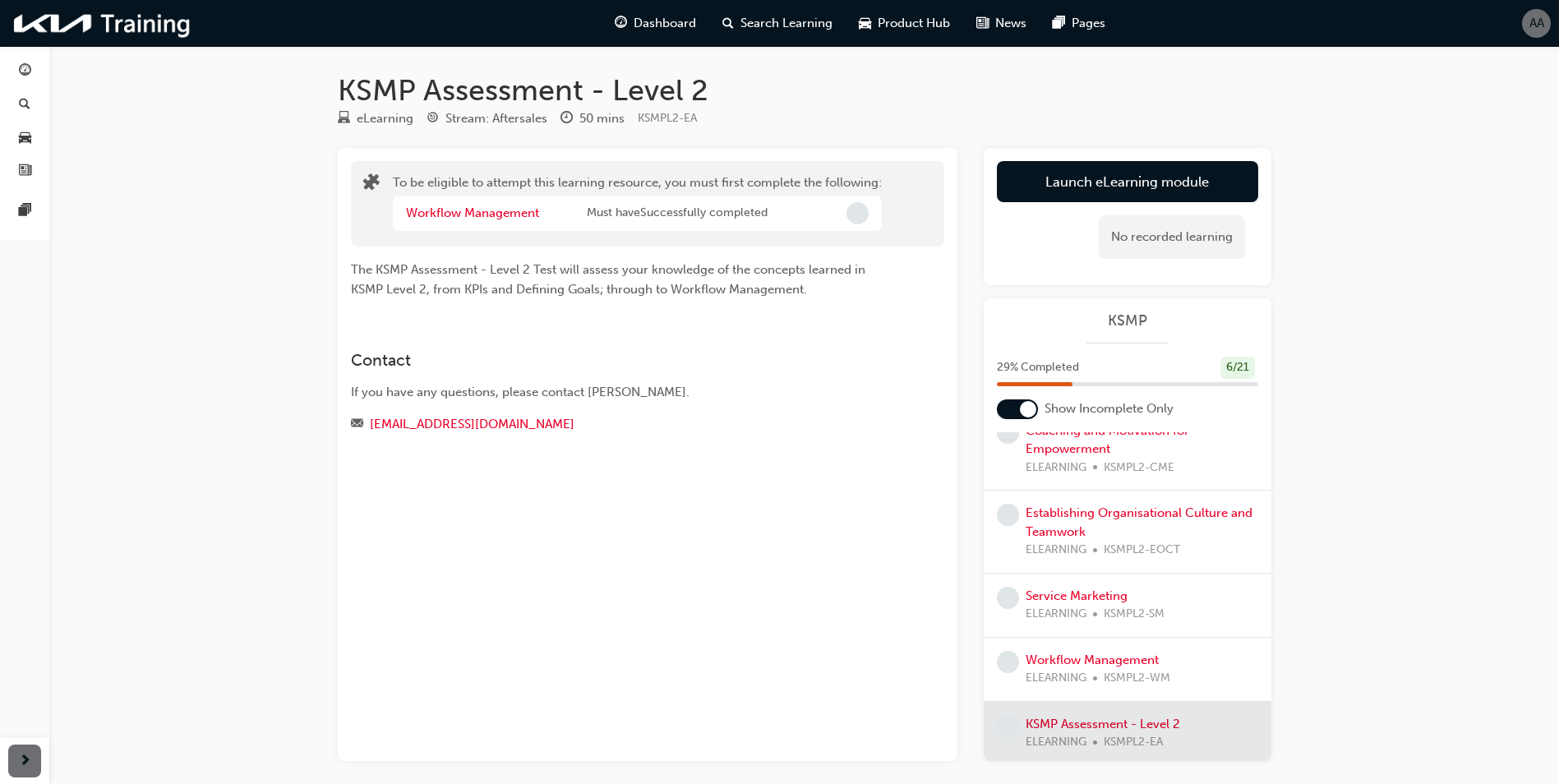
click at [1085, 678] on span "ELEARNING" at bounding box center [1056, 678] width 61 height 19
click at [1072, 666] on link "Workflow Management" at bounding box center [1092, 660] width 133 height 15
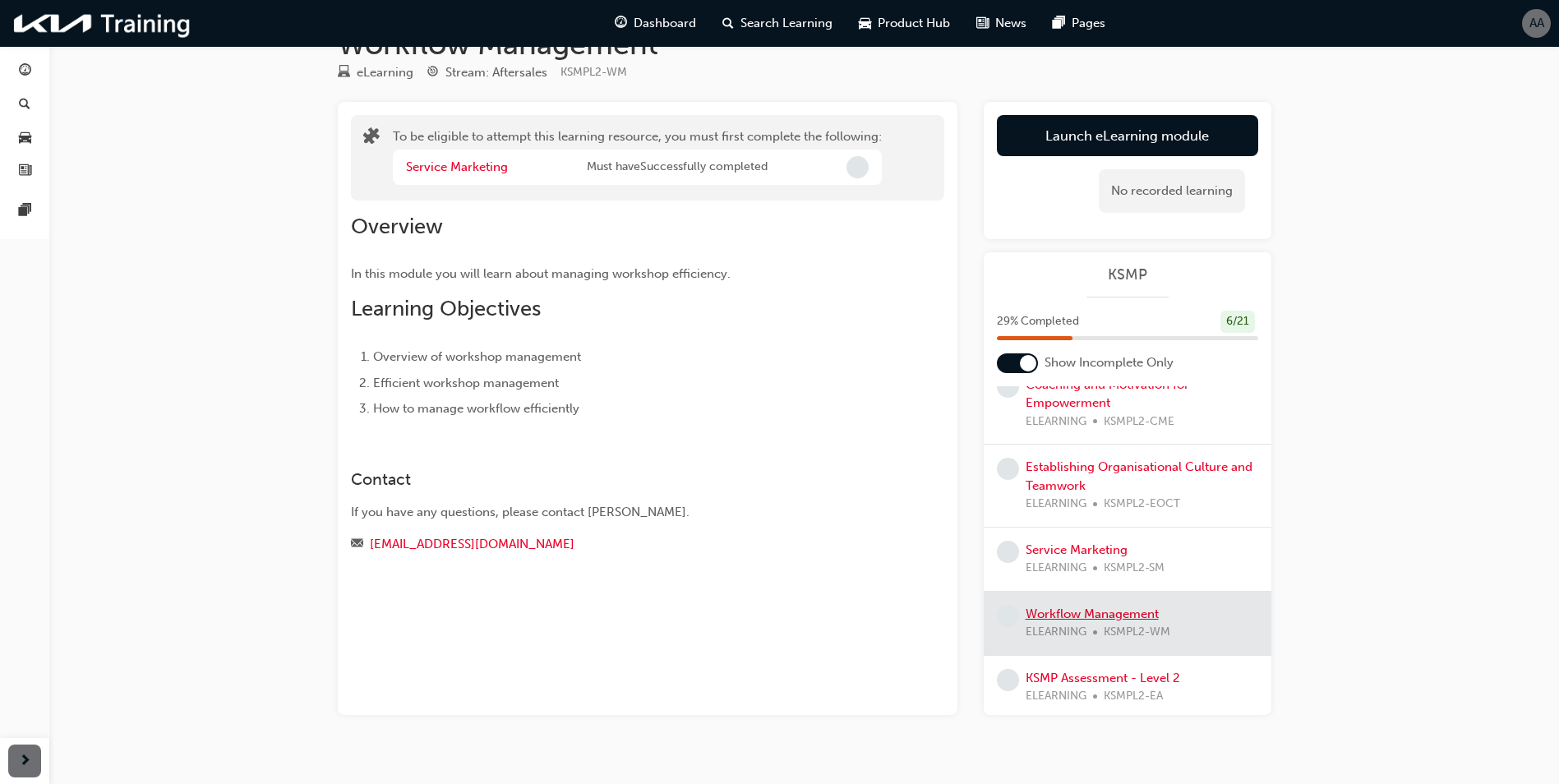
scroll to position [71, 0]
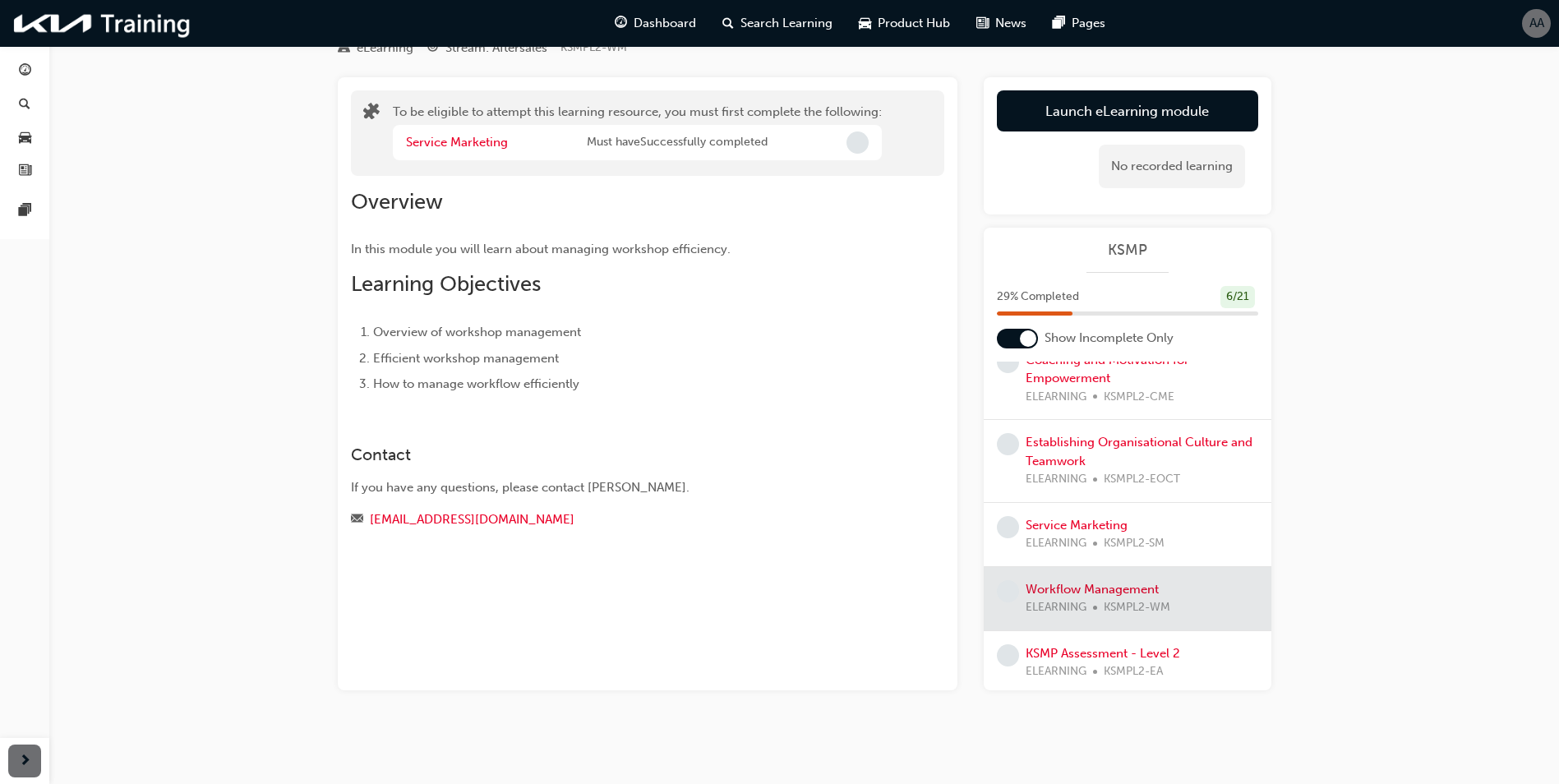
drag, startPoint x: 769, startPoint y: 480, endPoint x: 782, endPoint y: 477, distance: 13.3
click at [772, 479] on div "If you have any questions, please contact [PERSON_NAME]." at bounding box center [618, 487] width 534 height 19
click at [1049, 590] on div at bounding box center [1128, 598] width 288 height 63
click at [1050, 590] on div at bounding box center [1128, 598] width 288 height 63
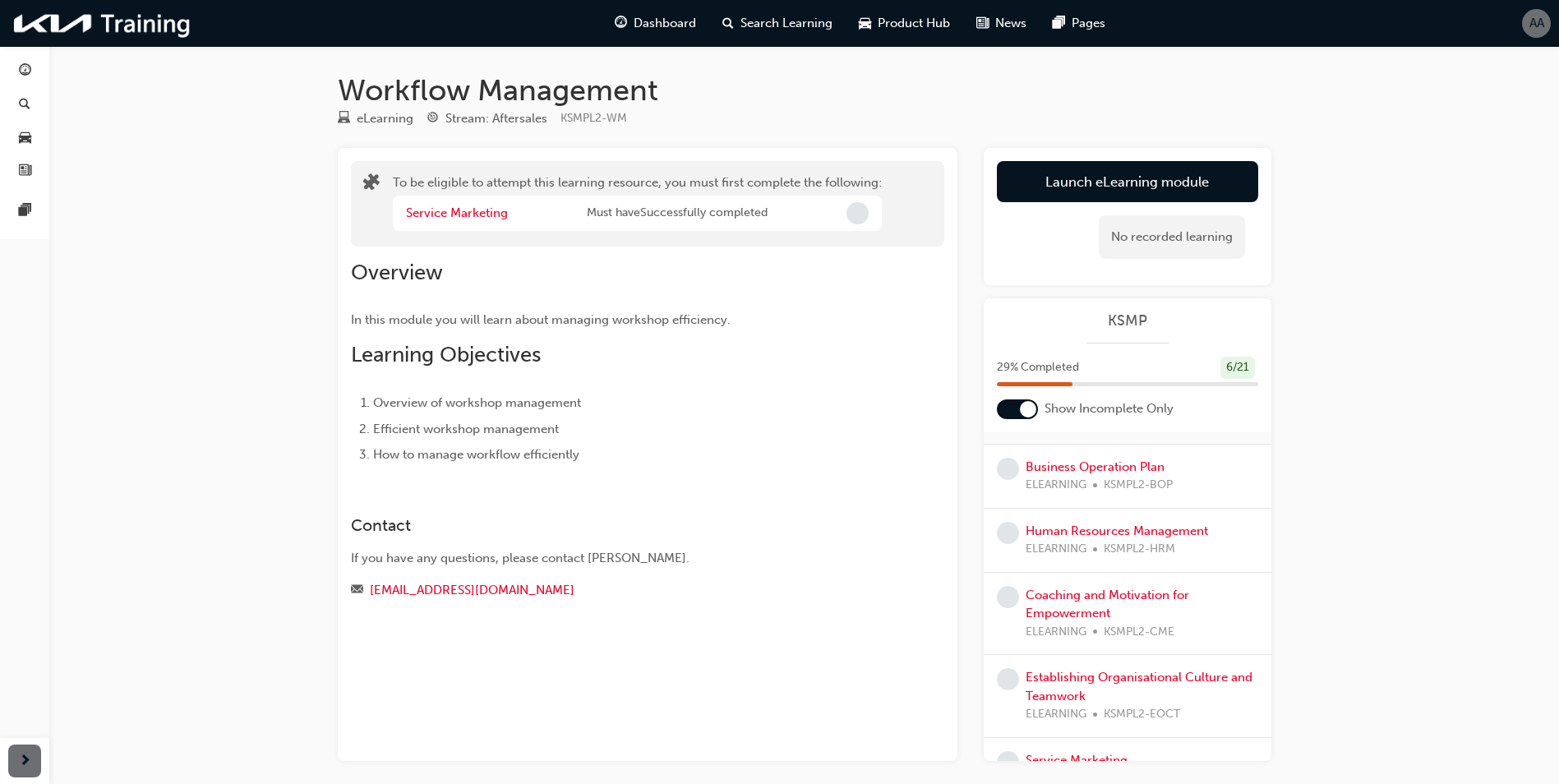
scroll to position [164, 0]
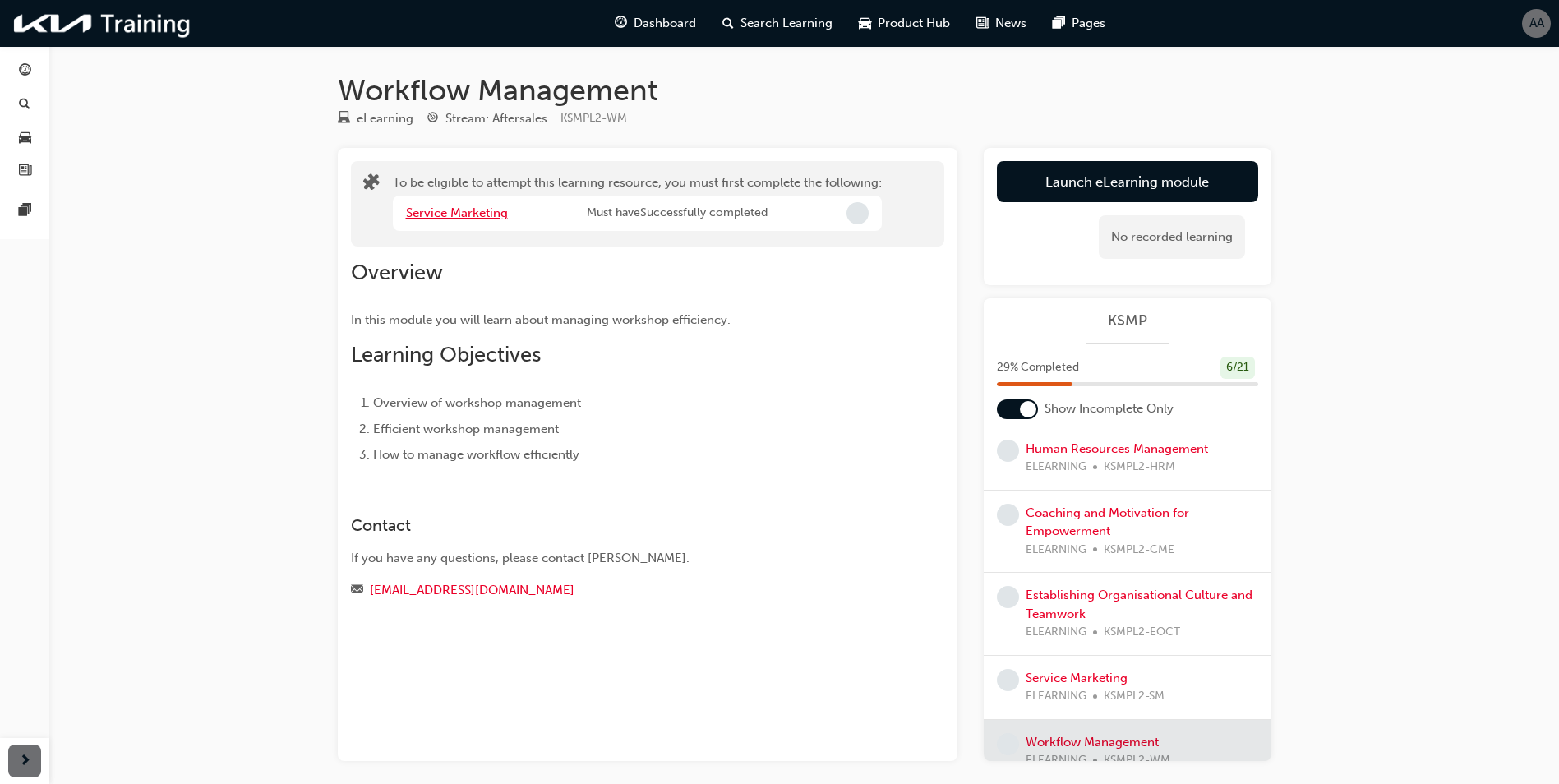
click at [456, 210] on link "Service Marketing" at bounding box center [456, 213] width 102 height 15
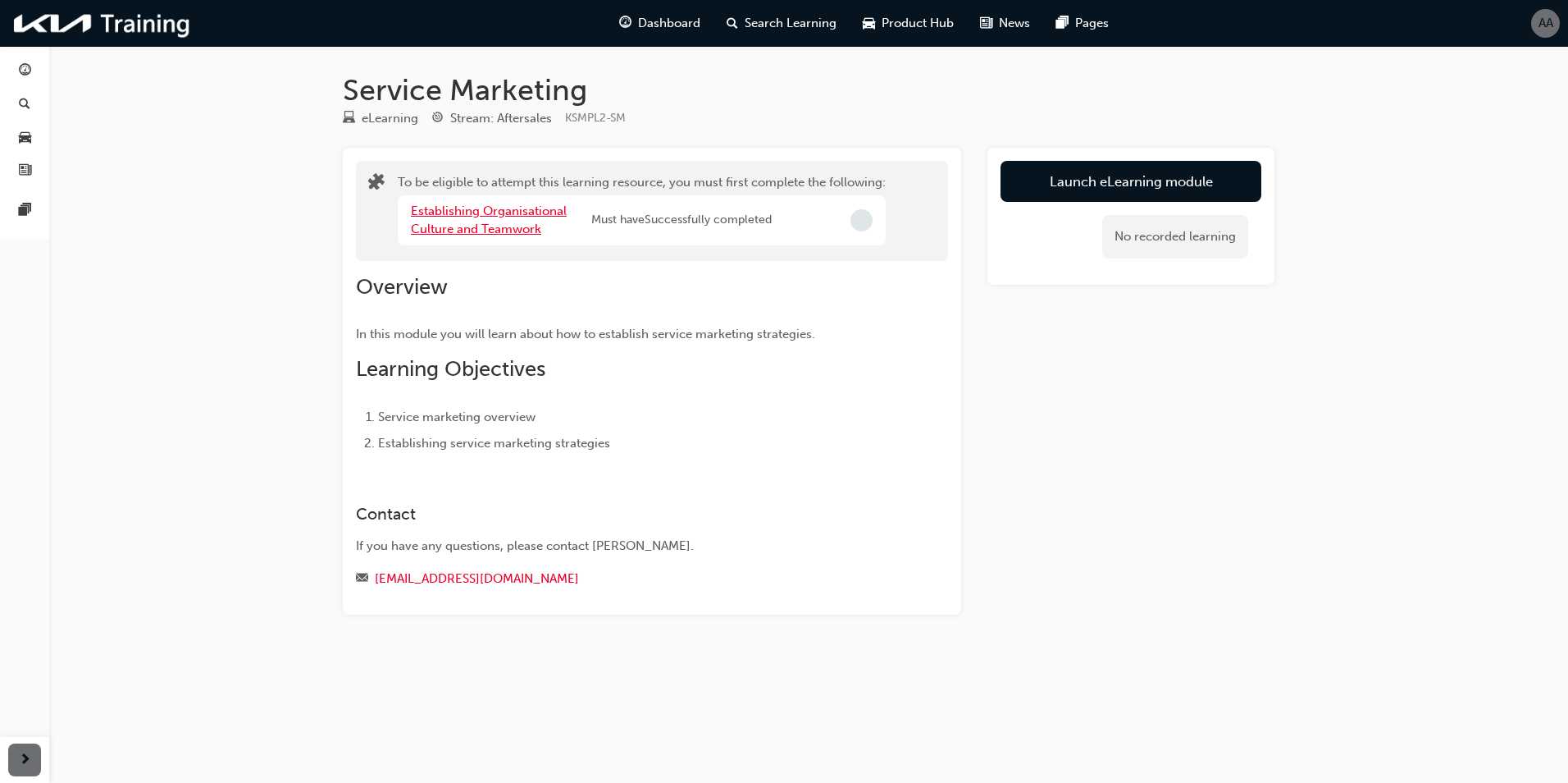
click at [470, 204] on link "Establishing Organisational Culture and Teamwork" at bounding box center [488, 220] width 156 height 34
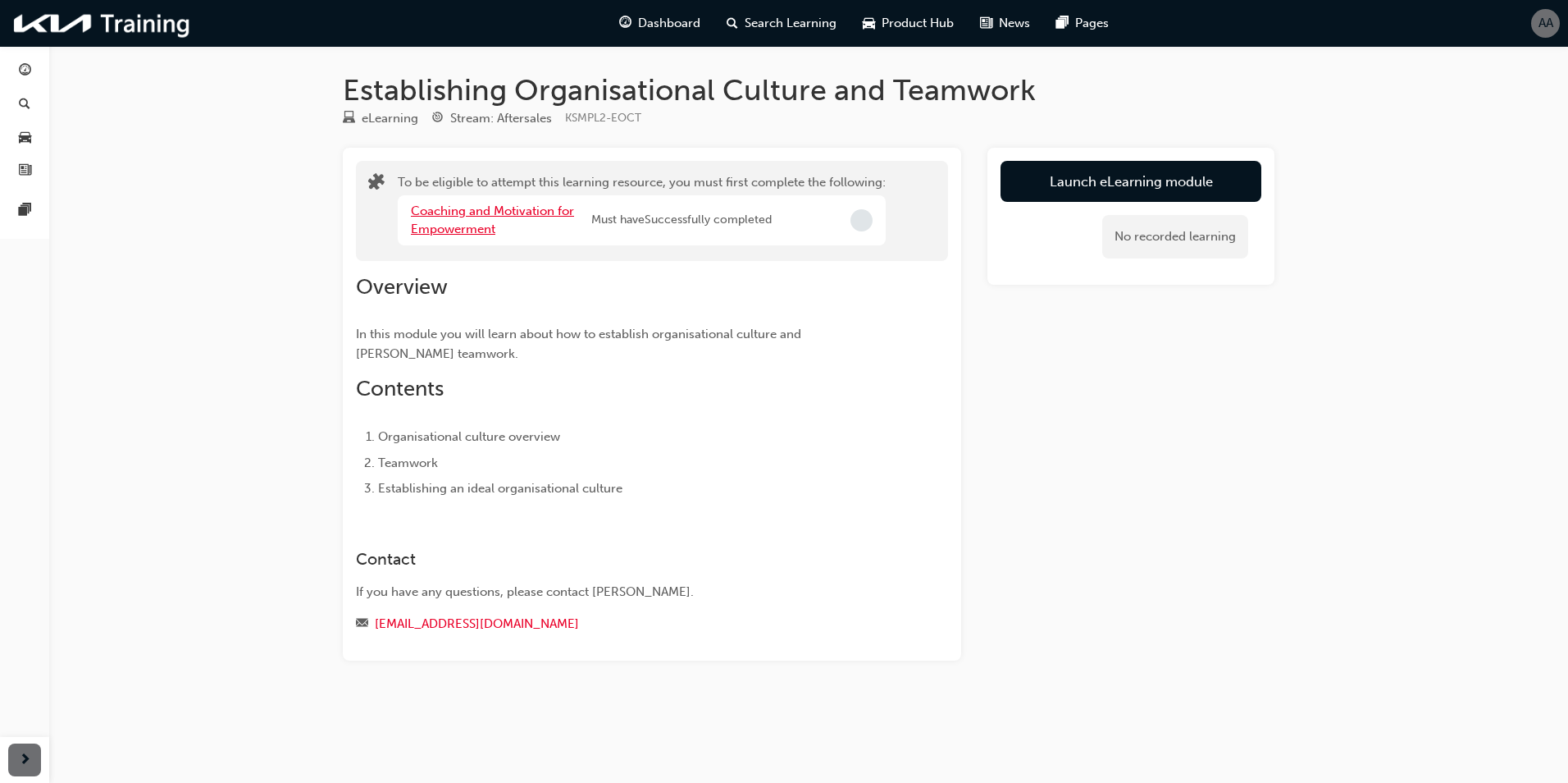
click at [470, 204] on link "Coaching and Motivation for Empowerment" at bounding box center [492, 220] width 163 height 34
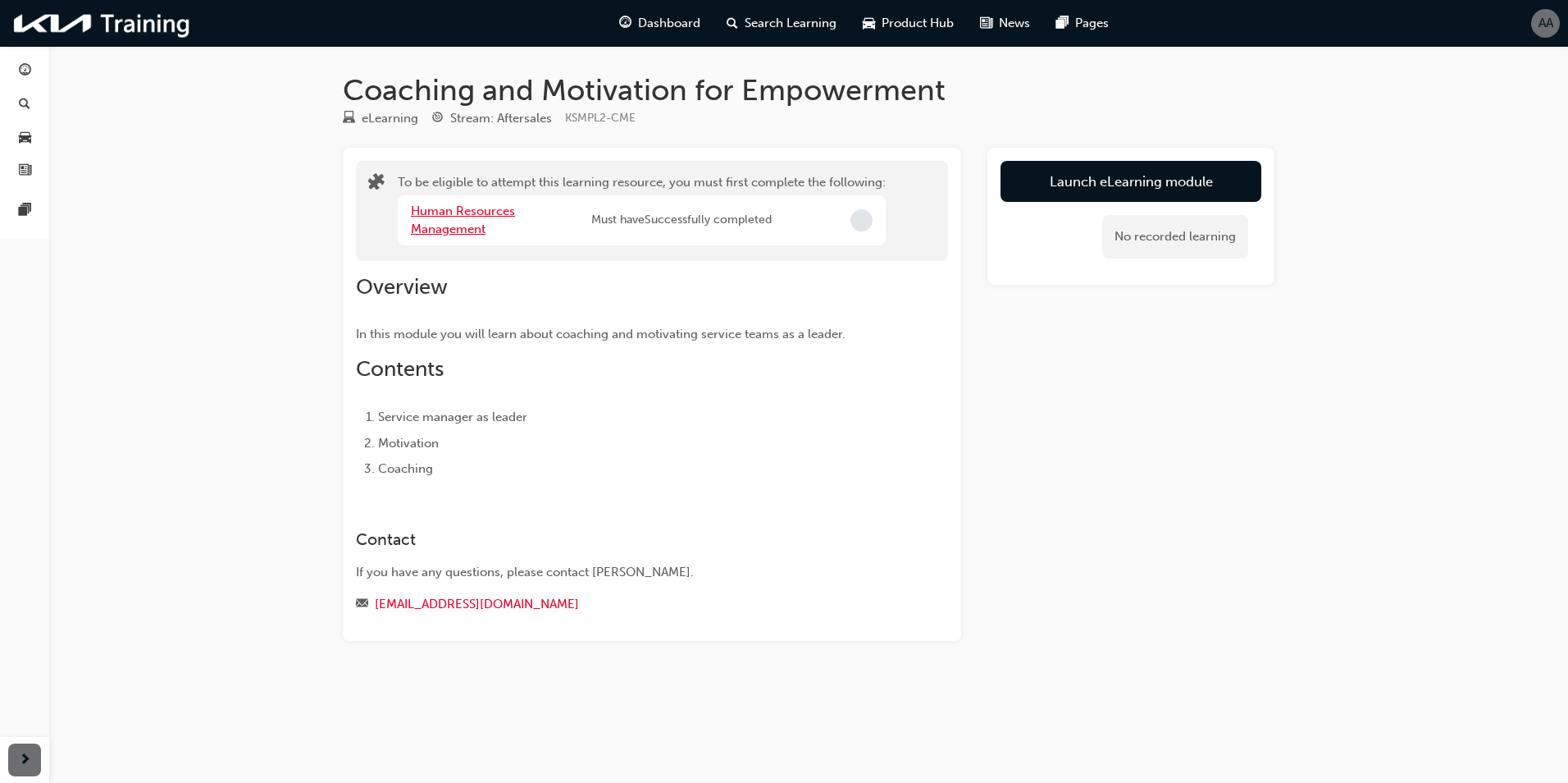
click at [470, 204] on link "Human Resources Management" at bounding box center [463, 220] width 104 height 34
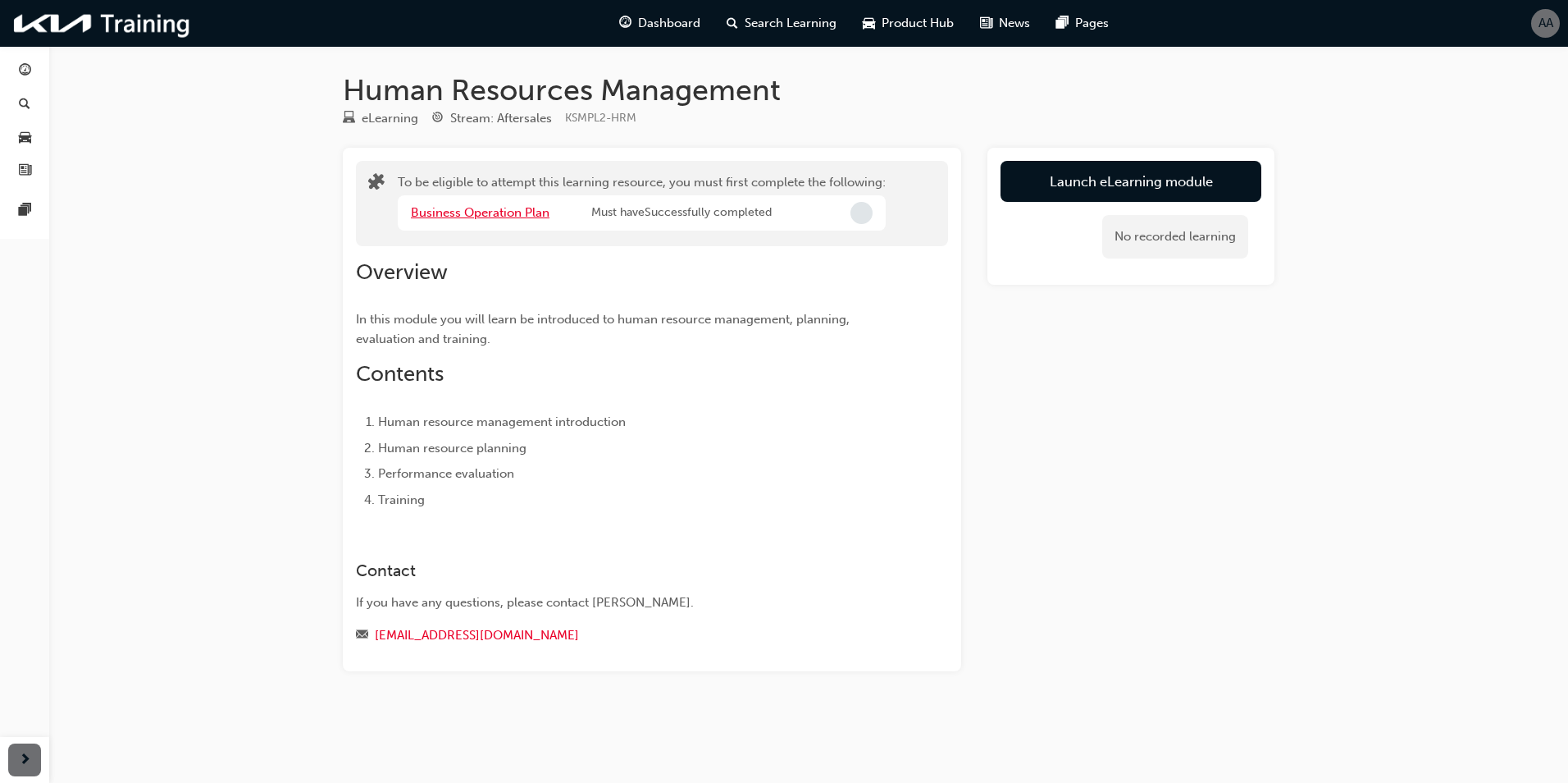
click at [470, 205] on link "Business Operation Plan" at bounding box center [480, 213] width 139 height 15
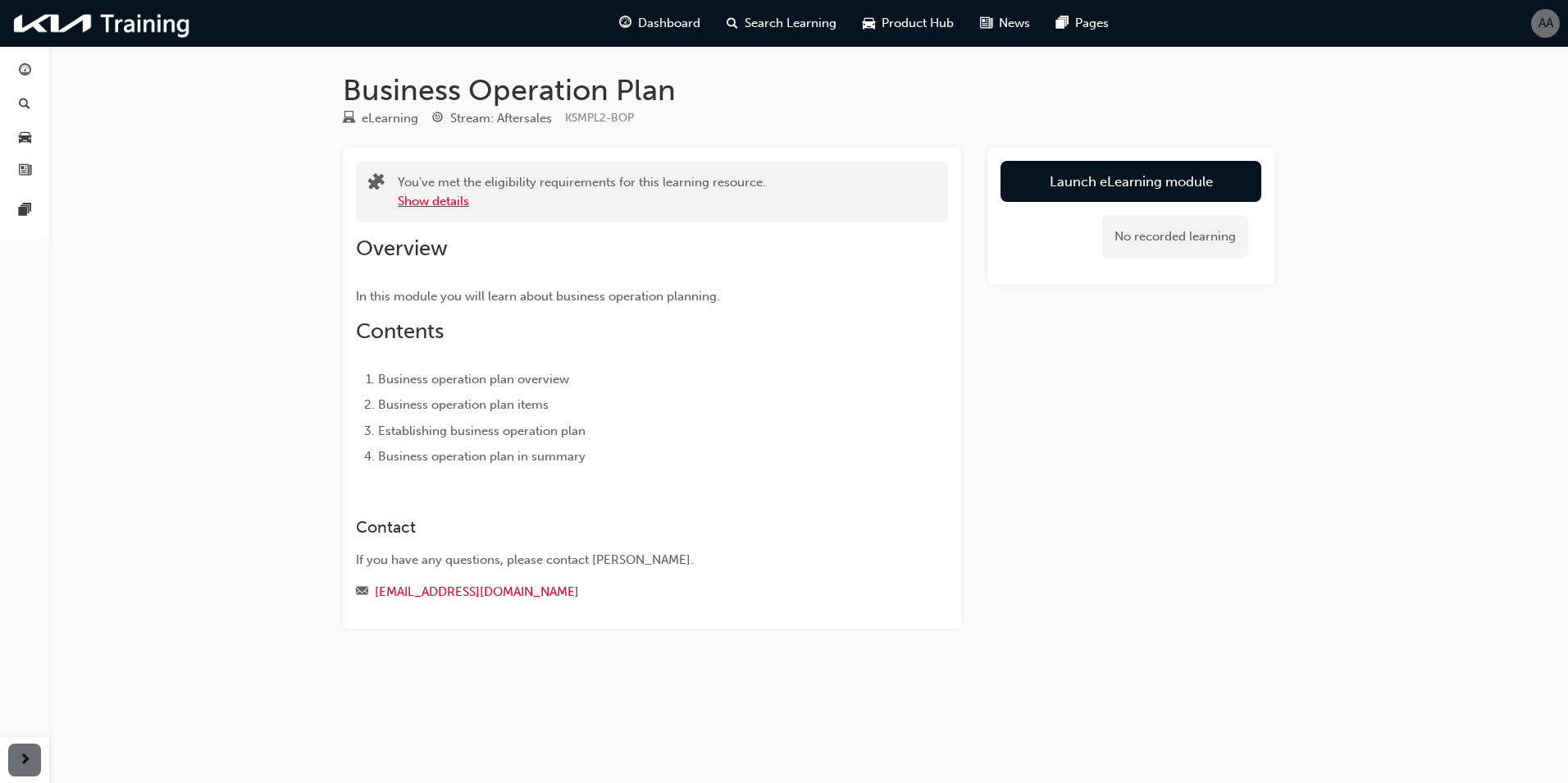
click at [416, 192] on button "Show details" at bounding box center [433, 201] width 72 height 19
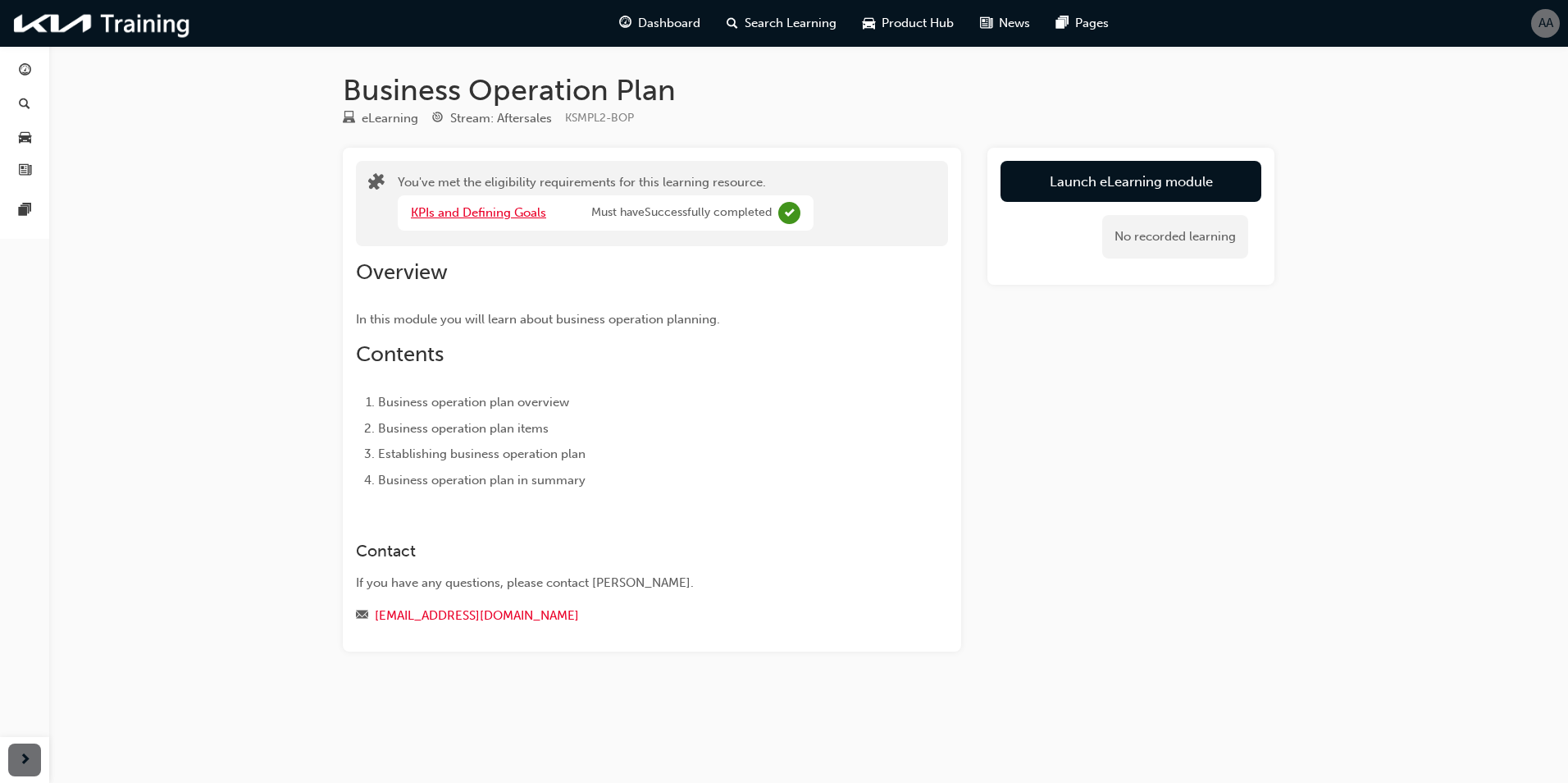
click at [484, 212] on link "KPIs and Defining Goals" at bounding box center [478, 213] width 135 height 15
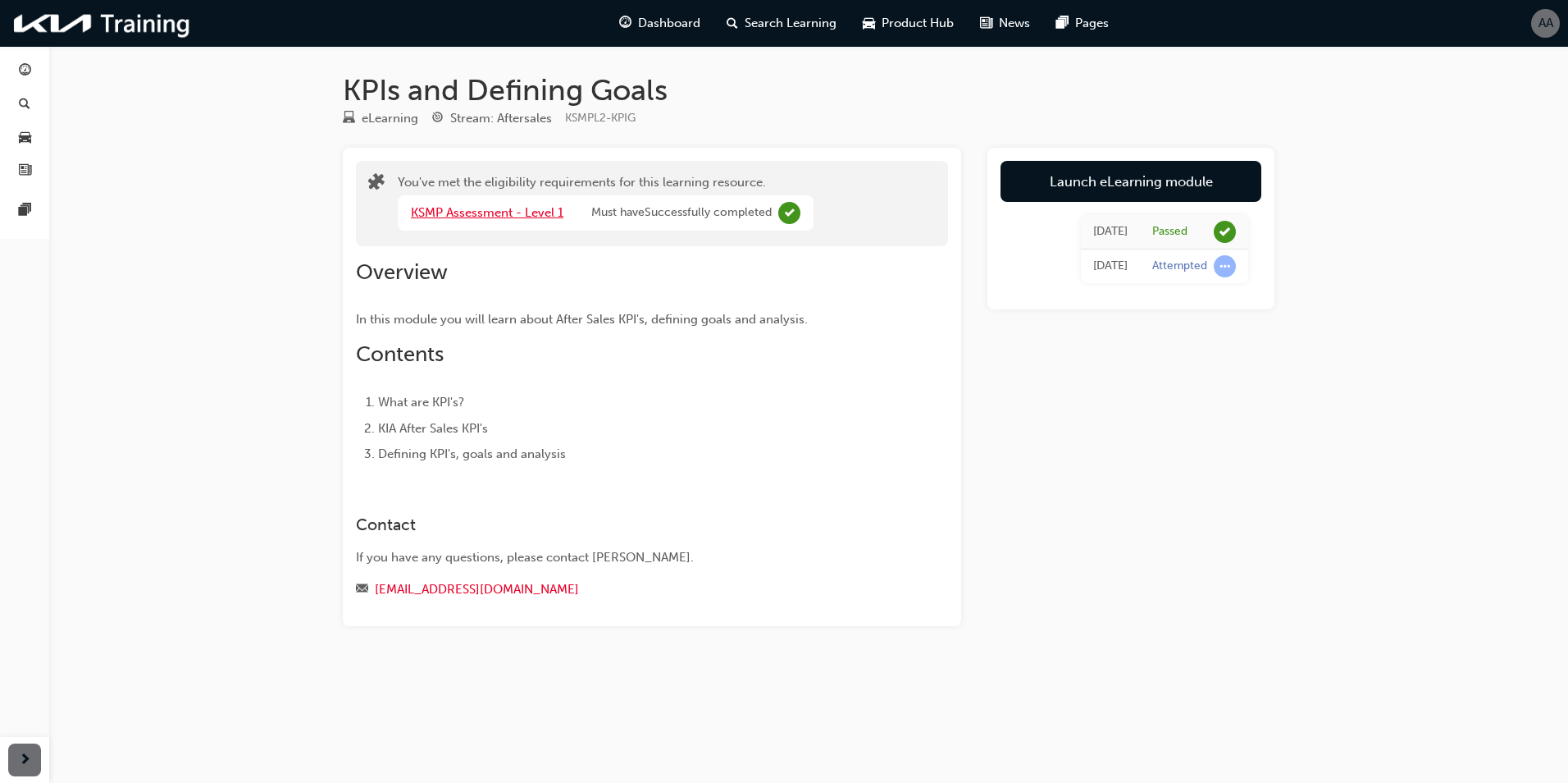
click at [488, 209] on link "KSMP Assessment - Level 1" at bounding box center [487, 213] width 153 height 15
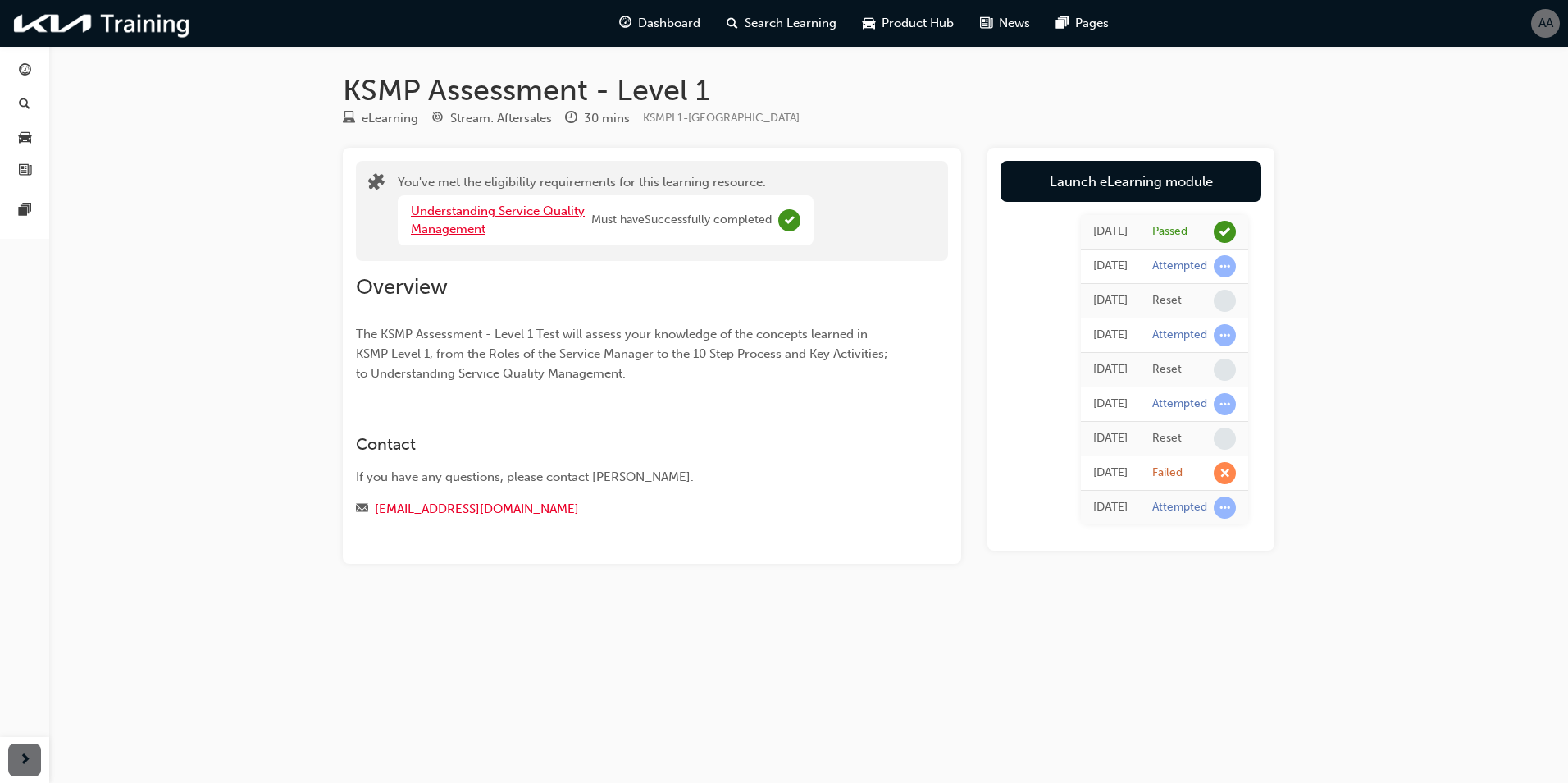
click at [488, 209] on link "Understanding Service Quality Management" at bounding box center [498, 220] width 174 height 34
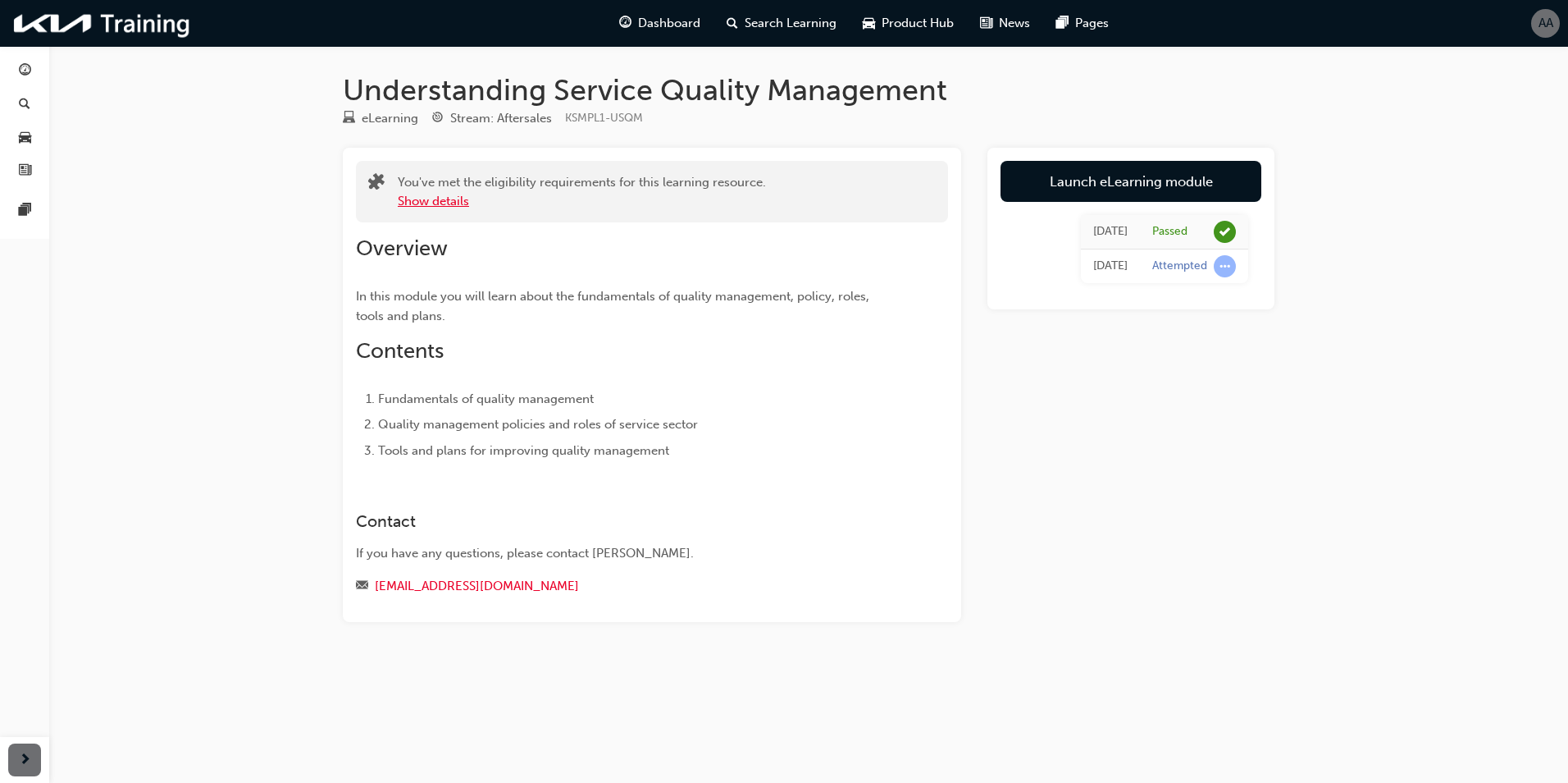
click at [454, 201] on button "Show details" at bounding box center [433, 201] width 72 height 19
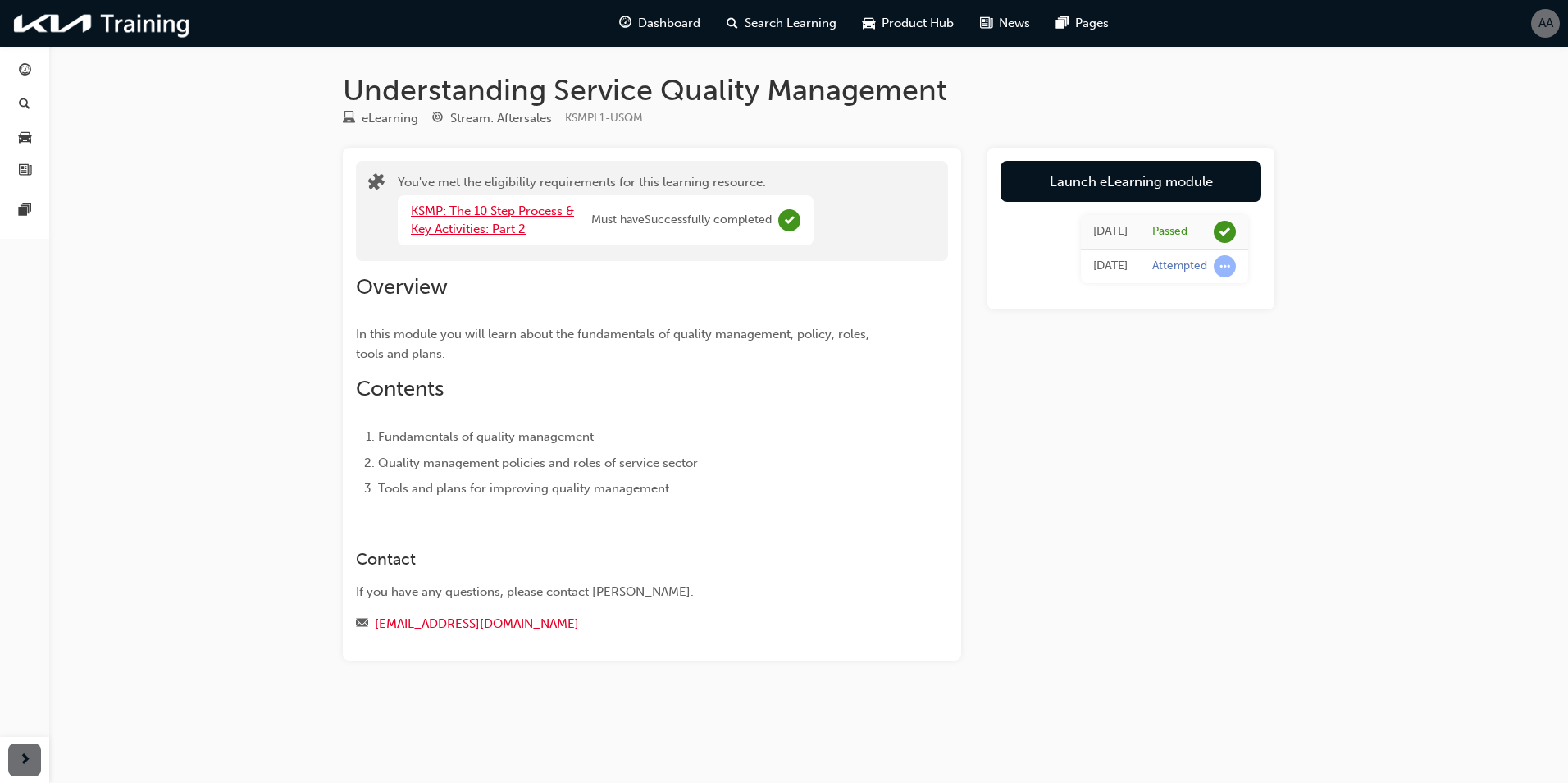
click at [510, 215] on link "KSMP: The 10 Step Process & Key Activities: Part 2" at bounding box center [492, 220] width 163 height 34
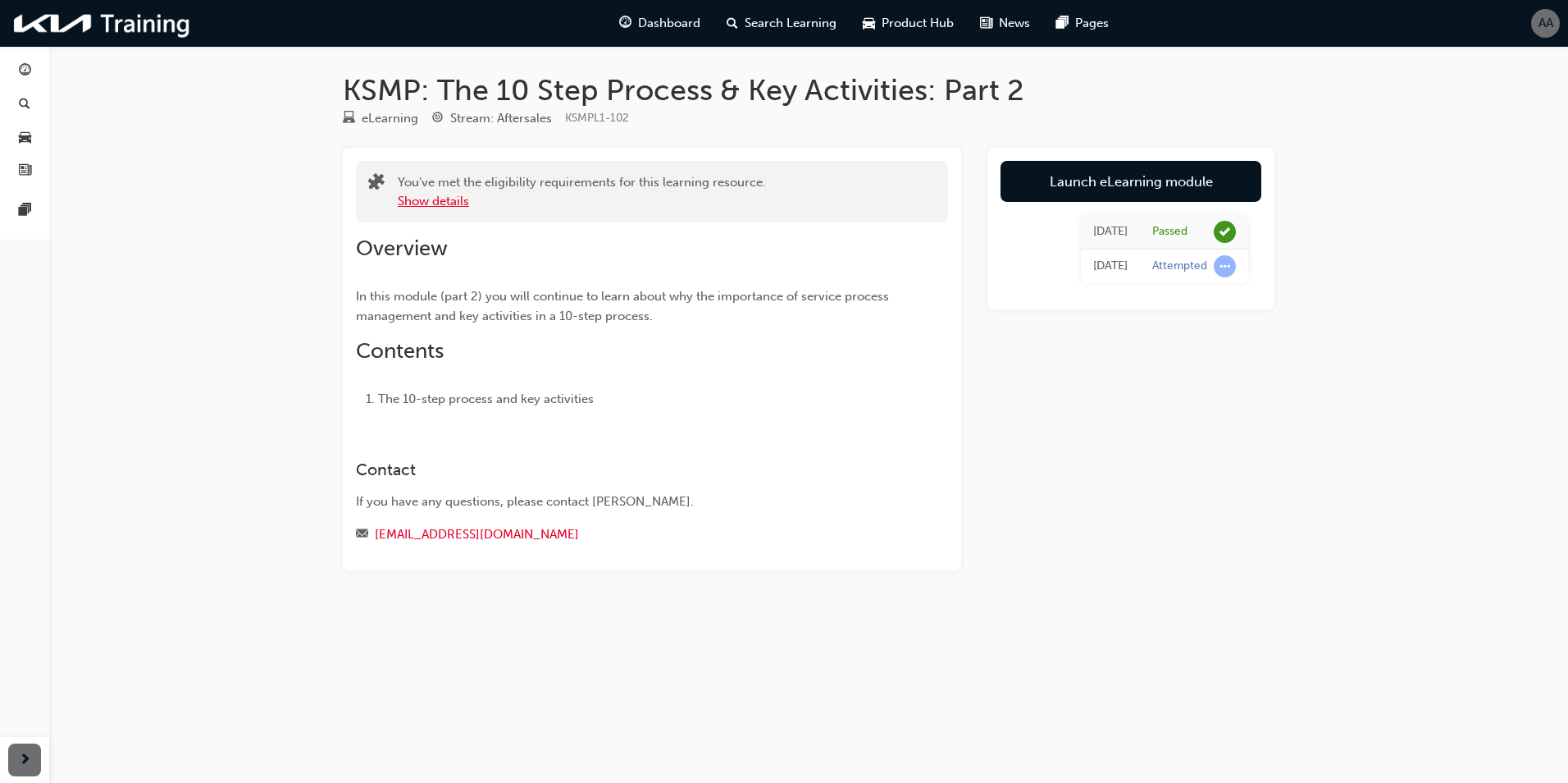
click at [439, 202] on button "Show details" at bounding box center [433, 201] width 72 height 19
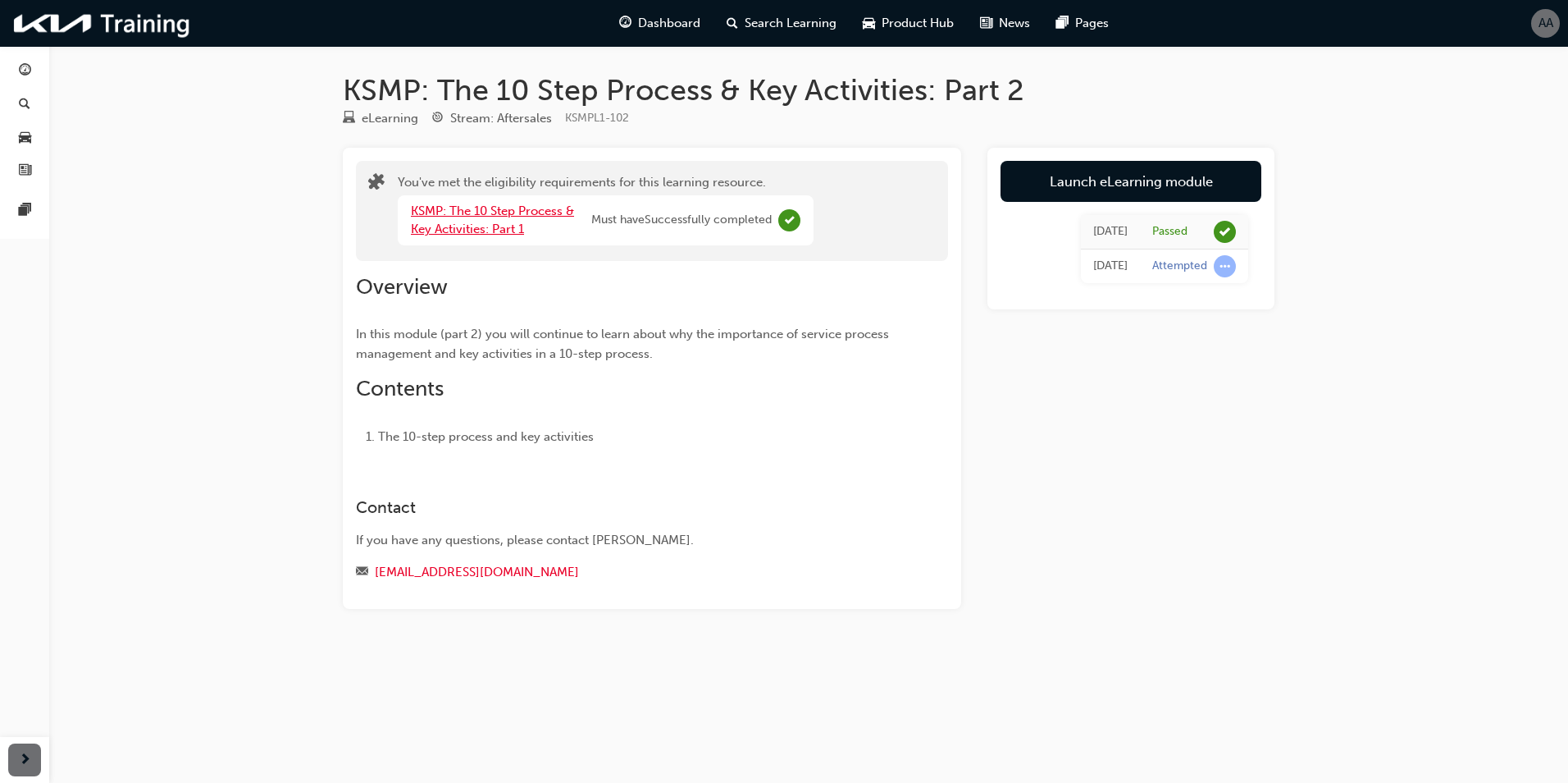
click at [451, 214] on link "KSMP: The 10 Step Process & Key Activities: Part 1" at bounding box center [492, 220] width 163 height 34
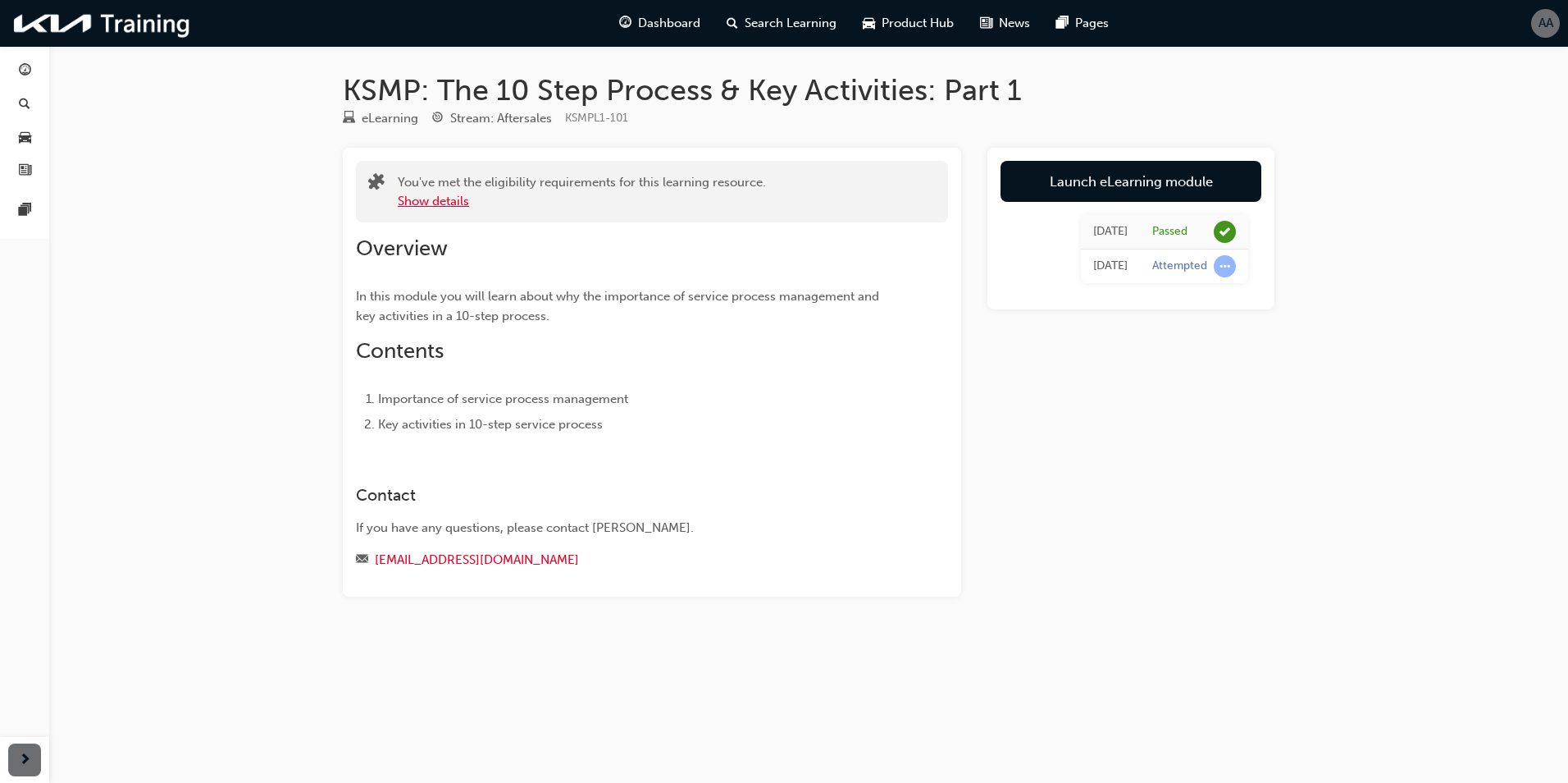
click at [453, 204] on button "Show details" at bounding box center [433, 201] width 72 height 19
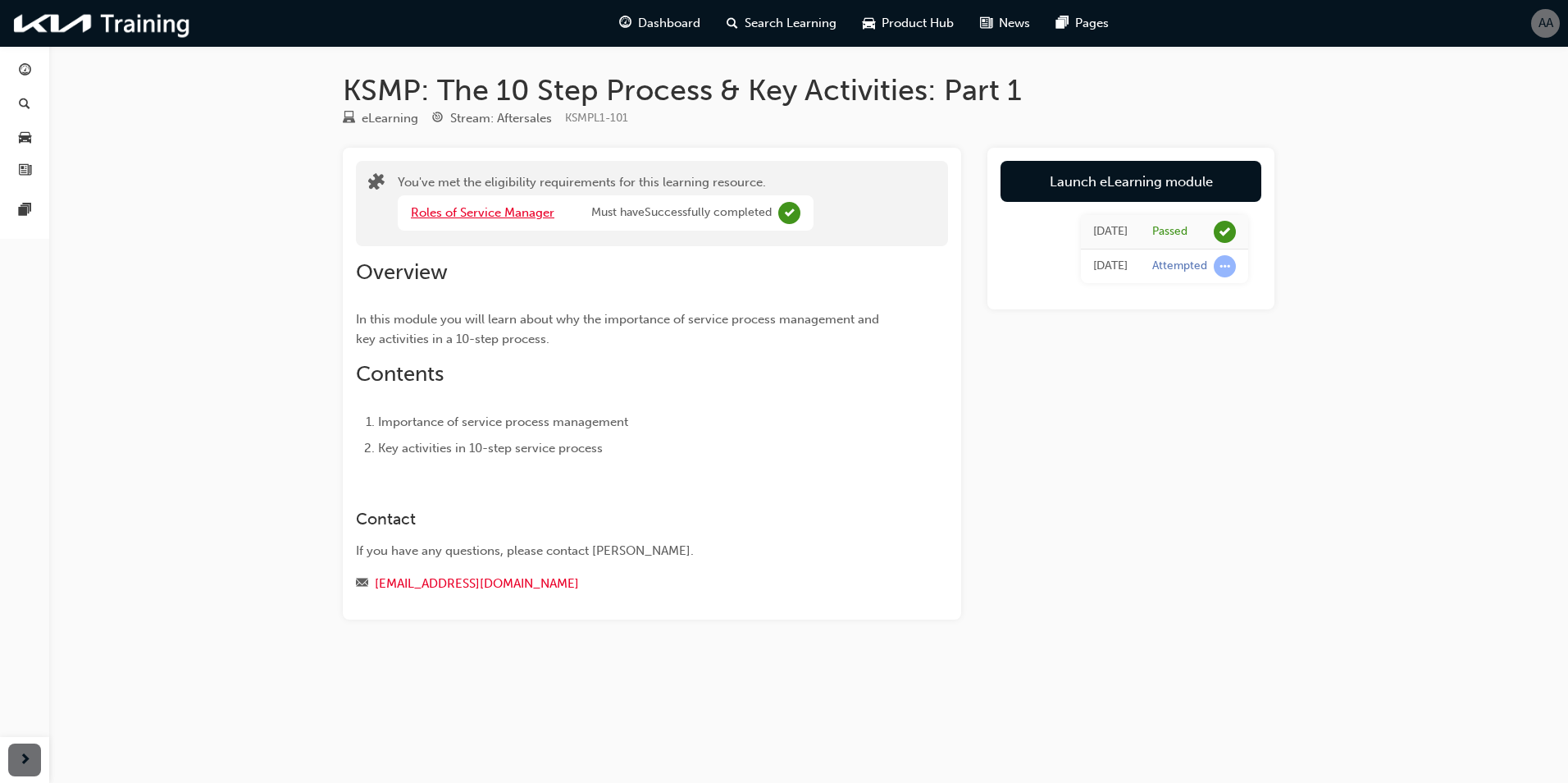
click at [472, 213] on link "Roles of Service Manager" at bounding box center [483, 213] width 143 height 15
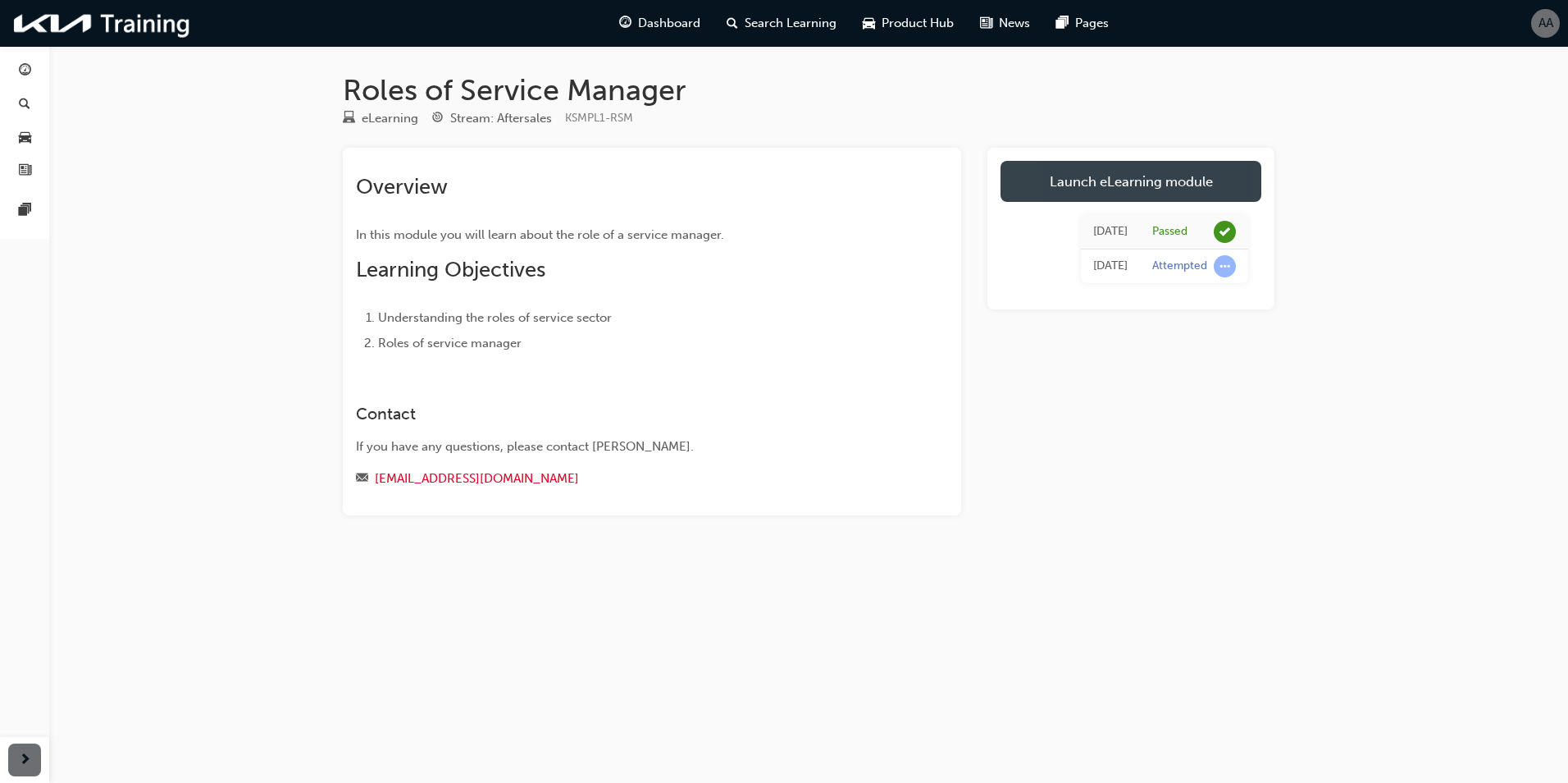
click at [1119, 171] on link "Launch eLearning module" at bounding box center [1131, 182] width 261 height 41
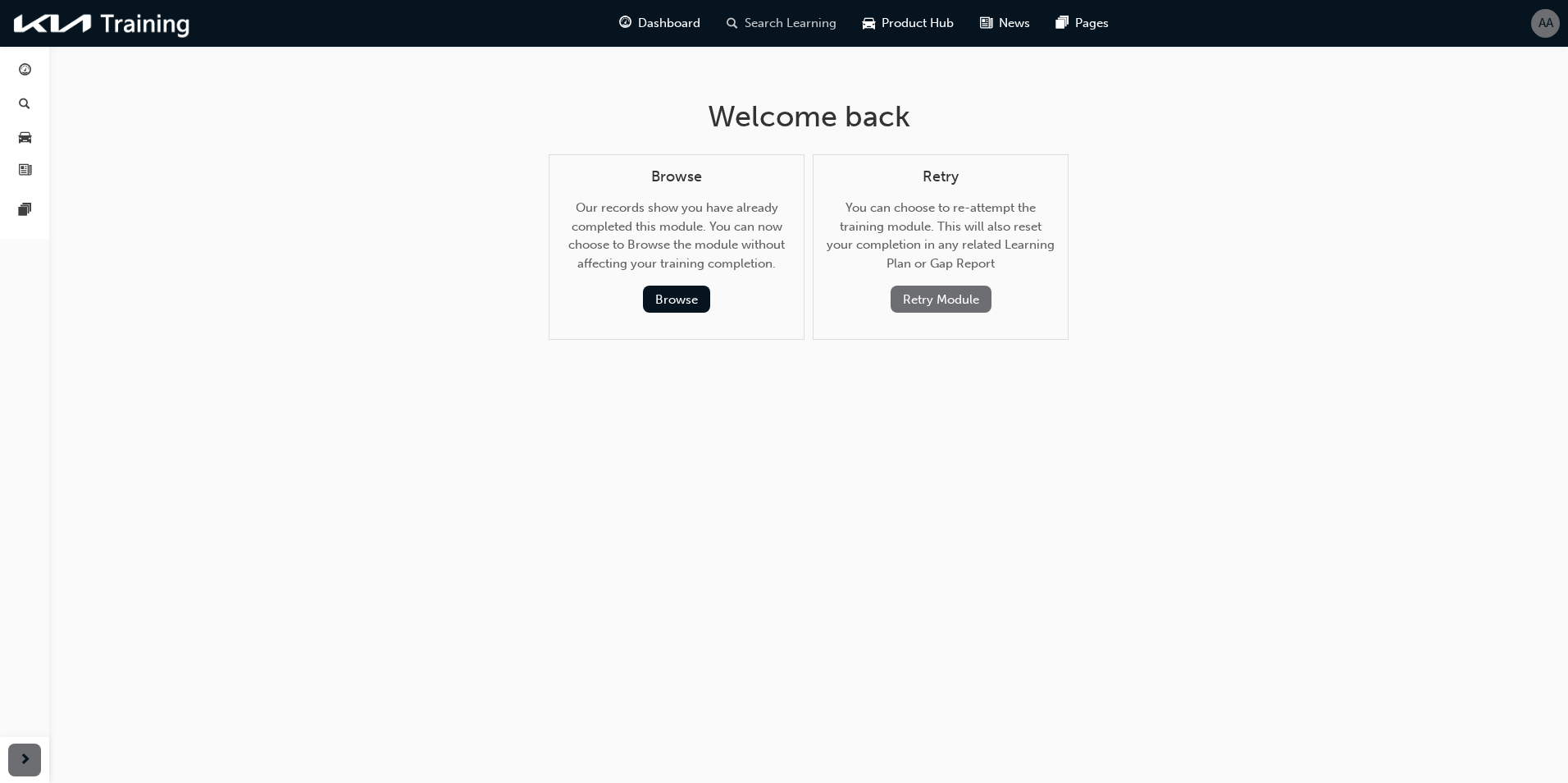
click at [752, 14] on span "Search Learning" at bounding box center [790, 23] width 92 height 19
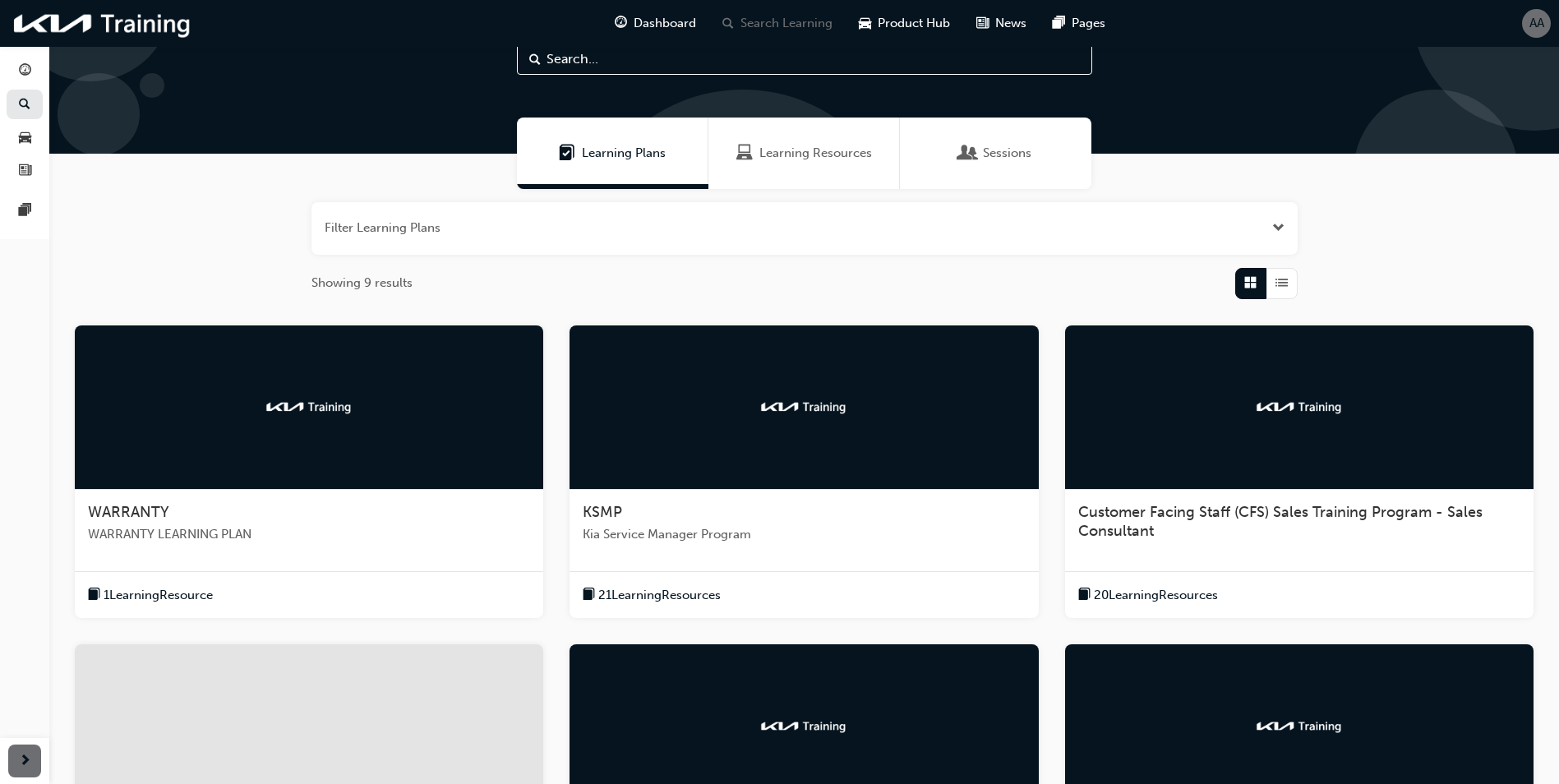
scroll to position [82, 0]
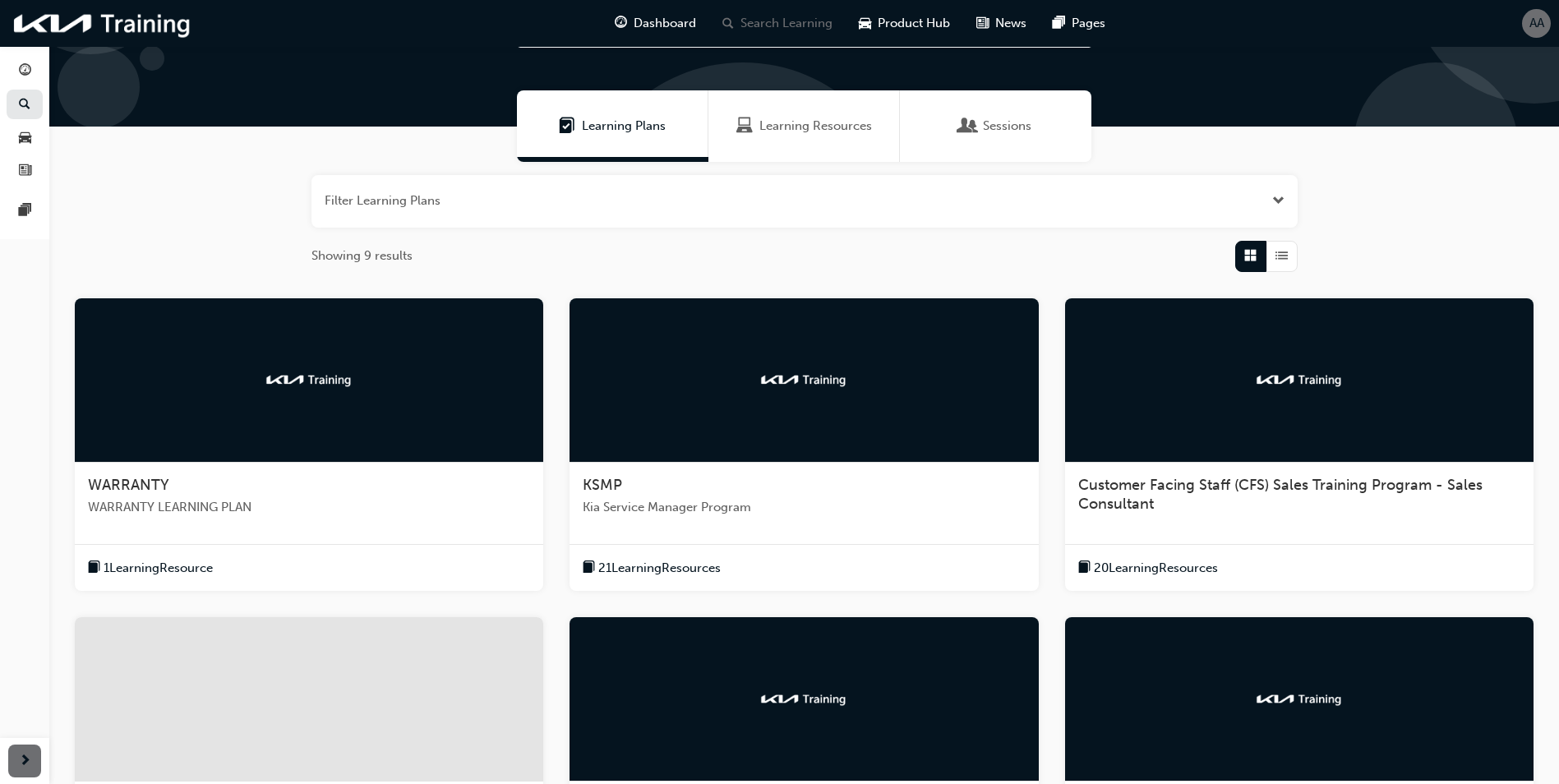
click at [691, 509] on span "Kia Service Manager Program" at bounding box center [804, 507] width 442 height 19
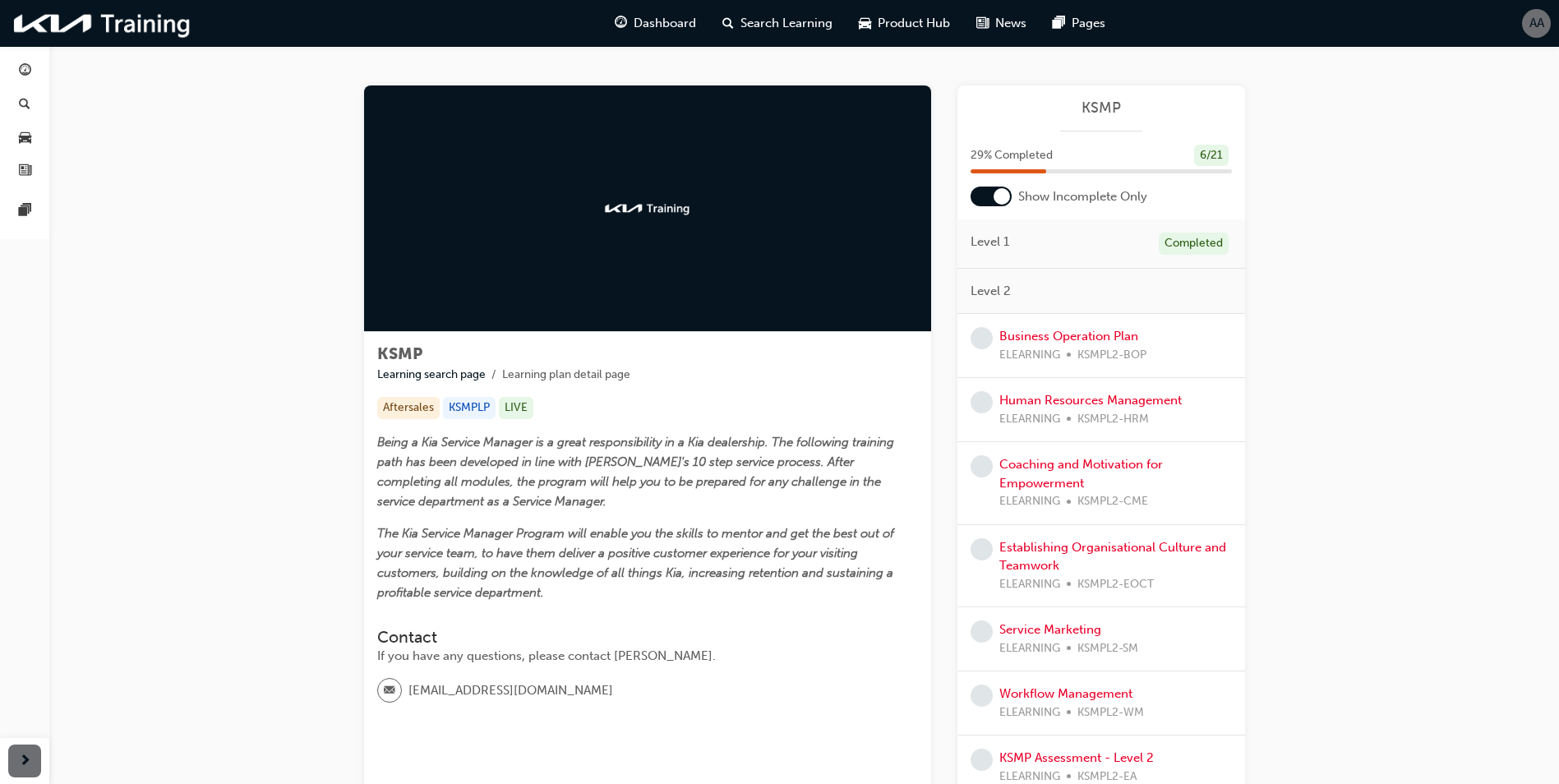
click at [988, 335] on span "learningRecordVerb_NONE-icon" at bounding box center [982, 338] width 22 height 22
click at [1065, 335] on link "Business Operation Plan" at bounding box center [1068, 336] width 139 height 15
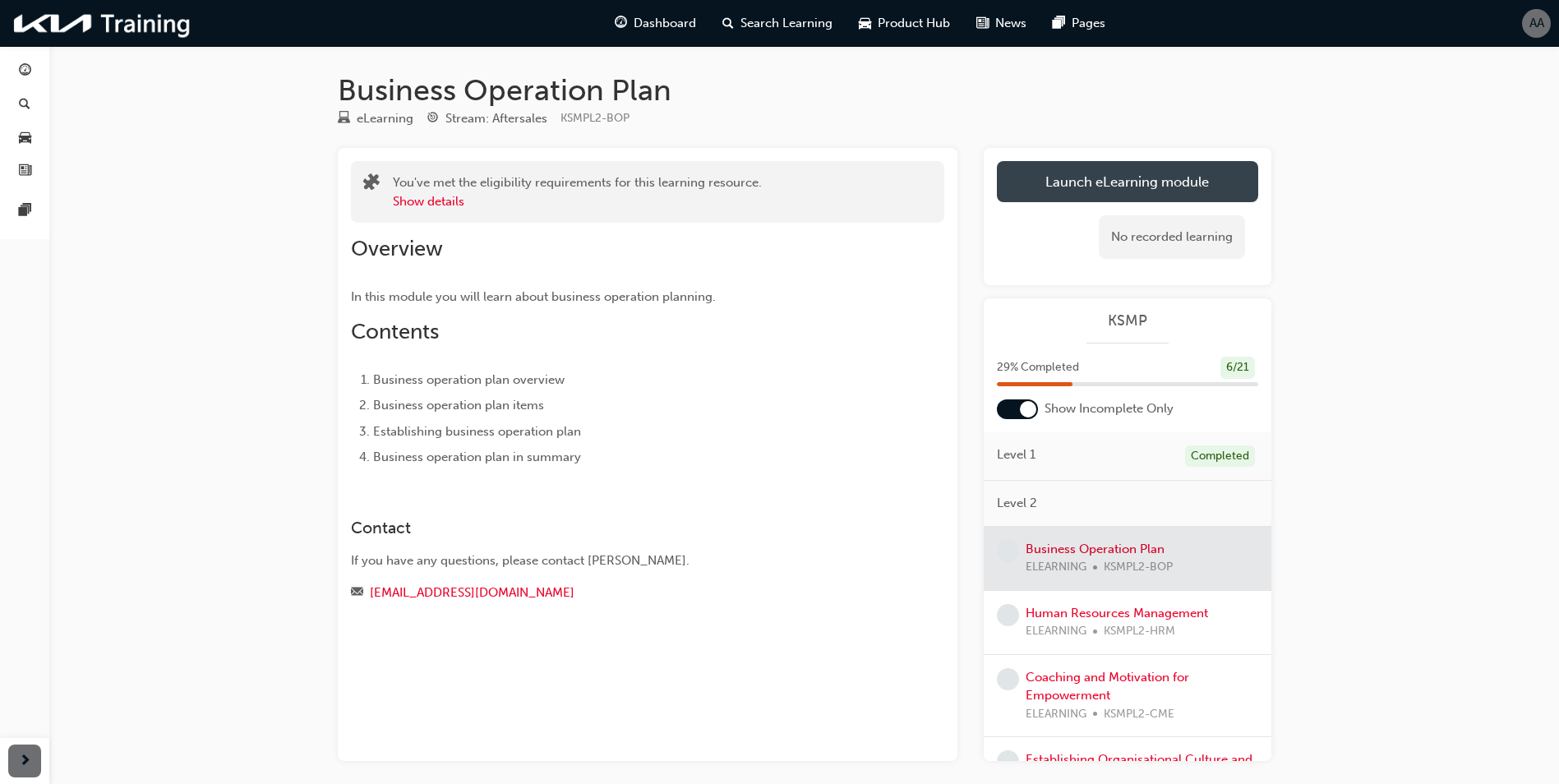
click at [1176, 184] on link "Launch eLearning module" at bounding box center [1128, 182] width 261 height 41
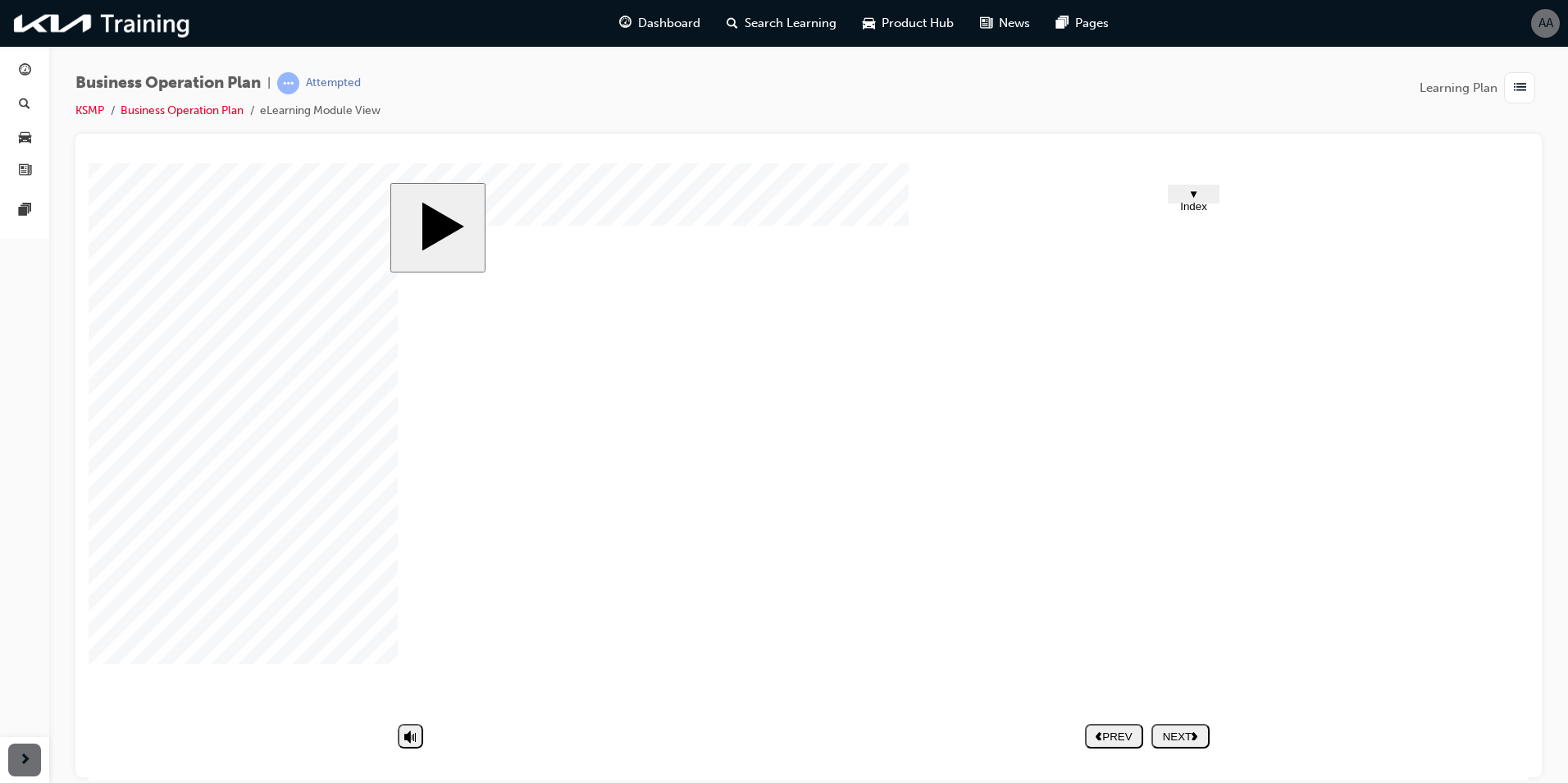
click at [1173, 733] on nav "PREV NEXT SUBMIT" at bounding box center [1148, 735] width 125 height 37
click at [1178, 737] on nav "PREV NEXT SUBMIT" at bounding box center [1148, 735] width 125 height 37
click at [1179, 736] on nav "PREV NEXT SUBMIT" at bounding box center [1148, 735] width 125 height 37
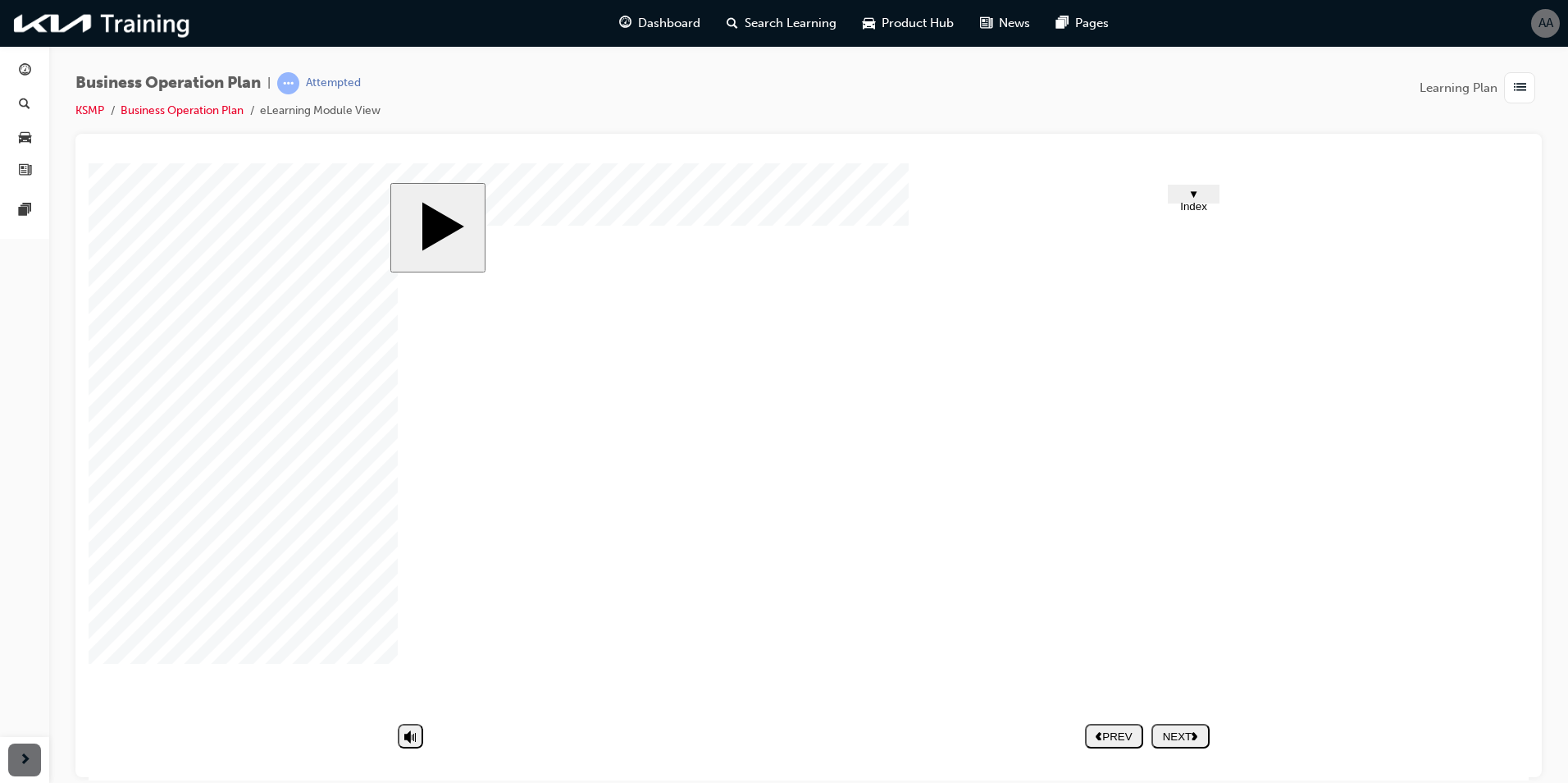
click at [1180, 743] on button "NEXT" at bounding box center [1180, 735] width 58 height 24
click at [1179, 733] on nav "PREV NEXT SUBMIT" at bounding box center [1148, 735] width 125 height 37
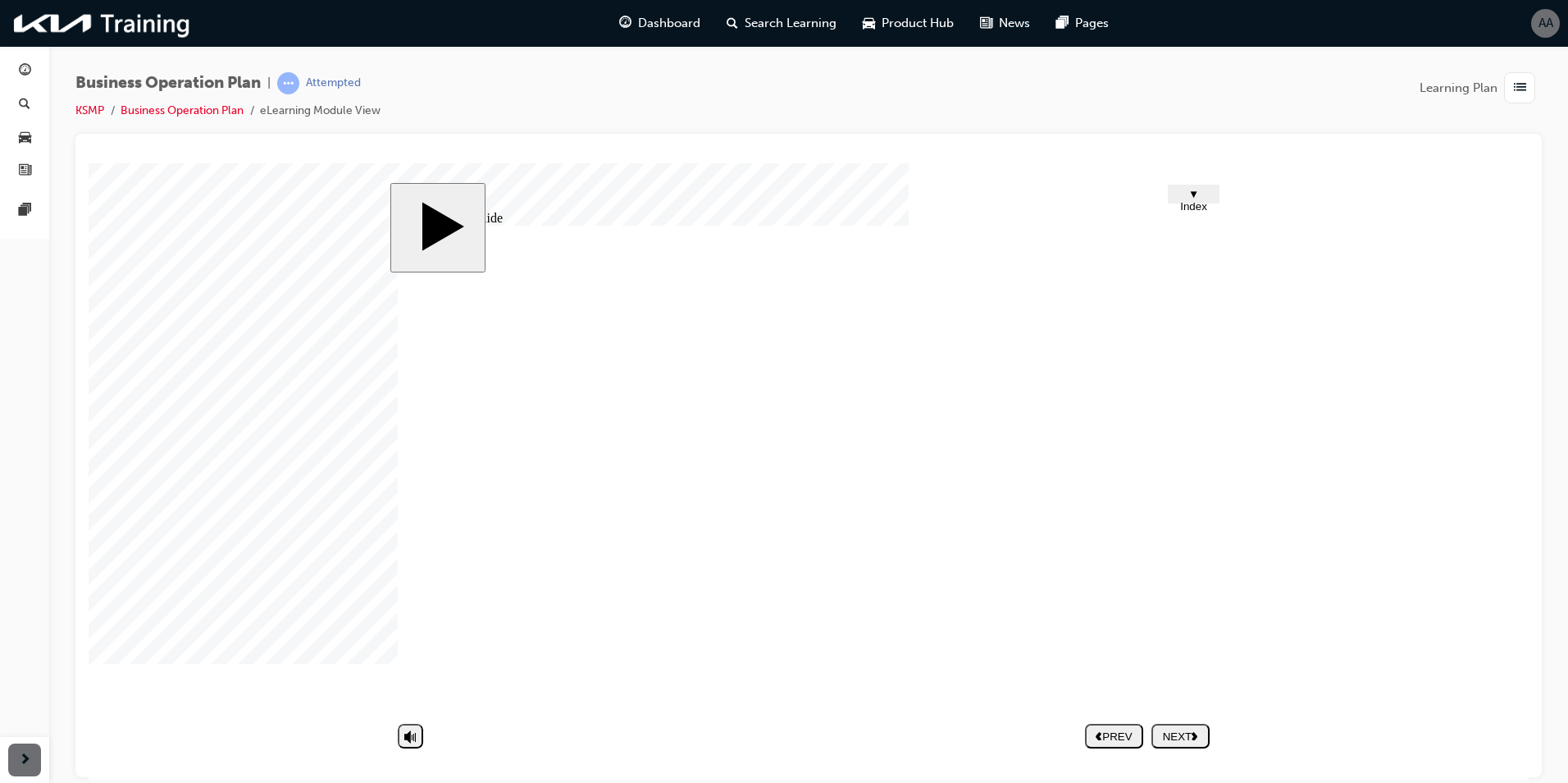
click at [1181, 735] on div "NEXT" at bounding box center [1180, 735] width 45 height 12
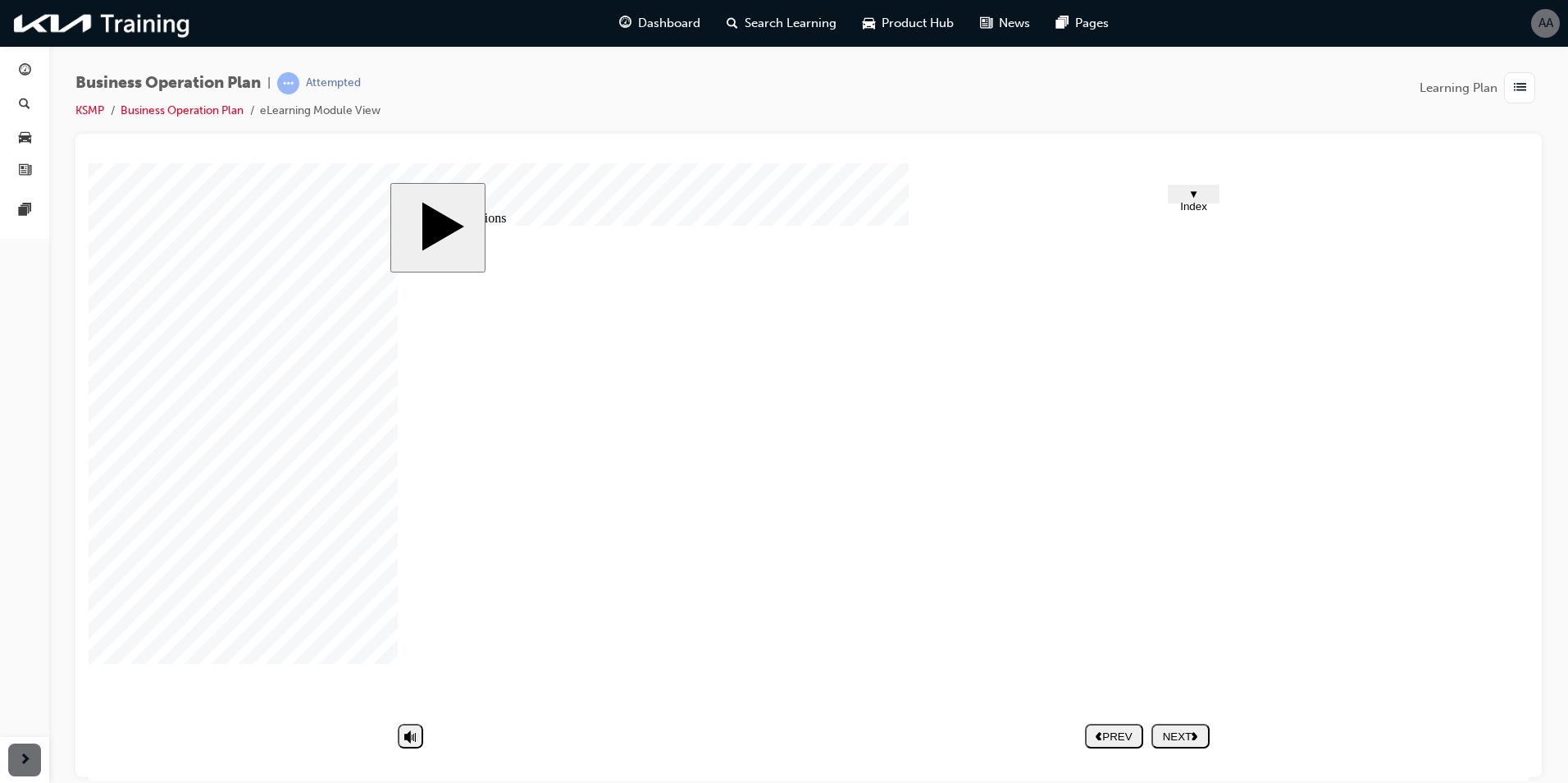
click at [89, 162] on image at bounding box center [89, 162] width 0 height 0
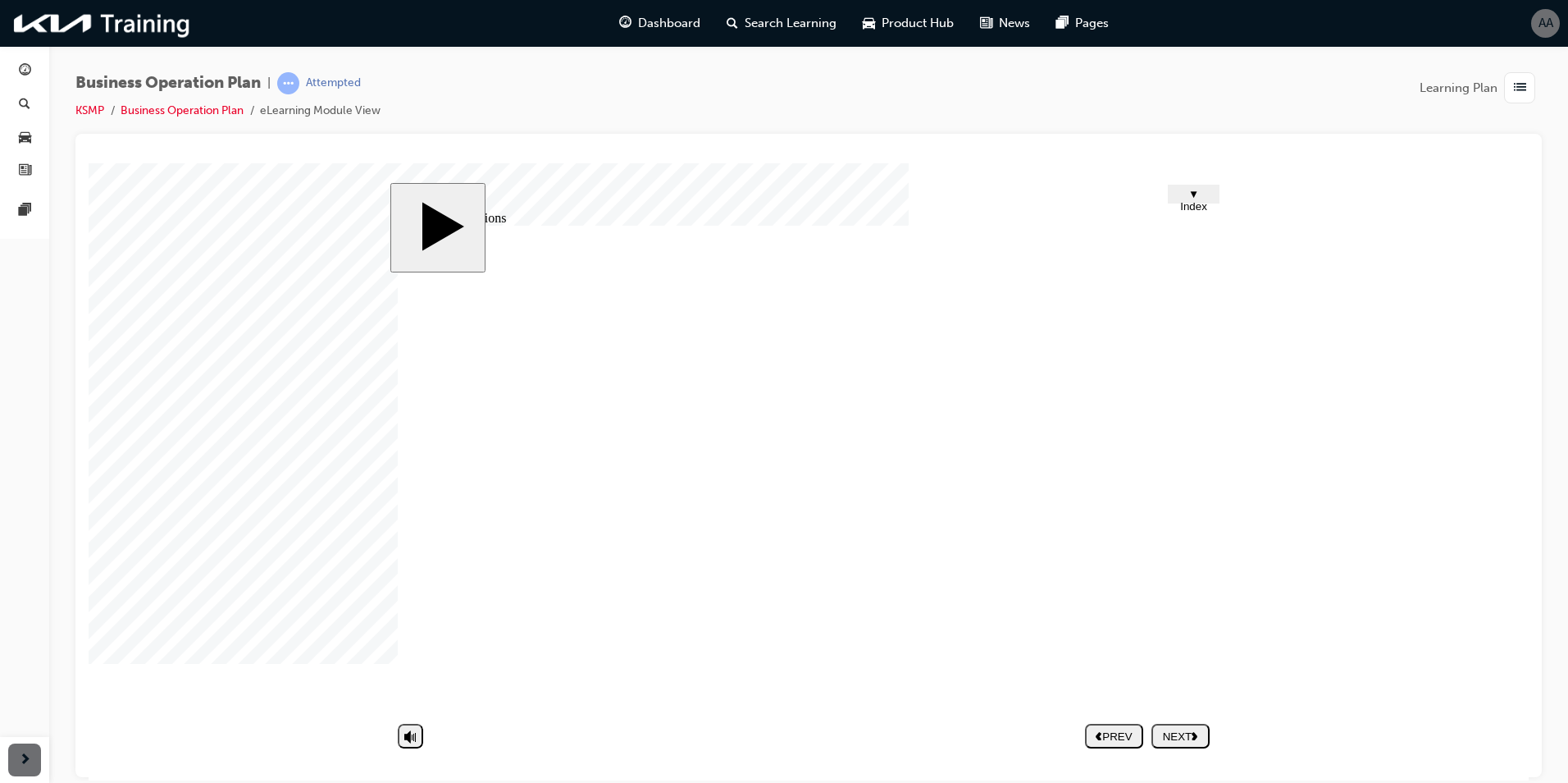
click at [1177, 730] on div "NEXT" at bounding box center [1180, 735] width 45 height 12
drag, startPoint x: 1172, startPoint y: 549, endPoint x: 1174, endPoint y: 539, distance: 10.2
click at [1169, 736] on div "NEXT" at bounding box center [1180, 735] width 45 height 12
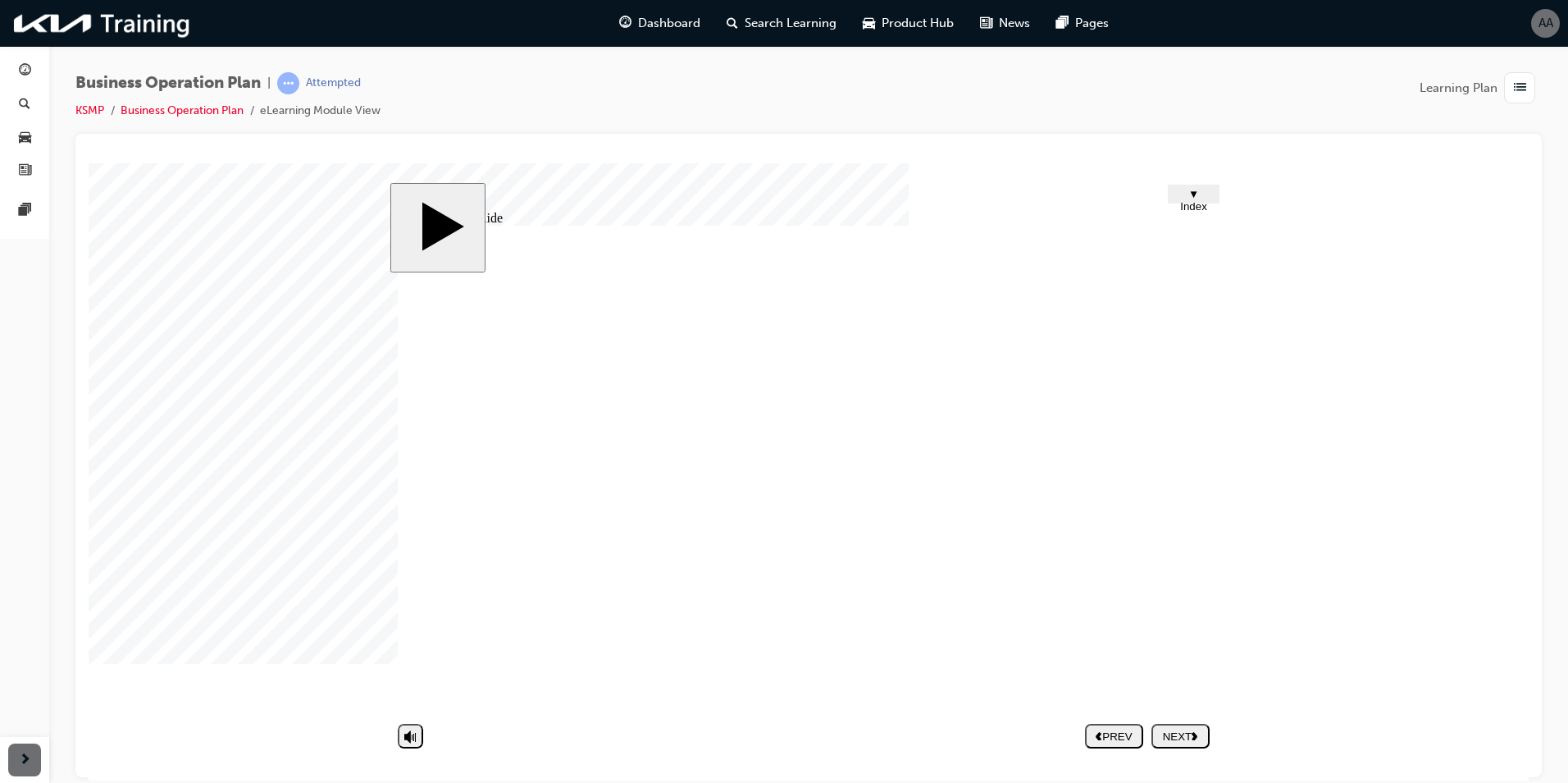
click at [1181, 736] on div "NEXT" at bounding box center [1180, 735] width 45 height 12
click at [1187, 730] on div "NEXT" at bounding box center [1180, 735] width 45 height 12
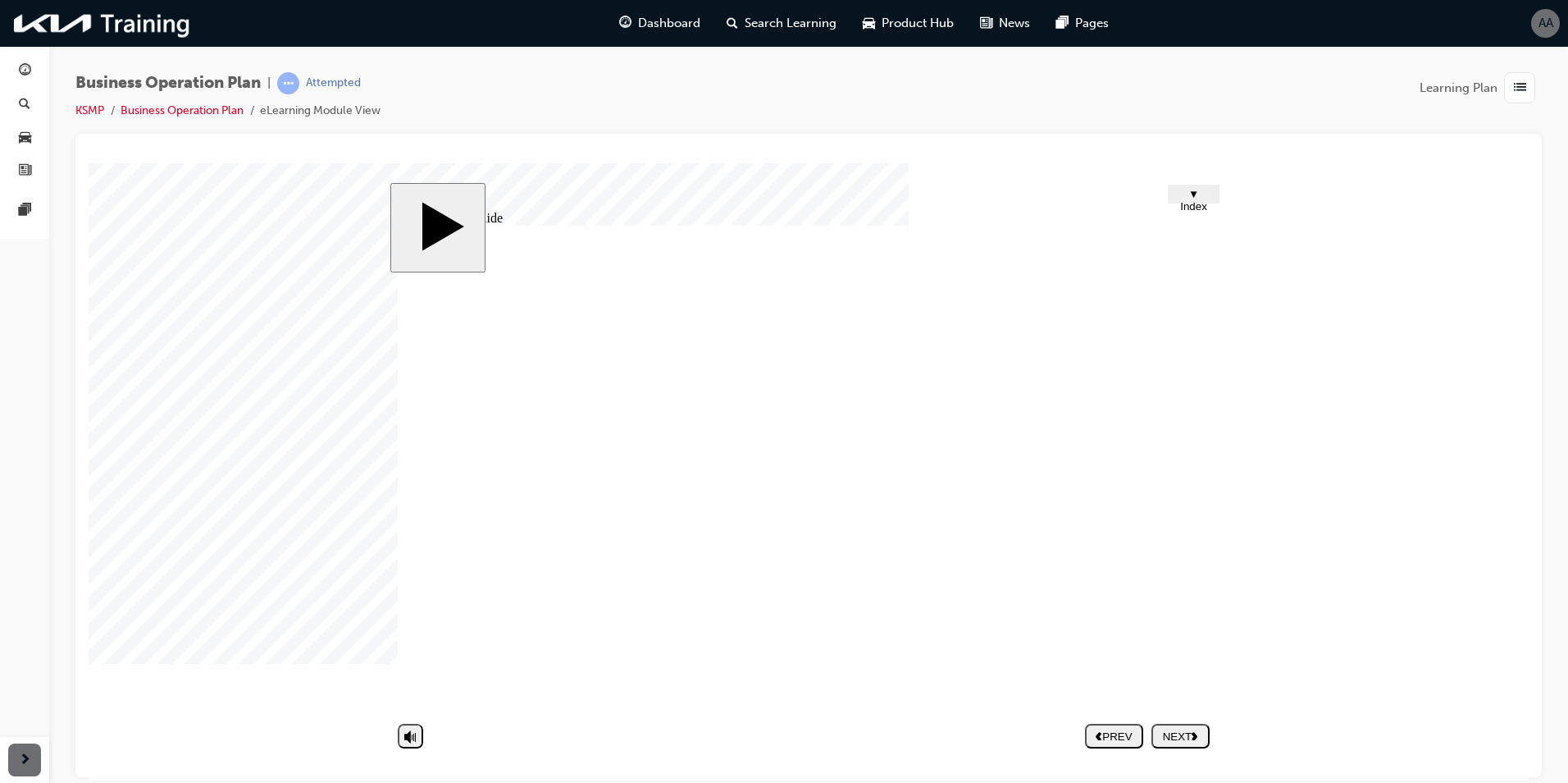
click at [1175, 726] on button "NEXT" at bounding box center [1180, 735] width 58 height 24
click at [1188, 736] on div "NEXT" at bounding box center [1180, 735] width 45 height 12
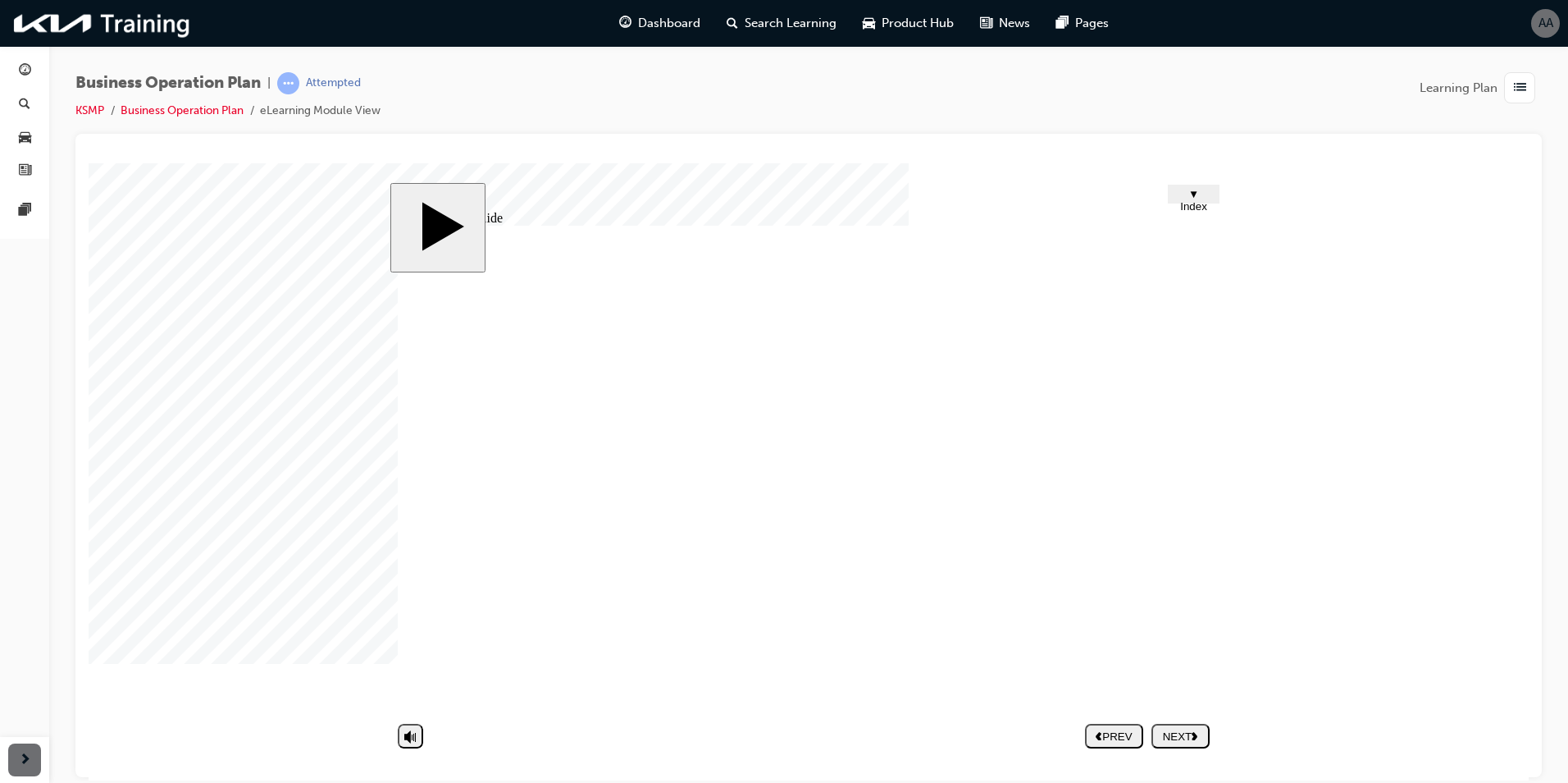
click at [1174, 731] on div "NEXT" at bounding box center [1180, 735] width 45 height 12
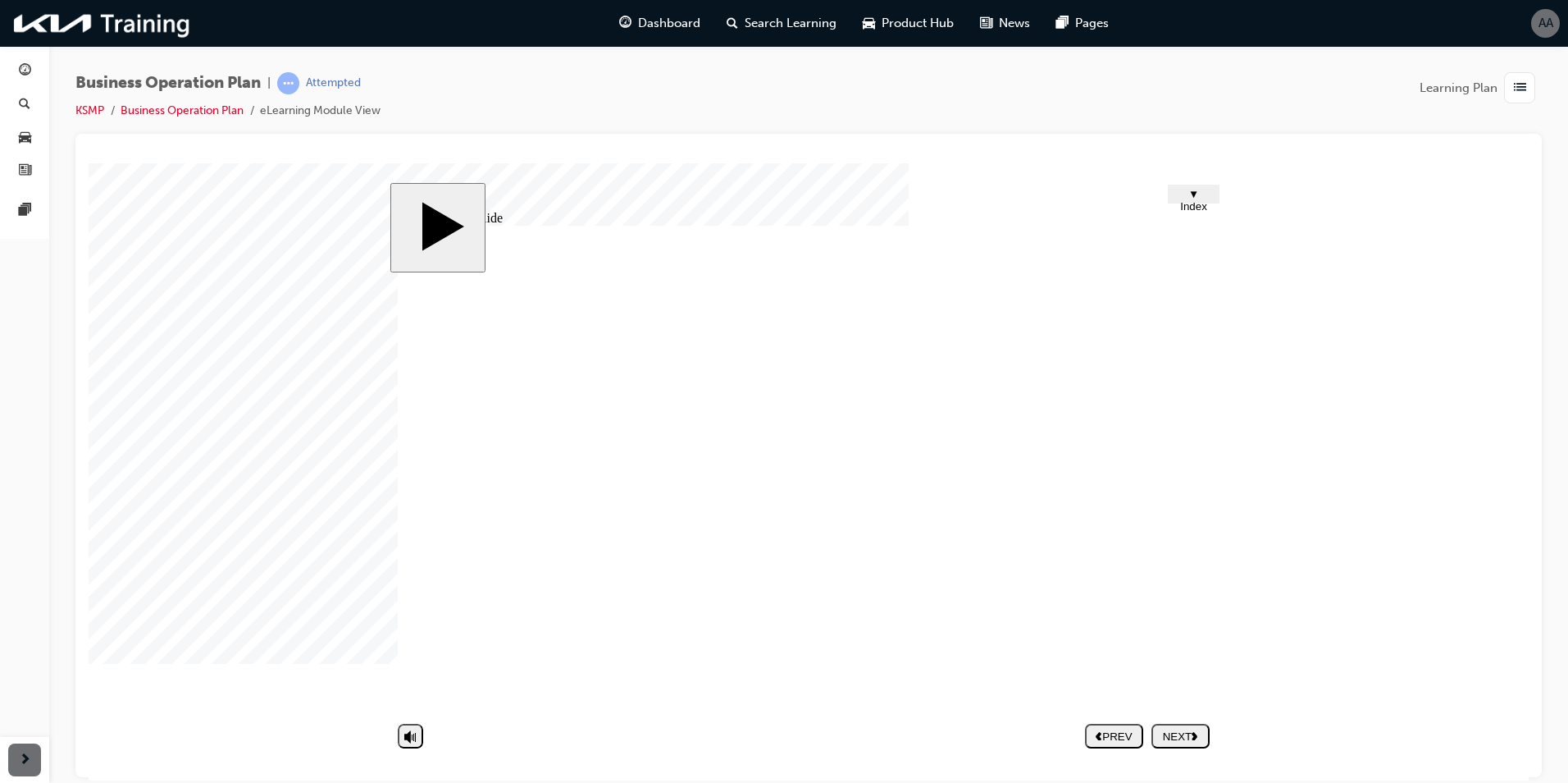
click at [1197, 735] on polygon "next" at bounding box center [1194, 735] width 6 height 8
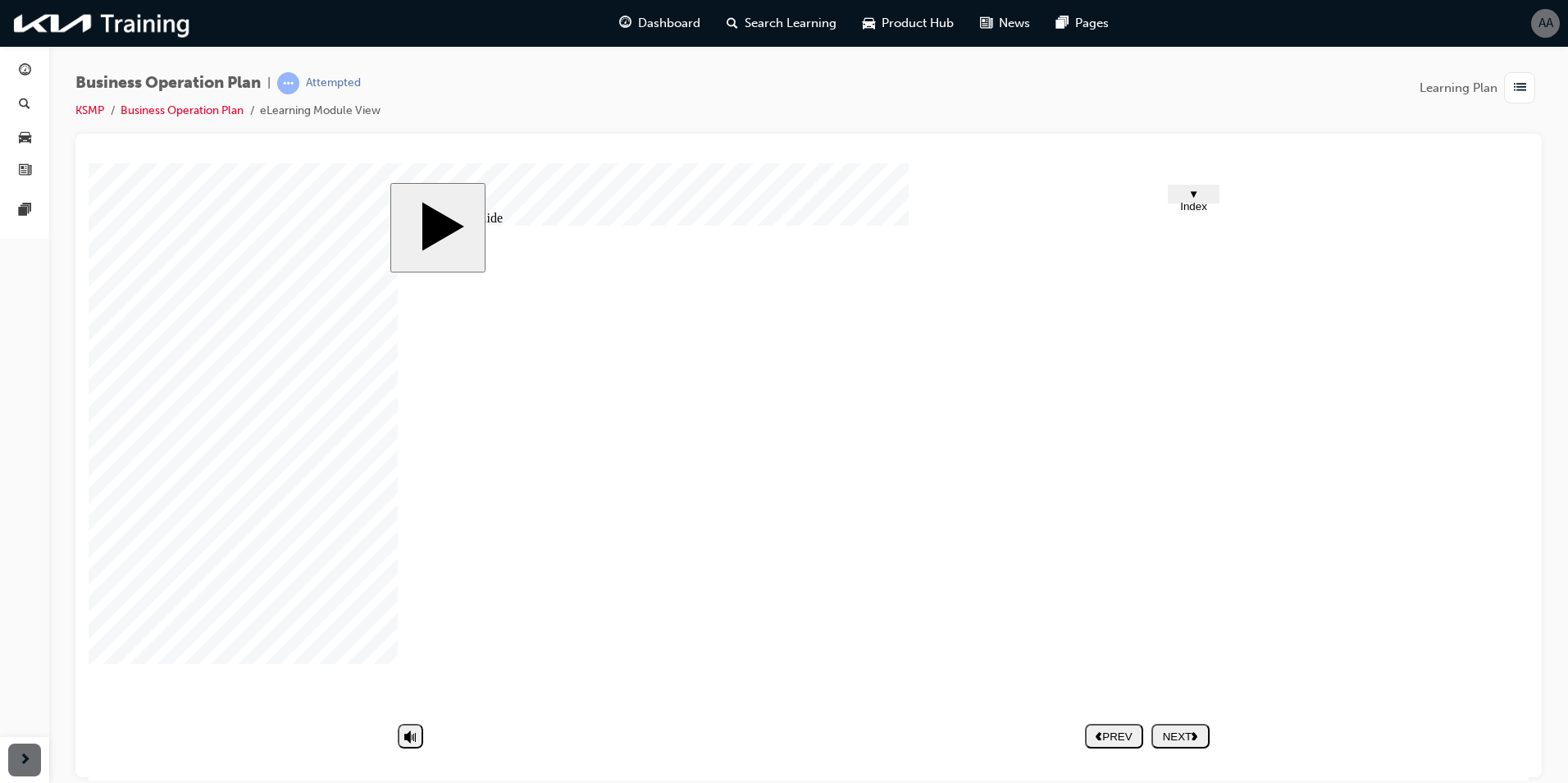
click at [1189, 725] on button "NEXT" at bounding box center [1180, 735] width 58 height 24
drag, startPoint x: 798, startPoint y: 558, endPoint x: 1002, endPoint y: 551, distance: 204.1
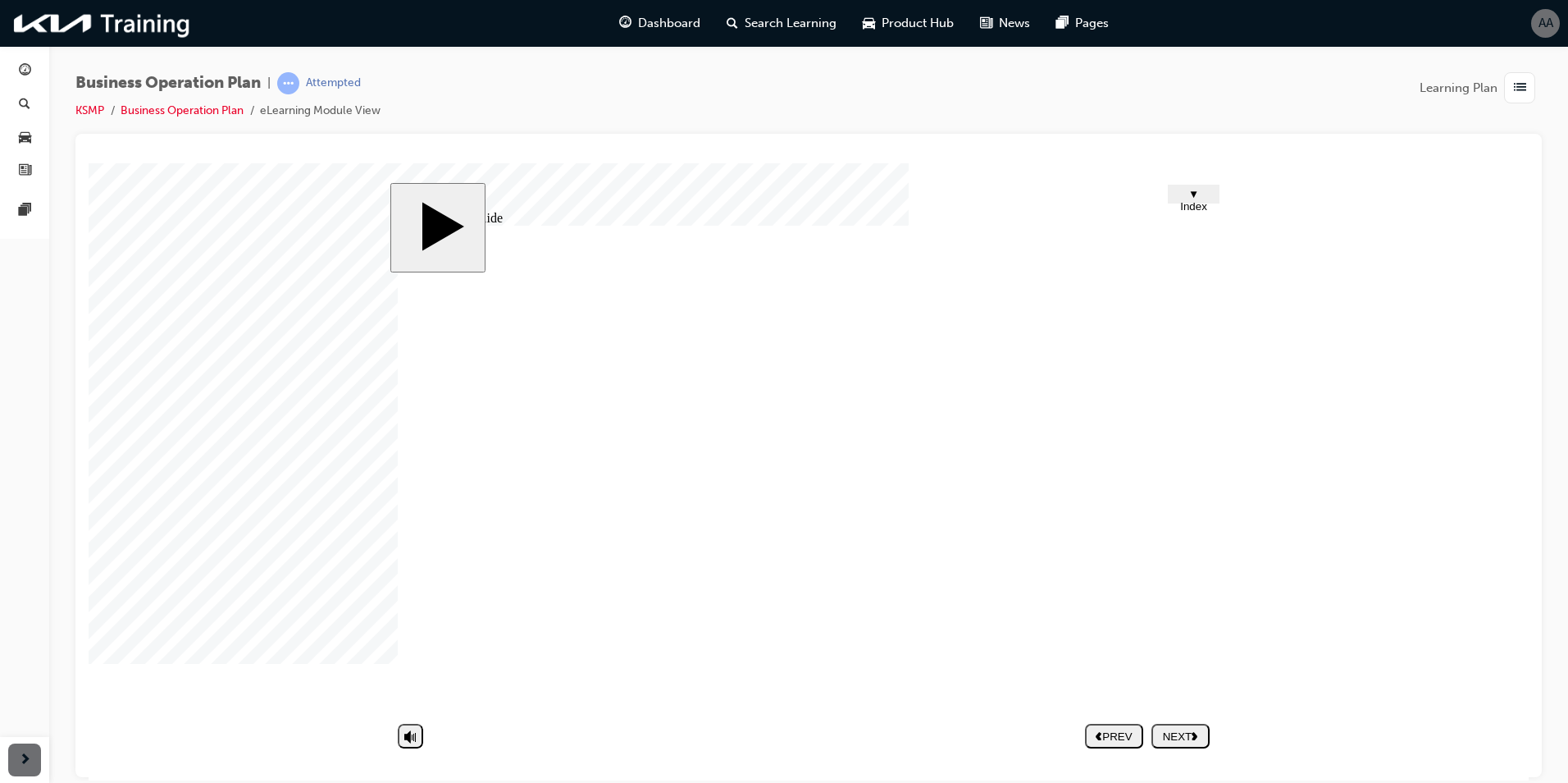
drag, startPoint x: 1019, startPoint y: 551, endPoint x: 1047, endPoint y: 544, distance: 28.9
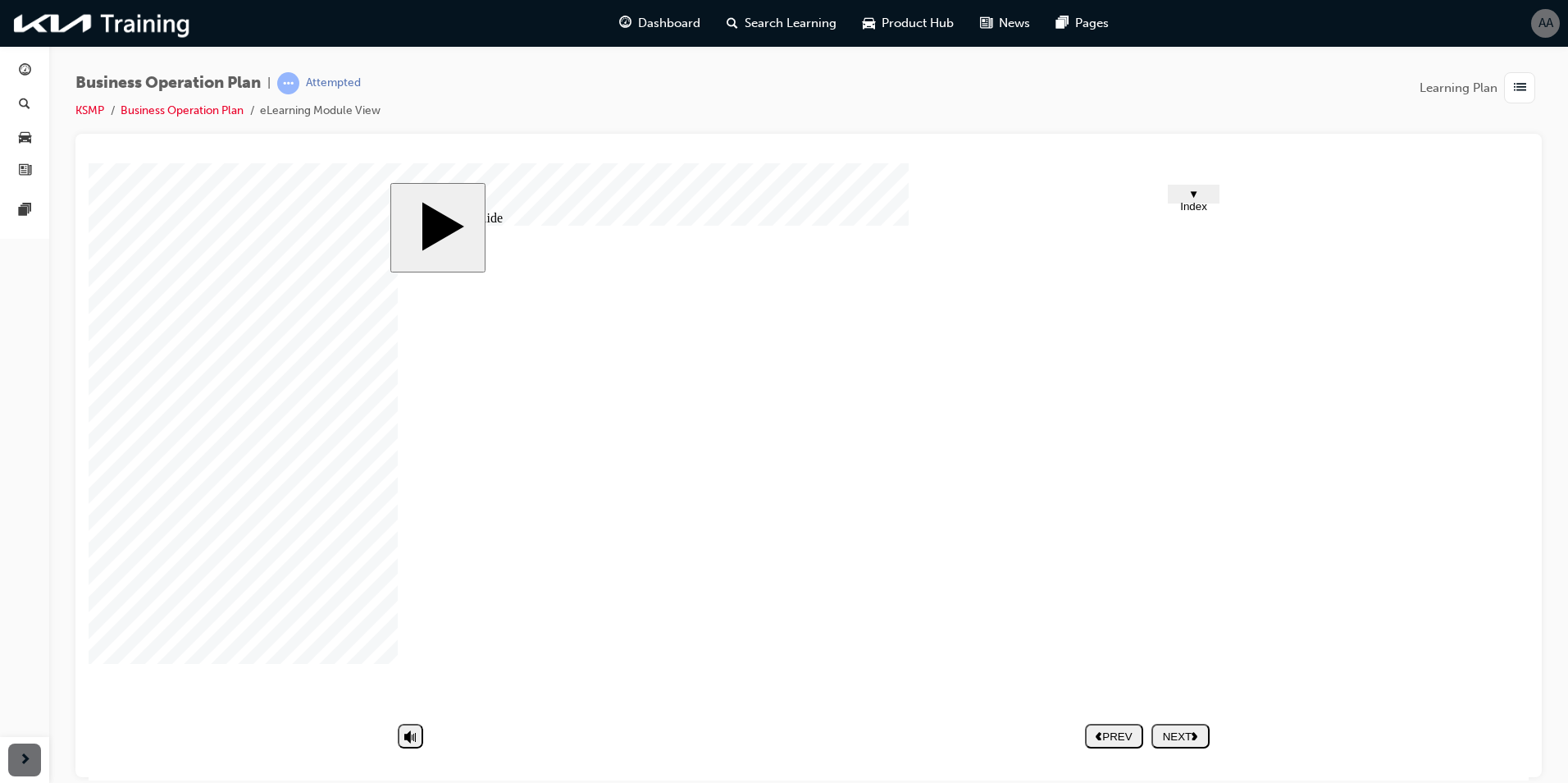
click at [1187, 734] on div "NEXT" at bounding box center [1180, 735] width 45 height 12
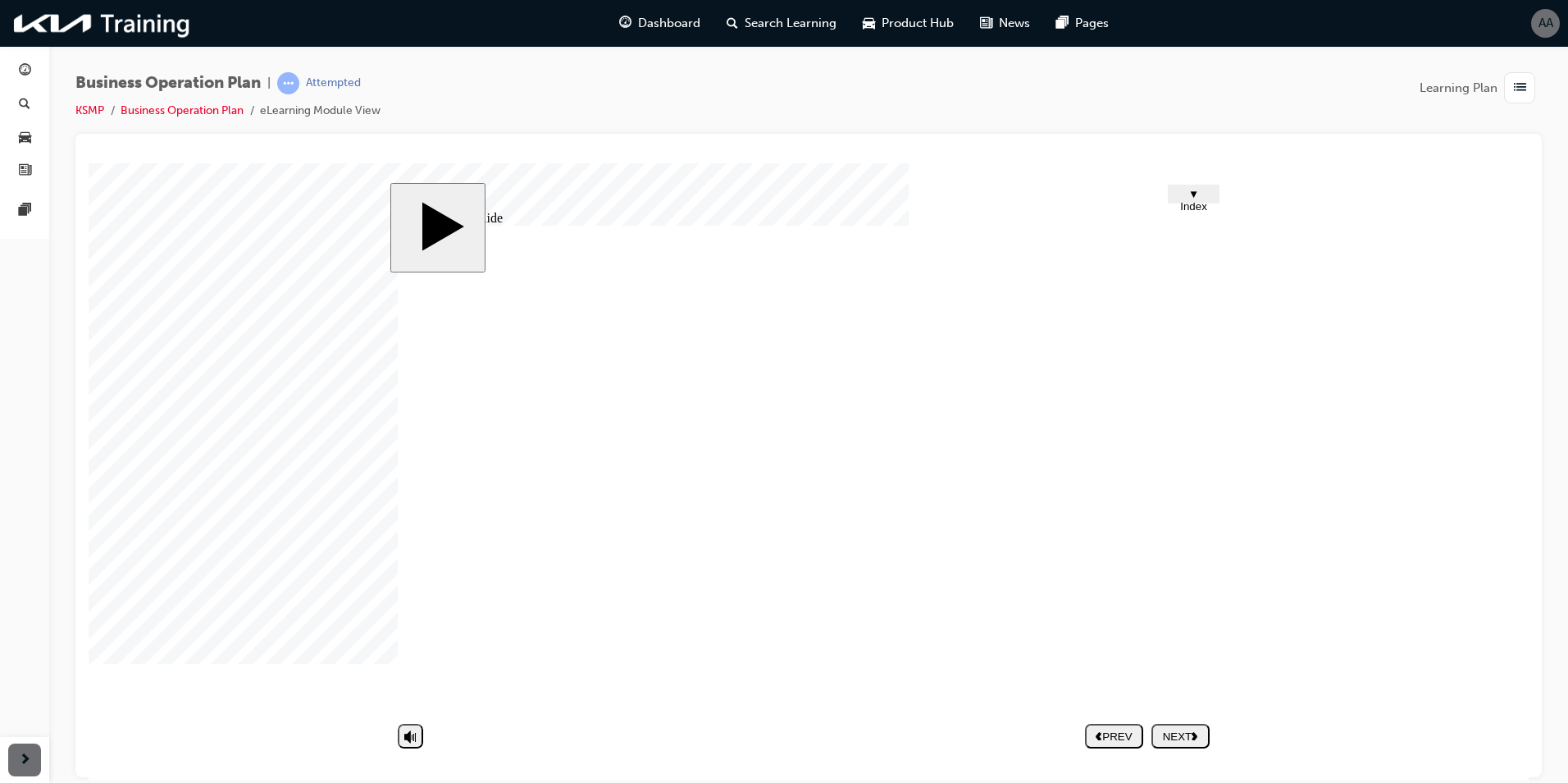
click at [1176, 738] on nav "PREV NEXT SUBMIT" at bounding box center [1148, 735] width 125 height 37
click at [1189, 745] on button "NEXT" at bounding box center [1180, 735] width 58 height 24
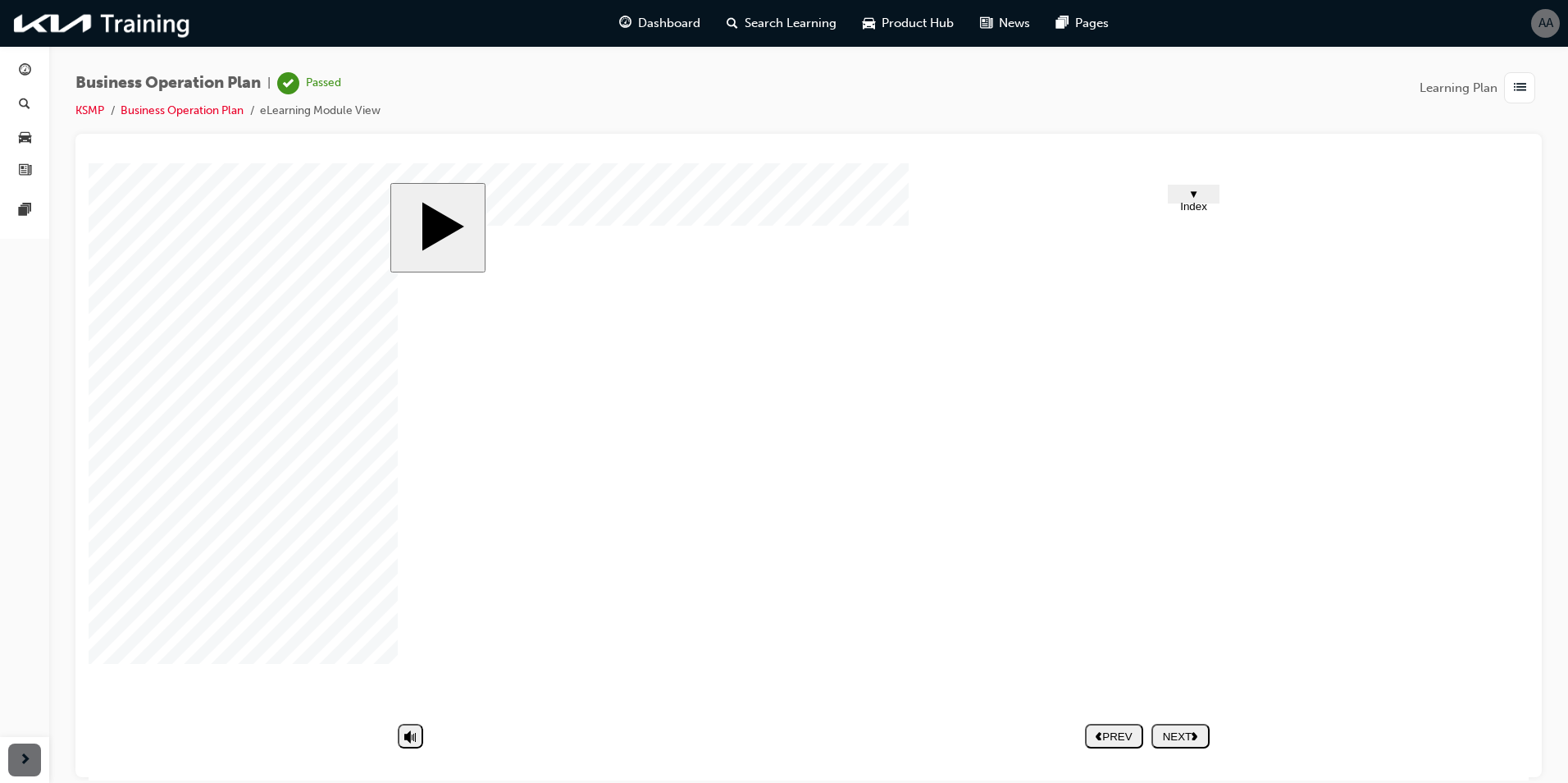
click at [1179, 726] on nav "PREV NEXT SUBMIT" at bounding box center [1148, 735] width 125 height 37
click at [1179, 732] on nav "PREV NEXT SUBMIT" at bounding box center [1148, 735] width 125 height 37
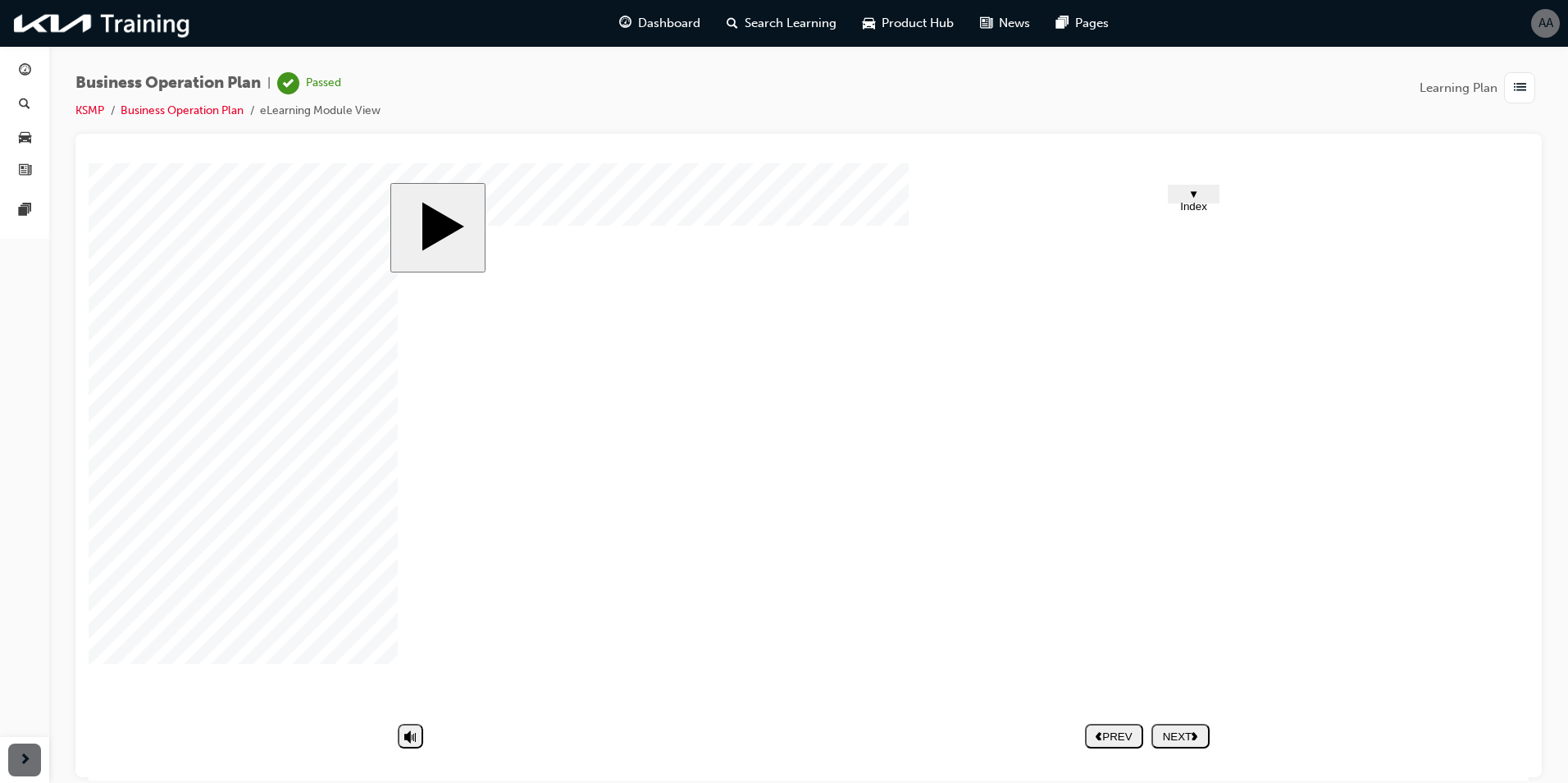
click at [1185, 191] on span "▼ Index" at bounding box center [1193, 199] width 27 height 24
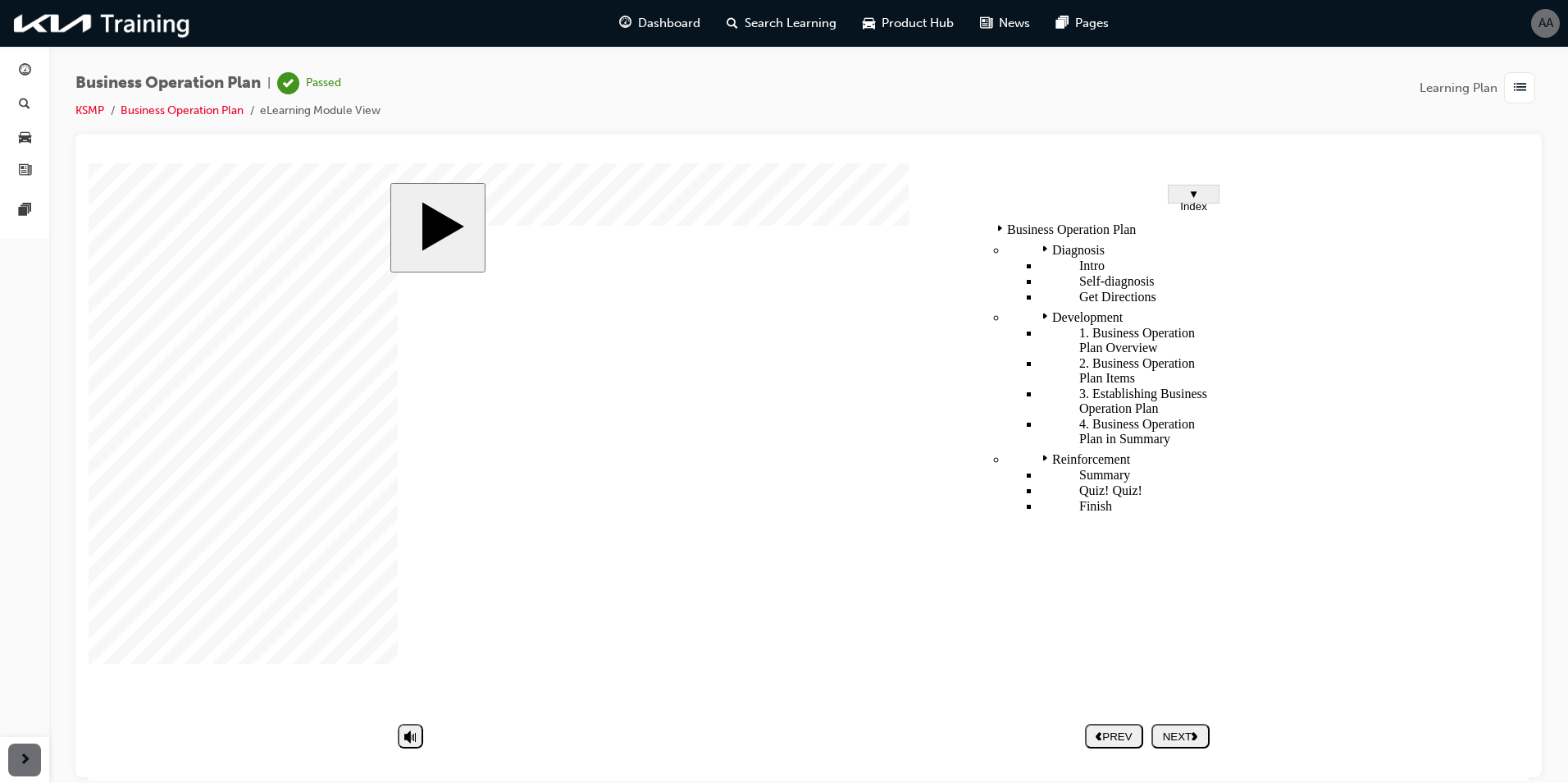
click at [1374, 408] on body "slide: Finish Rectangle 1 This is last page. Do you want exit? Multiply 1 Recta…" at bounding box center [809, 471] width 1440 height 617
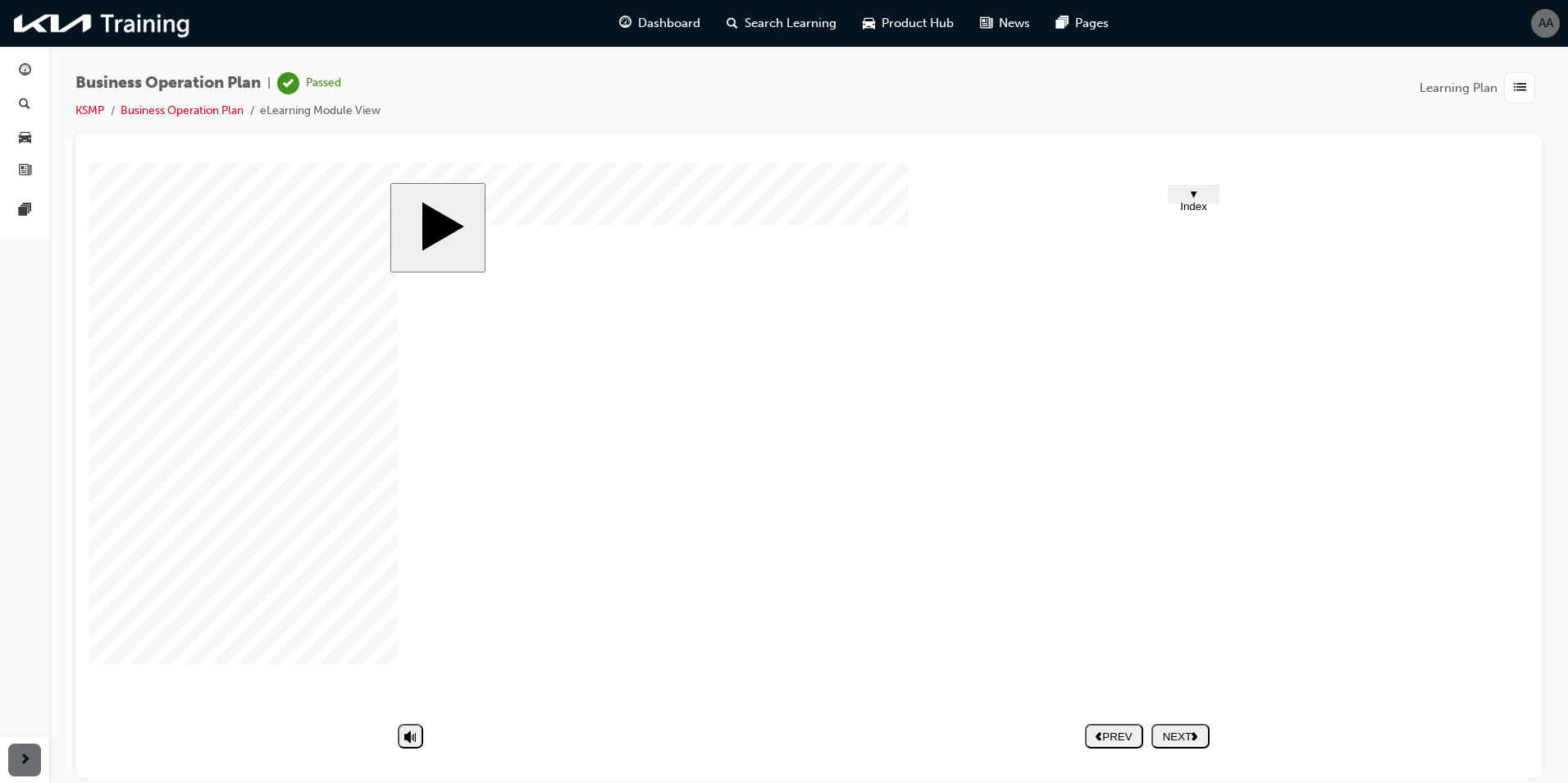
click at [1509, 82] on div "button" at bounding box center [1519, 87] width 31 height 31
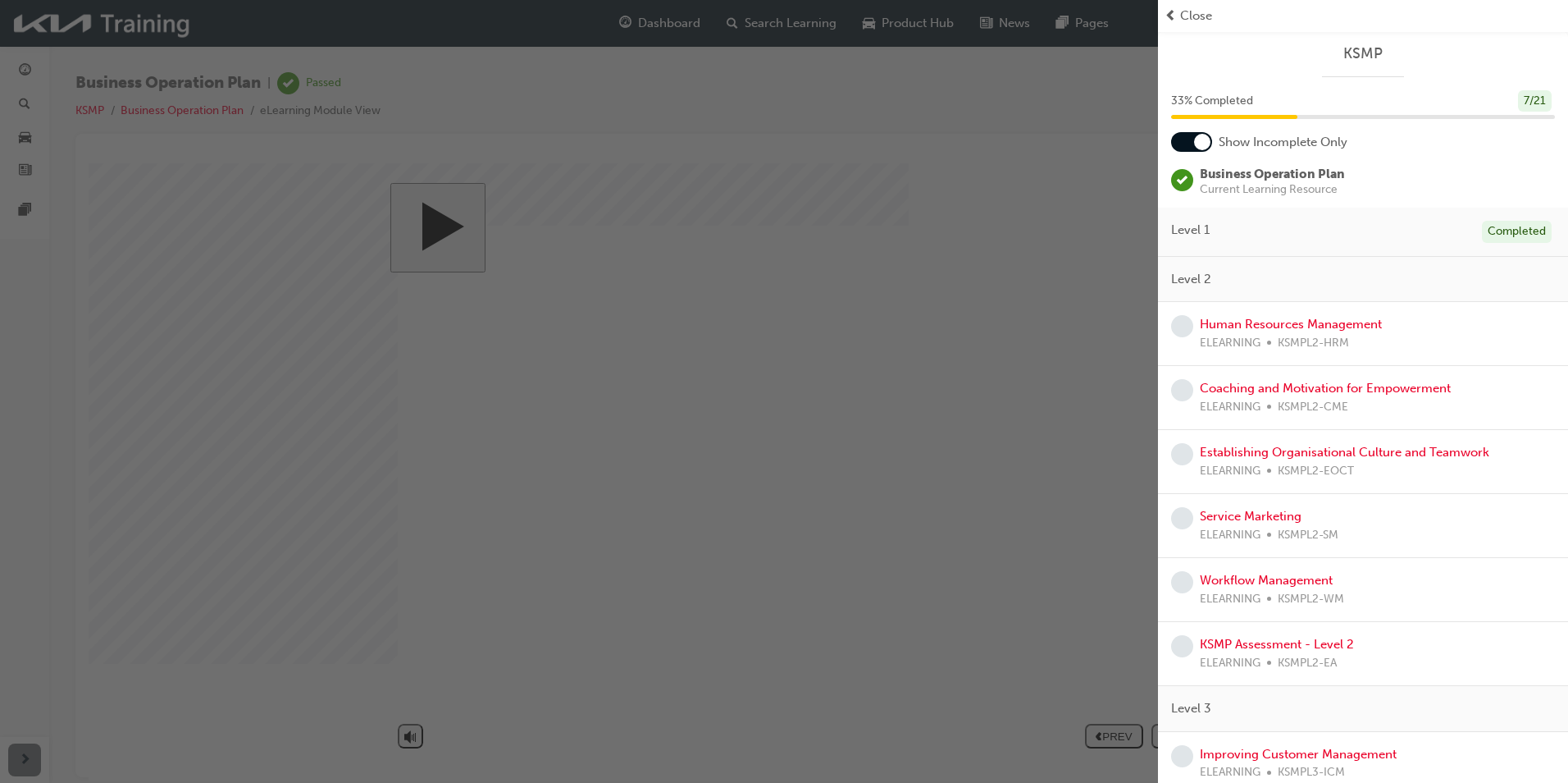
click at [1174, 329] on span "learningRecordVerb_NONE-icon" at bounding box center [1182, 326] width 22 height 22
click at [1311, 331] on link "Human Resources Management" at bounding box center [1290, 324] width 182 height 15
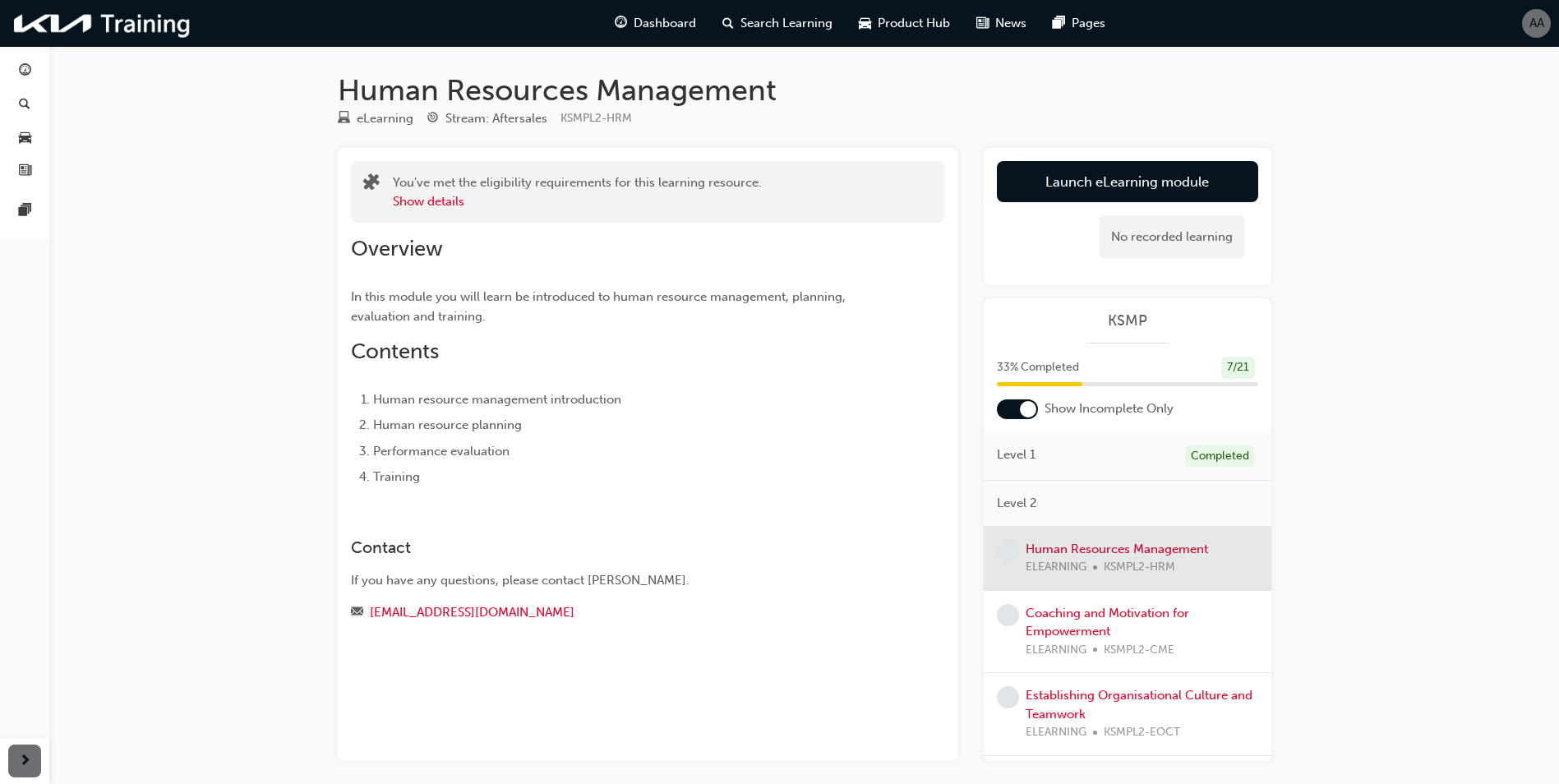
click at [1024, 406] on div at bounding box center [1028, 410] width 17 height 17
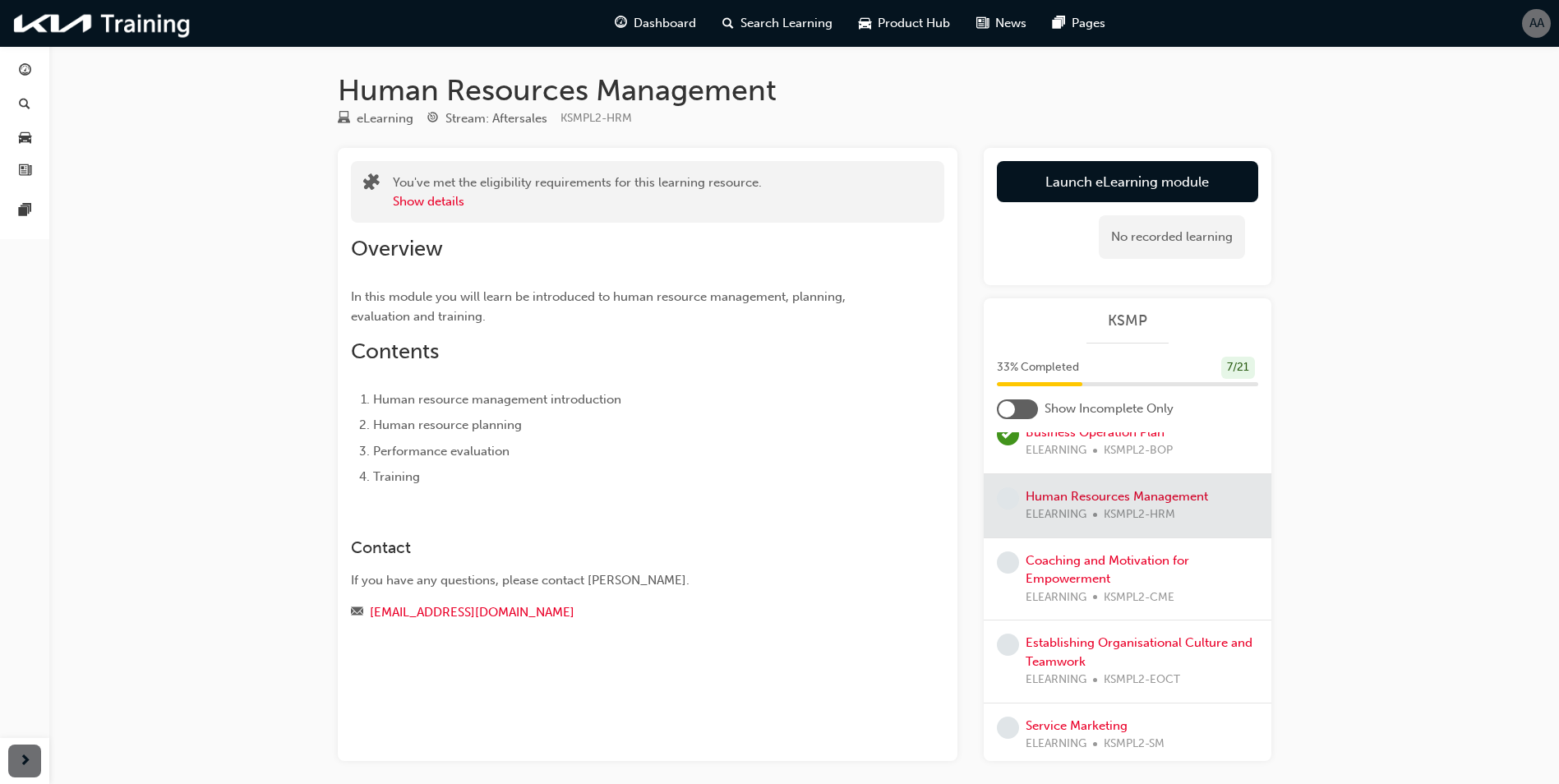
scroll to position [493, 0]
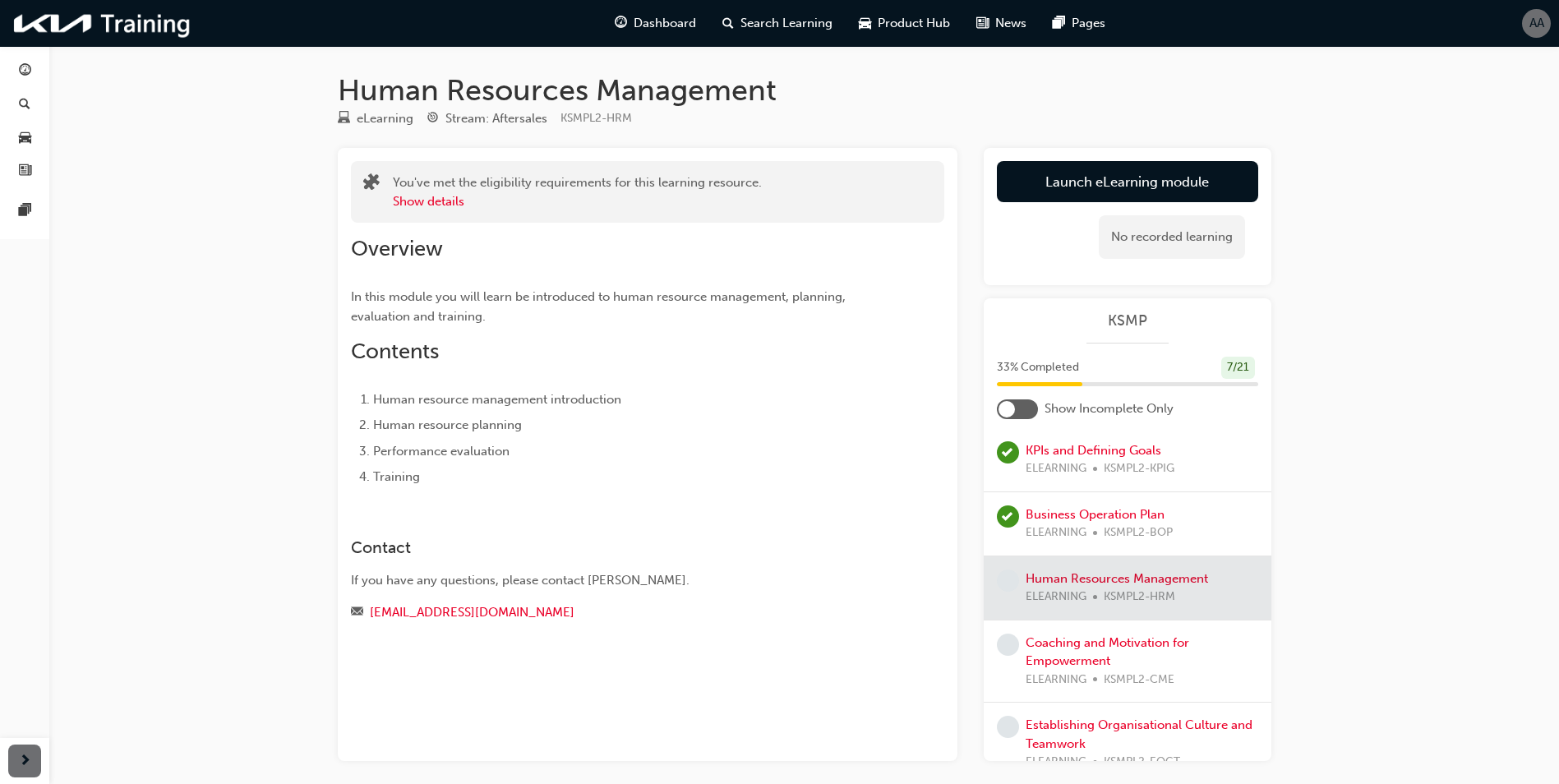
click at [1160, 560] on div at bounding box center [1128, 588] width 288 height 63
click at [1159, 556] on div at bounding box center [1128, 588] width 288 height 63
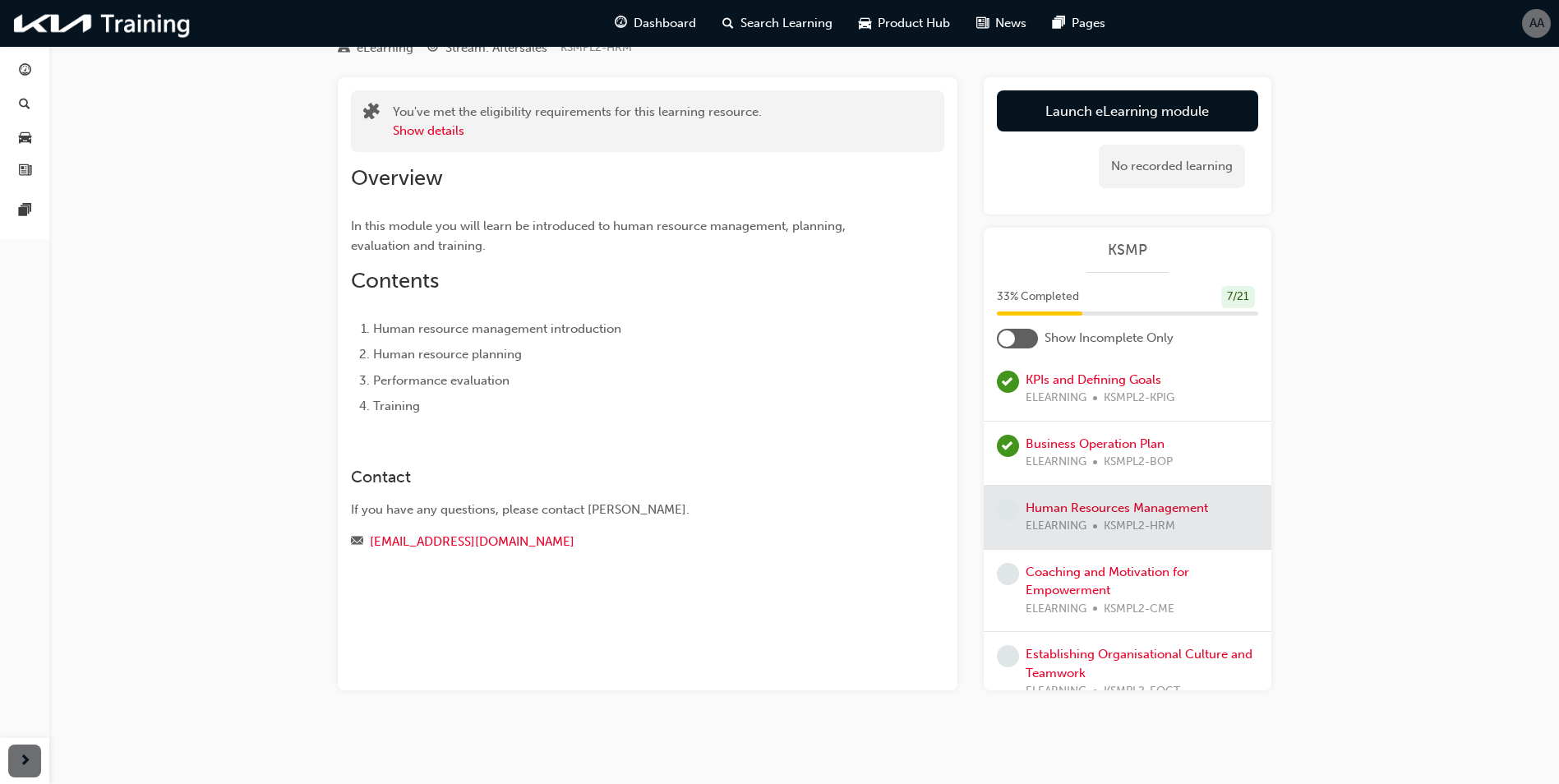
click at [1074, 485] on div at bounding box center [1128, 517] width 288 height 63
click at [1076, 565] on link "Coaching and Motivation for Empowerment" at bounding box center [1107, 581] width 163 height 34
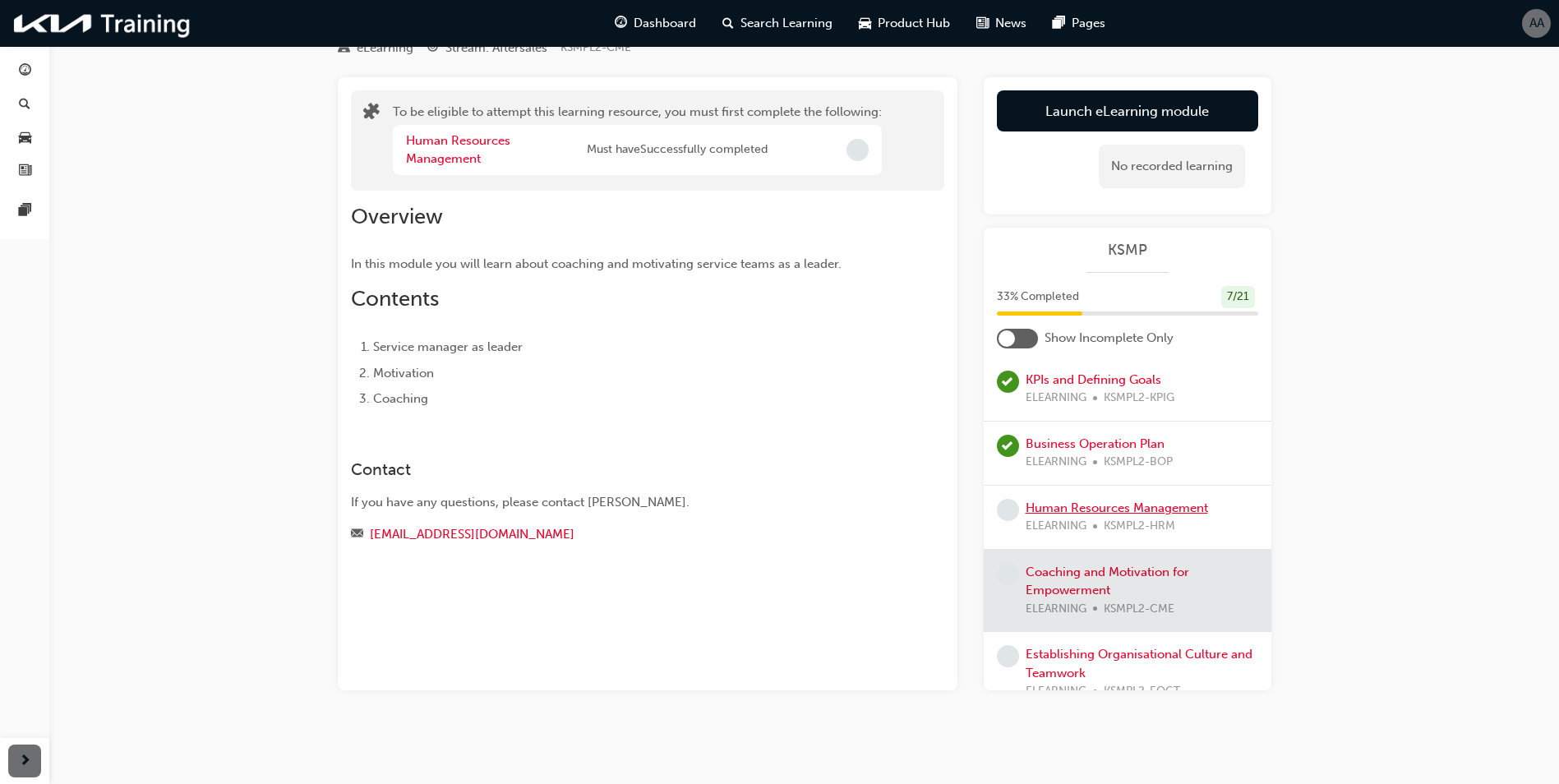
click at [1089, 500] on link "Human Resources Management" at bounding box center [1117, 508] width 182 height 15
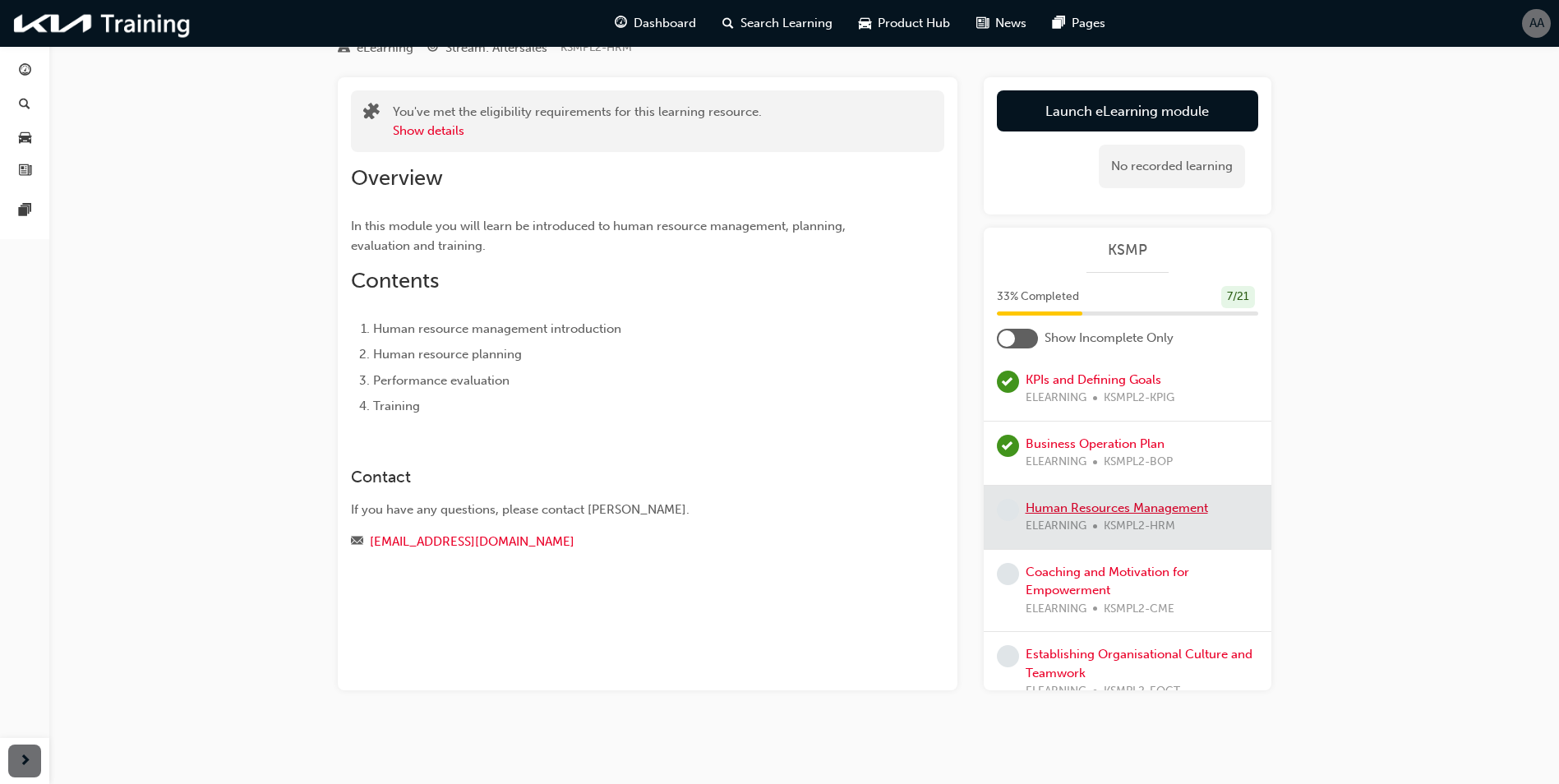
click at [1089, 491] on div at bounding box center [1128, 517] width 288 height 63
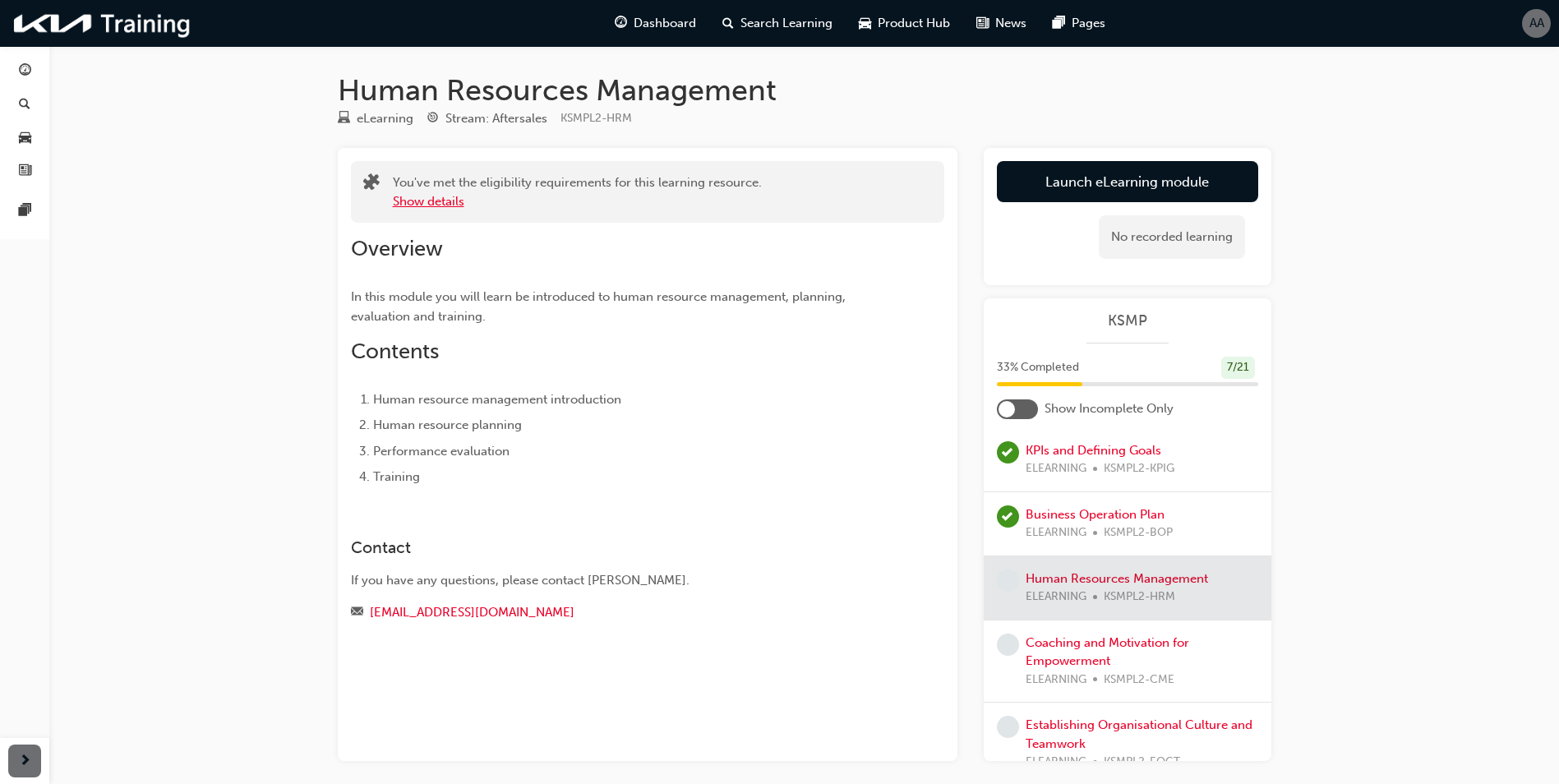
click at [447, 203] on button "Show details" at bounding box center [428, 202] width 72 height 19
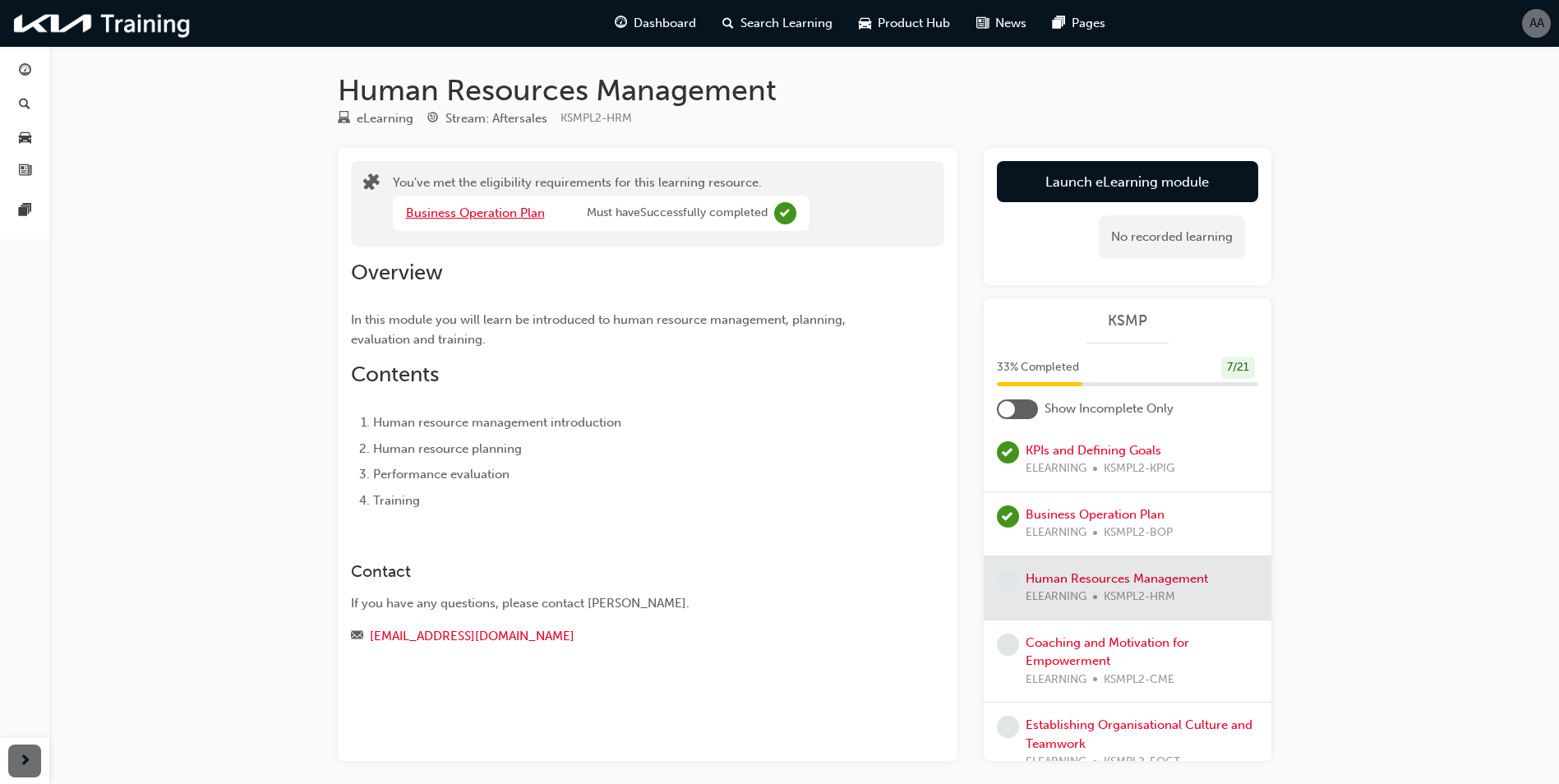
click at [499, 217] on link "Business Operation Plan" at bounding box center [475, 213] width 139 height 15
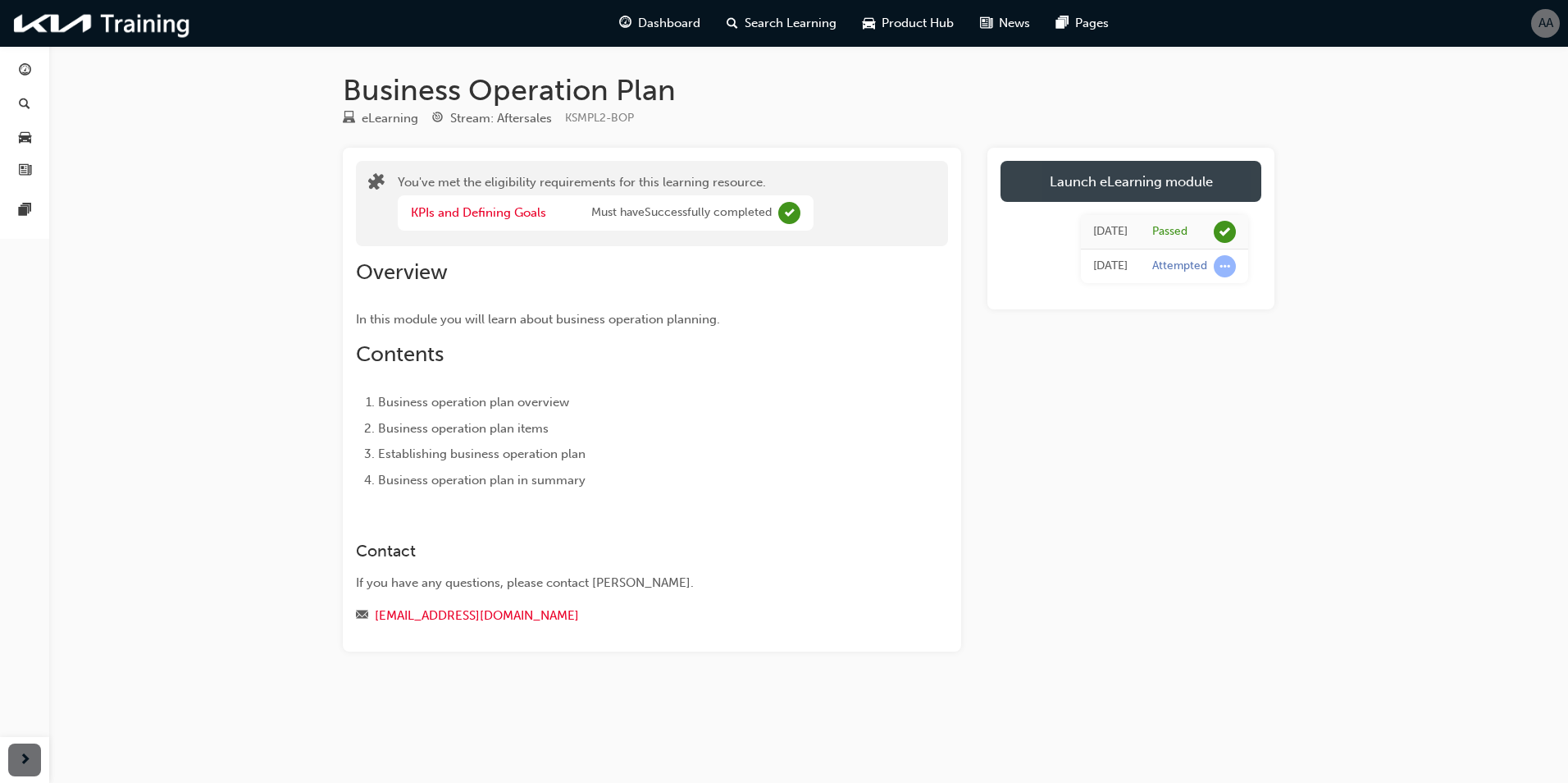
click at [1141, 190] on link "Launch eLearning module" at bounding box center [1131, 182] width 261 height 41
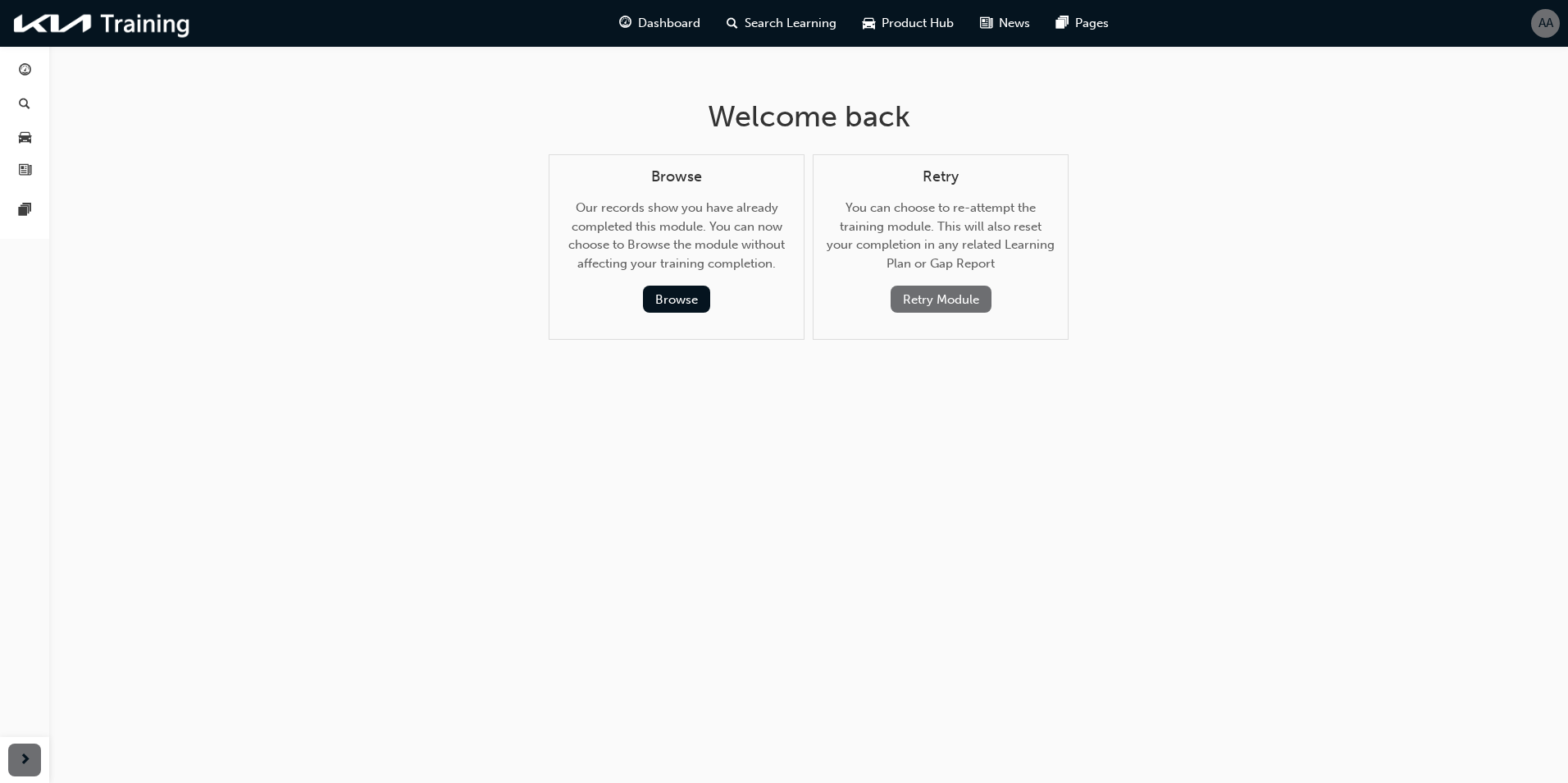
click at [945, 293] on button "Retry Module" at bounding box center [941, 298] width 101 height 27
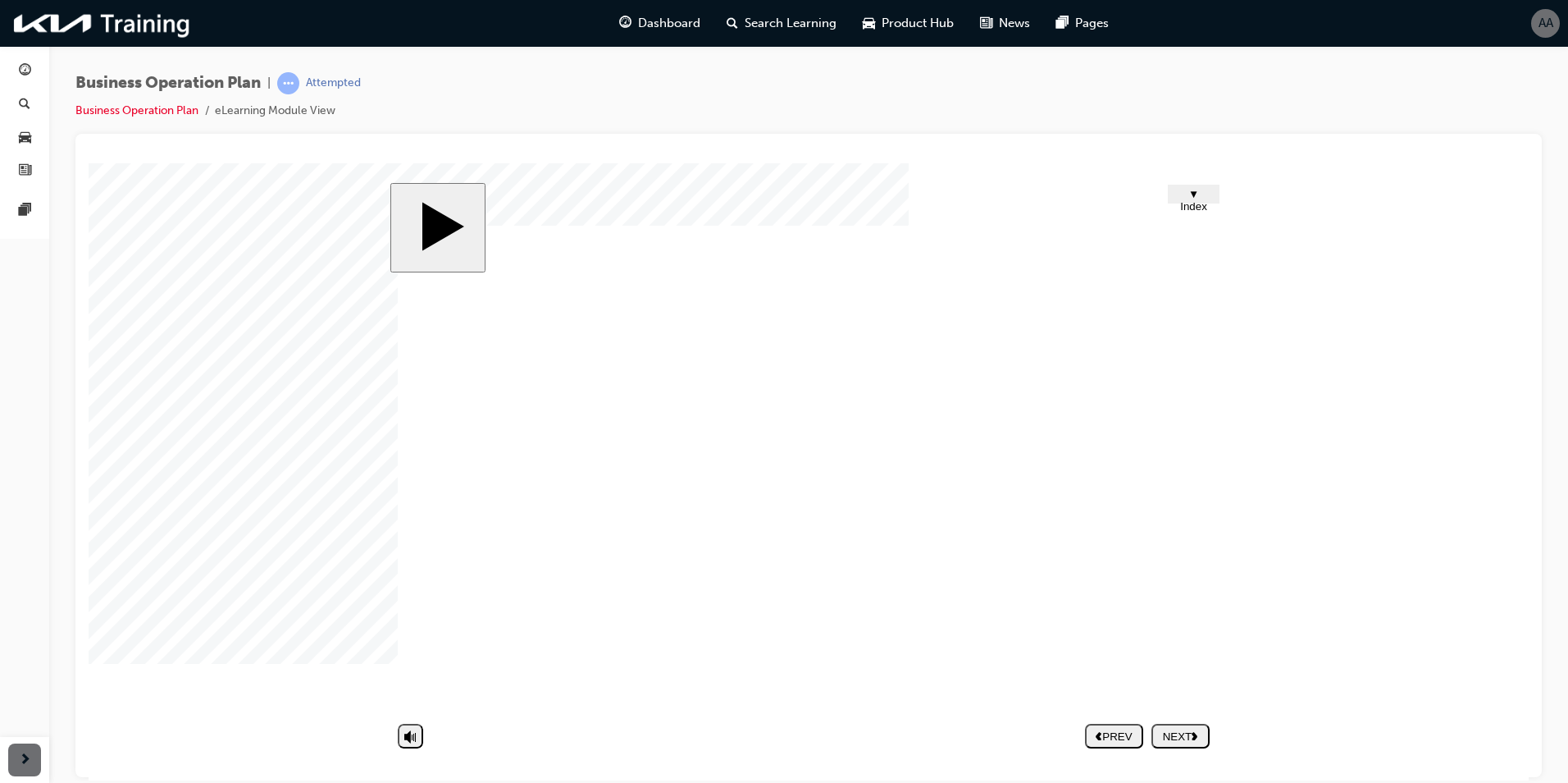
click at [1197, 730] on nav "PREV NEXT SUBMIT" at bounding box center [1148, 735] width 125 height 37
click at [1194, 723] on button "NEXT" at bounding box center [1180, 735] width 58 height 24
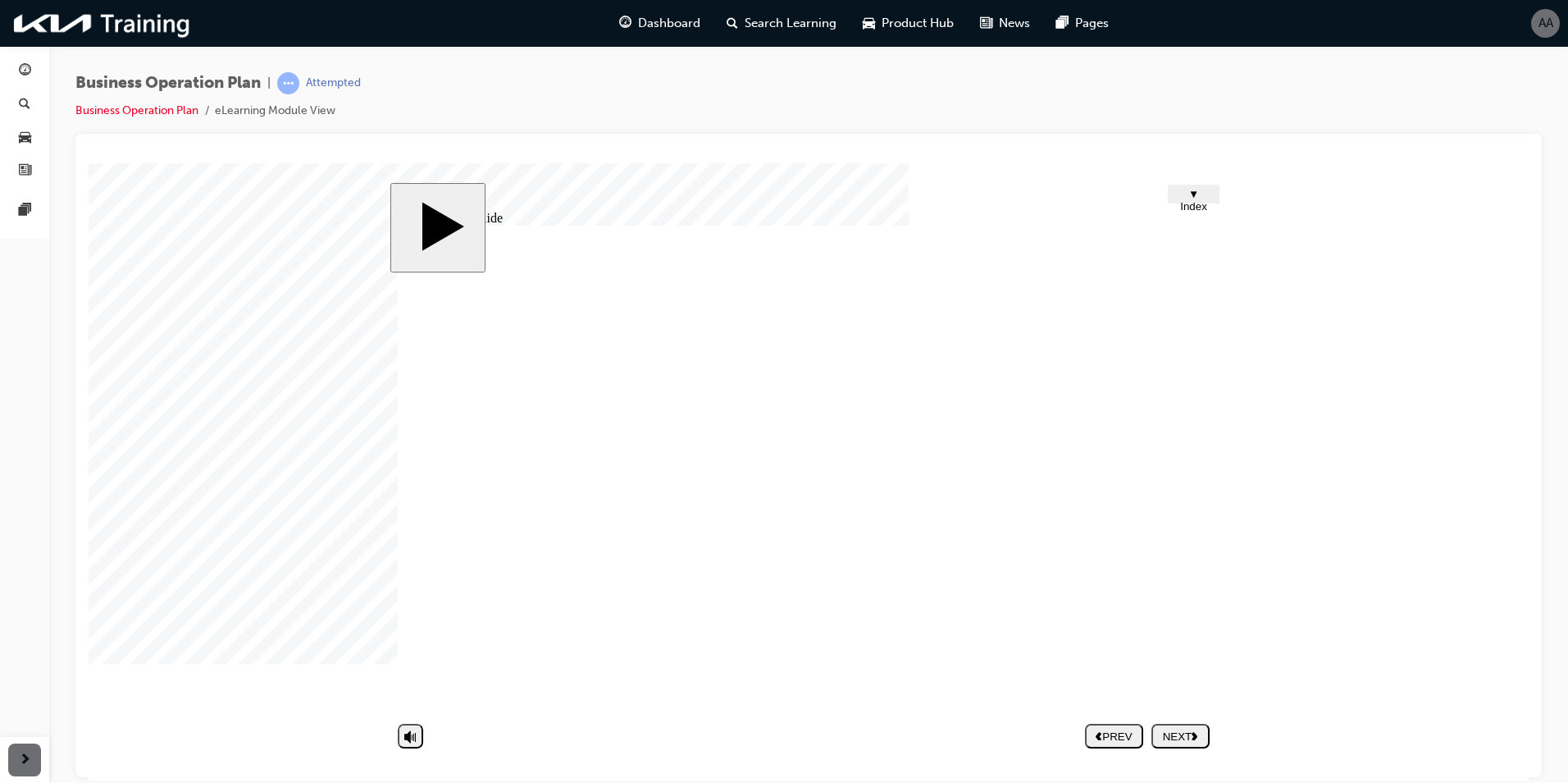
click at [1186, 735] on div "NEXT" at bounding box center [1180, 735] width 45 height 12
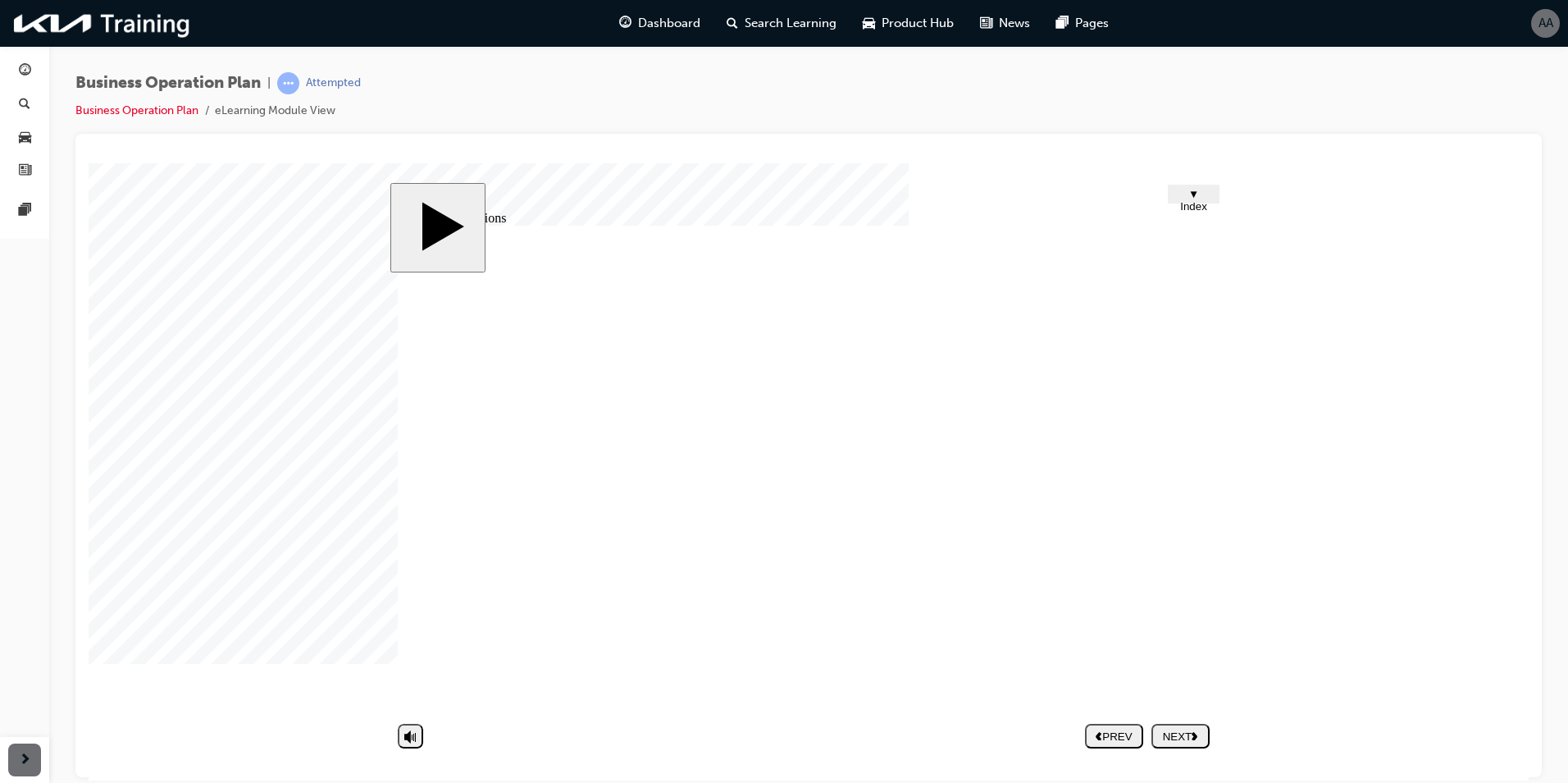
click at [1170, 742] on div "NEXT" at bounding box center [1180, 735] width 45 height 12
click at [1158, 732] on div "NEXT" at bounding box center [1180, 735] width 45 height 12
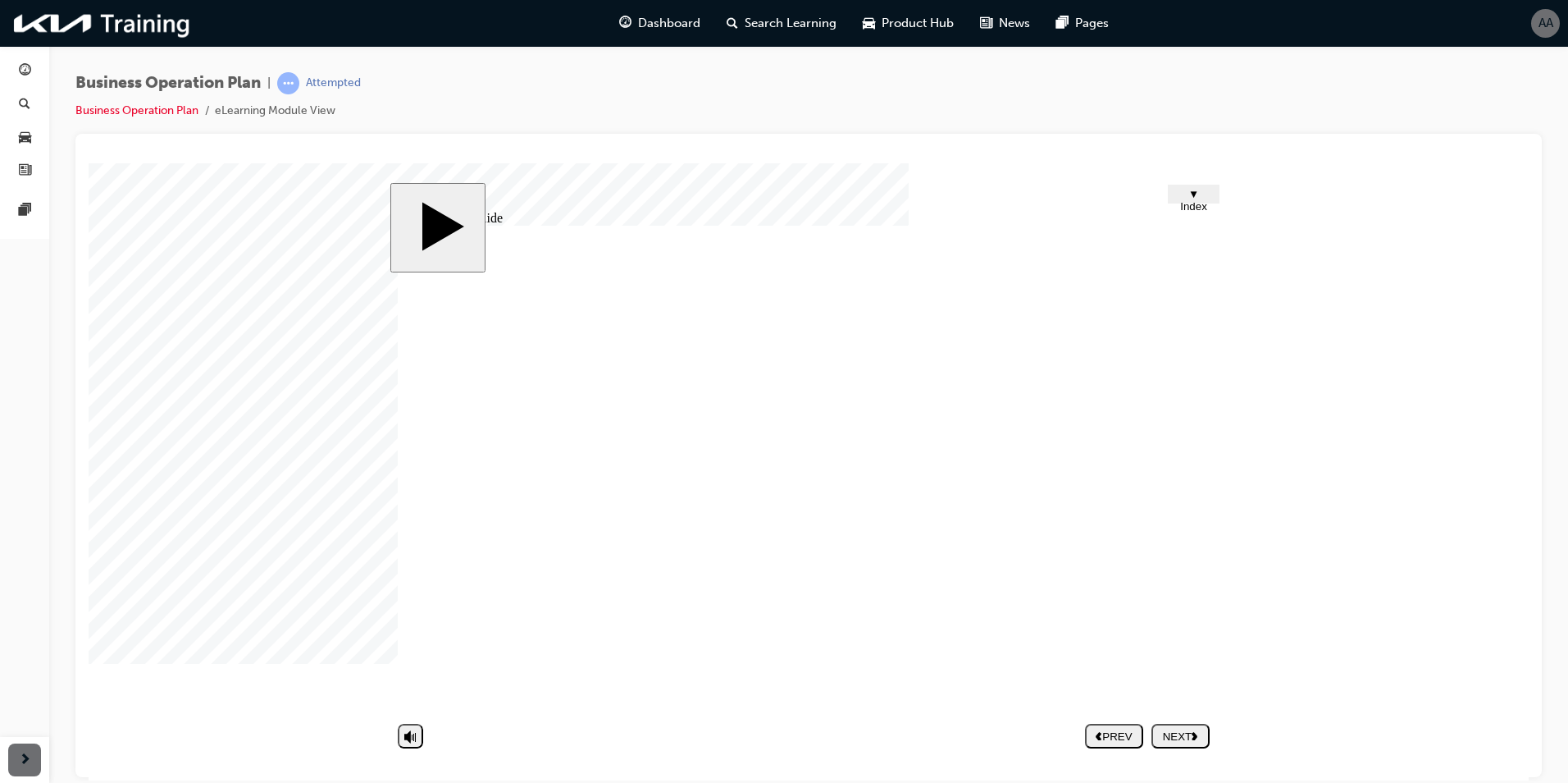
click at [1183, 724] on button "NEXT" at bounding box center [1180, 735] width 58 height 24
click at [1186, 730] on div "NEXT" at bounding box center [1180, 735] width 45 height 12
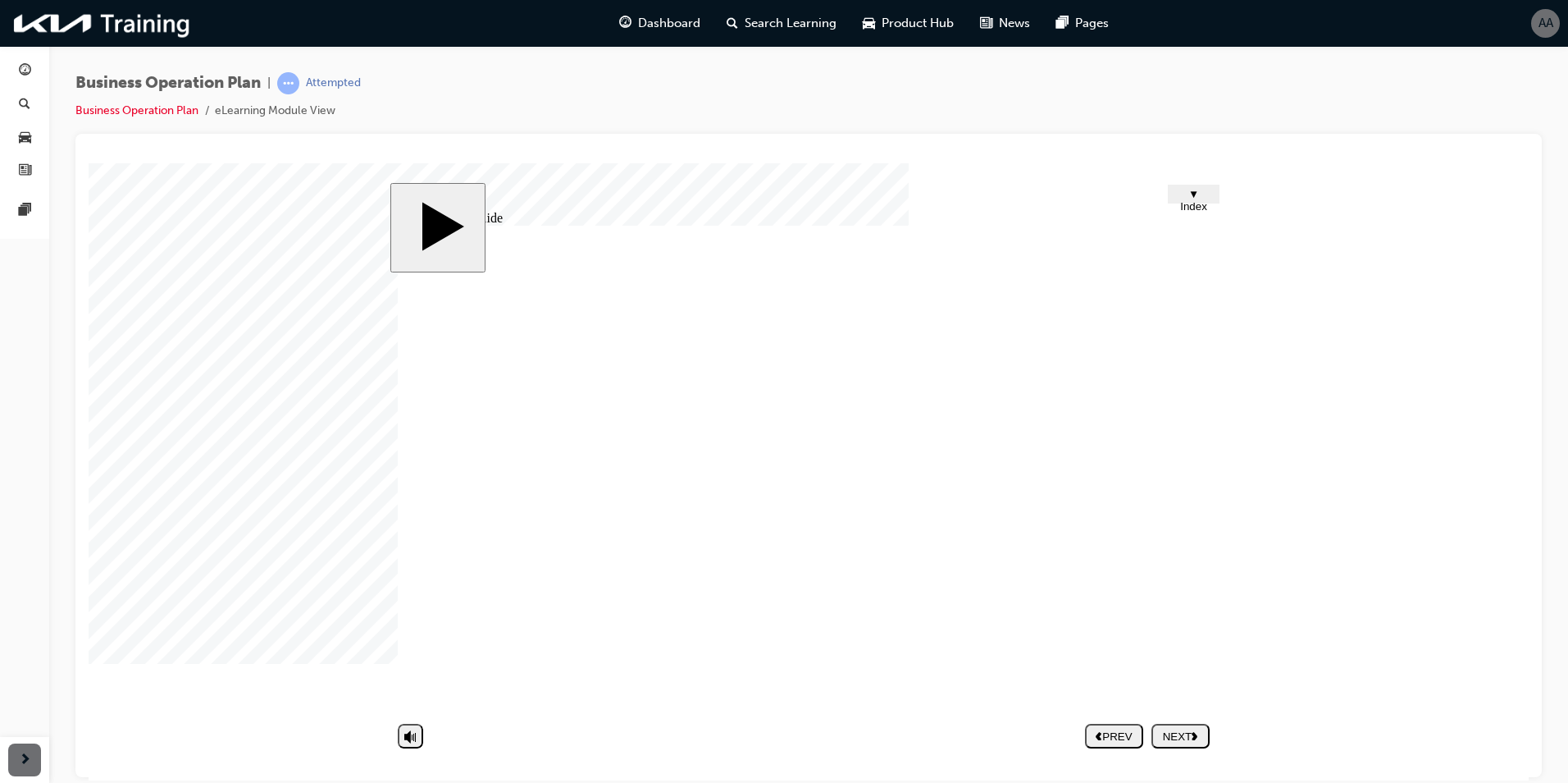
click at [1184, 747] on button "NEXT" at bounding box center [1180, 735] width 58 height 24
drag, startPoint x: 1169, startPoint y: 731, endPoint x: 1179, endPoint y: 726, distance: 11.2
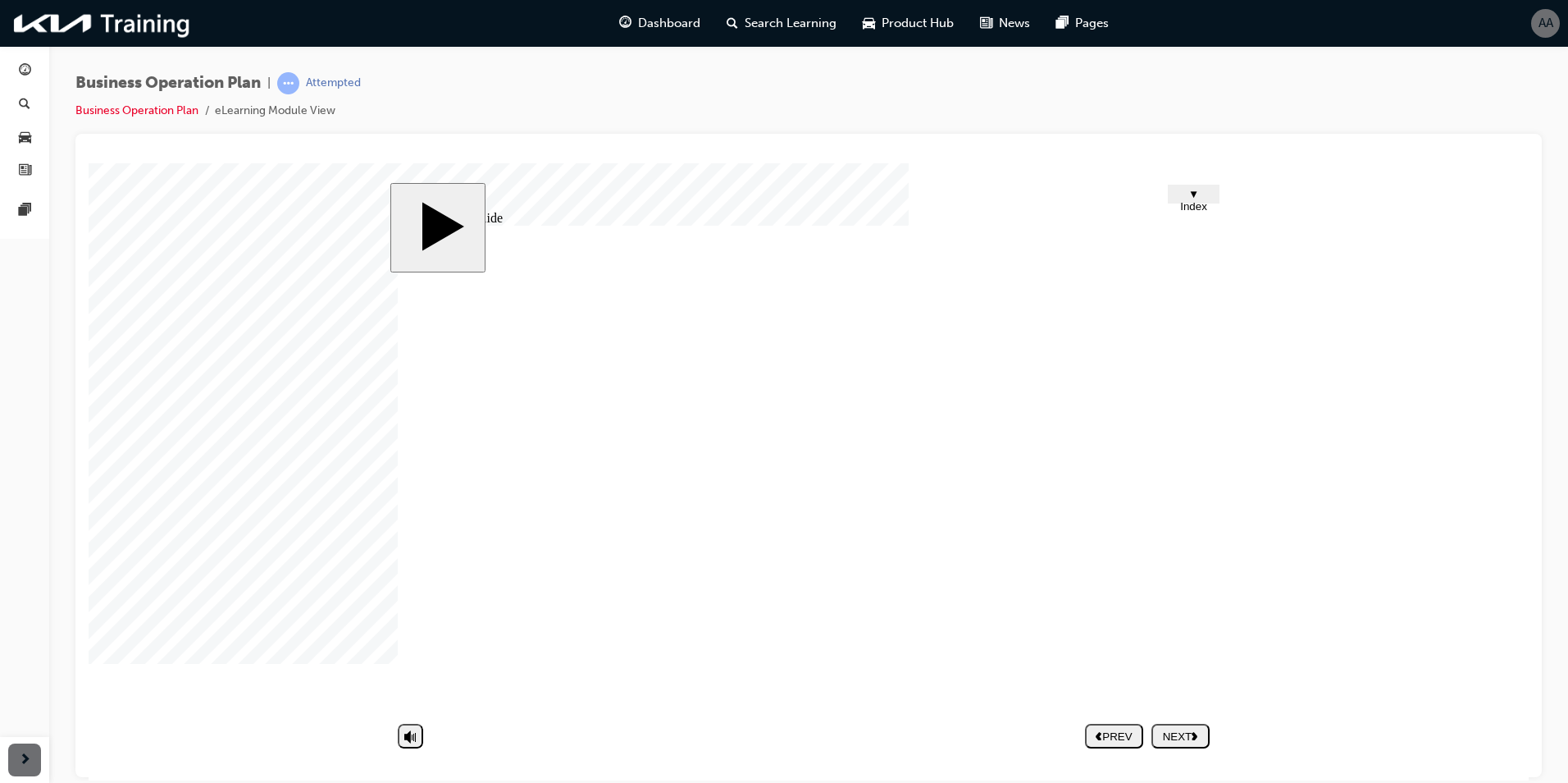
click at [1172, 732] on div "NEXT" at bounding box center [1180, 735] width 45 height 12
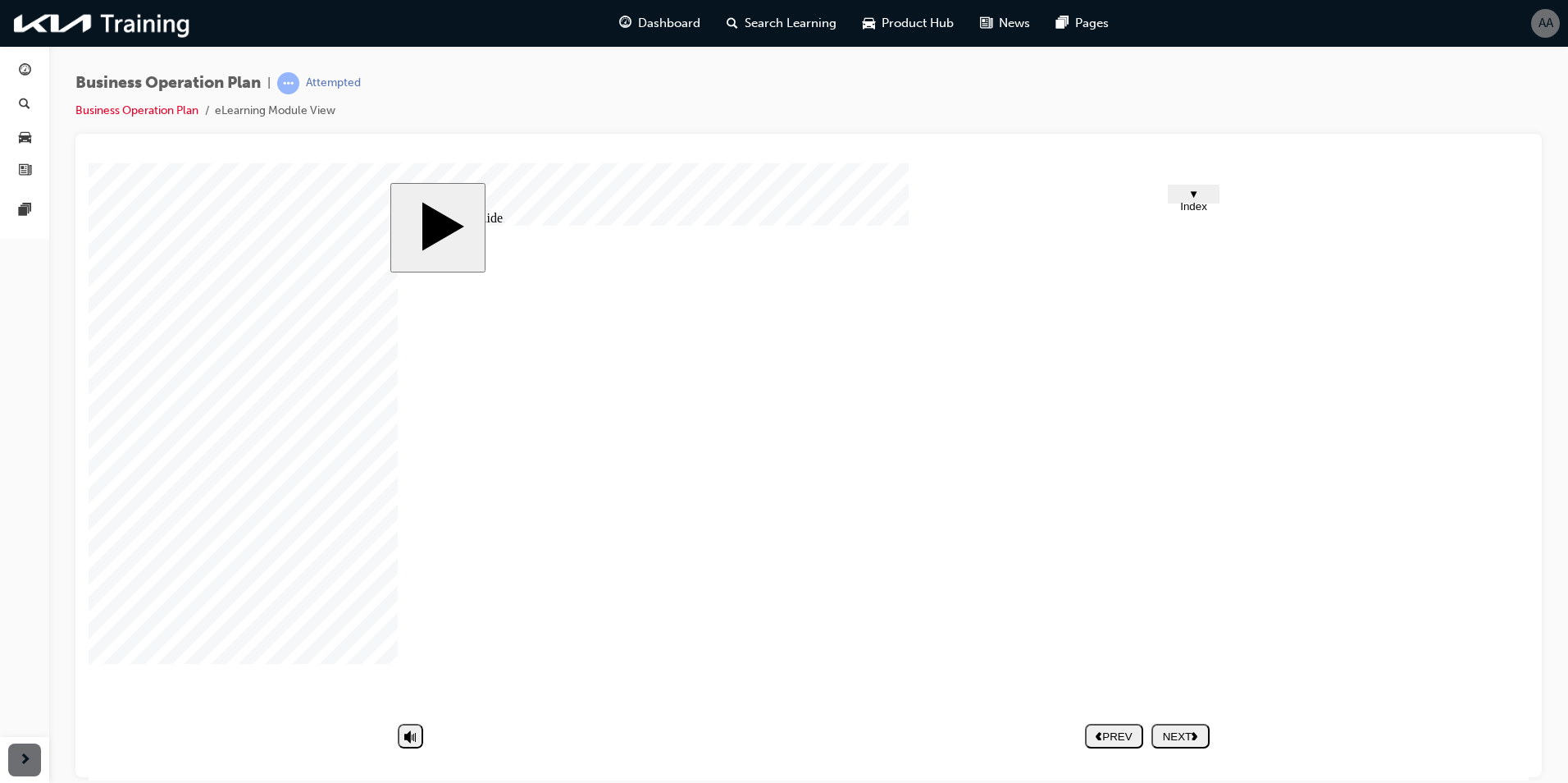
click at [1171, 738] on div "NEXT" at bounding box center [1180, 735] width 45 height 12
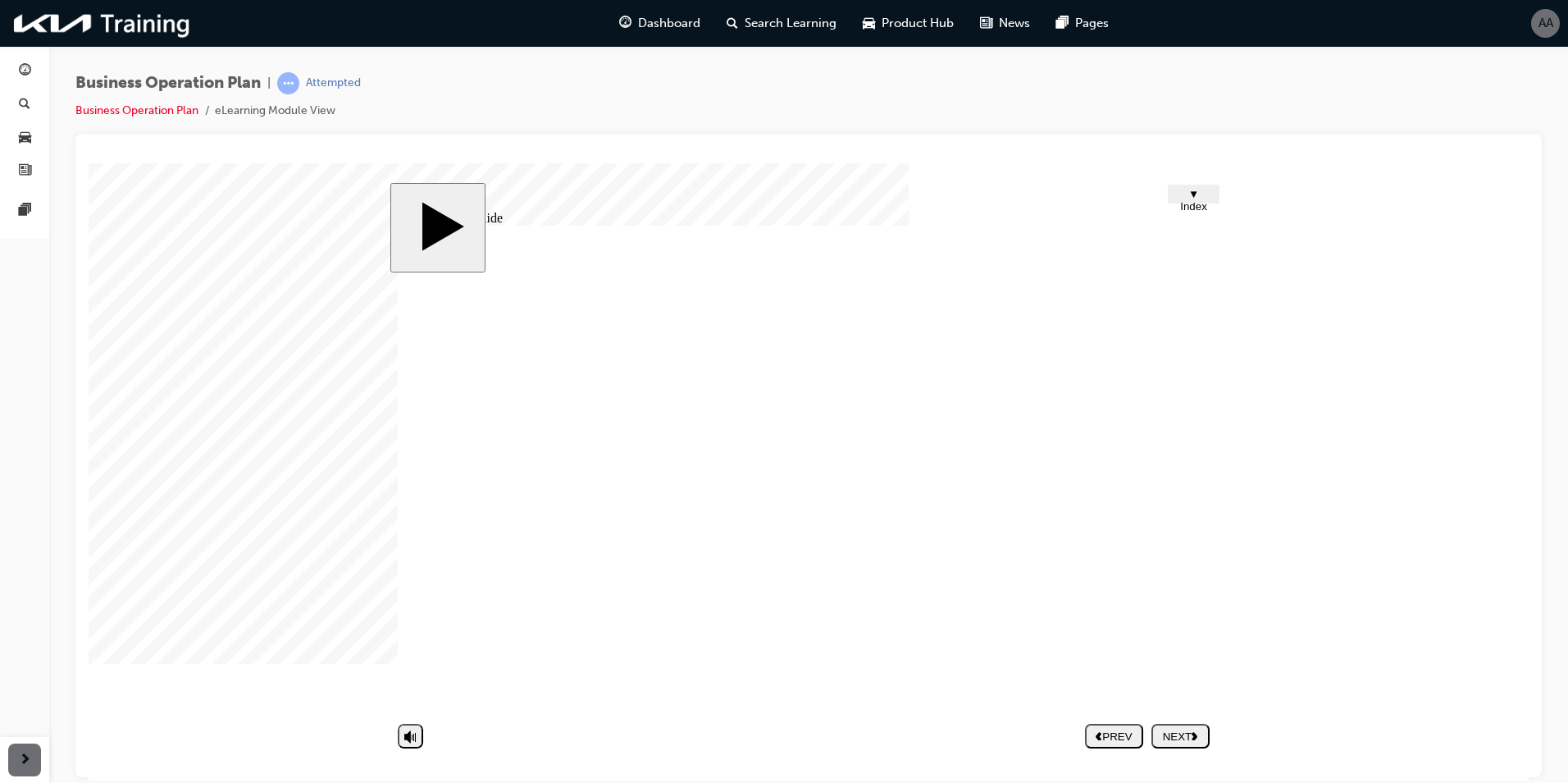
click at [1195, 741] on div "NEXT" at bounding box center [1180, 735] width 45 height 12
drag, startPoint x: 1180, startPoint y: 731, endPoint x: 1173, endPoint y: 751, distance: 21.2
click at [1179, 749] on nav "PREV NEXT SUBMIT" at bounding box center [1148, 735] width 125 height 37
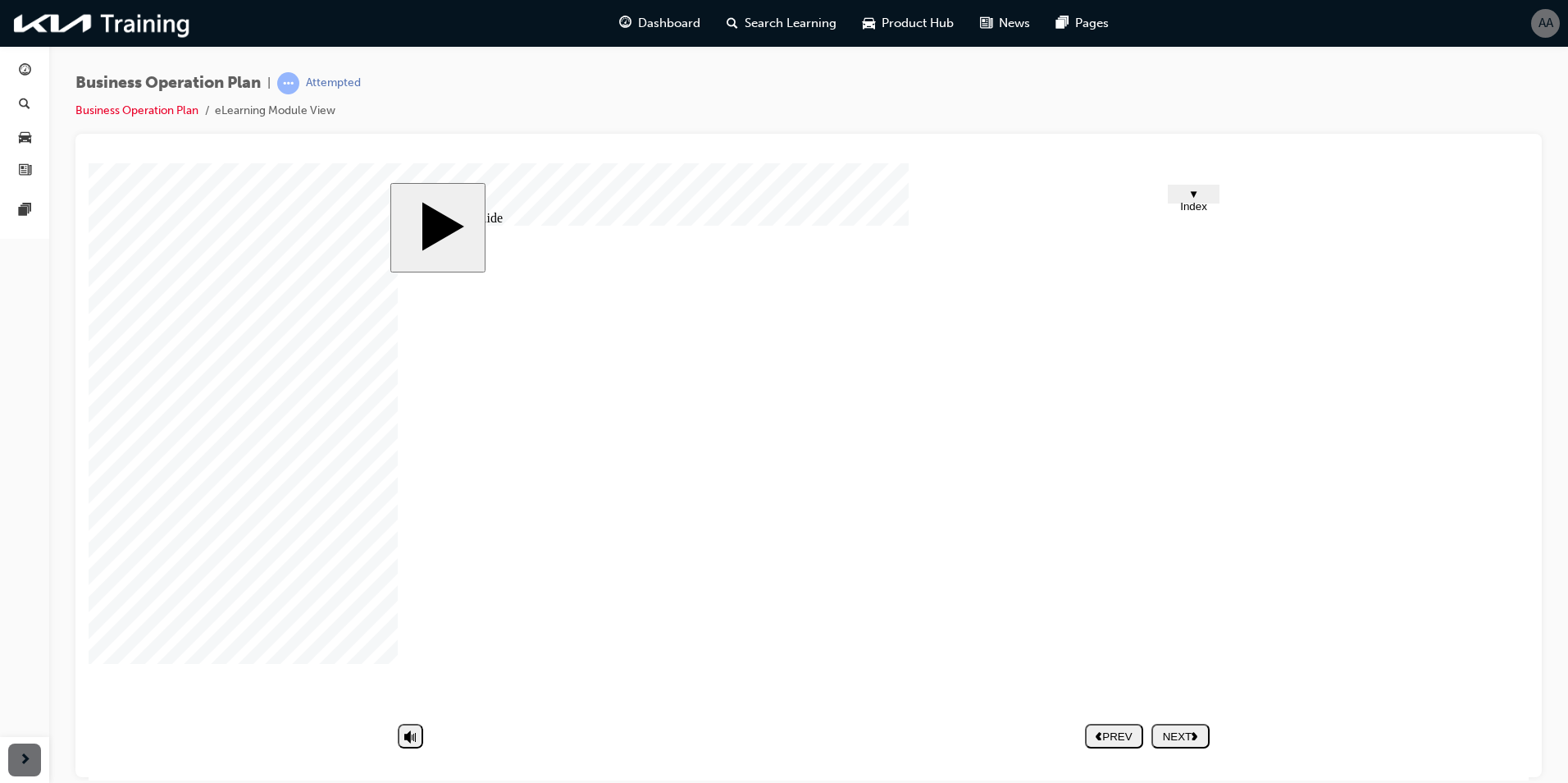
click at [1167, 734] on div "NEXT" at bounding box center [1180, 735] width 45 height 12
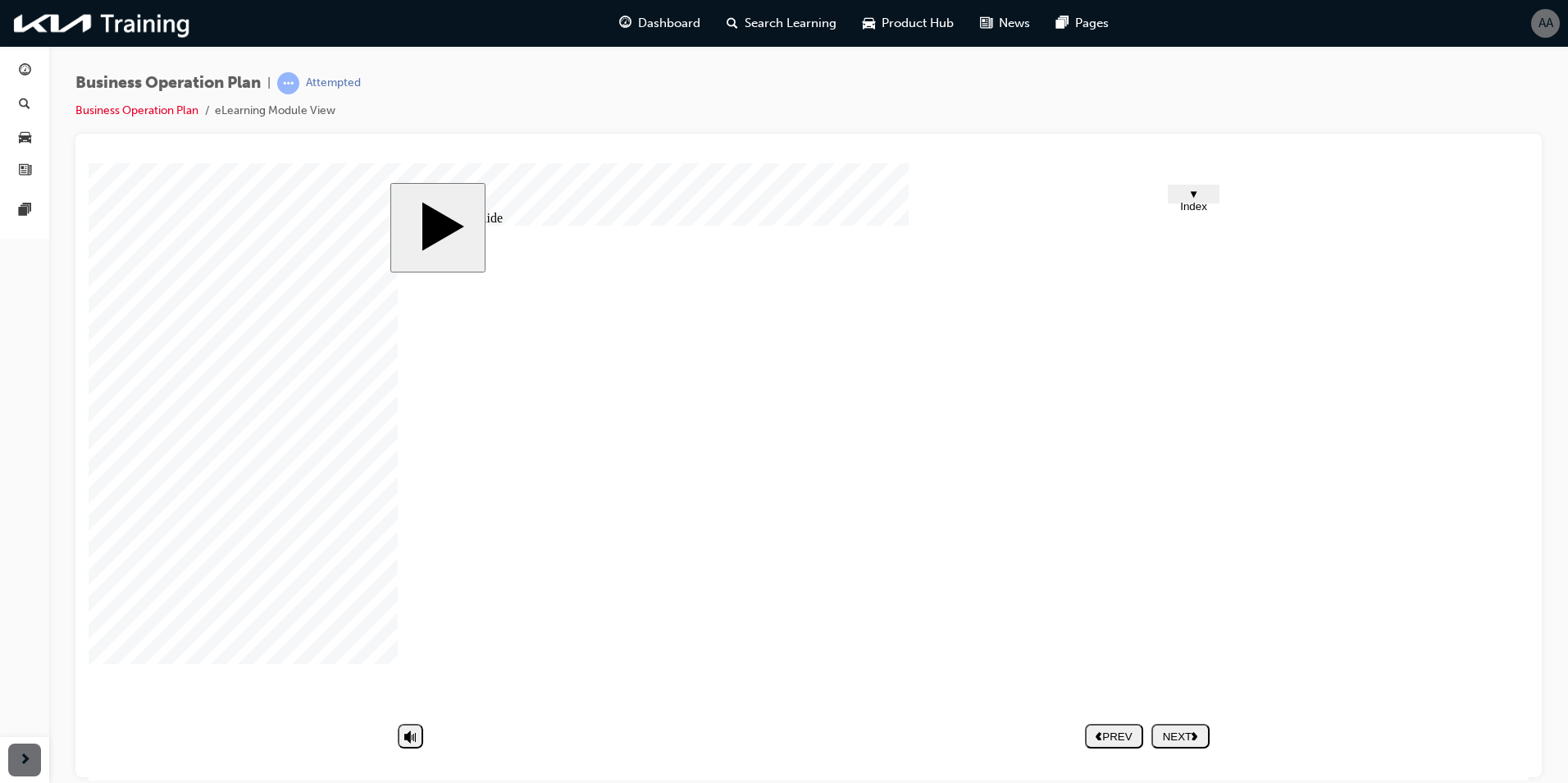
drag, startPoint x: 767, startPoint y: 478, endPoint x: 790, endPoint y: 460, distance: 29.2
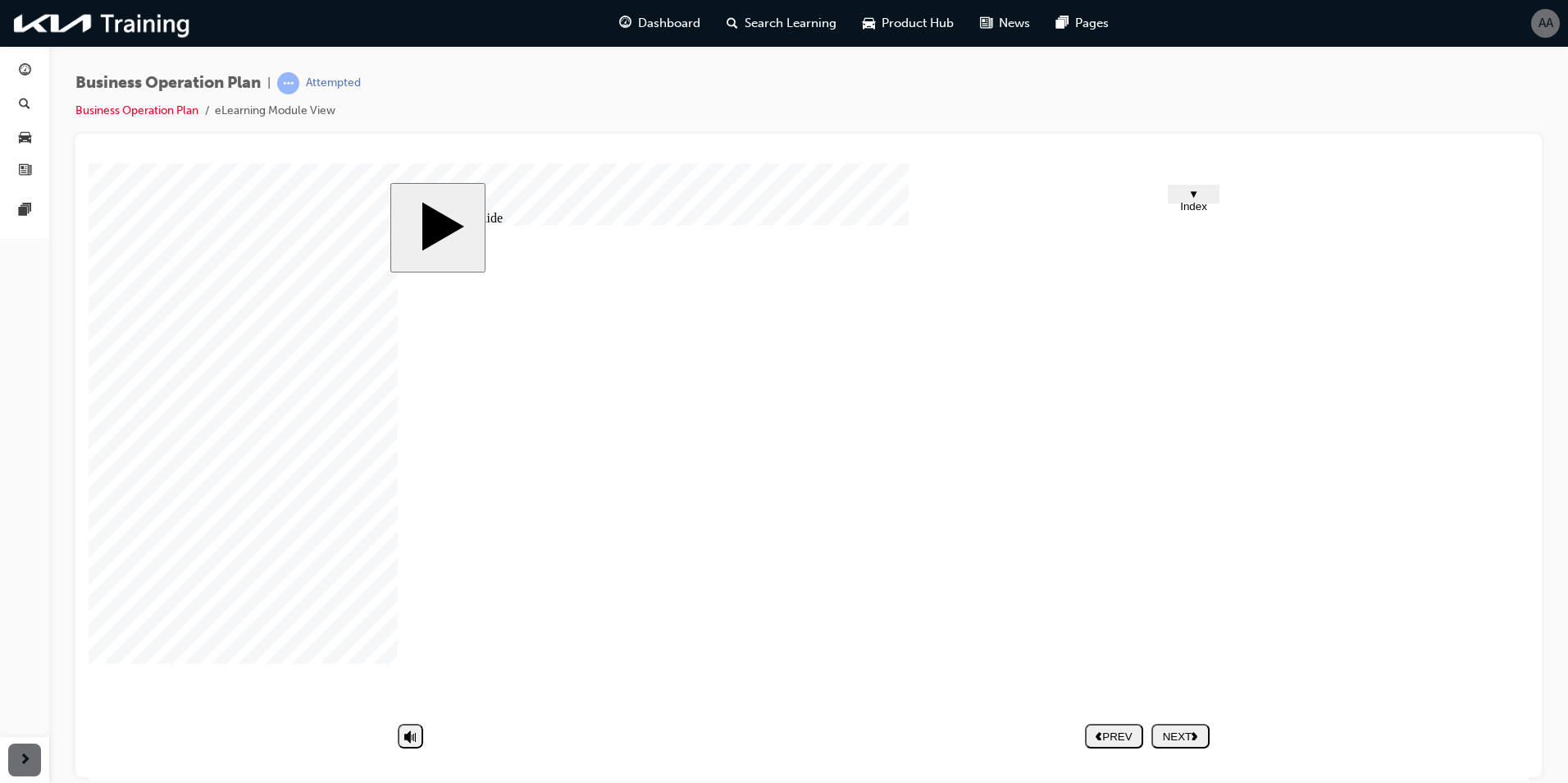
click at [1188, 730] on div "NEXT" at bounding box center [1180, 735] width 45 height 12
click at [170, 244] on div at bounding box center [130, 203] width 82 height 82
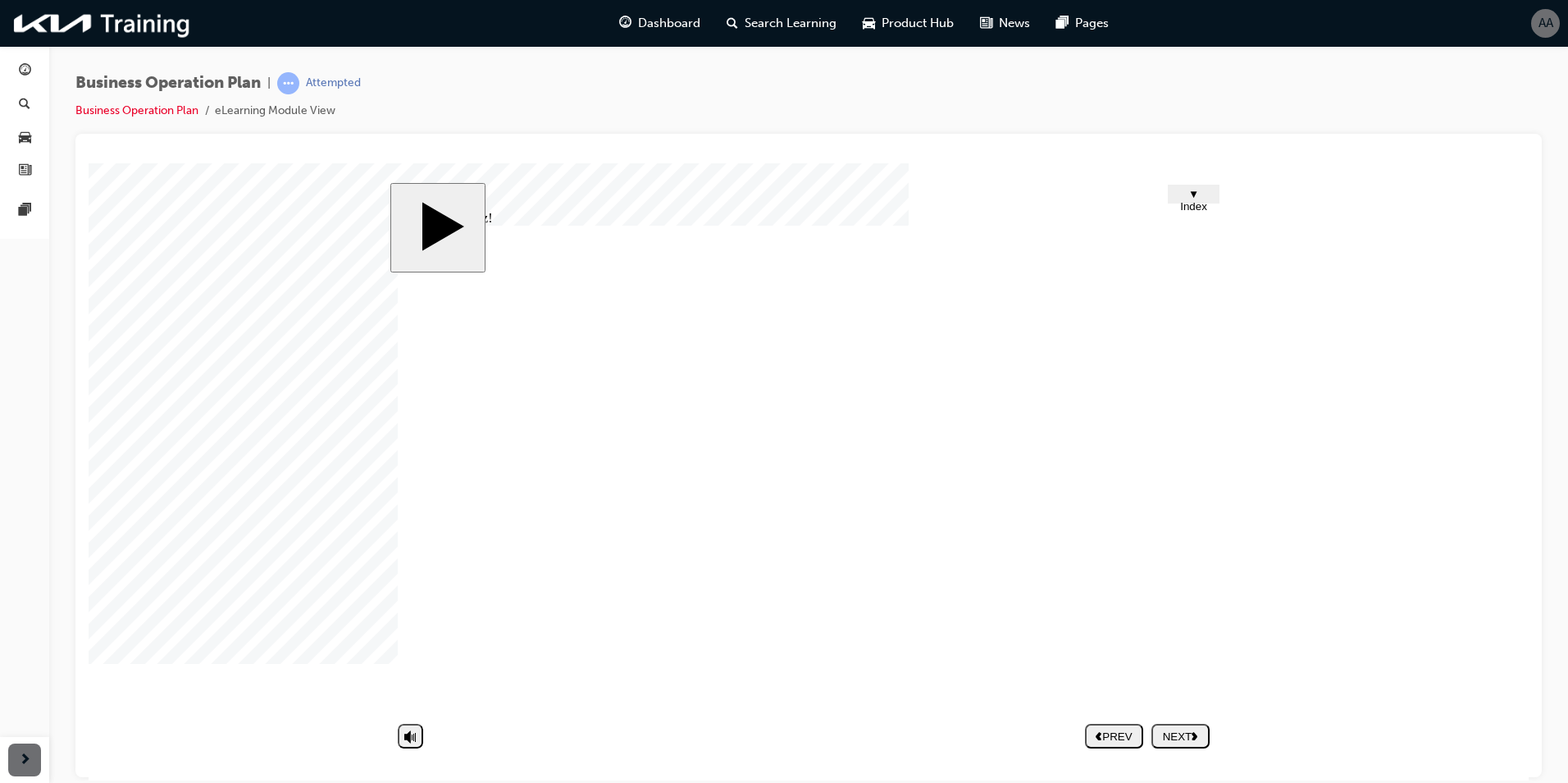
click at [170, 244] on div at bounding box center [130, 203] width 82 height 82
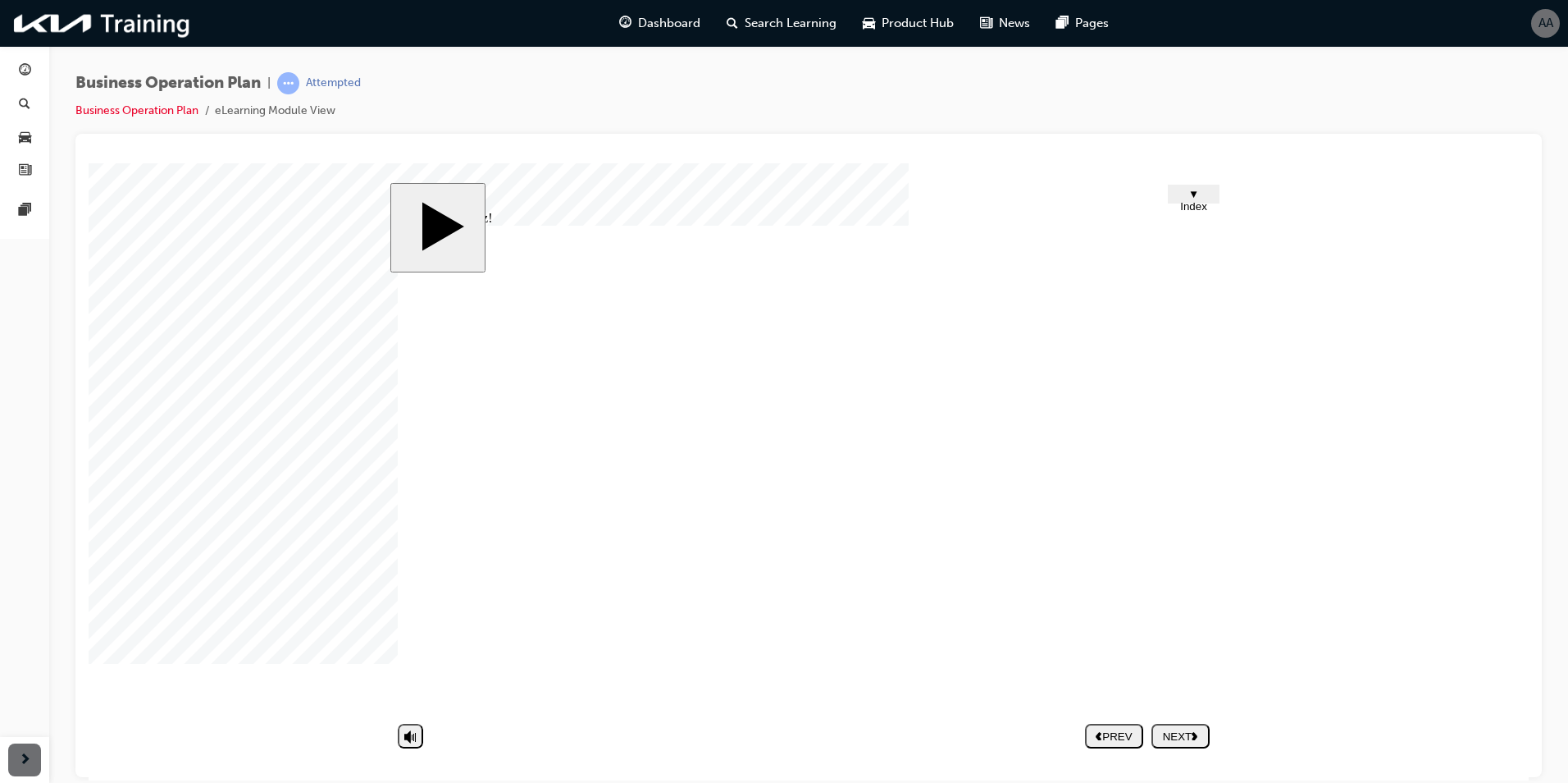
click at [170, 244] on div at bounding box center [130, 203] width 82 height 82
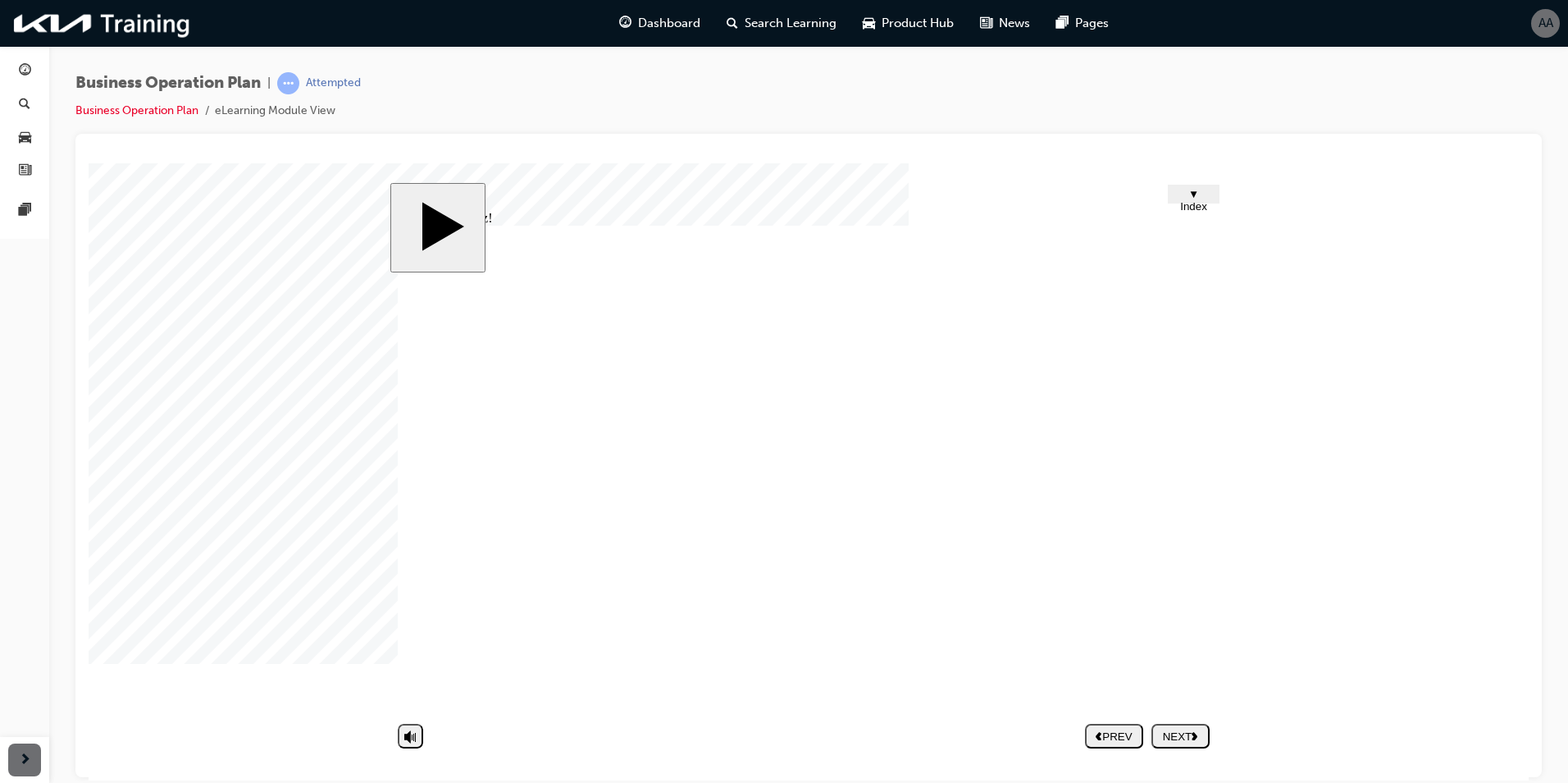
click at [170, 244] on div at bounding box center [130, 203] width 82 height 82
drag, startPoint x: 1107, startPoint y: 584, endPoint x: 1126, endPoint y: 585, distance: 19.0
click at [170, 244] on div at bounding box center [130, 203] width 82 height 82
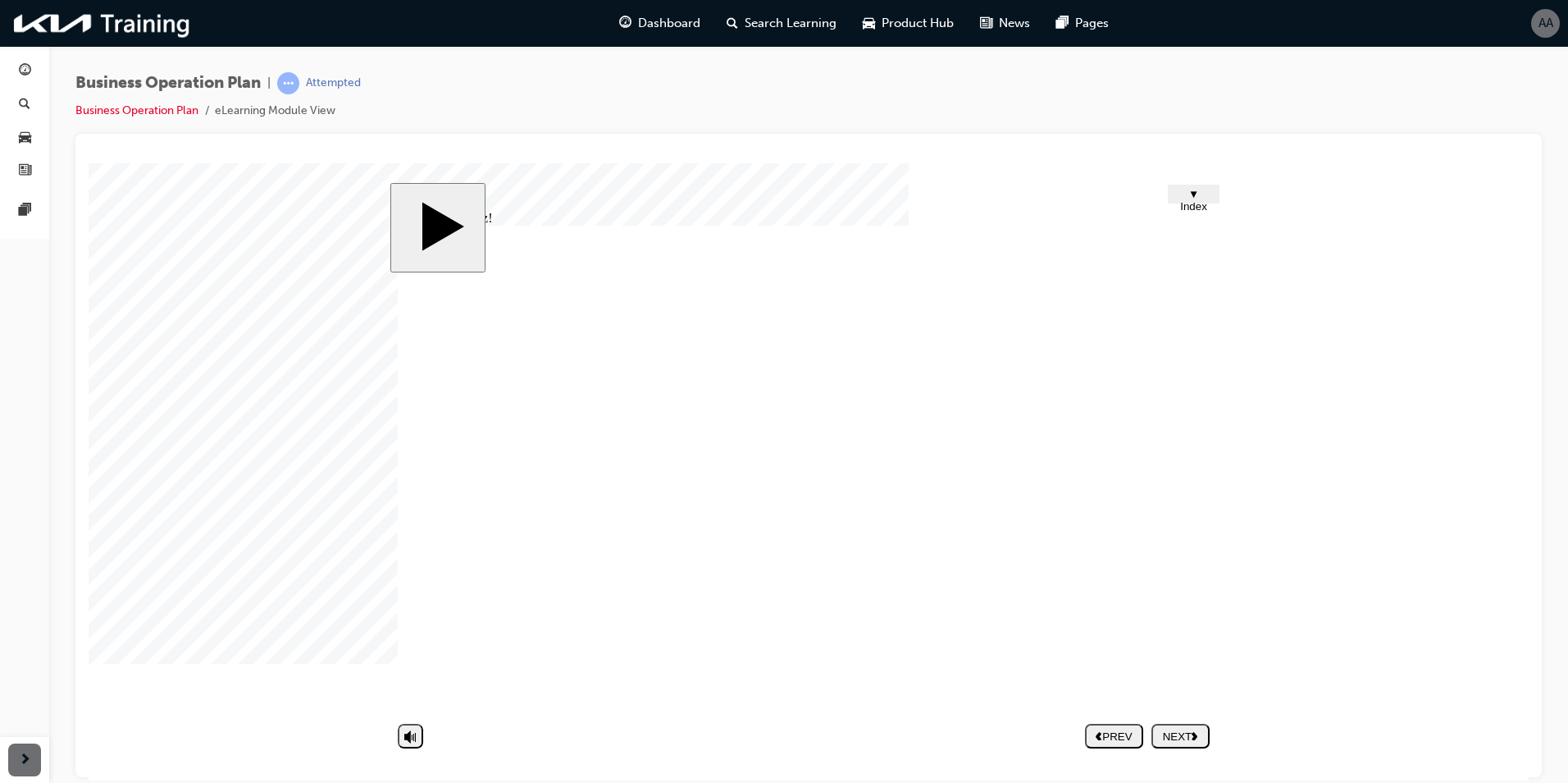
drag, startPoint x: 1167, startPoint y: 736, endPoint x: 1148, endPoint y: 736, distance: 19.0
click at [170, 244] on div at bounding box center [130, 203] width 82 height 82
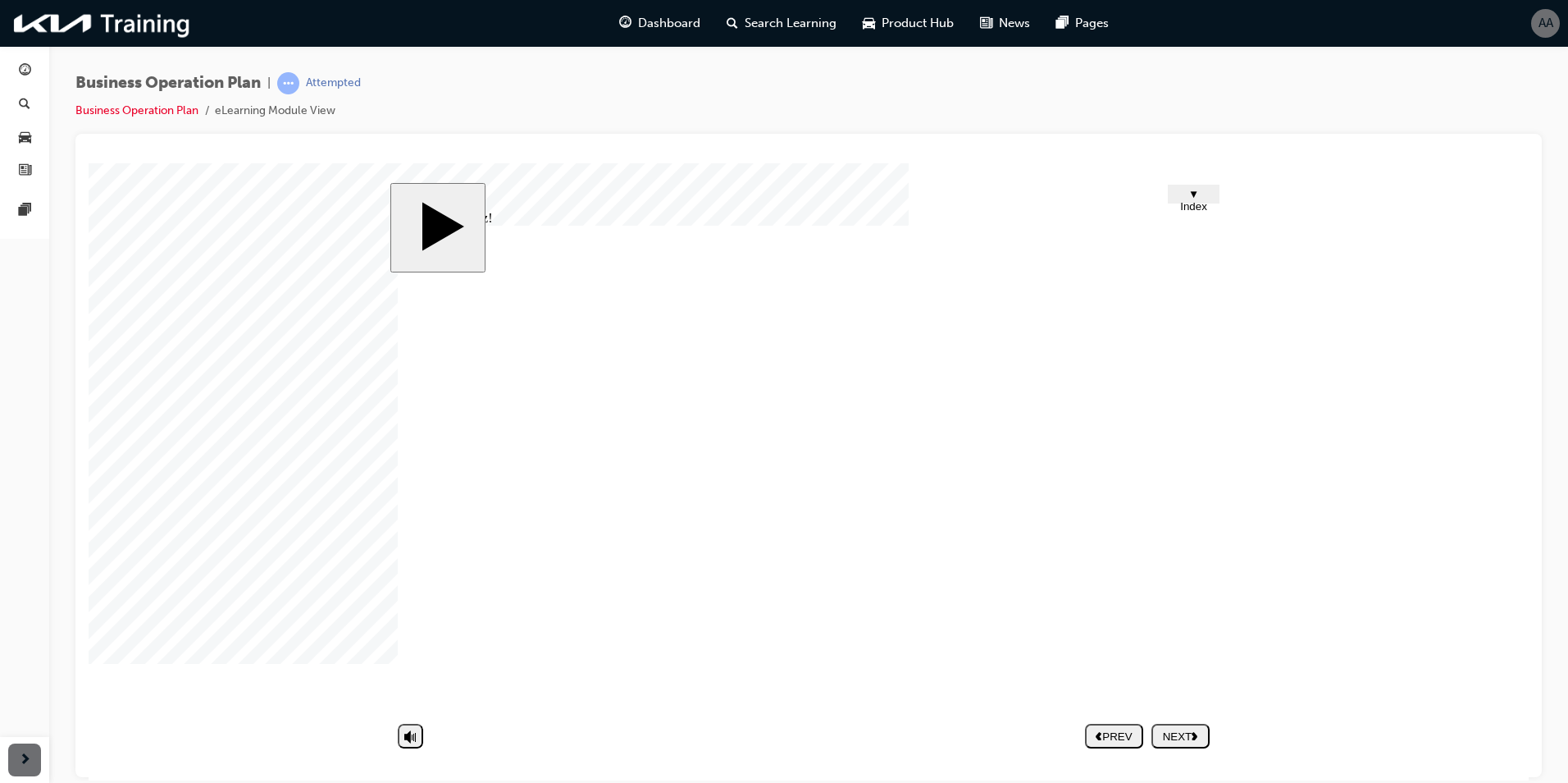
click at [170, 244] on div at bounding box center [130, 203] width 82 height 82
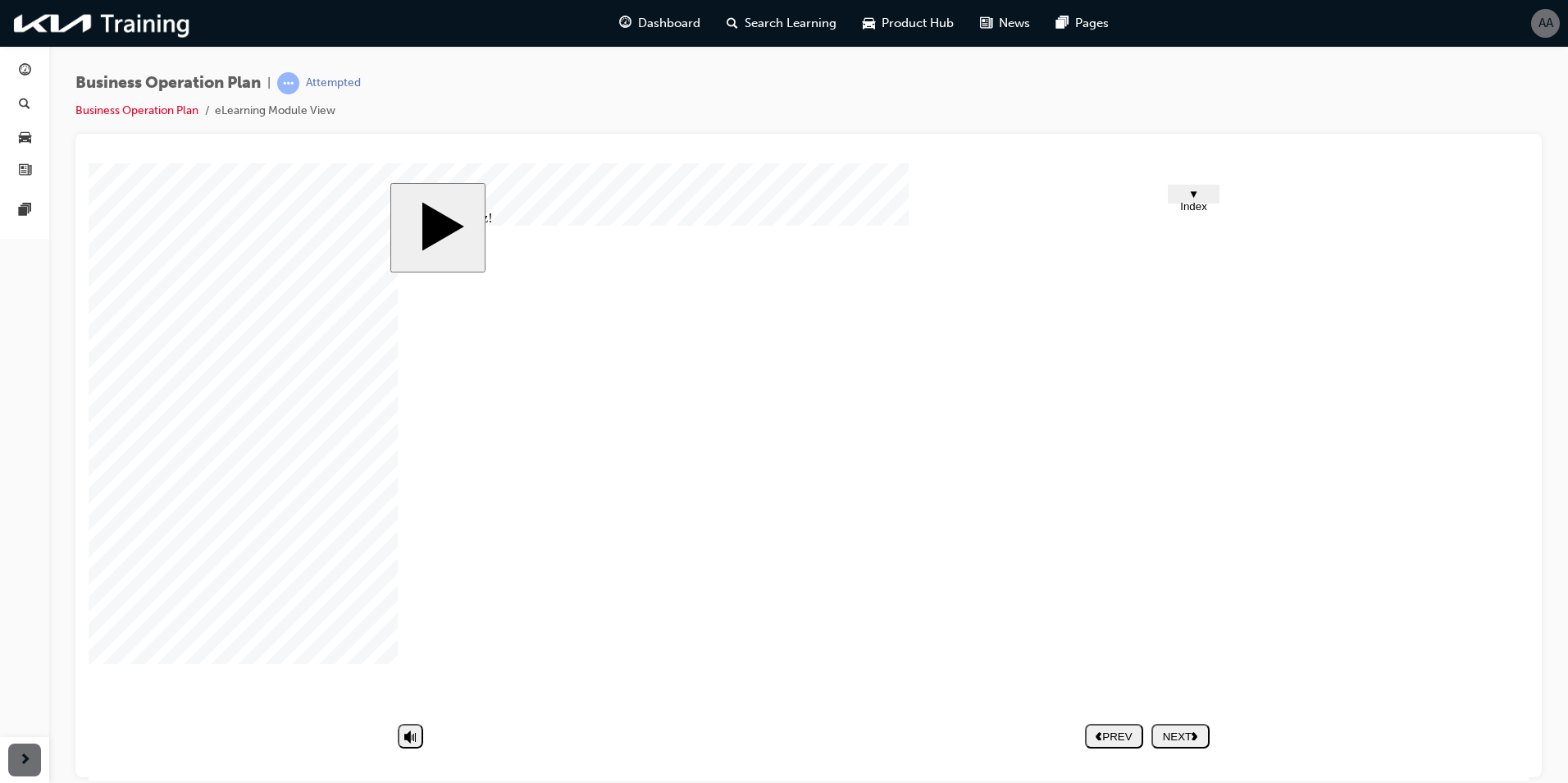
click at [170, 244] on div at bounding box center [130, 203] width 82 height 82
drag, startPoint x: 1165, startPoint y: 650, endPoint x: 1186, endPoint y: 695, distance: 49.7
click at [170, 244] on div at bounding box center [130, 203] width 82 height 82
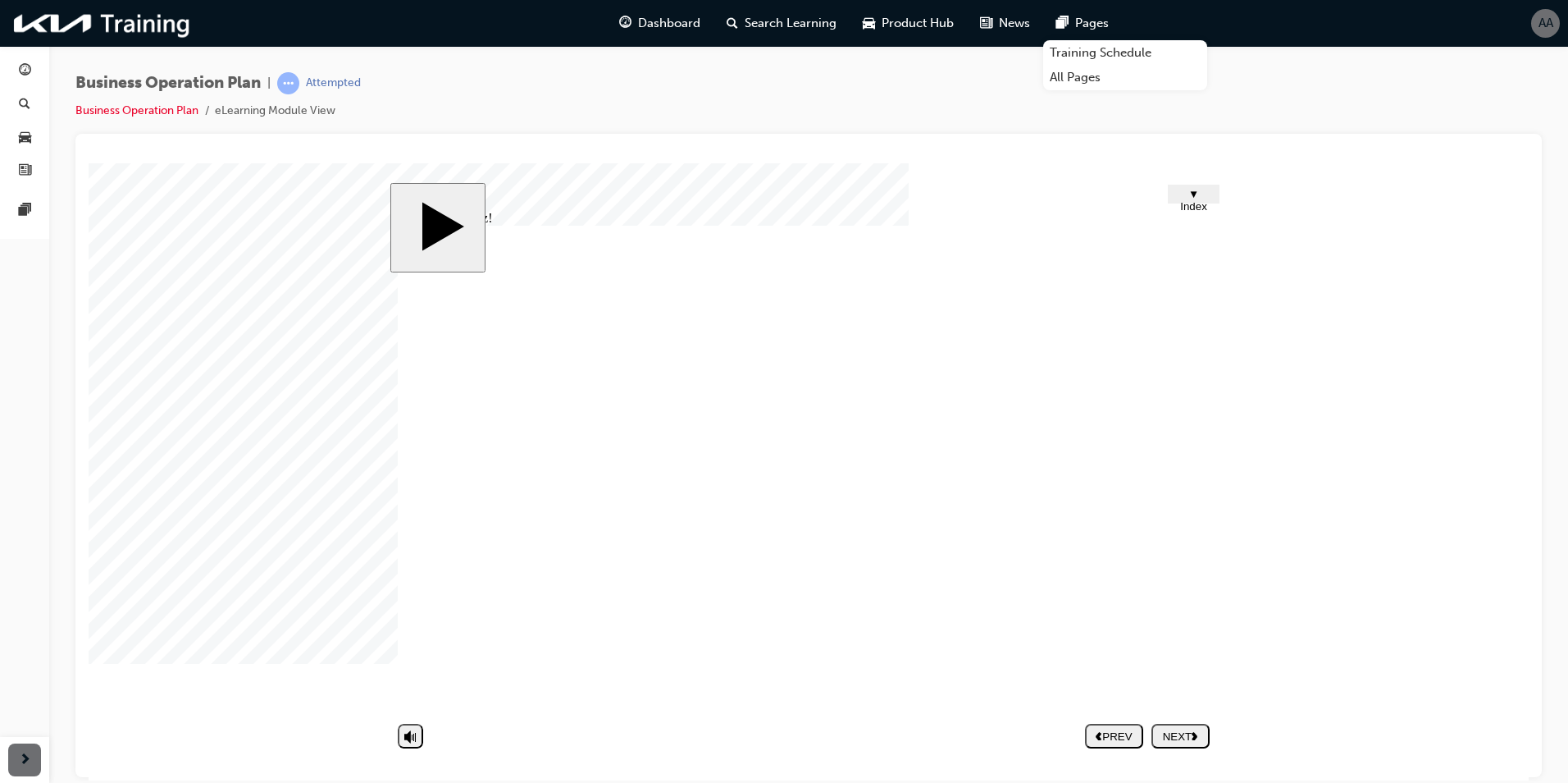
click at [170, 244] on div at bounding box center [130, 203] width 82 height 82
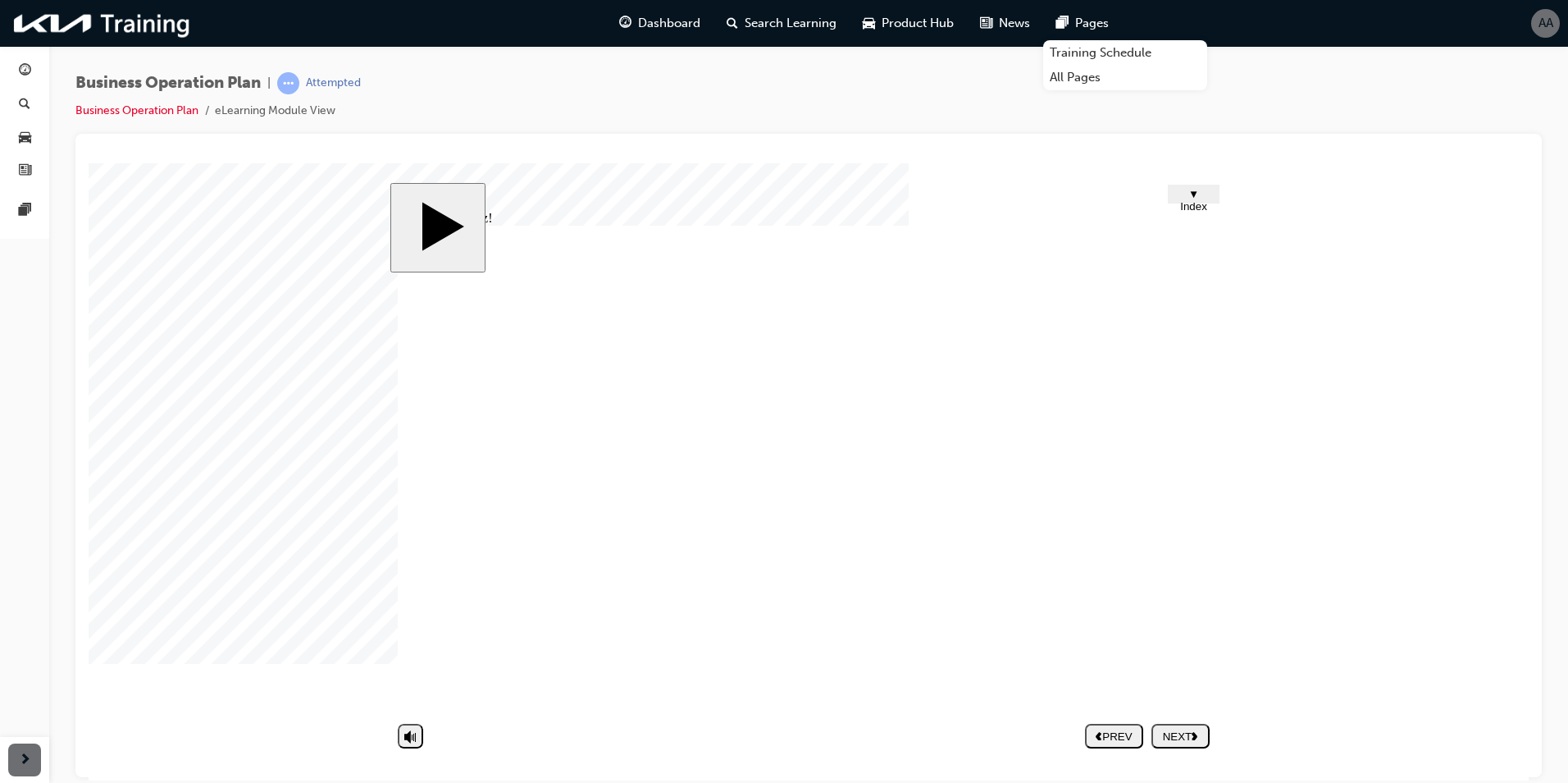
drag, startPoint x: 1181, startPoint y: 723, endPoint x: 1174, endPoint y: 740, distance: 18.4
click at [170, 244] on div at bounding box center [130, 203] width 82 height 82
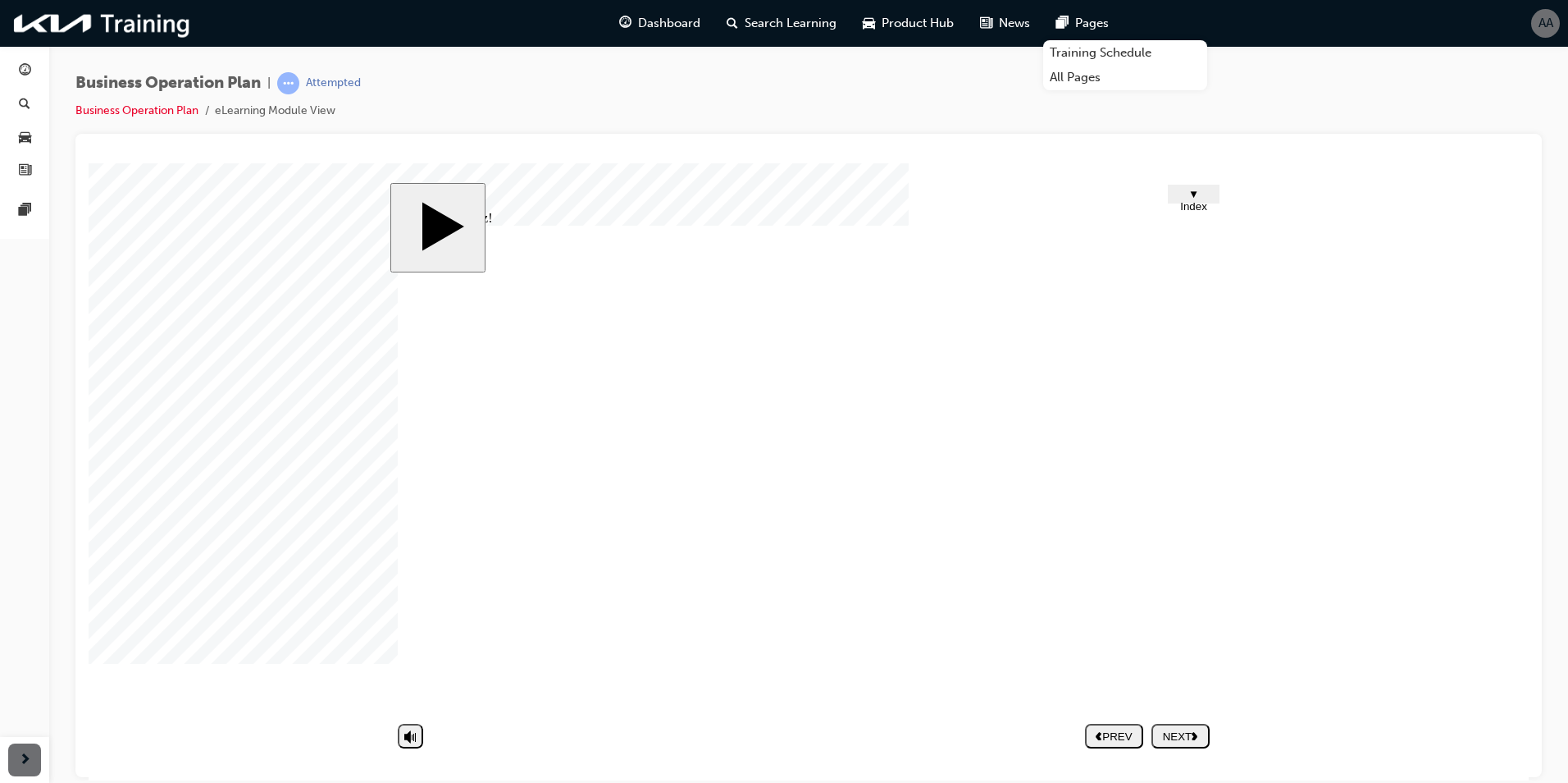
click at [170, 244] on div at bounding box center [130, 203] width 82 height 82
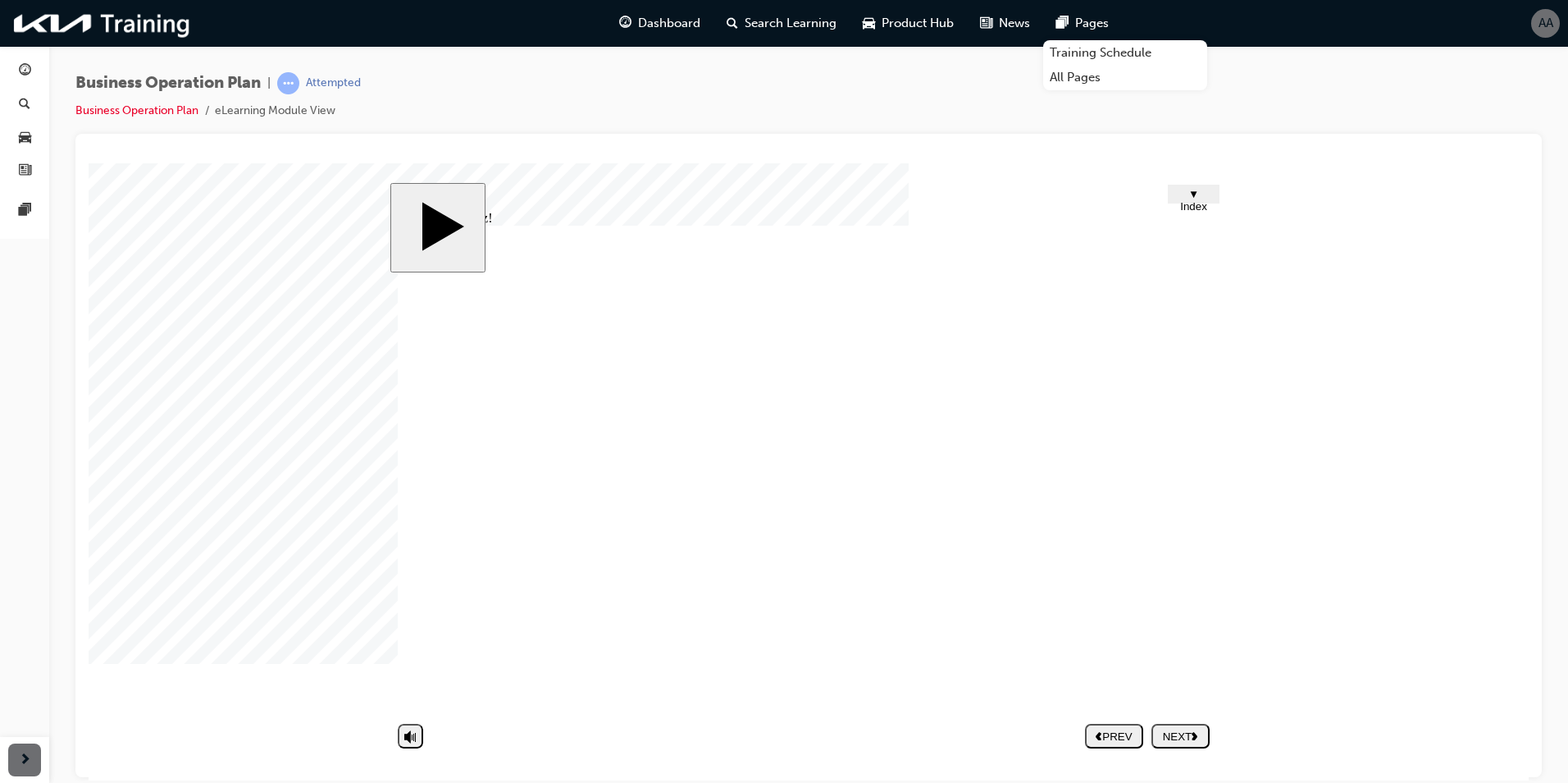
click at [170, 244] on div at bounding box center [130, 203] width 82 height 82
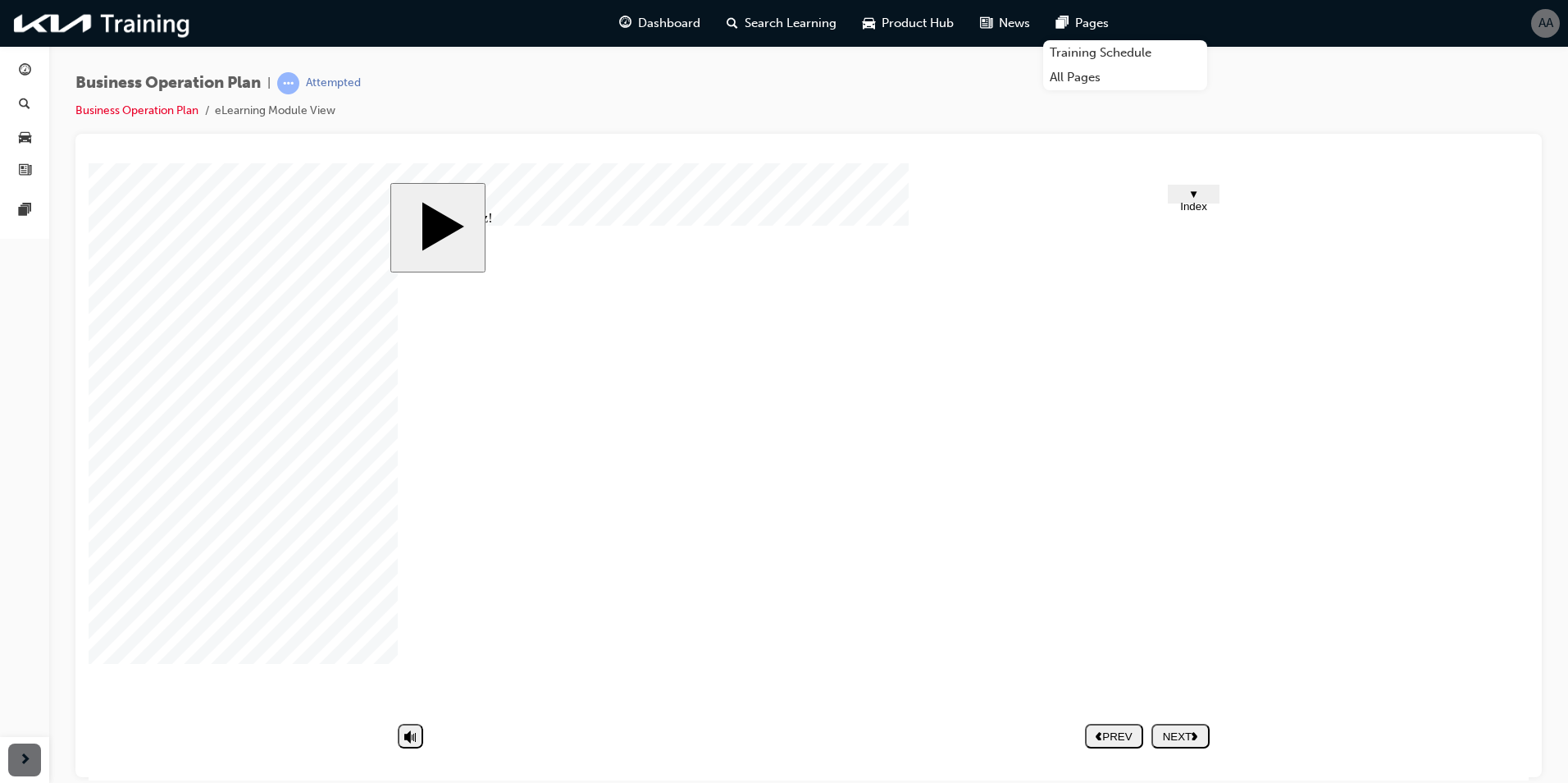
click at [170, 244] on div at bounding box center [130, 203] width 82 height 82
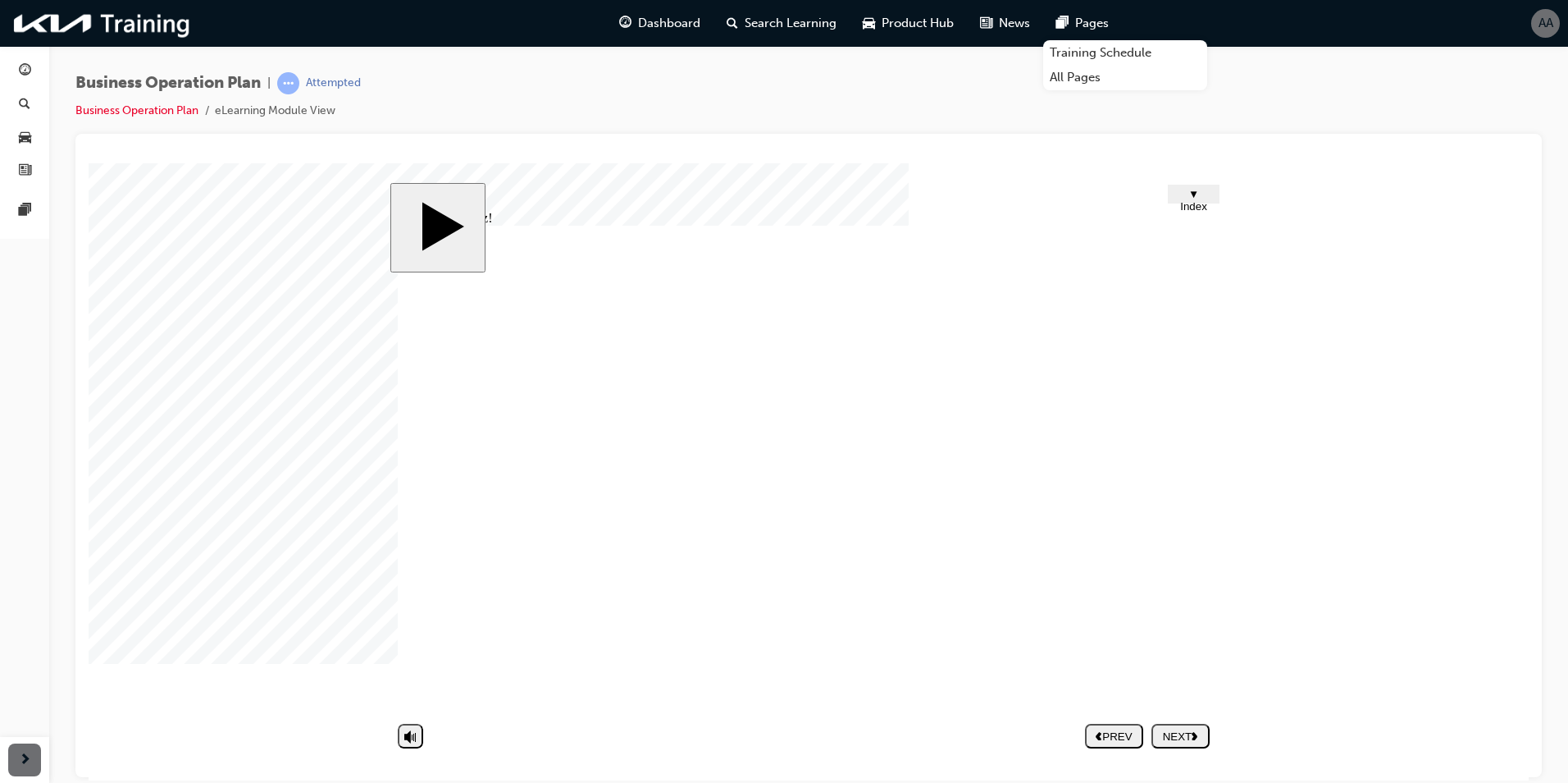
click at [170, 244] on div at bounding box center [130, 203] width 82 height 82
click at [35, 105] on link "button" at bounding box center [24, 104] width 36 height 31
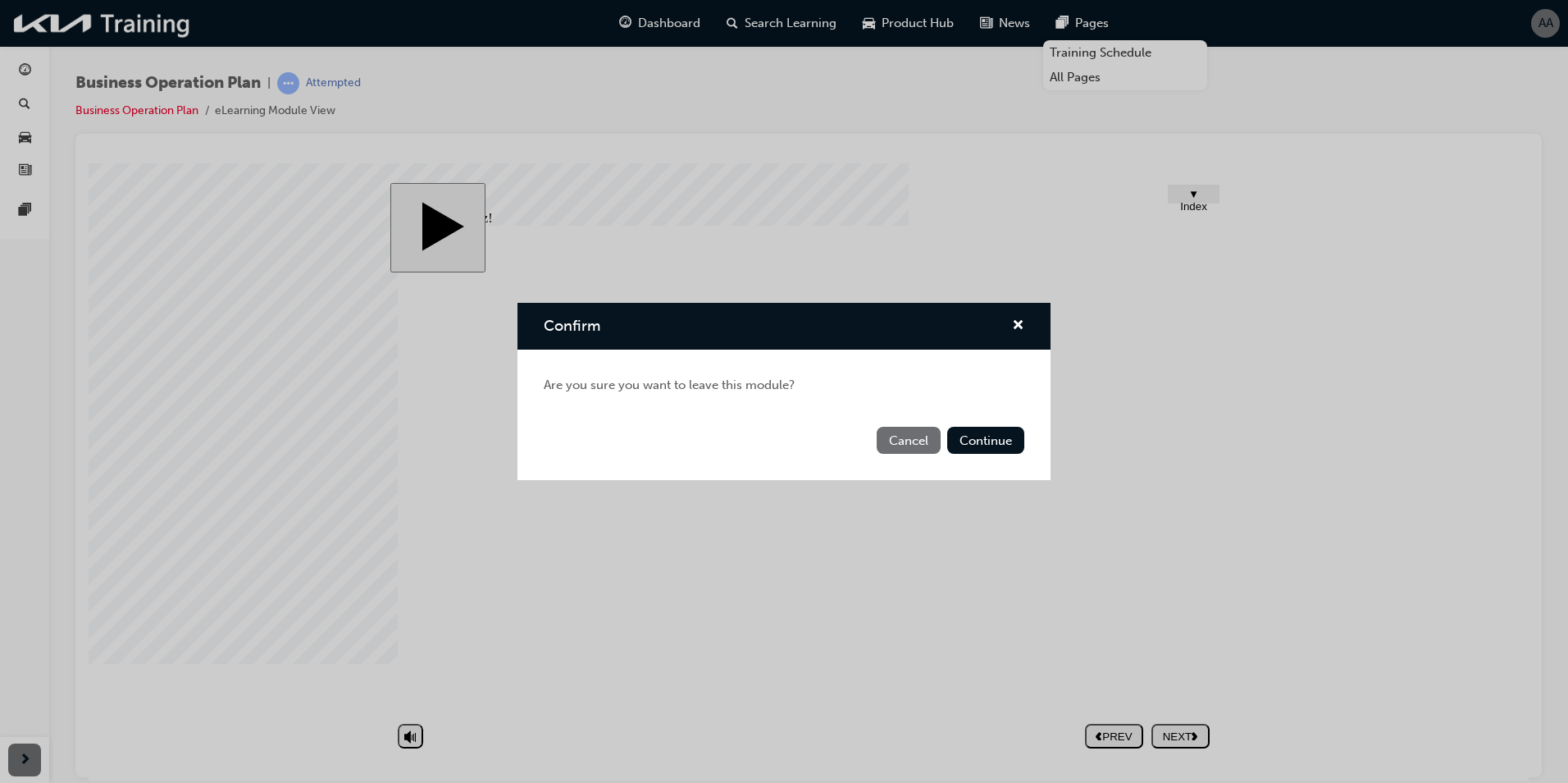
click at [914, 435] on button "Cancel" at bounding box center [908, 440] width 64 height 27
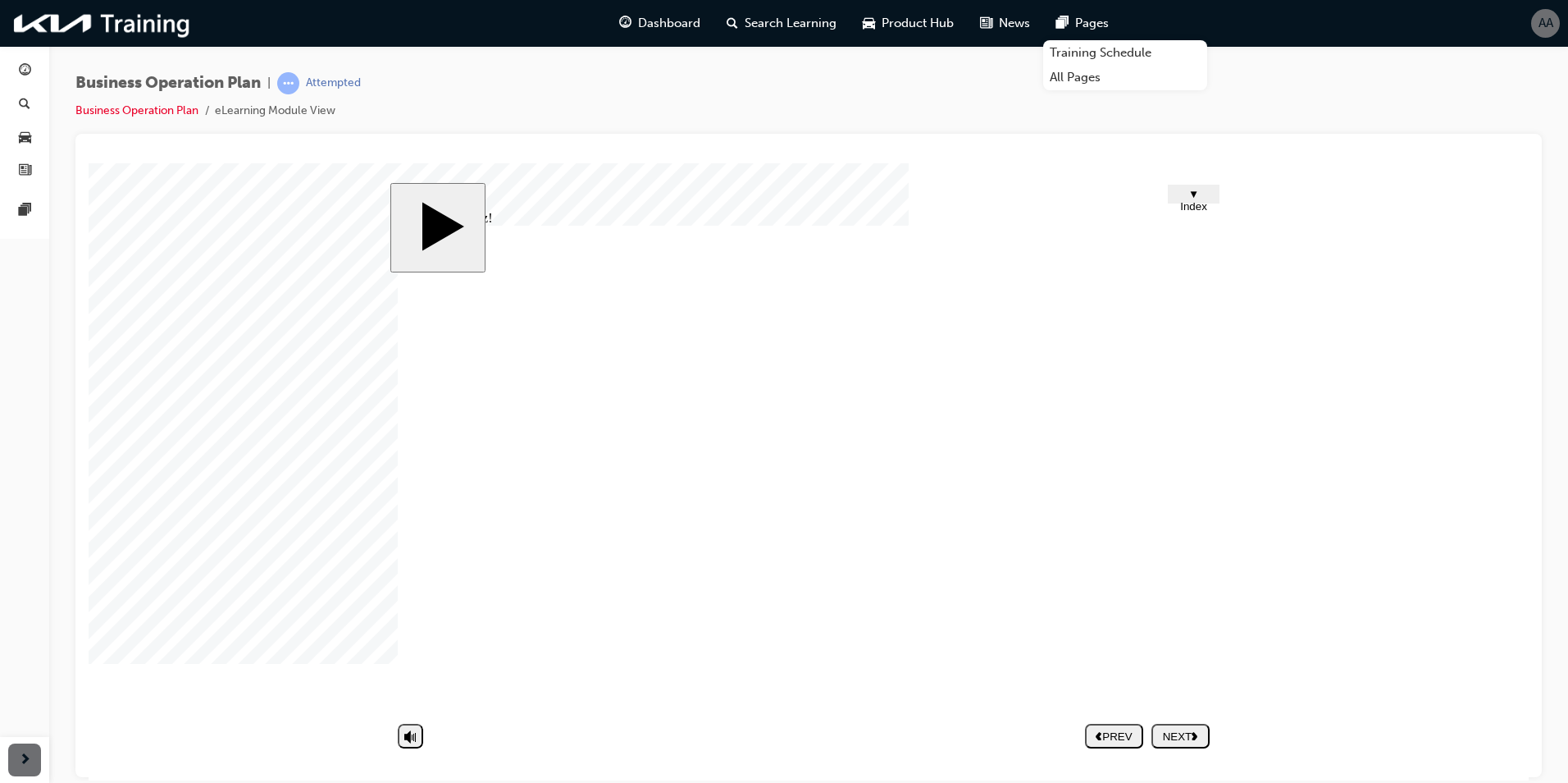
click at [126, 168] on div at bounding box center [130, 203] width 82 height 82
click at [170, 244] on div at bounding box center [130, 203] width 82 height 82
click at [29, 105] on span "search-icon" at bounding box center [24, 105] width 11 height 15
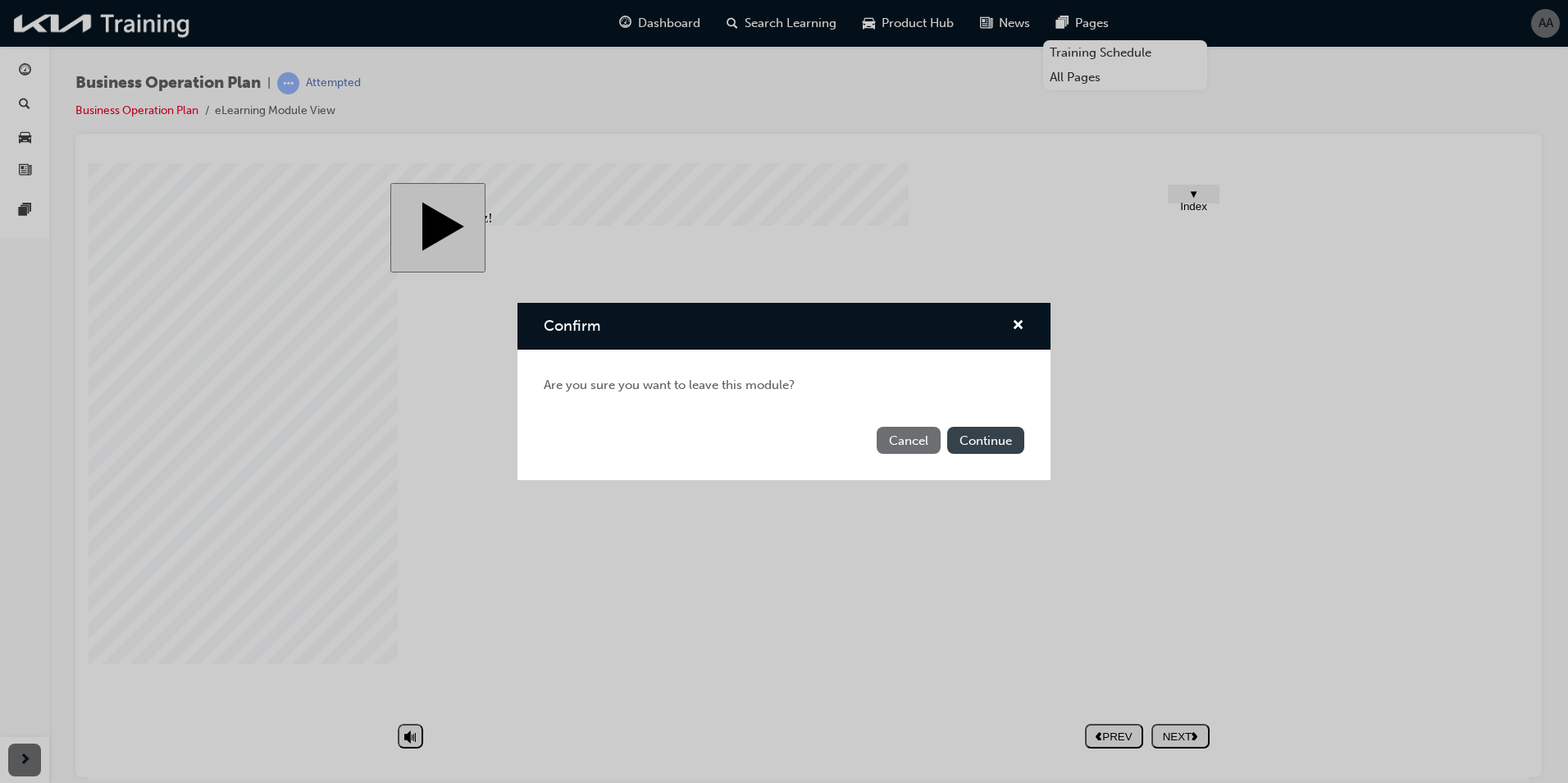
click at [958, 447] on button "Continue" at bounding box center [986, 440] width 77 height 27
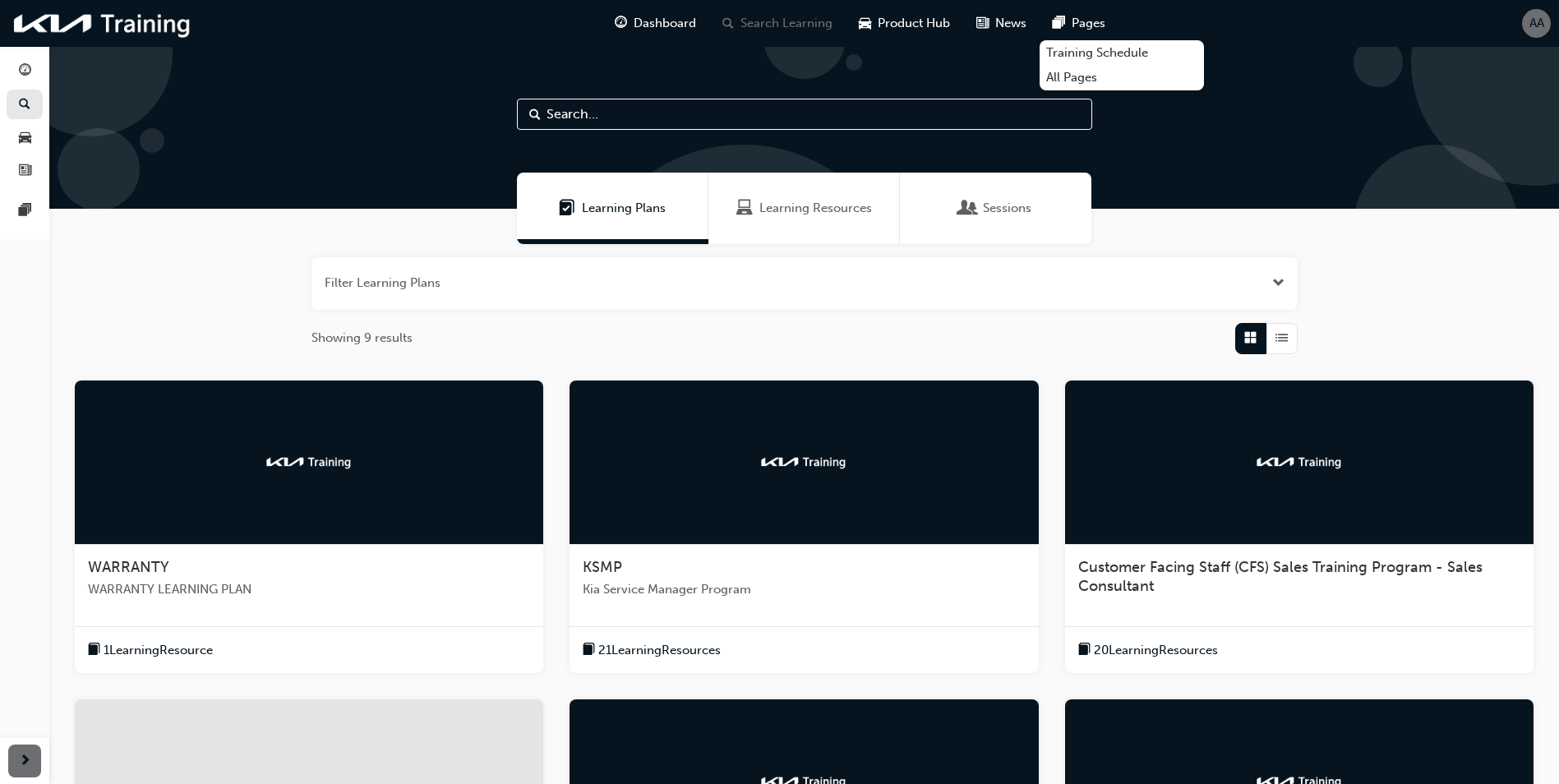
click at [701, 592] on span "Kia Service Manager Program" at bounding box center [804, 589] width 442 height 19
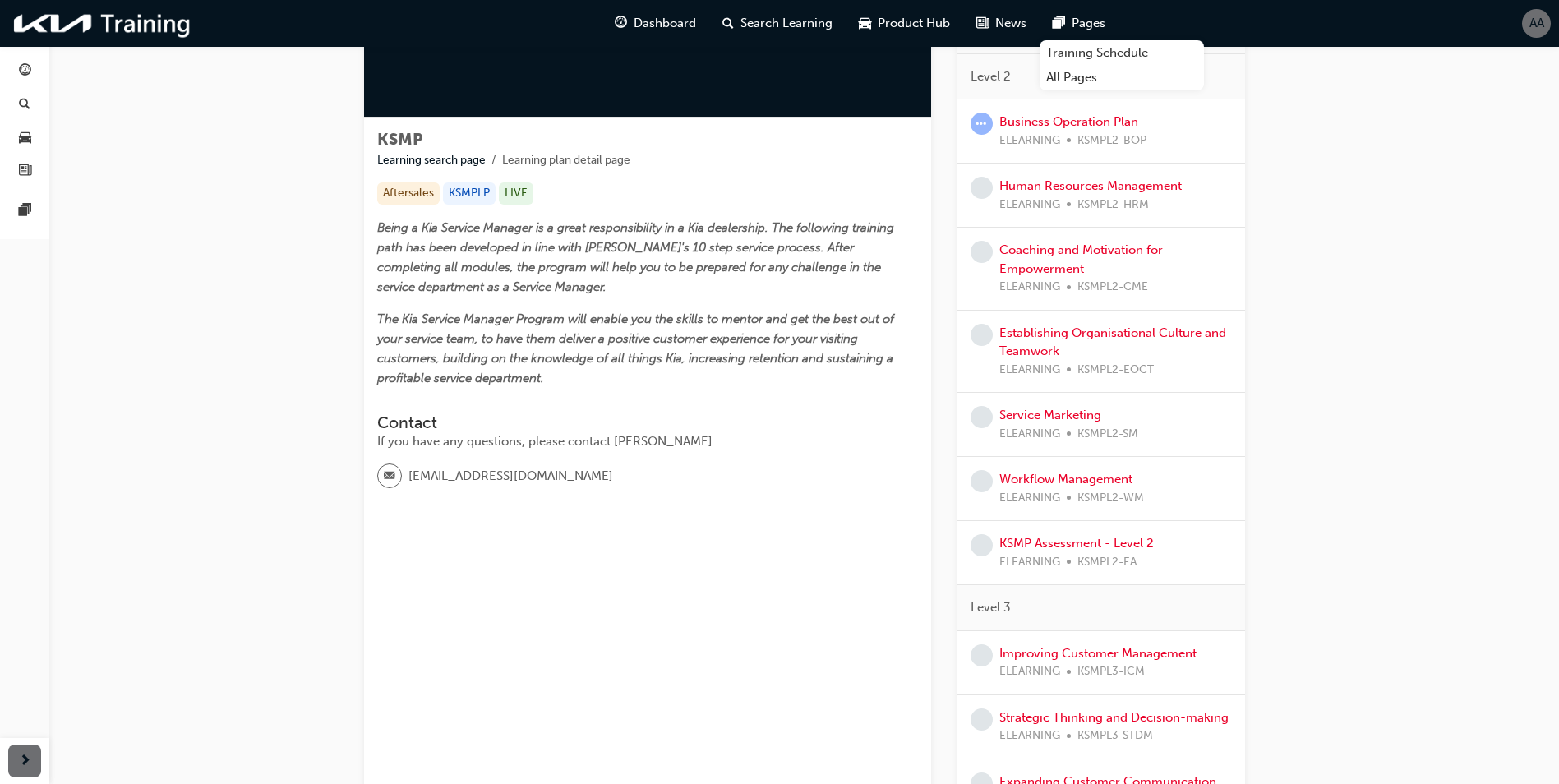
scroll to position [164, 0]
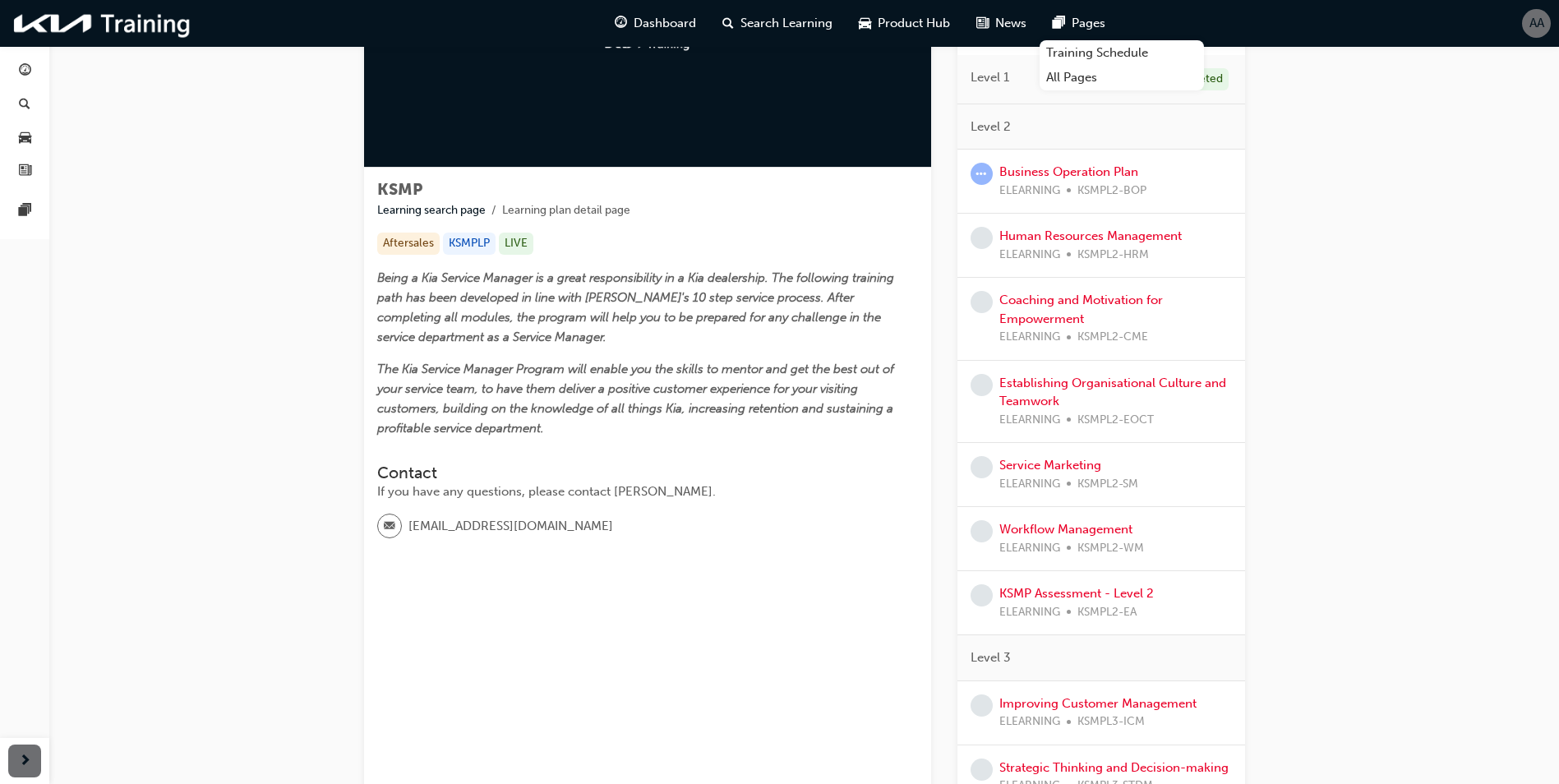
click at [978, 175] on span "learningRecordVerb_ATTEMPT-icon" at bounding box center [982, 174] width 22 height 22
drag, startPoint x: 656, startPoint y: 375, endPoint x: 690, endPoint y: 259, distance: 120.9
click at [659, 373] on span "The Kia Service Manager Program will enable you the skills to mentor and get th…" at bounding box center [637, 398] width 520 height 74
